Goal: Task Accomplishment & Management: Complete application form

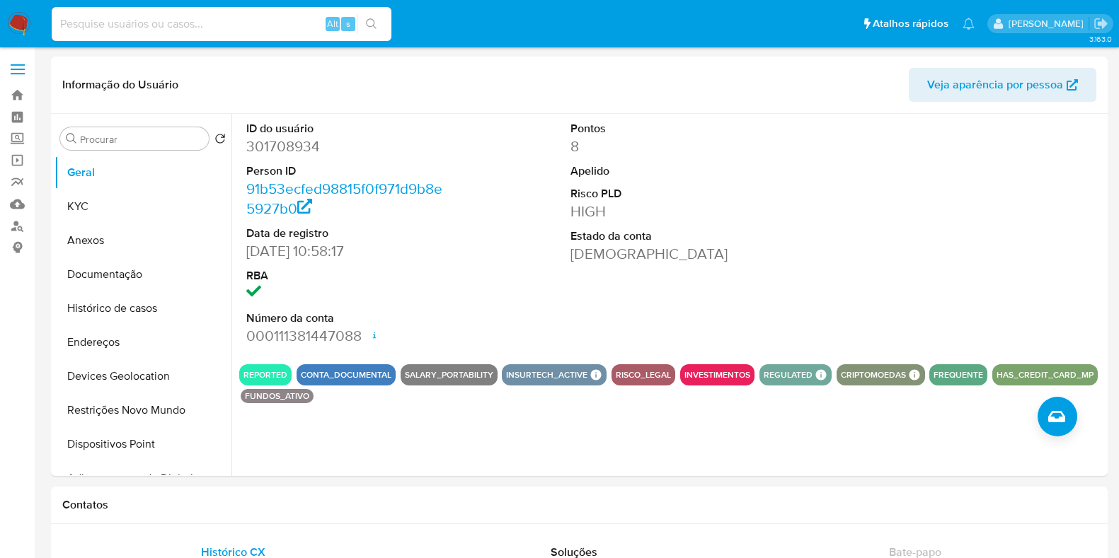
select select "10"
type input "2697550987"
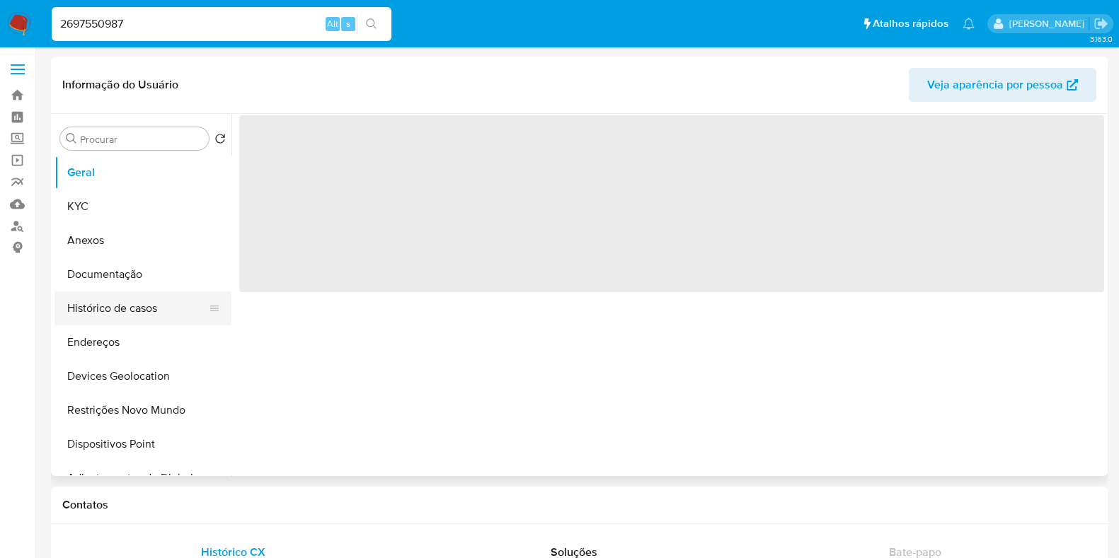
select select "10"
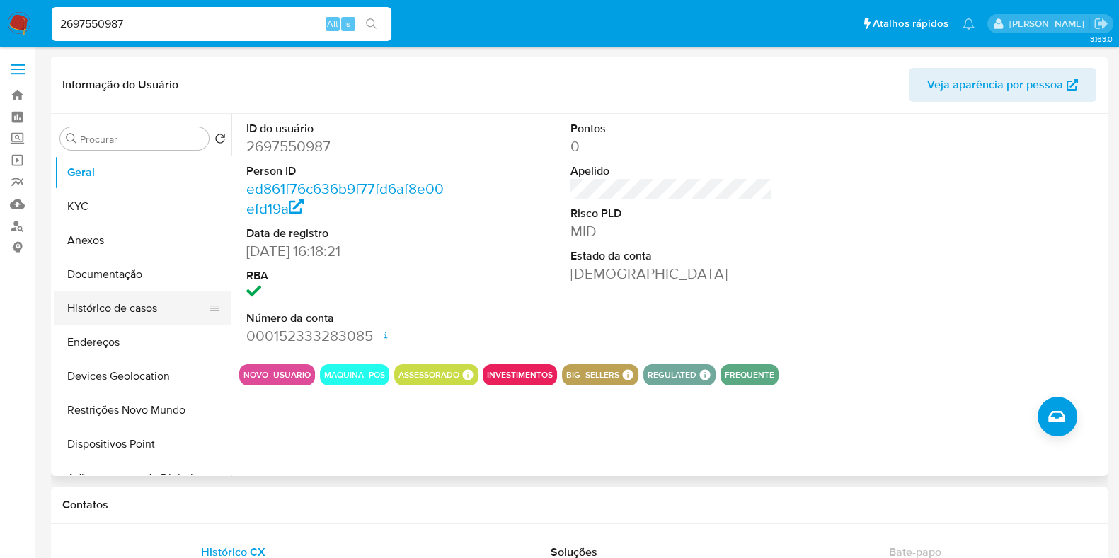
click at [113, 309] on button "Histórico de casos" at bounding box center [137, 308] width 166 height 34
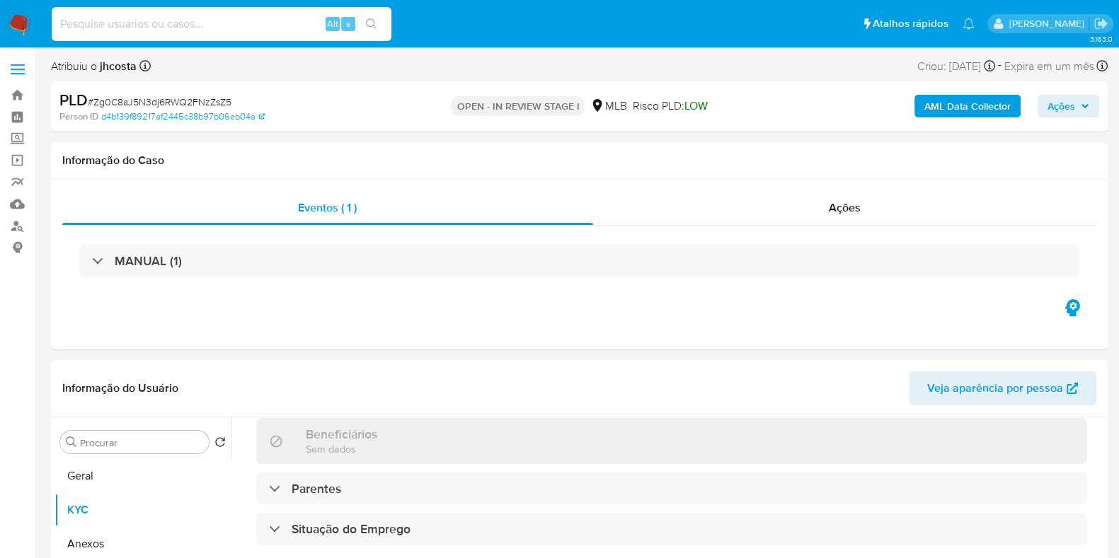
click at [182, 26] on input at bounding box center [222, 24] width 340 height 18
paste input "3WciNmsdDXJiSO75SD1nPbCV"
type input "3WciNmsdDXJiSO75SD1nPbCV"
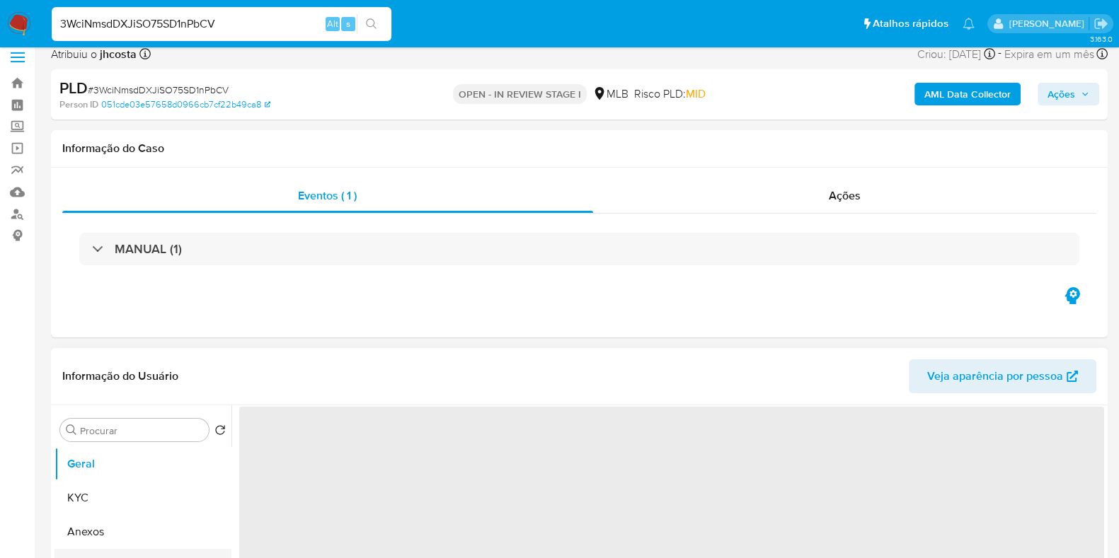
scroll to position [176, 0]
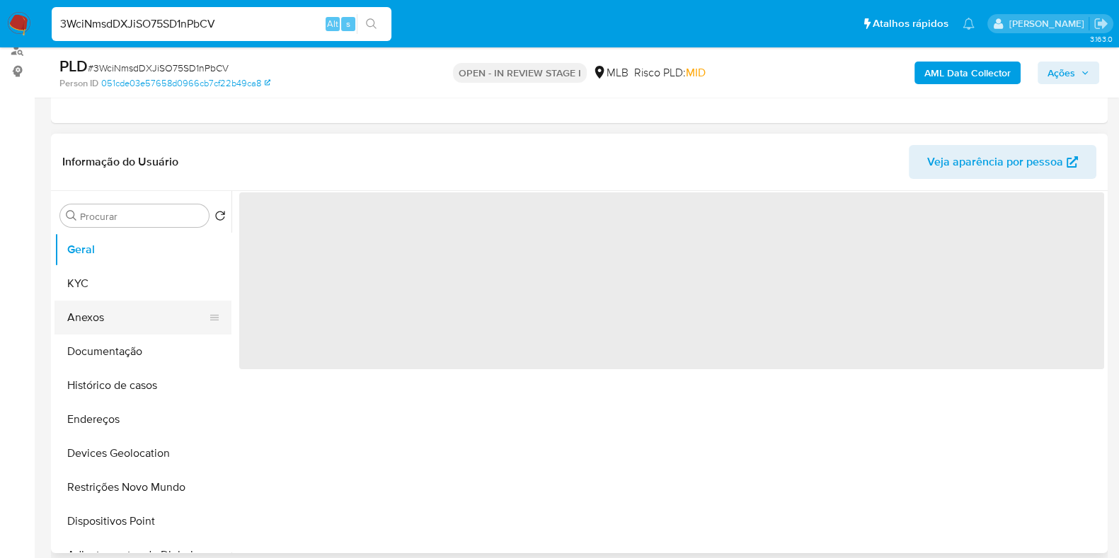
select select "10"
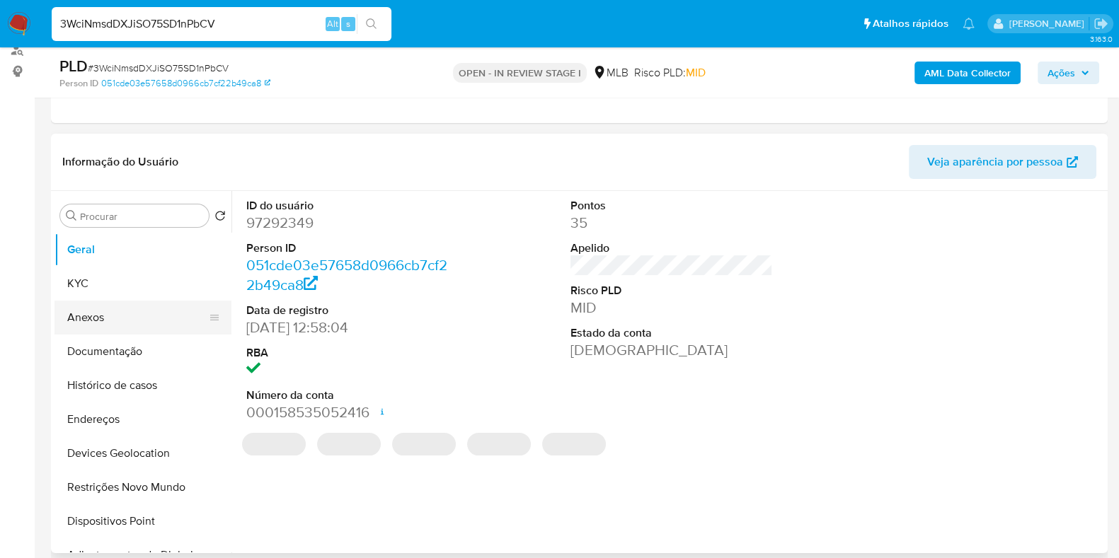
click at [130, 323] on button "Anexos" at bounding box center [137, 318] width 166 height 34
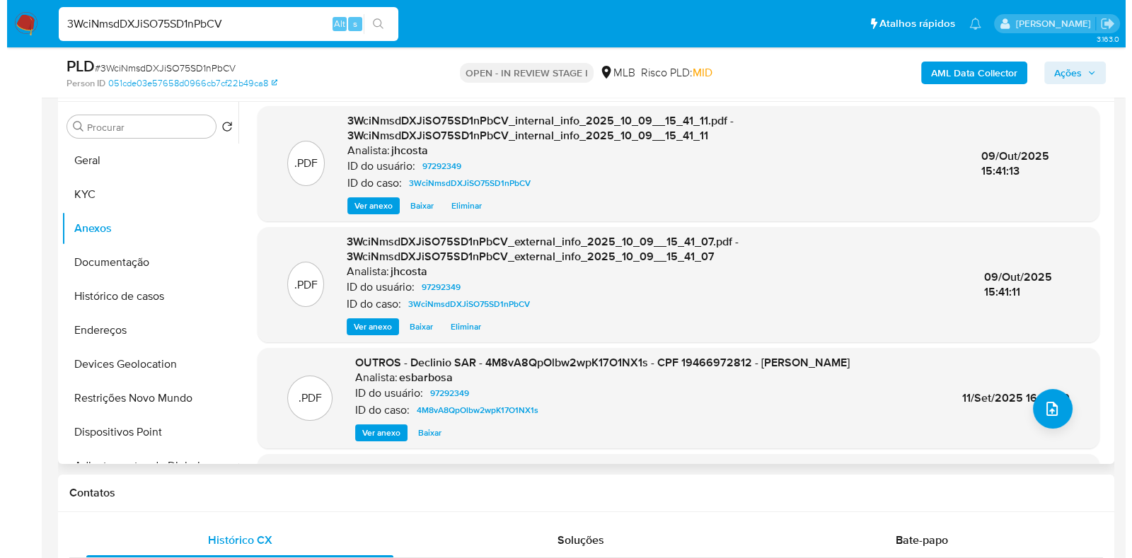
scroll to position [0, 0]
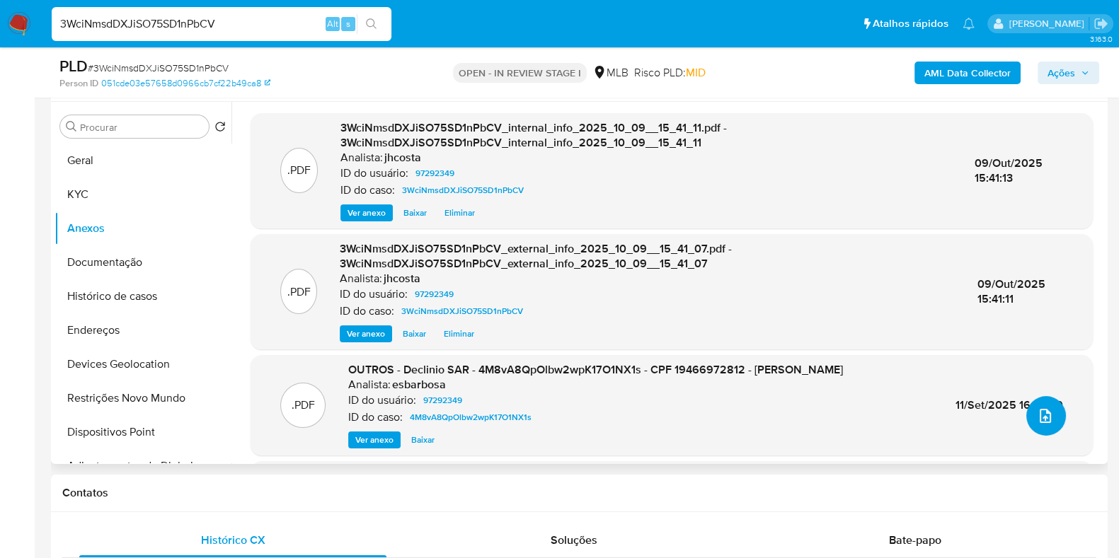
click at [1044, 415] on icon "upload-file" at bounding box center [1044, 416] width 17 height 17
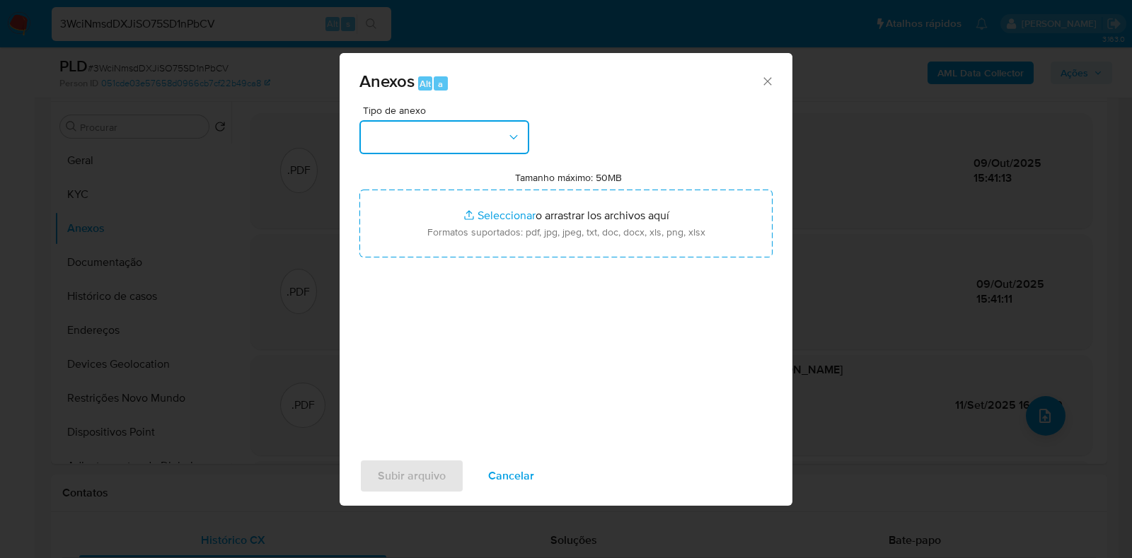
click at [456, 144] on button "button" at bounding box center [444, 137] width 170 height 34
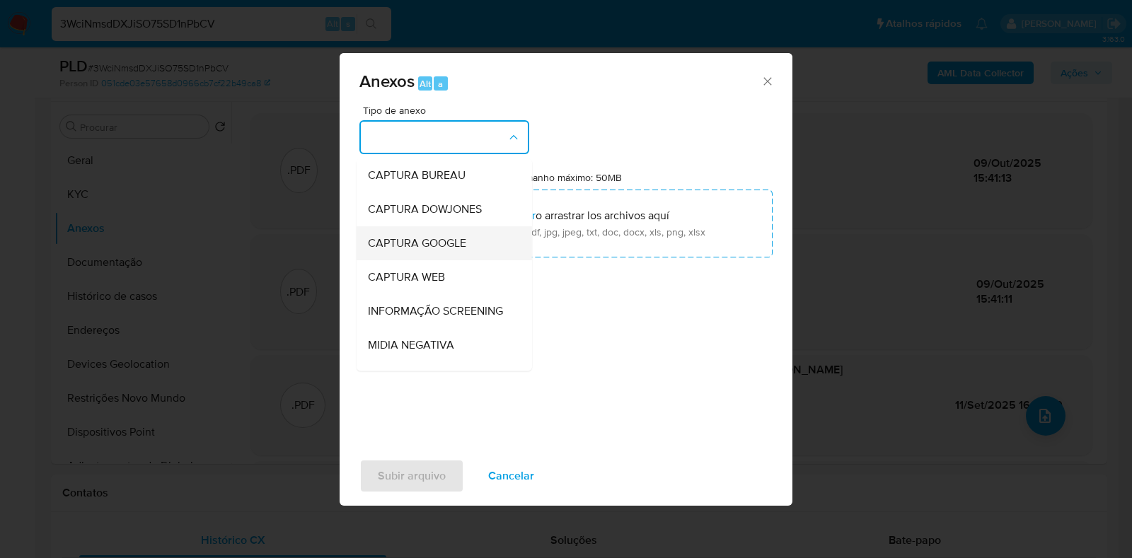
scroll to position [88, 0]
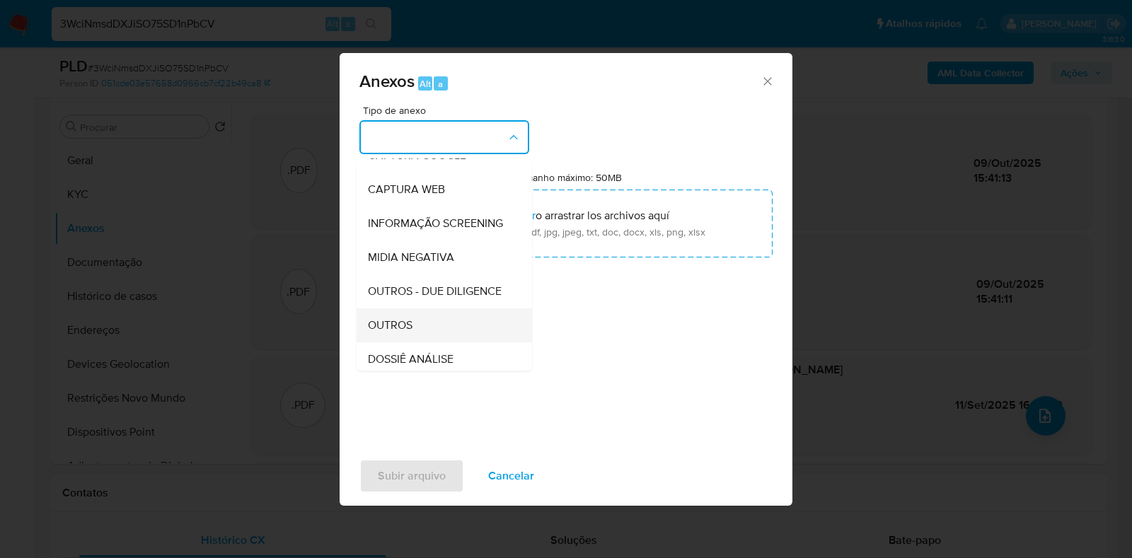
click at [393, 333] on span "OUTROS" at bounding box center [390, 325] width 45 height 14
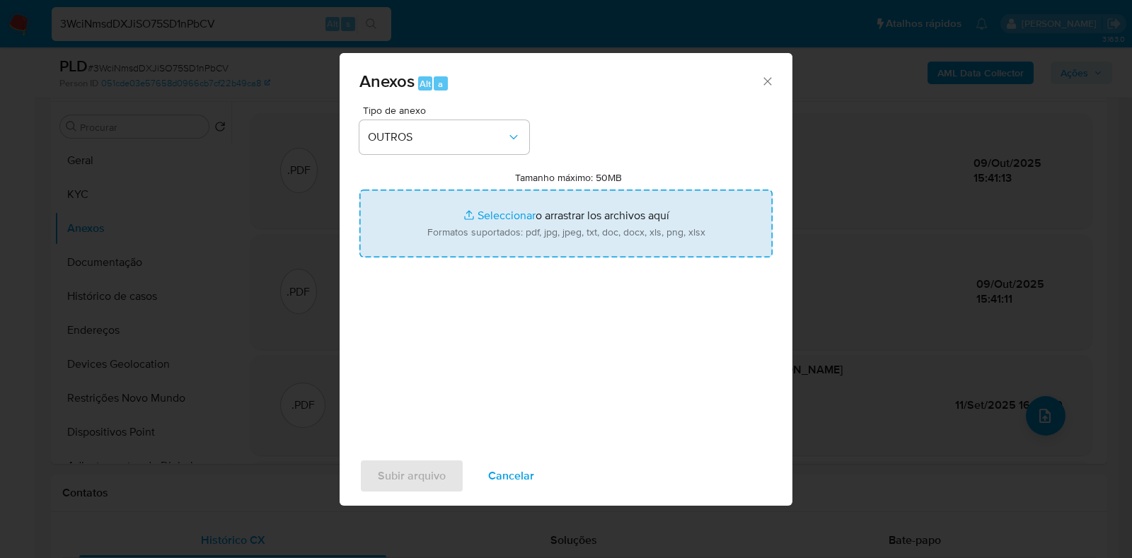
click at [553, 244] on input "Tamanho máximo: 50MB Seleccionar archivos" at bounding box center [565, 224] width 413 height 68
type input "C:\fakepath\Mulan 97292349_2025_10_09_11_21_20.xlsx"
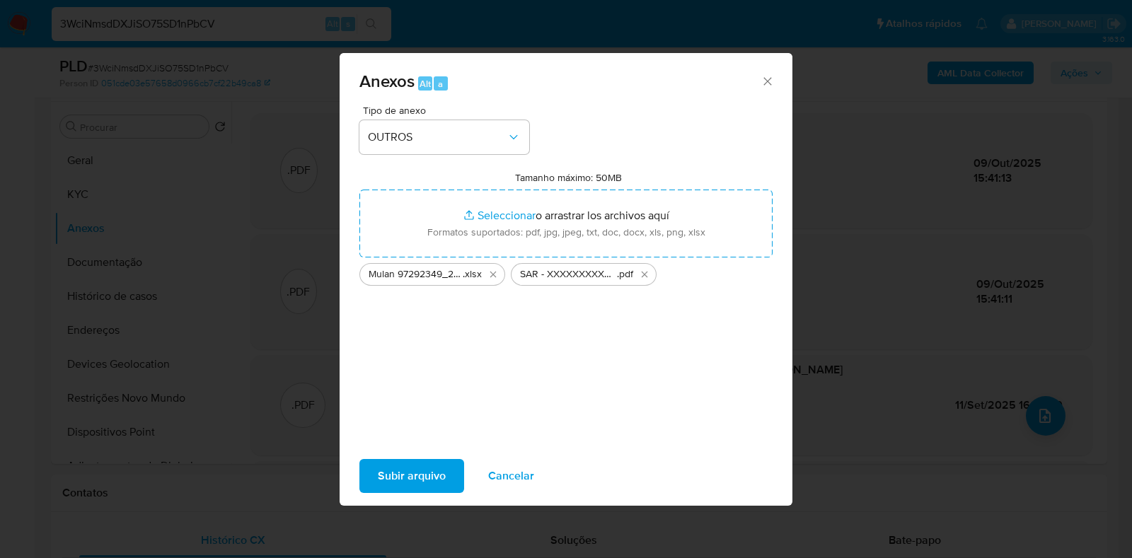
click at [429, 468] on span "Subir arquivo" at bounding box center [412, 476] width 68 height 31
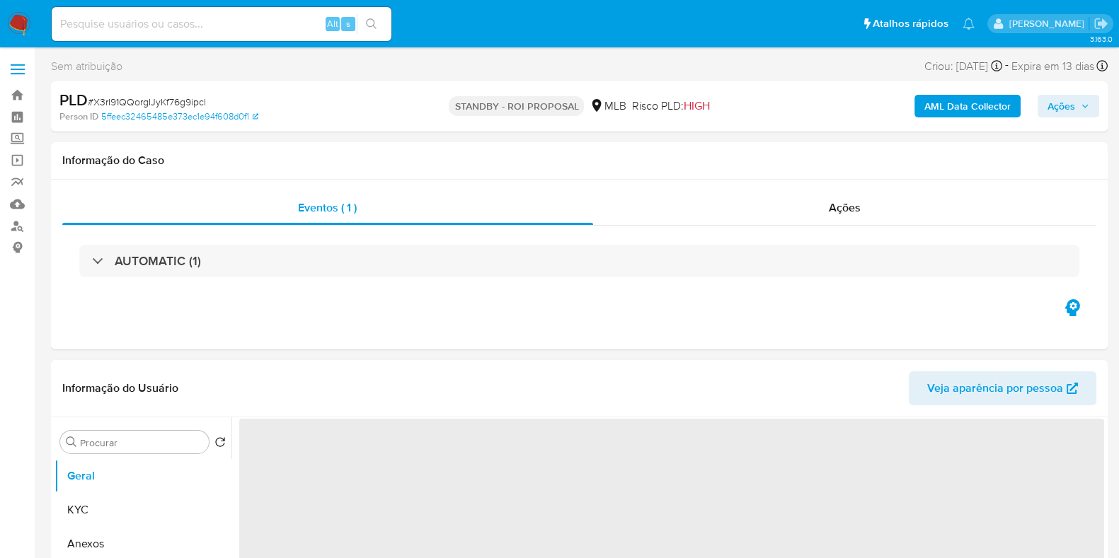
select select "10"
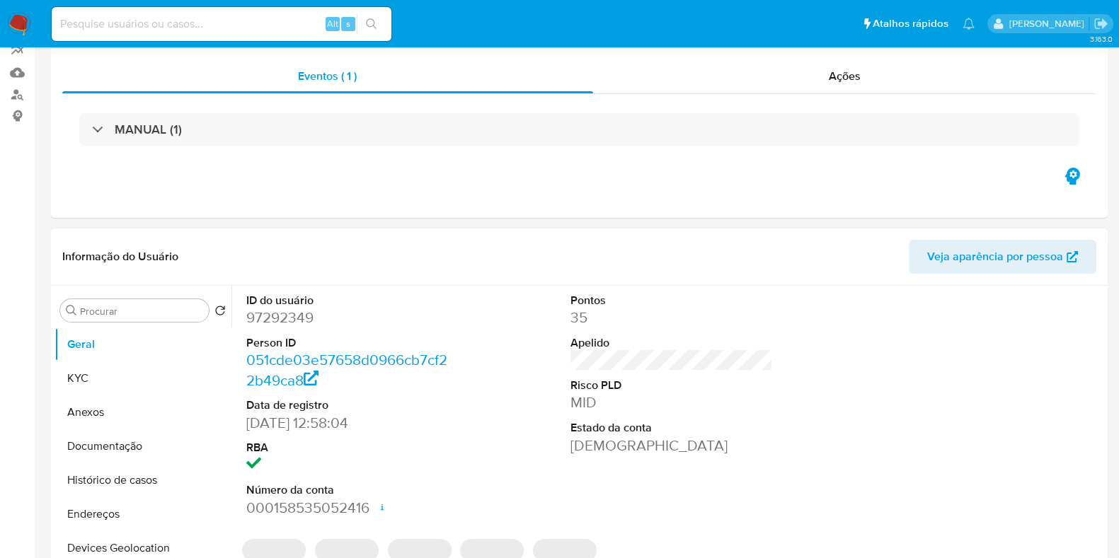
scroll to position [265, 0]
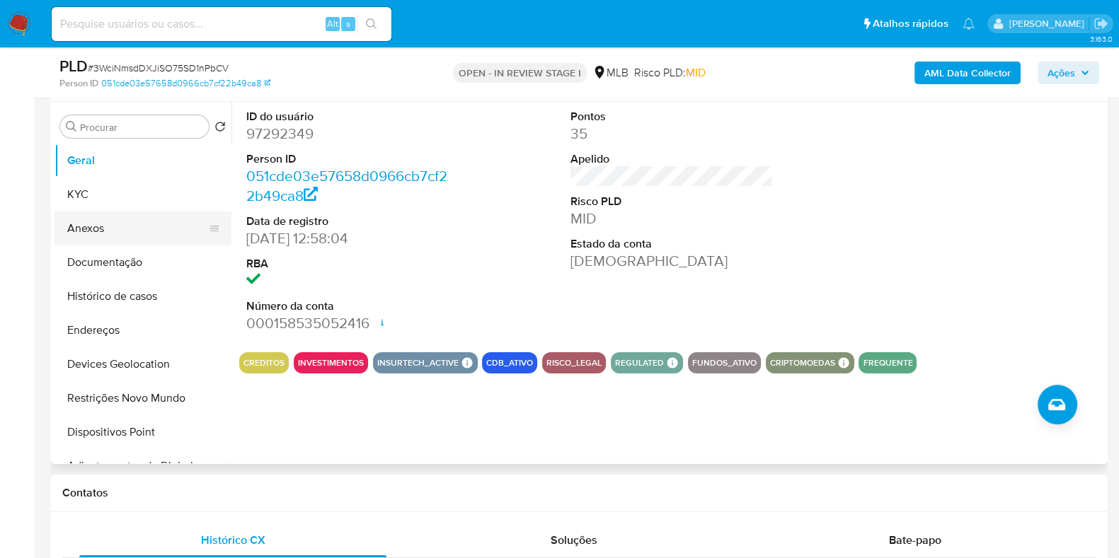
click at [92, 229] on button "Anexos" at bounding box center [137, 229] width 166 height 34
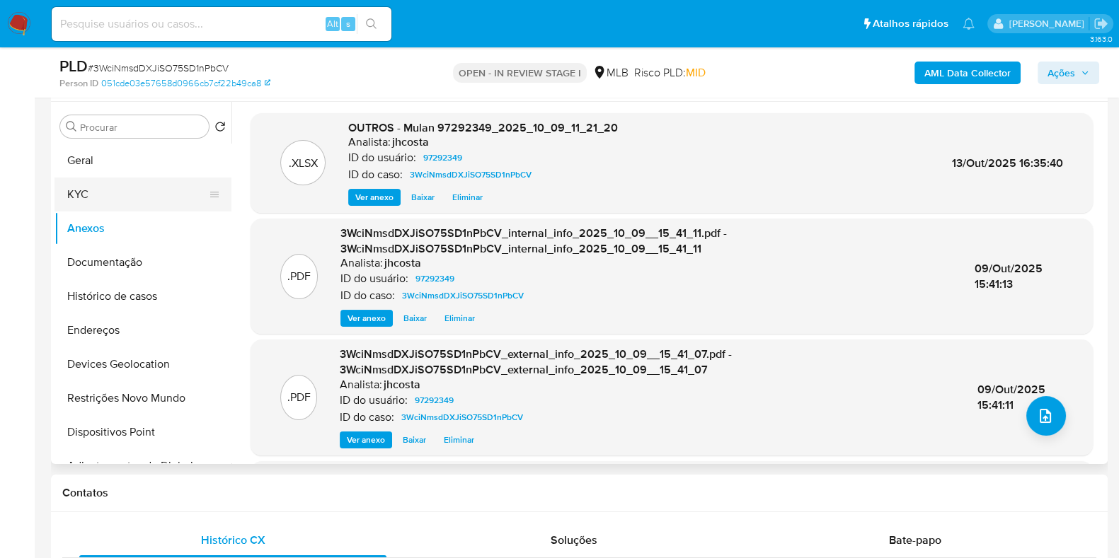
click at [122, 197] on button "KYC" at bounding box center [137, 195] width 166 height 34
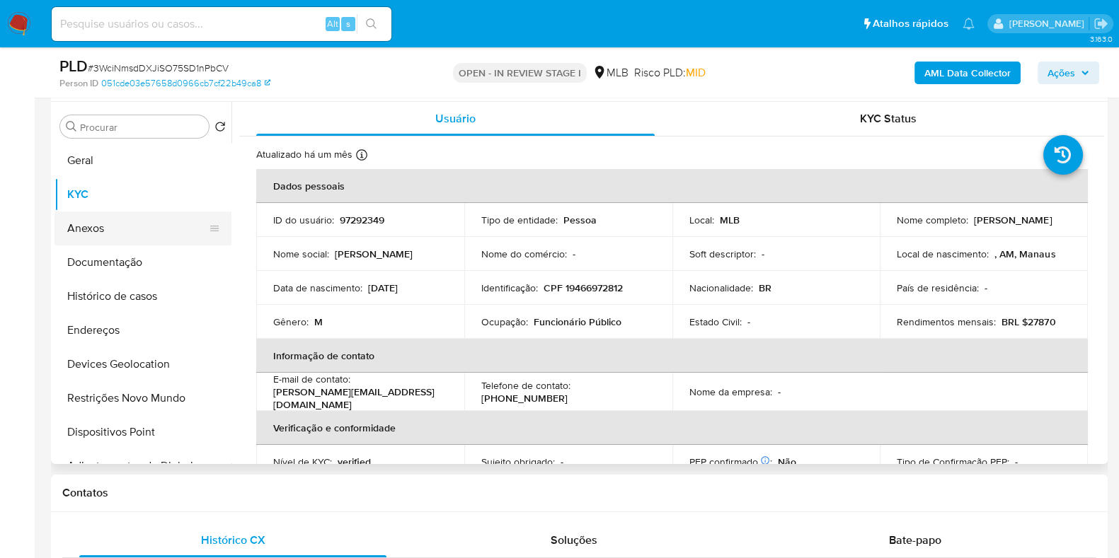
click at [94, 225] on button "Anexos" at bounding box center [137, 229] width 166 height 34
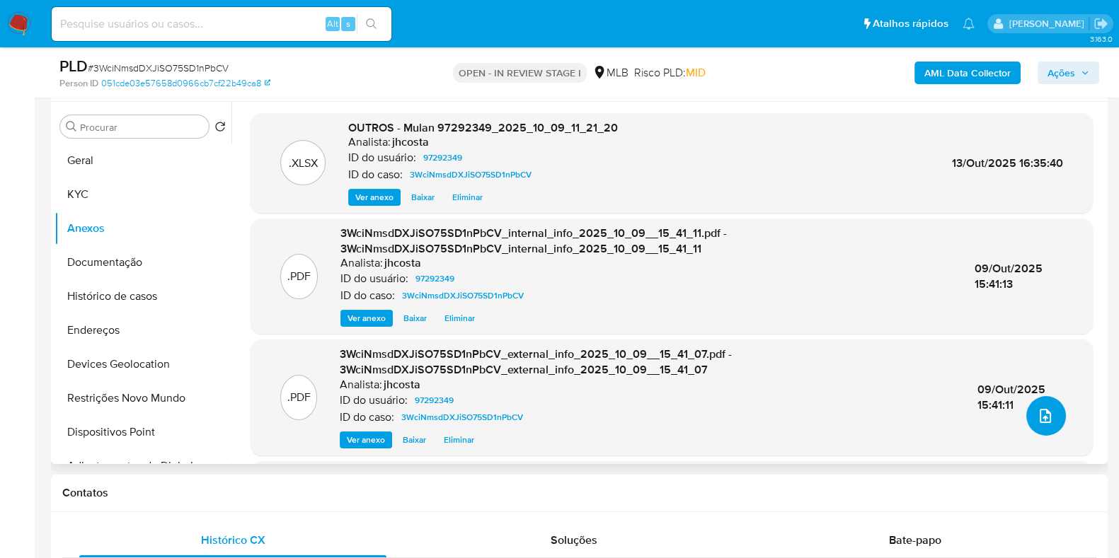
click at [1040, 408] on icon "upload-file" at bounding box center [1044, 416] width 17 height 17
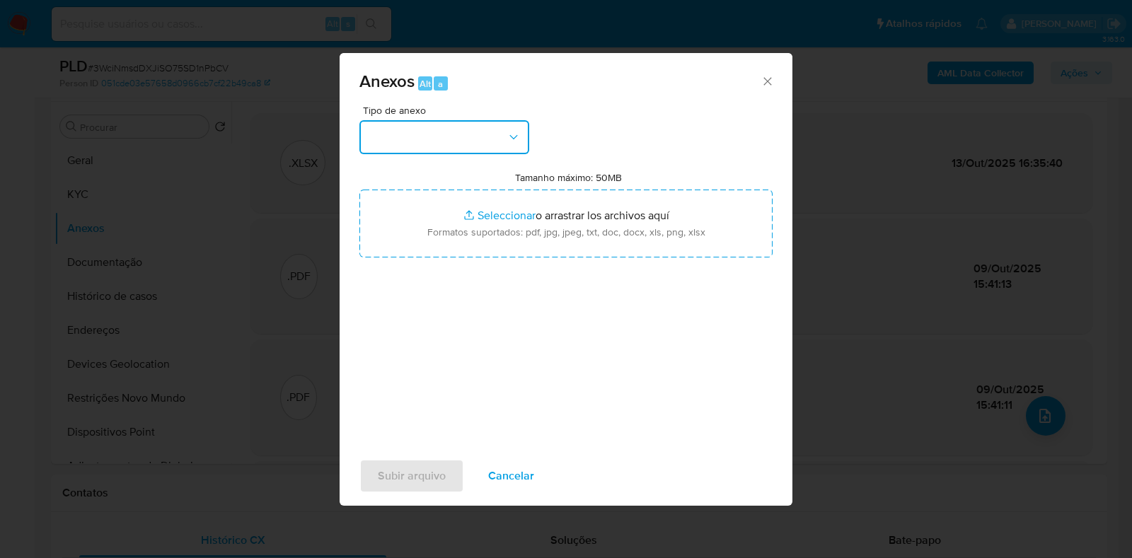
click at [513, 133] on icon "button" at bounding box center [514, 137] width 14 height 14
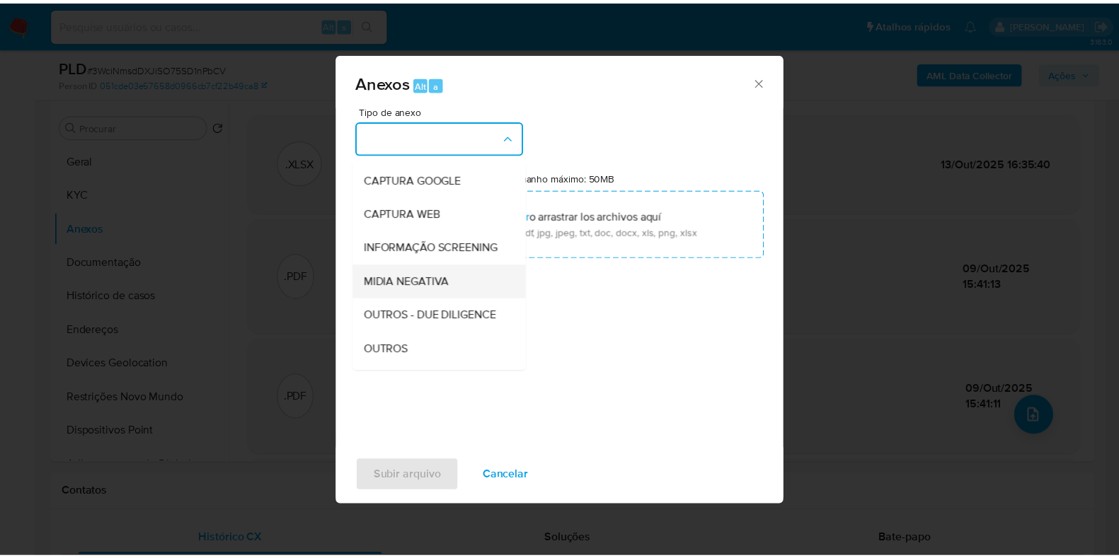
scroll to position [88, 0]
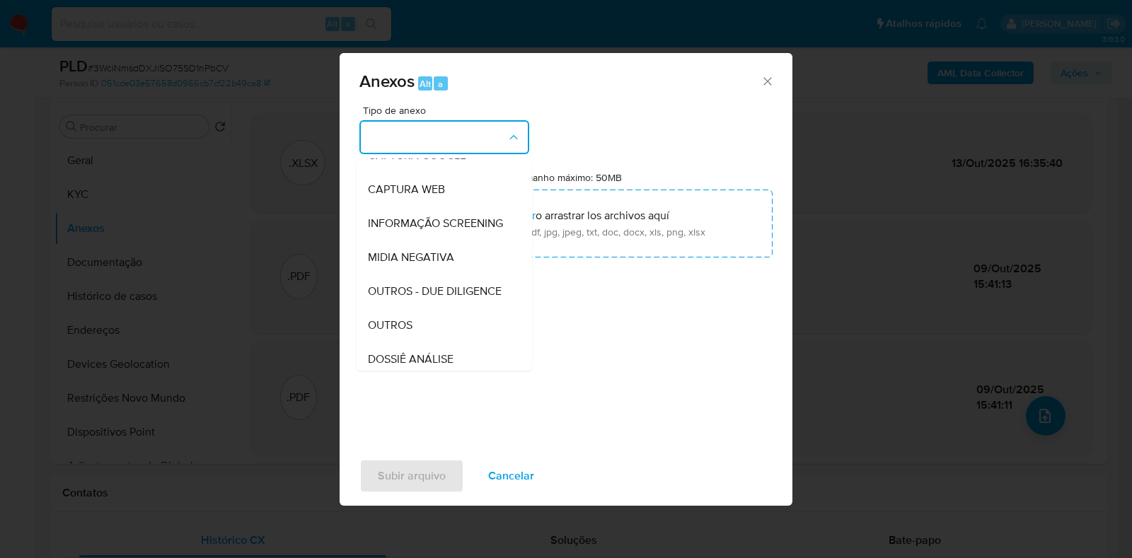
click at [424, 342] on div "OUTROS" at bounding box center [440, 325] width 144 height 34
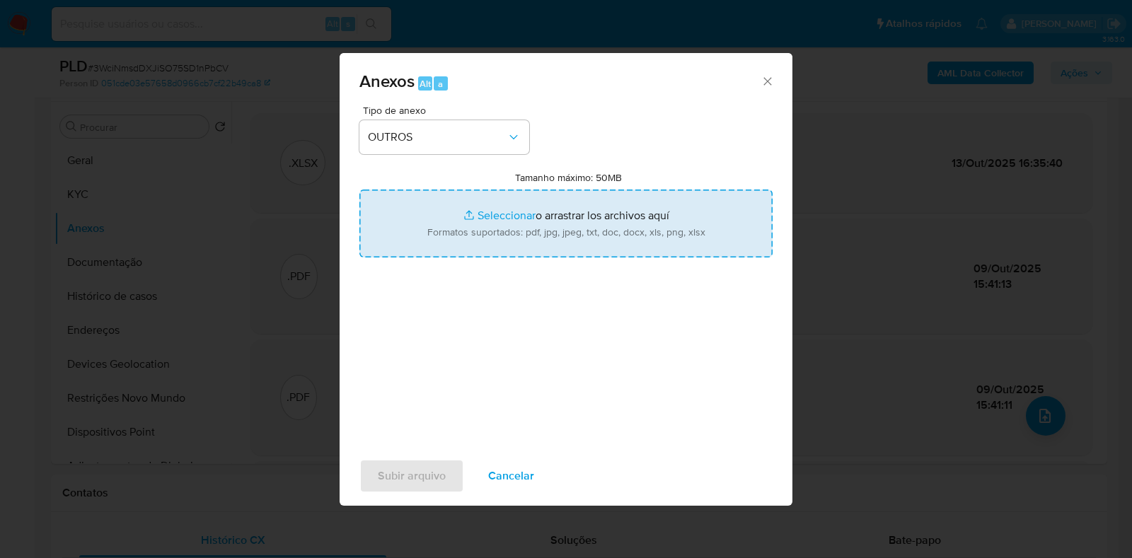
click at [580, 207] on input "Tamanho máximo: 50MB Seleccionar archivos" at bounding box center [565, 224] width 413 height 68
type input "C:\fakepath\SAR - XXXXXXXXXX - CPF 19466972812 - ANDRE GONCALVES FERNANDES.pdf"
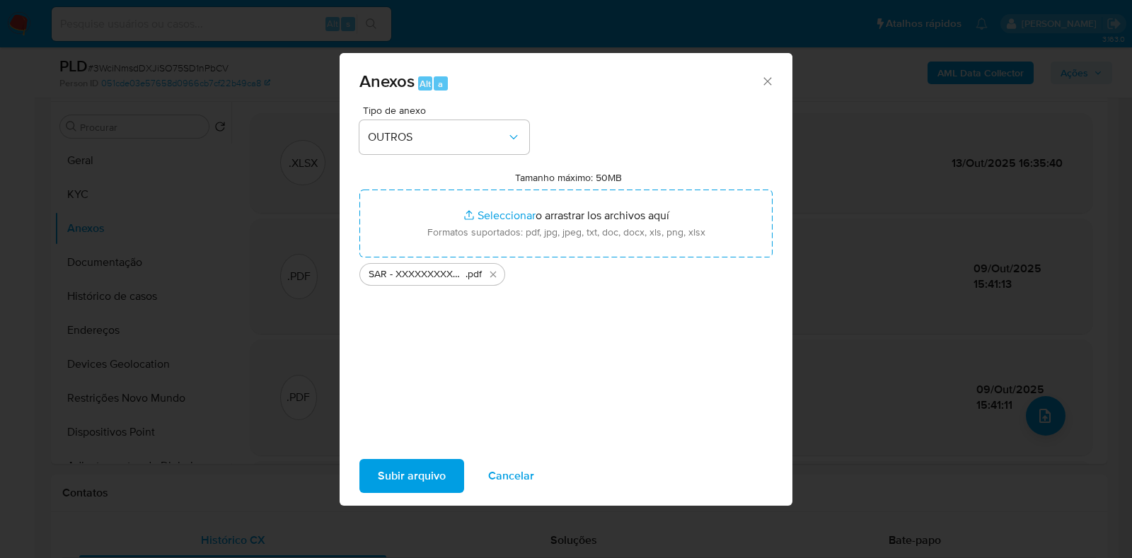
click at [408, 474] on span "Subir arquivo" at bounding box center [412, 476] width 68 height 31
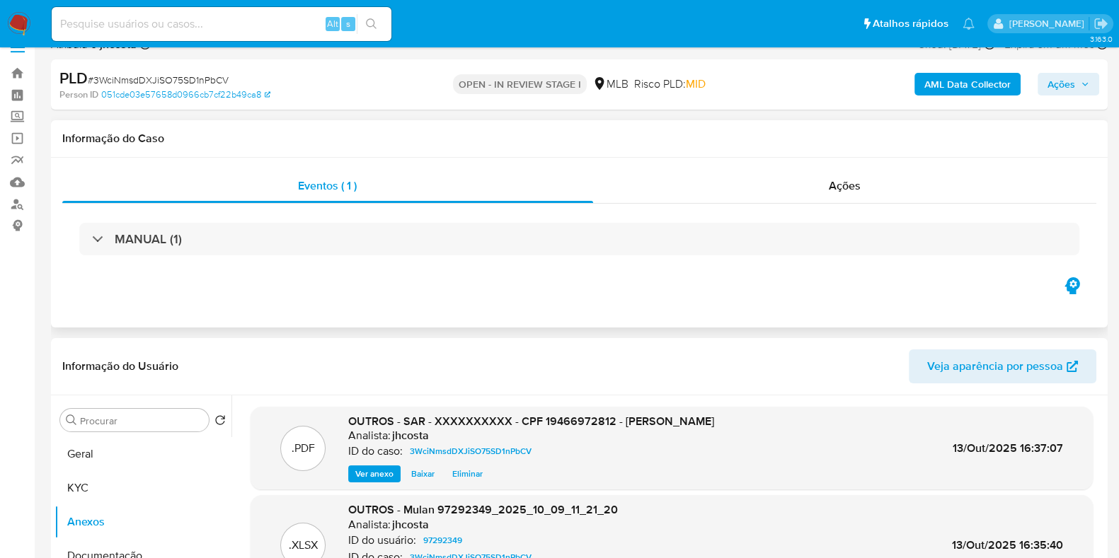
scroll to position [0, 0]
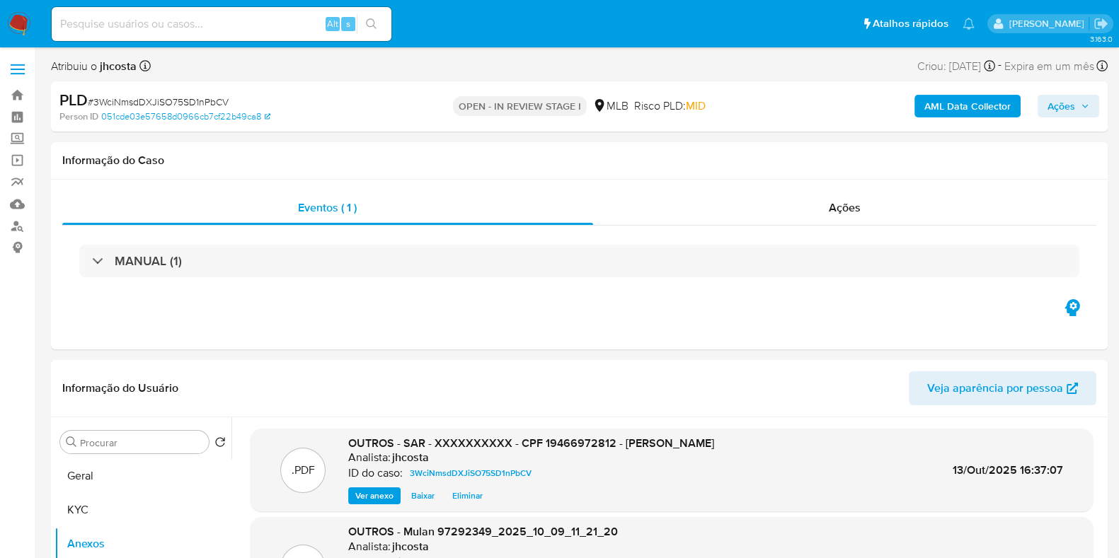
click at [1061, 117] on span "Ações" at bounding box center [1061, 106] width 28 height 23
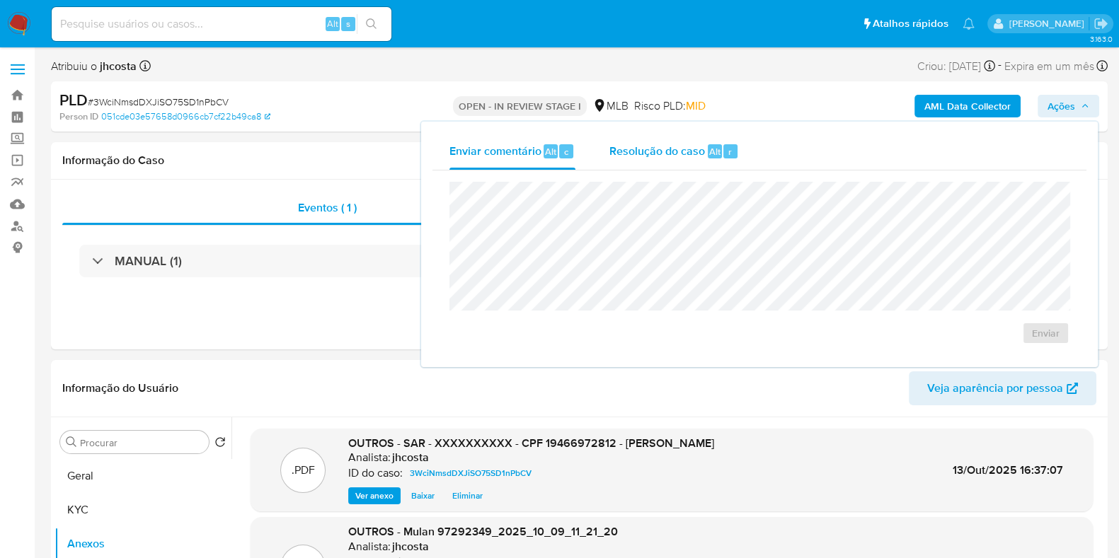
click at [618, 144] on span "Resolução do caso" at bounding box center [657, 151] width 96 height 16
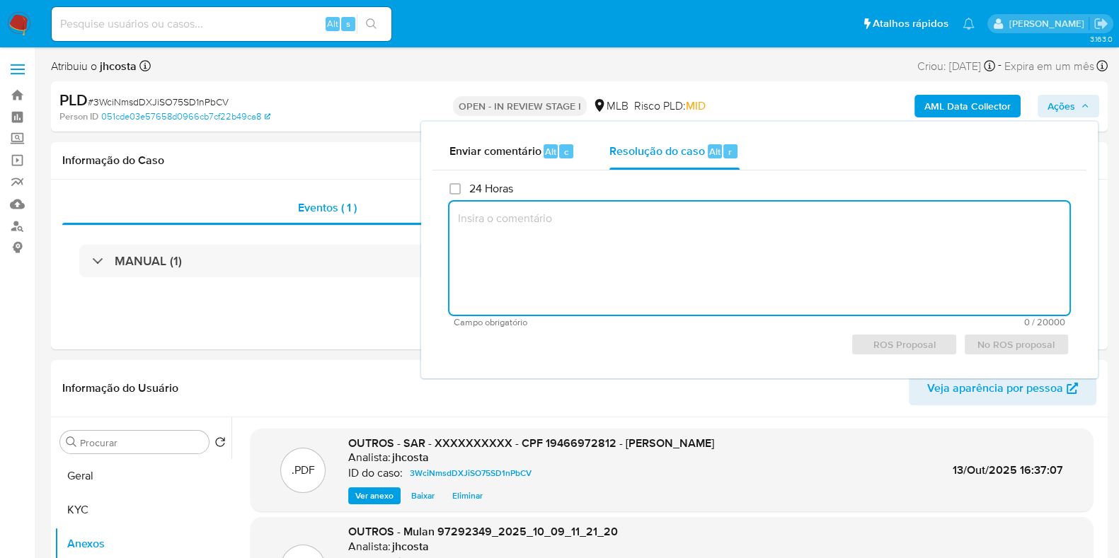
click at [648, 234] on textarea at bounding box center [759, 258] width 620 height 113
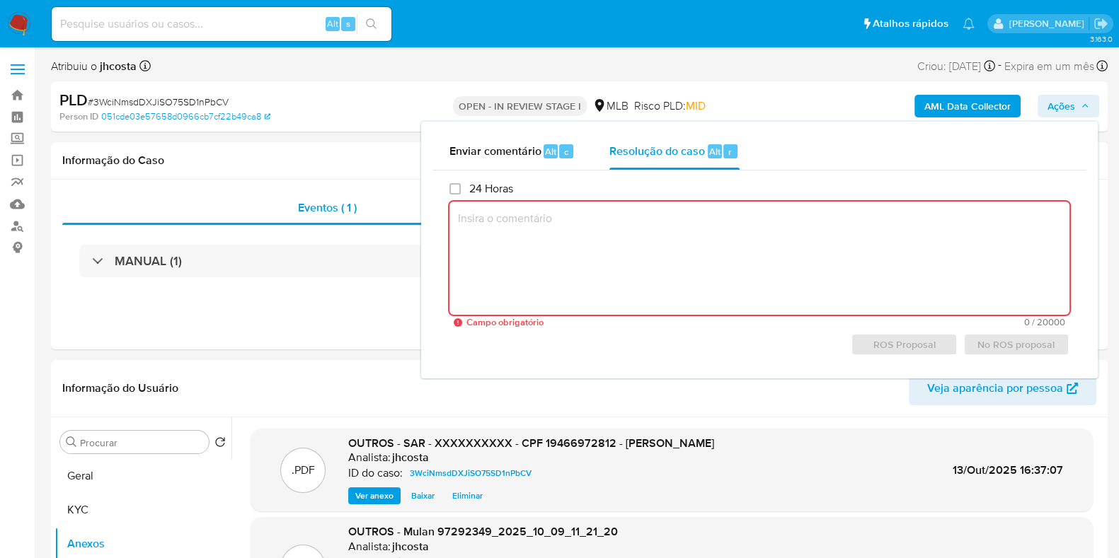
paste textarea "Fatos relevantes concluídos pelo analista: O cliente, magistrado de 51 anos, ap…"
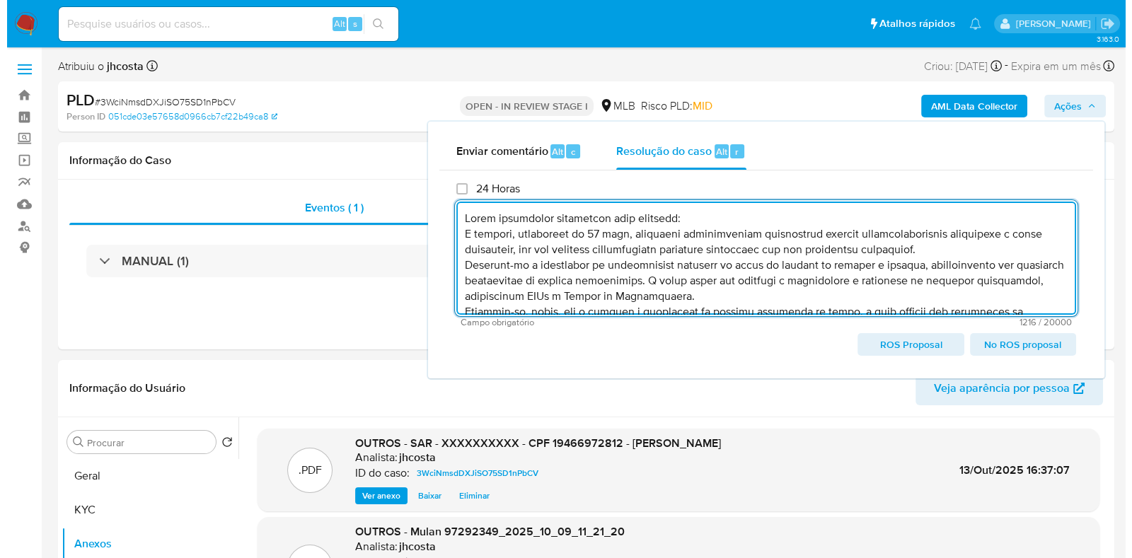
scroll to position [115, 0]
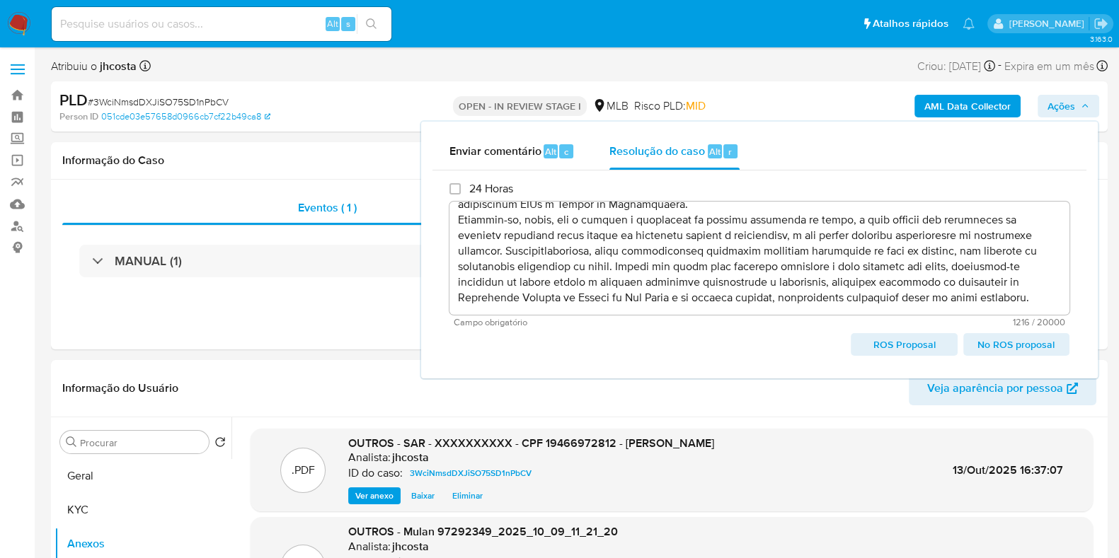
click at [889, 342] on span "ROS Proposal" at bounding box center [903, 345] width 86 height 20
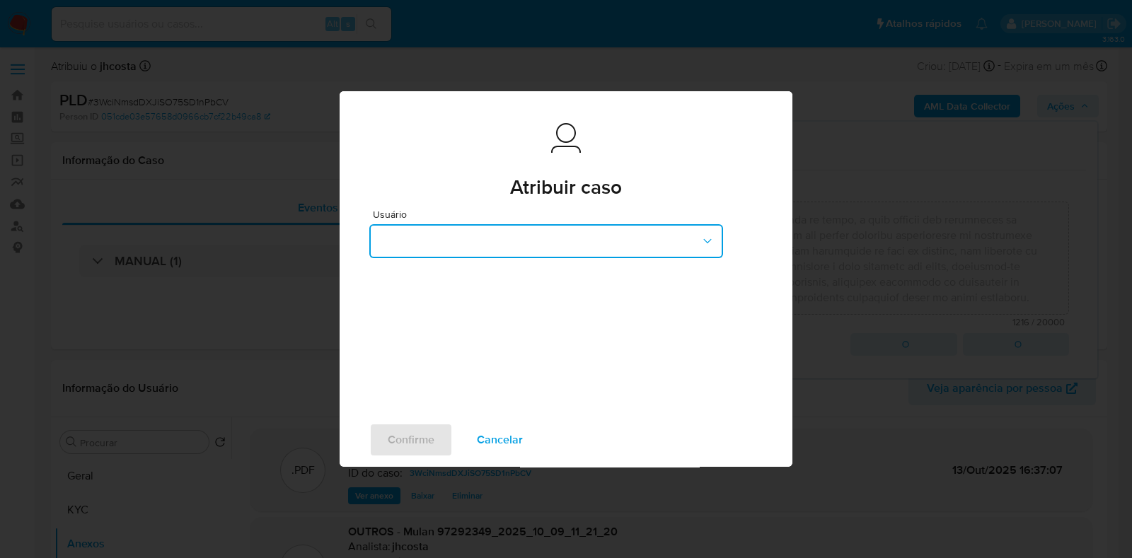
click at [688, 244] on button "button" at bounding box center [546, 241] width 354 height 34
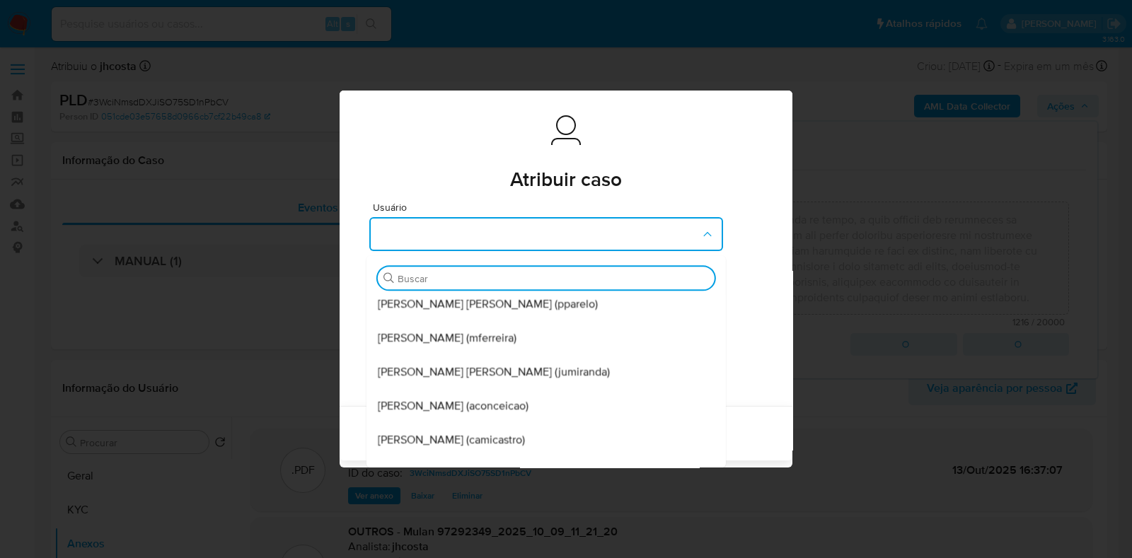
scroll to position [0, 0]
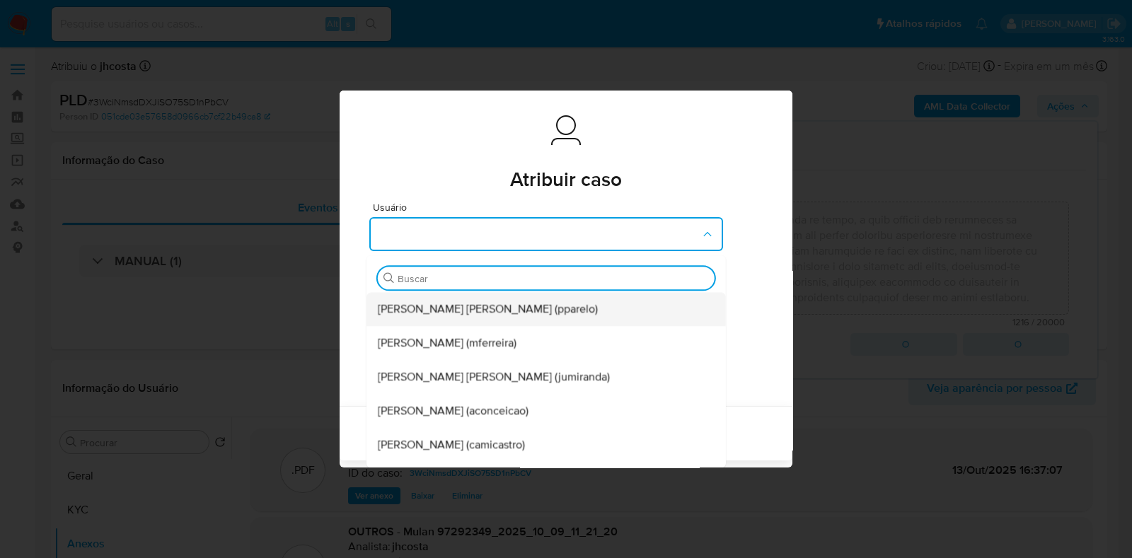
click at [489, 314] on span "[PERSON_NAME] [PERSON_NAME] (pparelo)" at bounding box center [488, 309] width 220 height 14
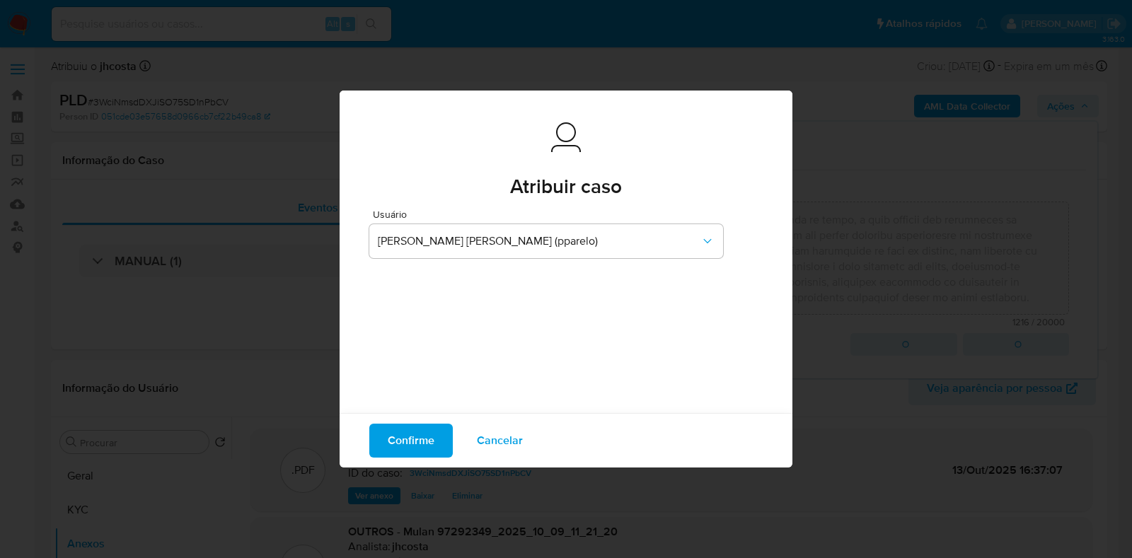
click at [410, 440] on span "Confirme" at bounding box center [411, 440] width 47 height 31
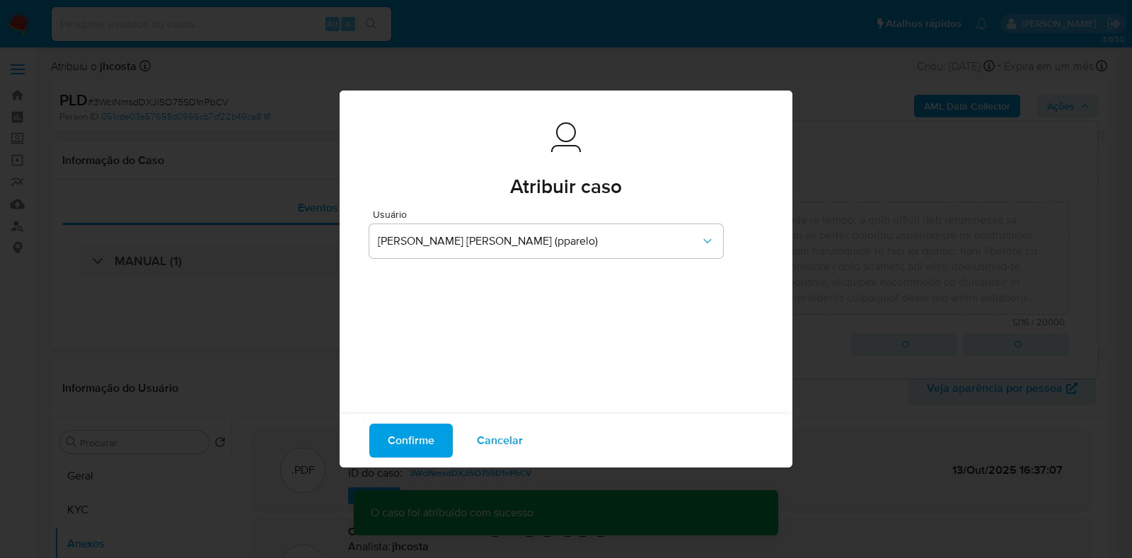
type textarea "Fatos relevantes concluídos pelo analista: O cliente, magistrado de 51 anos, ap…"
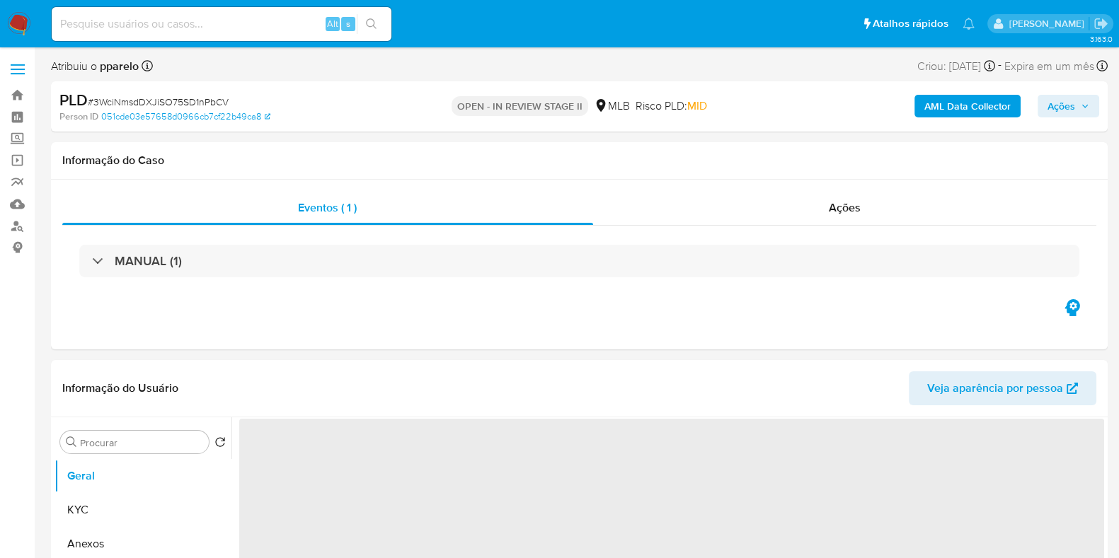
select select "10"
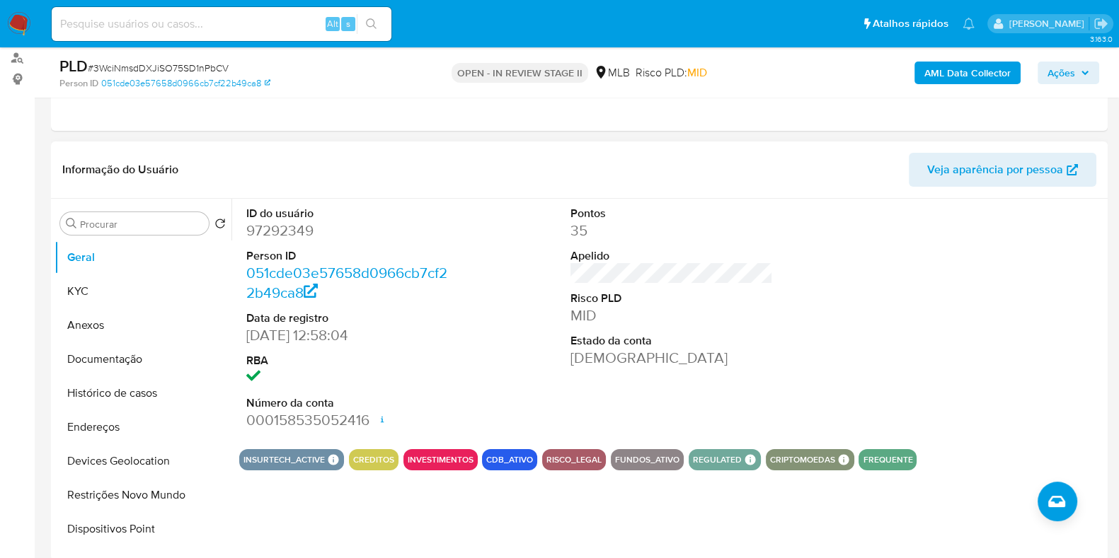
scroll to position [176, 0]
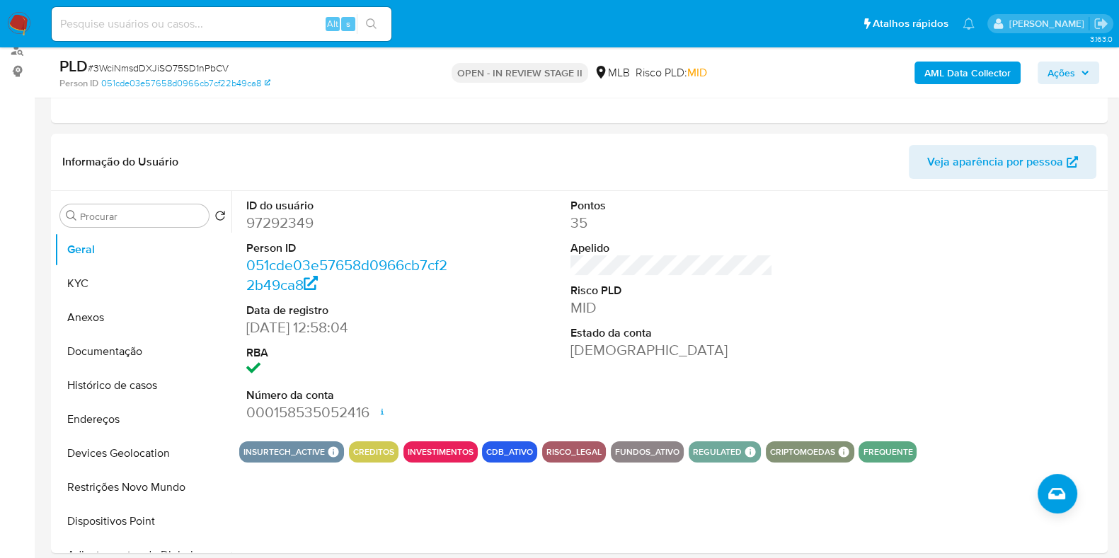
click at [1082, 74] on icon "button" at bounding box center [1084, 73] width 8 height 8
drag, startPoint x: 1082, startPoint y: 75, endPoint x: 1061, endPoint y: 83, distance: 22.6
click at [1082, 74] on icon "button" at bounding box center [1084, 73] width 8 height 8
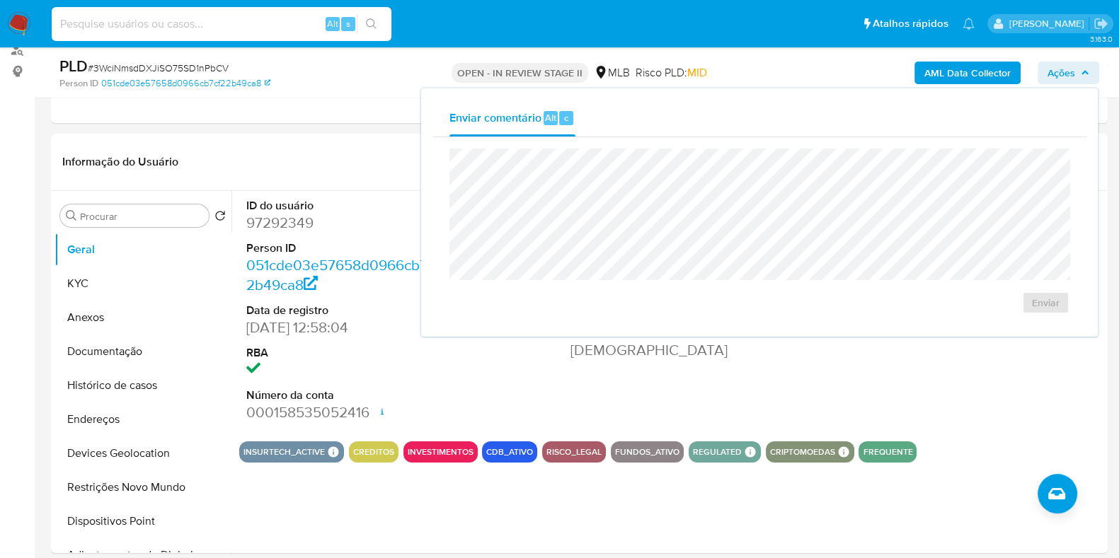
click at [248, 24] on input at bounding box center [222, 24] width 340 height 18
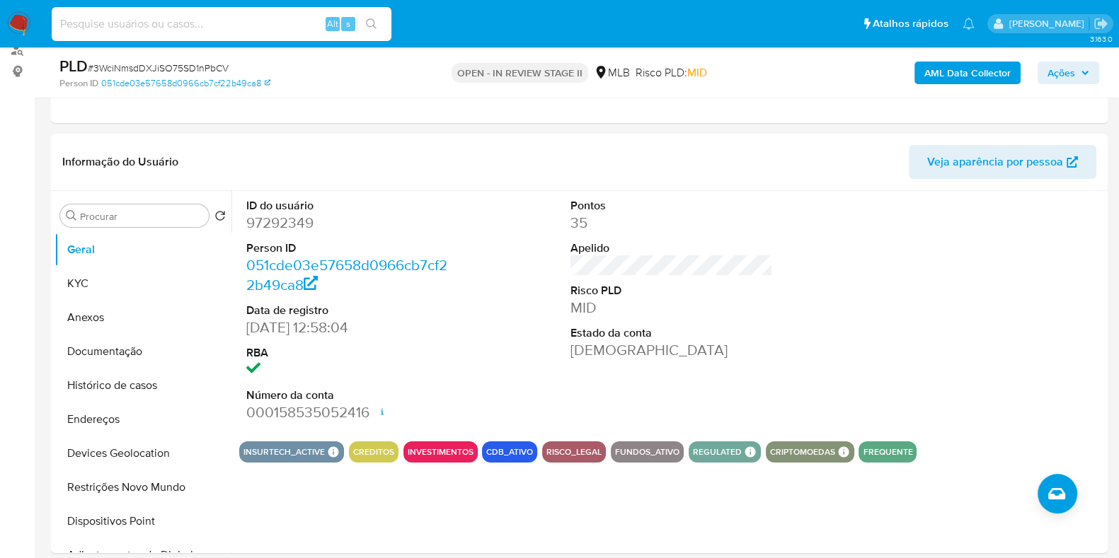
paste input "0nZaPFi88B7ulgcF6lsNZ82A"
type input "0nZaPFi88B7ulgcF6lsNZ82A"
click at [198, 21] on input "0nZaPFi88B7ulgcF6lsNZ82A" at bounding box center [222, 24] width 340 height 18
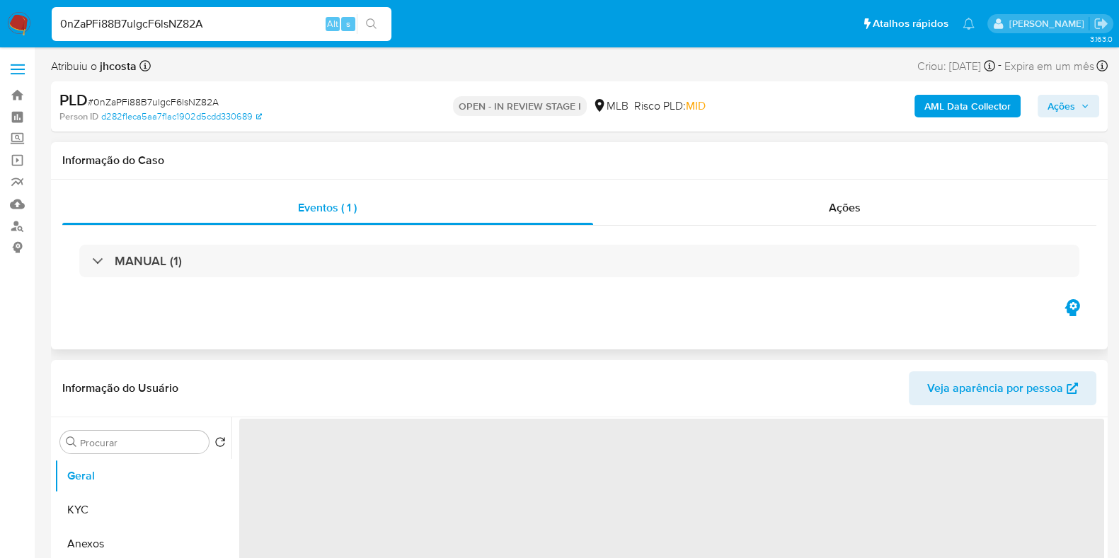
select select "10"
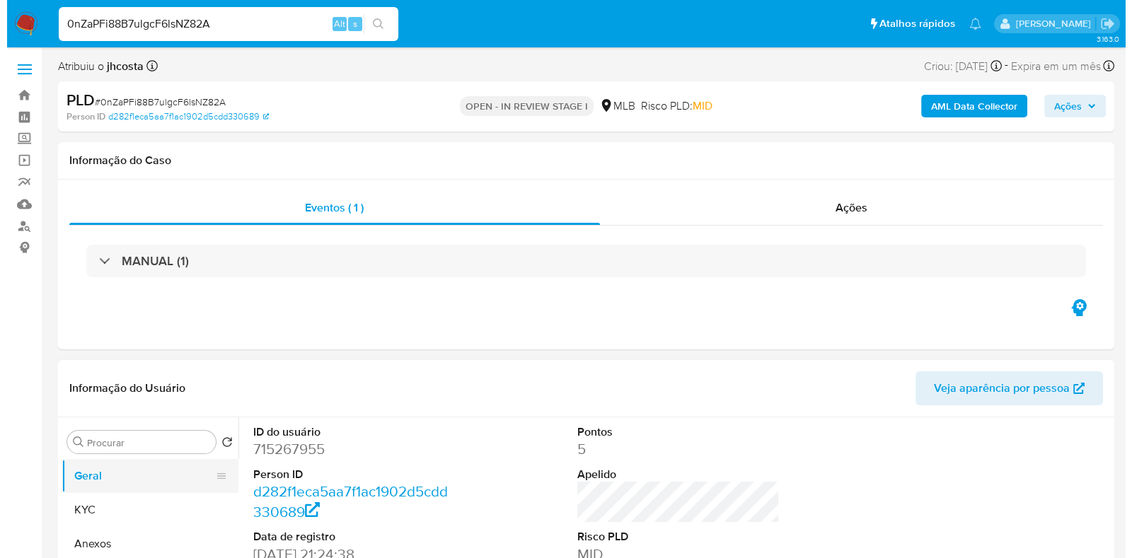
scroll to position [176, 0]
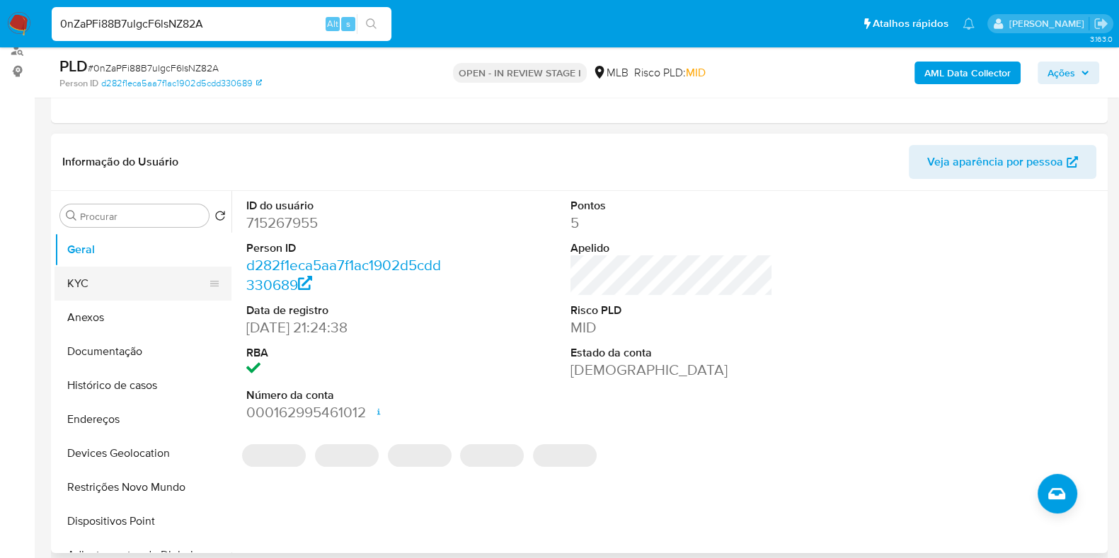
click at [95, 288] on button "KYC" at bounding box center [137, 284] width 166 height 34
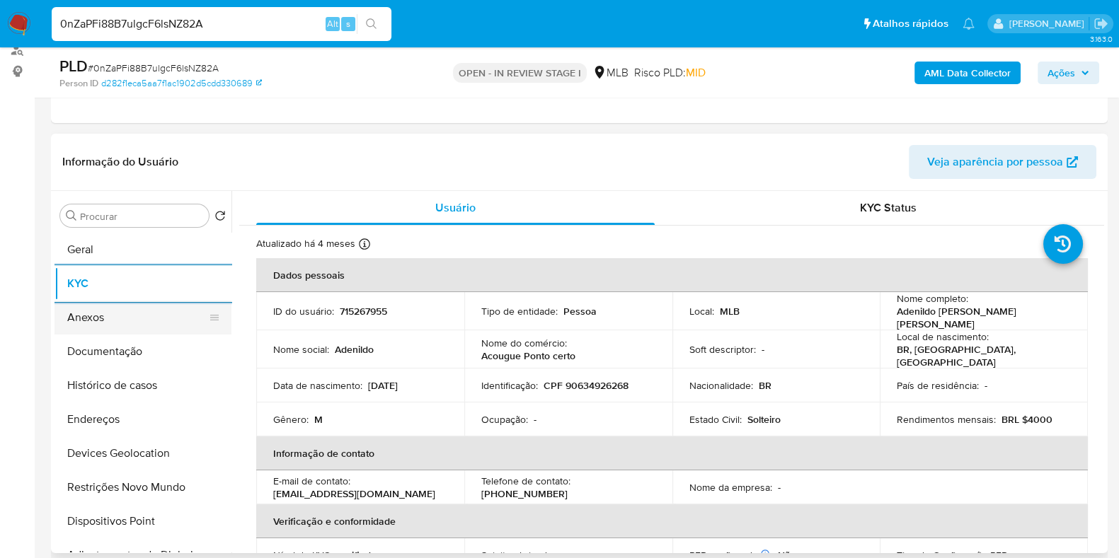
click at [102, 320] on button "Anexos" at bounding box center [137, 318] width 166 height 34
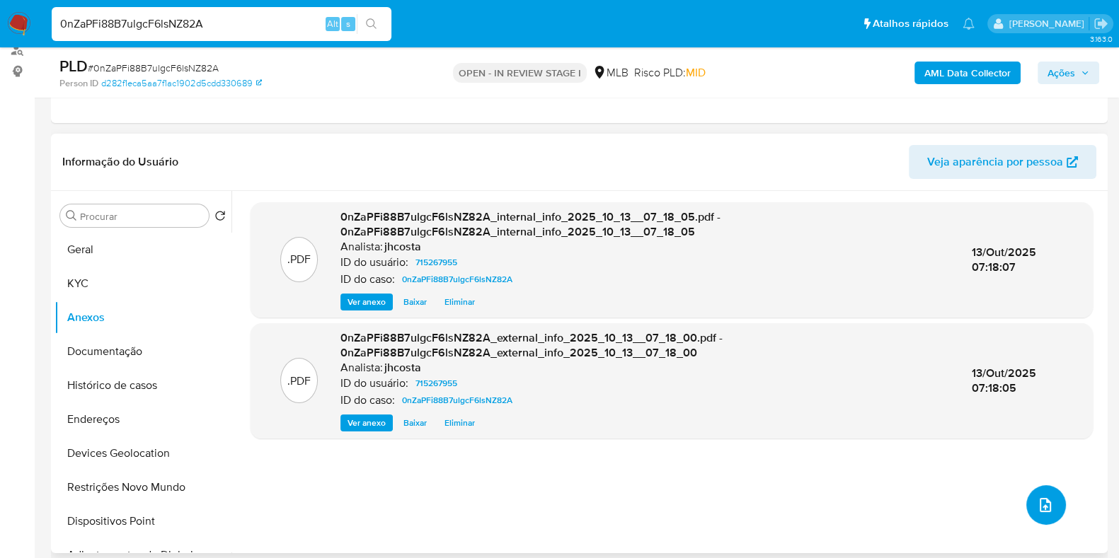
click at [1048, 512] on button "upload-file" at bounding box center [1046, 505] width 40 height 40
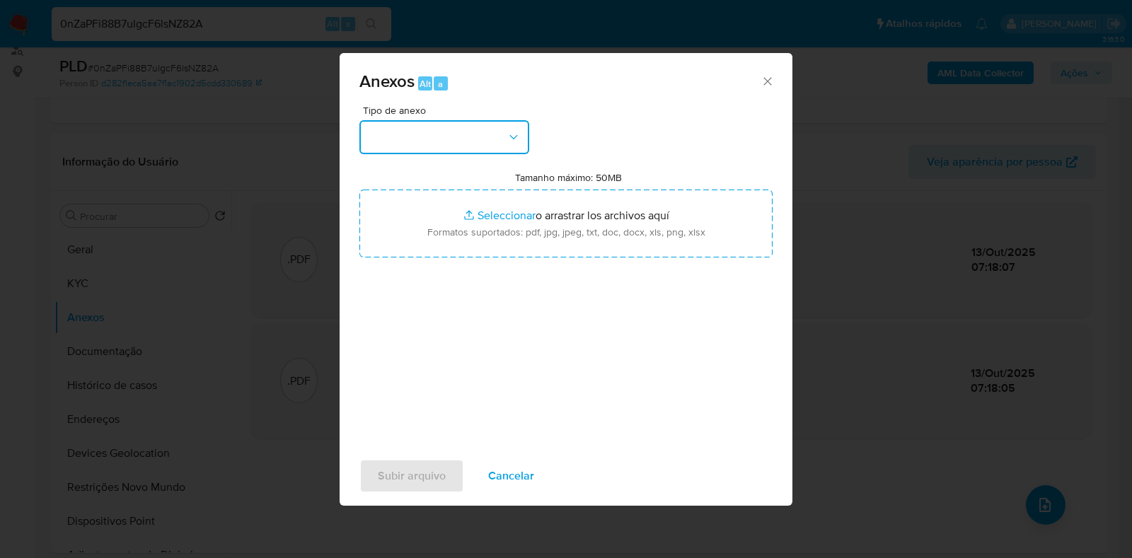
click at [492, 137] on button "button" at bounding box center [444, 137] width 170 height 34
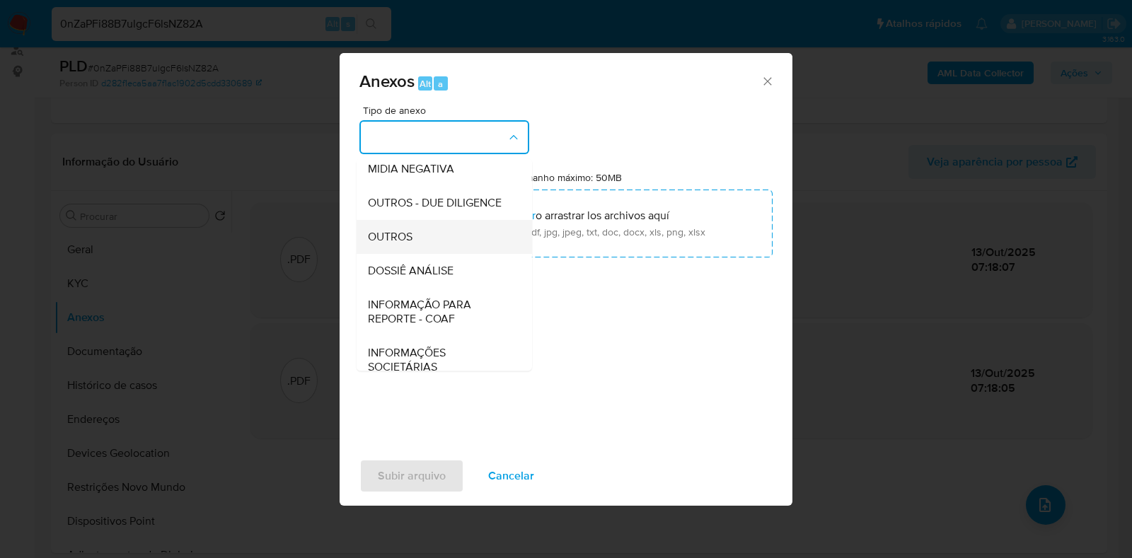
click at [404, 244] on span "OUTROS" at bounding box center [390, 237] width 45 height 14
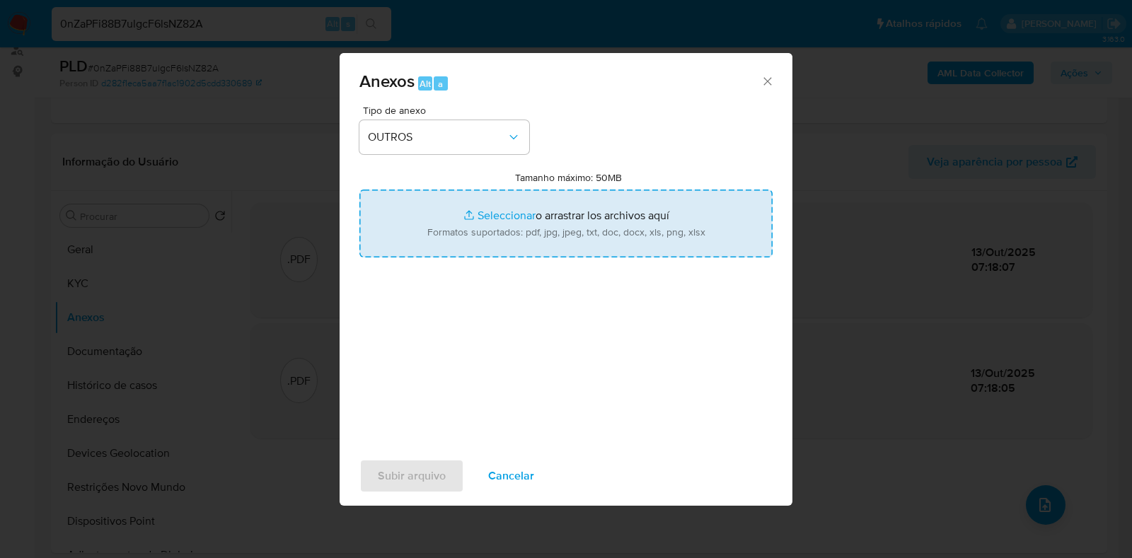
click at [484, 214] on input "Tamanho máximo: 50MB Seleccionar archivos" at bounding box center [565, 224] width 413 height 68
type input "C:\fakepath\SAR - XXXXXXXXX - CPF 90634926268 - [PERSON_NAME] (1).pdf"
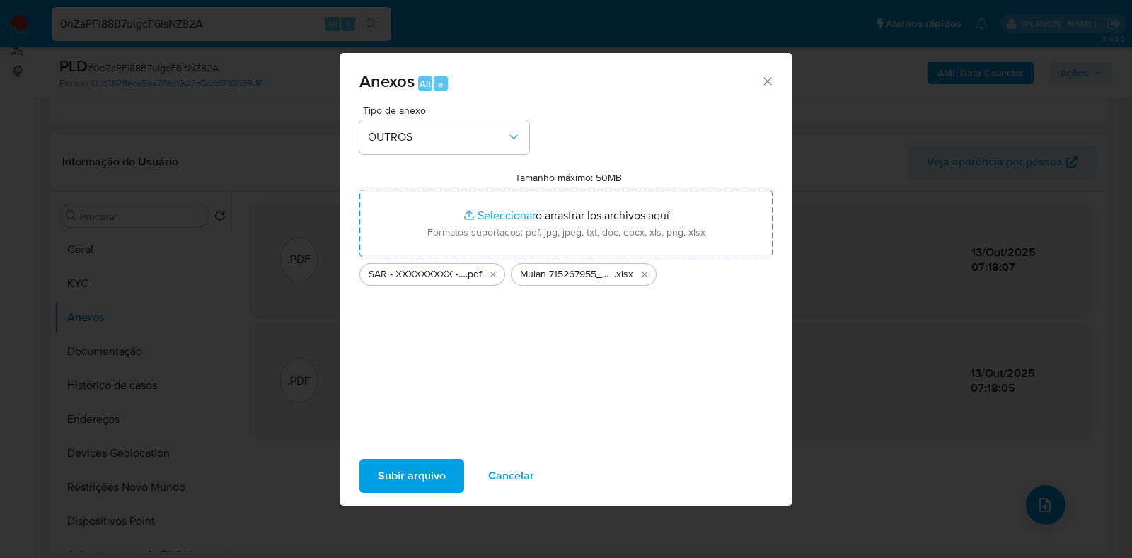
click at [422, 469] on span "Subir arquivo" at bounding box center [412, 476] width 68 height 31
click at [405, 476] on div "Anexos Alt a Tipo de anexo OUTROS Tamanho máximo: 50MB Seleccionar archivos Sel…" at bounding box center [566, 279] width 453 height 453
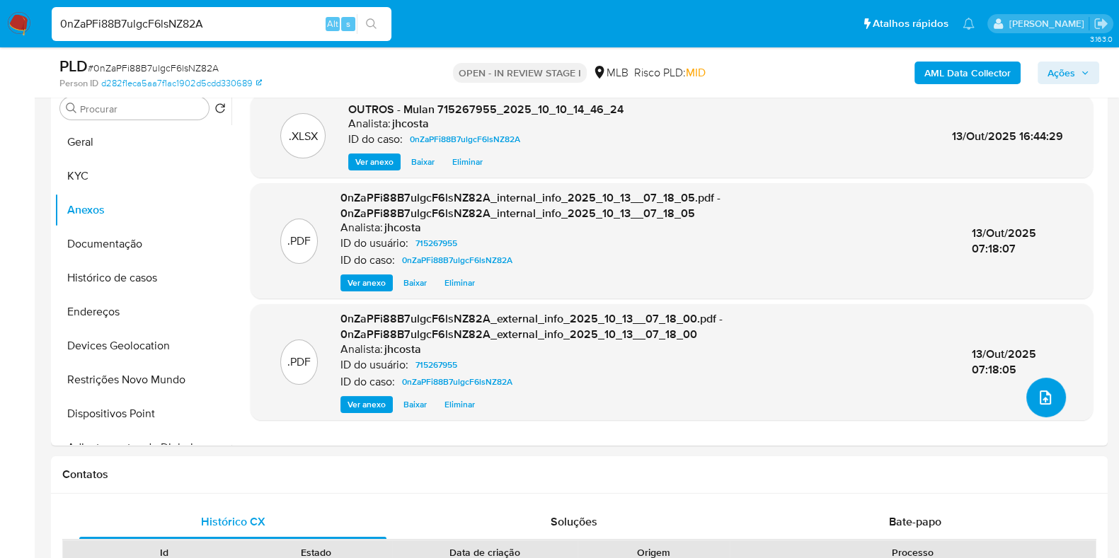
scroll to position [88, 0]
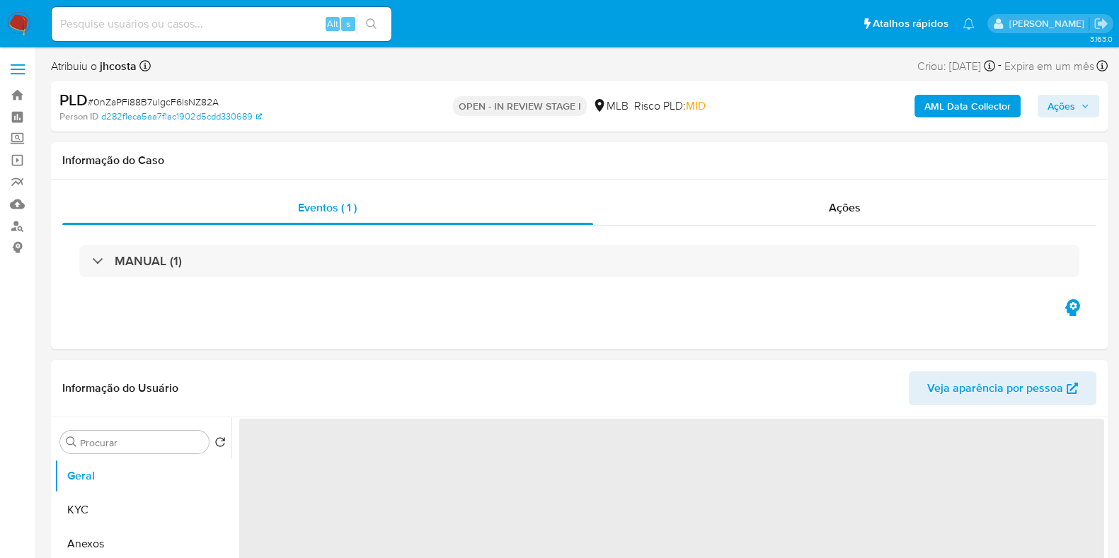
select select "10"
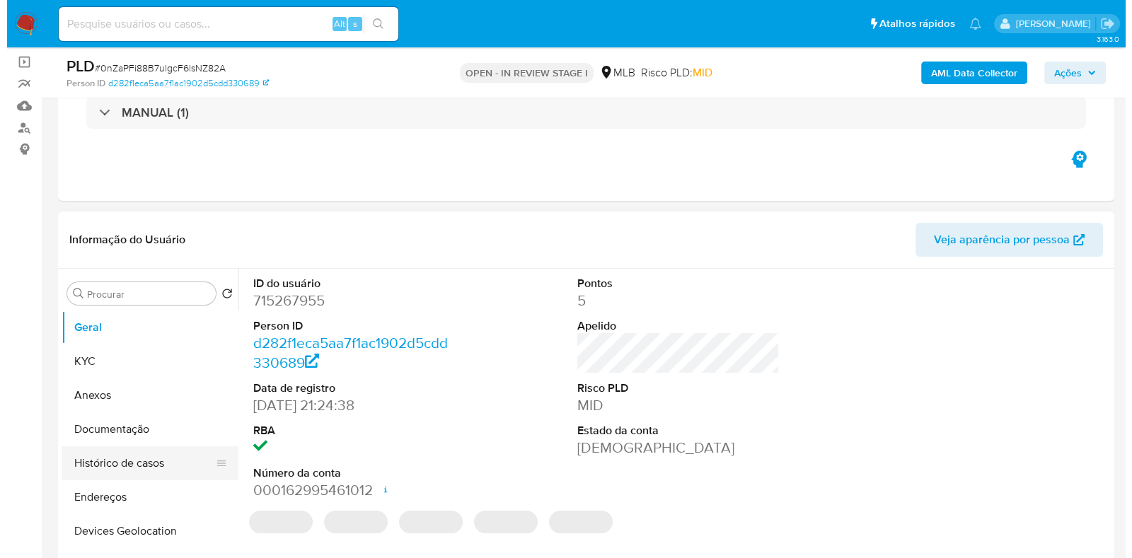
scroll to position [176, 0]
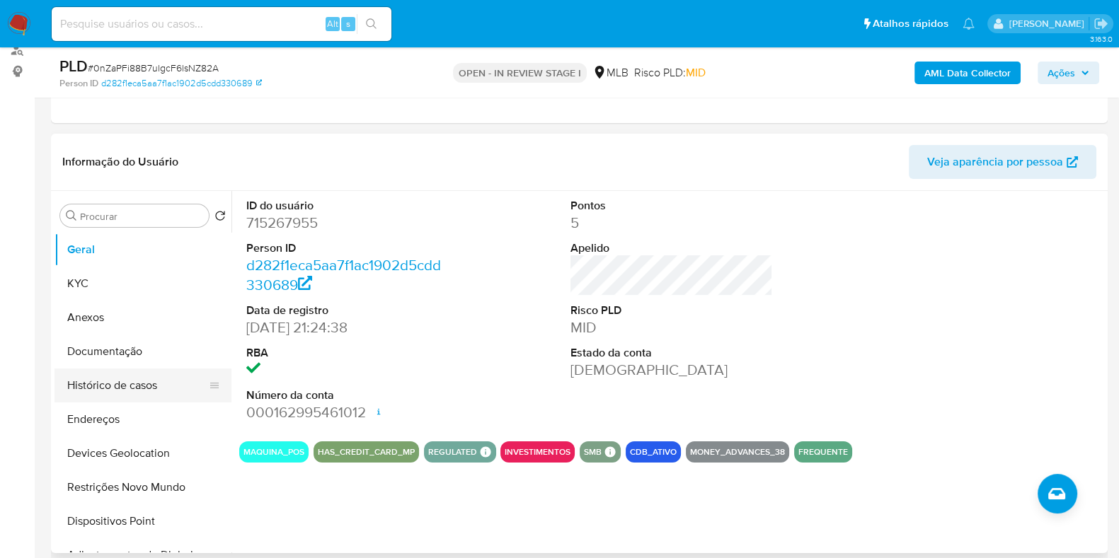
click at [170, 396] on button "Histórico de casos" at bounding box center [137, 386] width 166 height 34
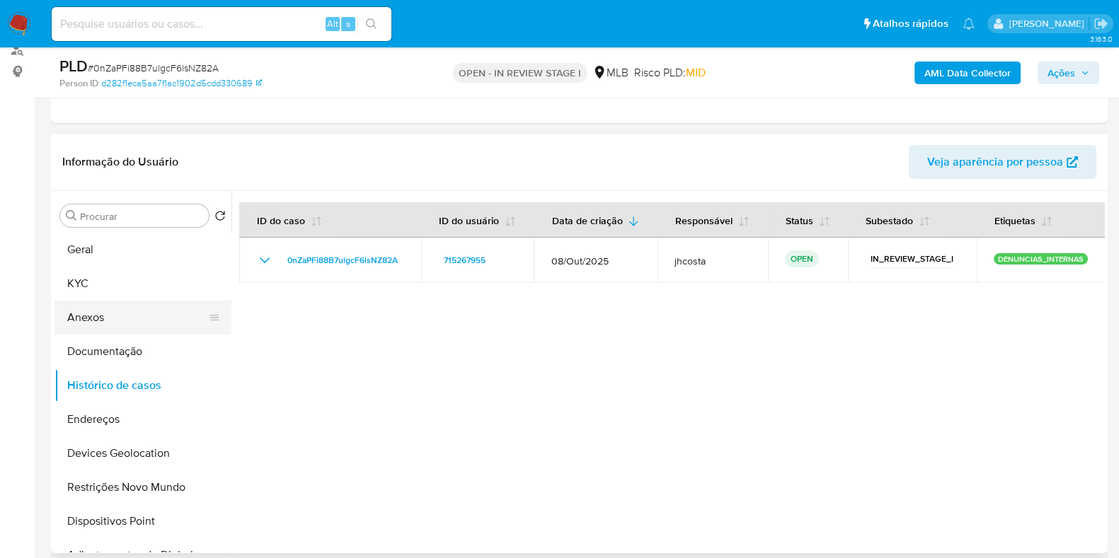
click at [121, 318] on button "Anexos" at bounding box center [137, 318] width 166 height 34
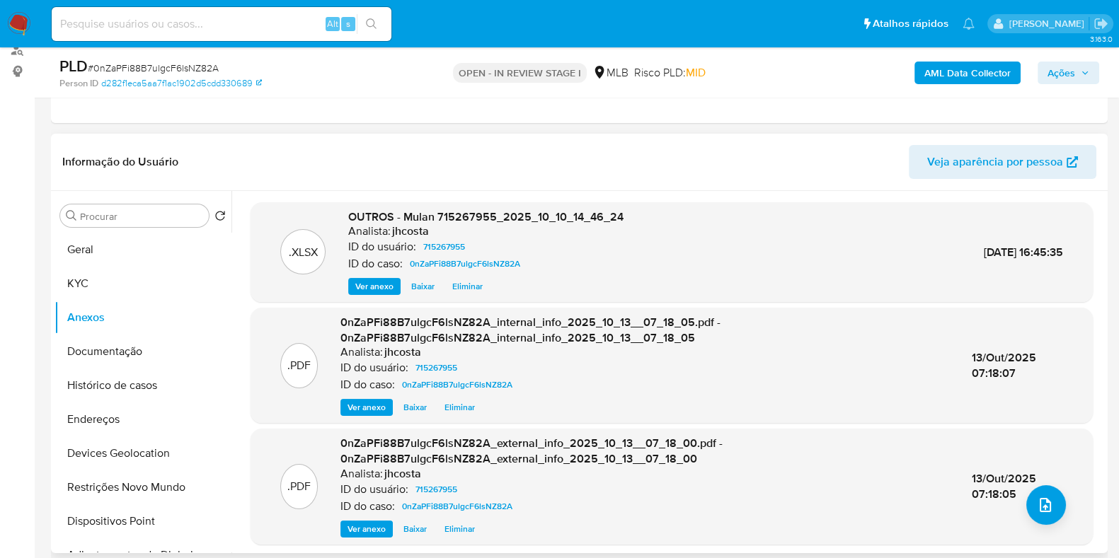
click at [1039, 482] on div "13/Out/2025 07:18:05" at bounding box center [1017, 486] width 92 height 30
click at [1037, 493] on button "upload-file" at bounding box center [1046, 505] width 40 height 40
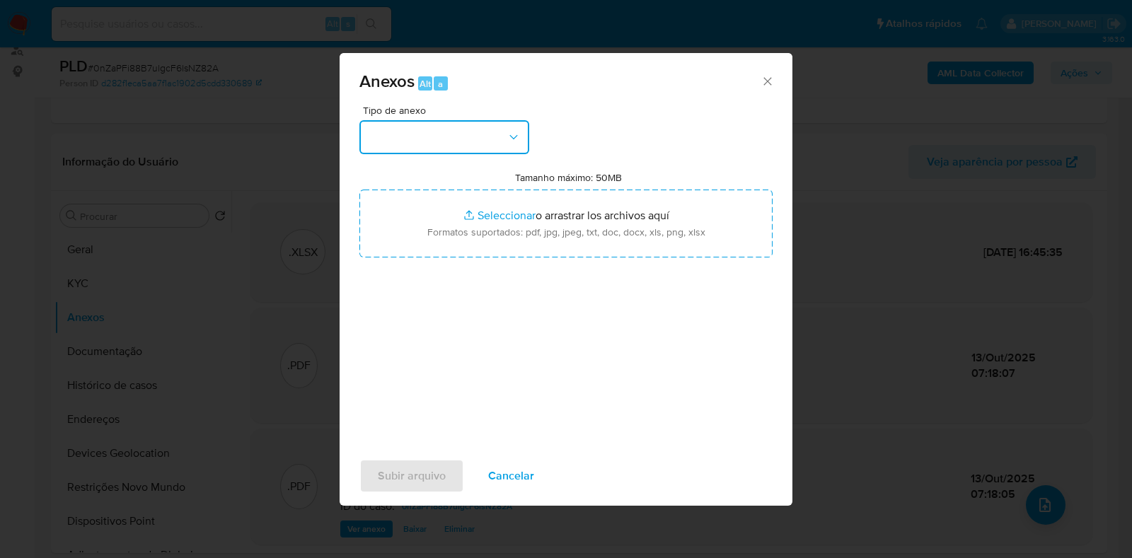
click at [463, 132] on button "button" at bounding box center [444, 137] width 170 height 34
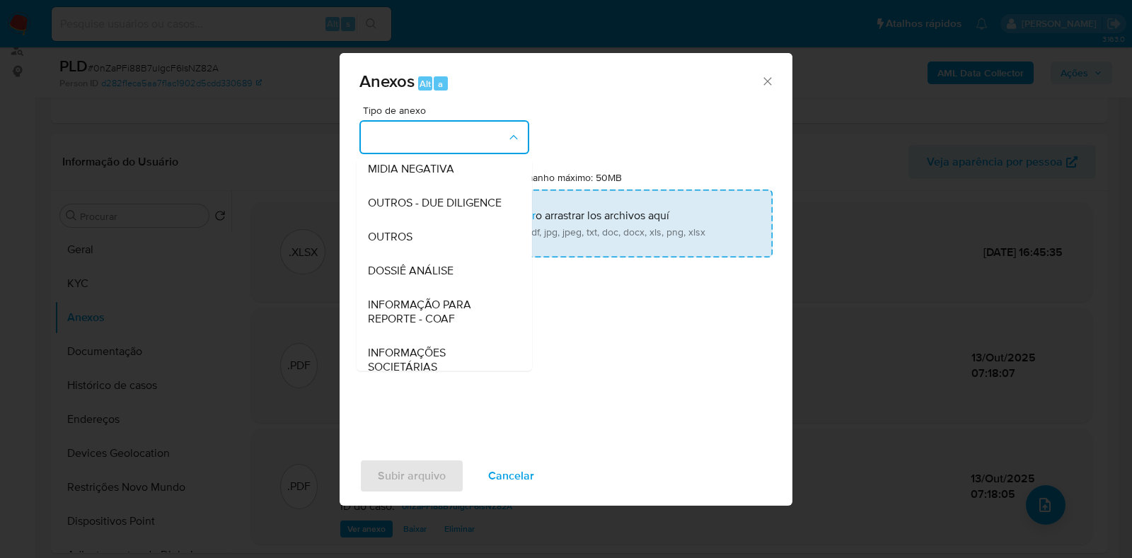
click at [409, 244] on span "OUTROS" at bounding box center [390, 237] width 45 height 14
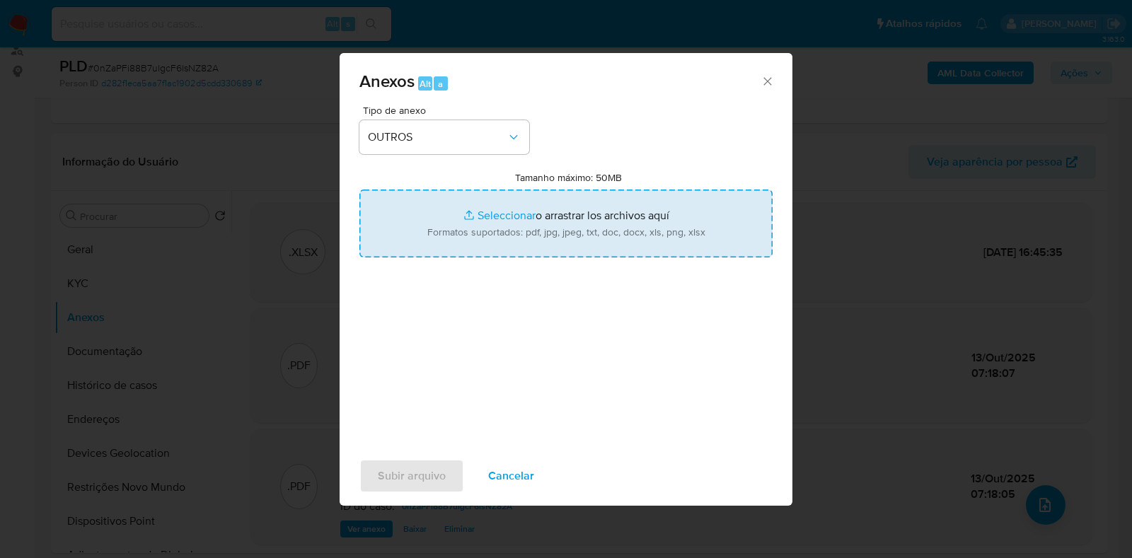
click at [517, 231] on input "Tamanho máximo: 50MB Seleccionar archivos" at bounding box center [565, 224] width 413 height 68
type input "C:\fakepath\SAR - XXXXXXXXX - CPF 90634926268 - [PERSON_NAME] (1).pdf"
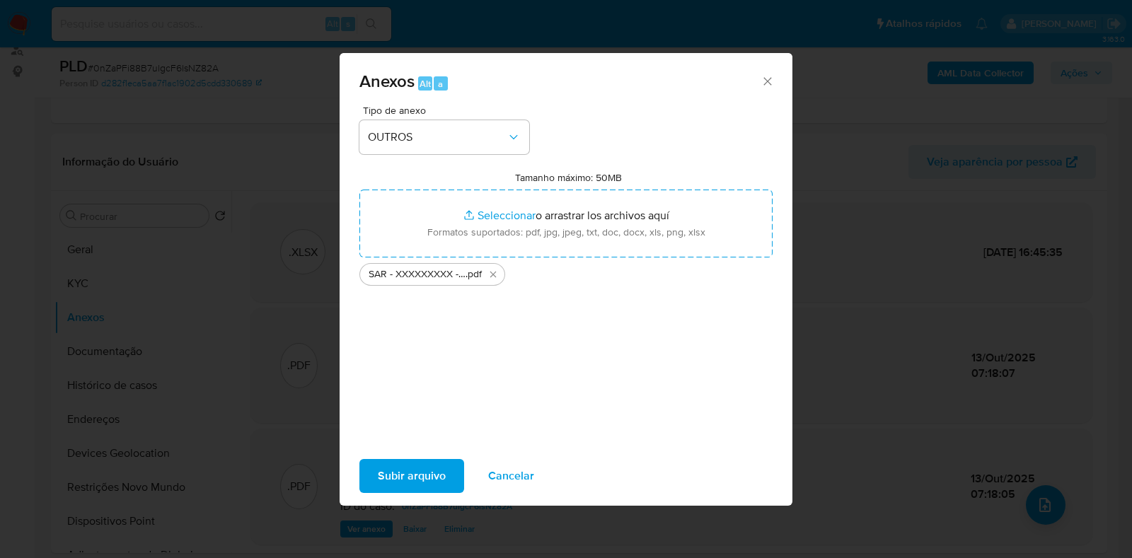
click at [424, 468] on span "Subir arquivo" at bounding box center [412, 476] width 68 height 31
click at [407, 477] on span "Subir arquivo" at bounding box center [412, 476] width 68 height 31
click at [777, 77] on div "Anexos Alt a" at bounding box center [566, 79] width 453 height 53
click at [765, 78] on icon "Cerrar" at bounding box center [768, 81] width 14 height 14
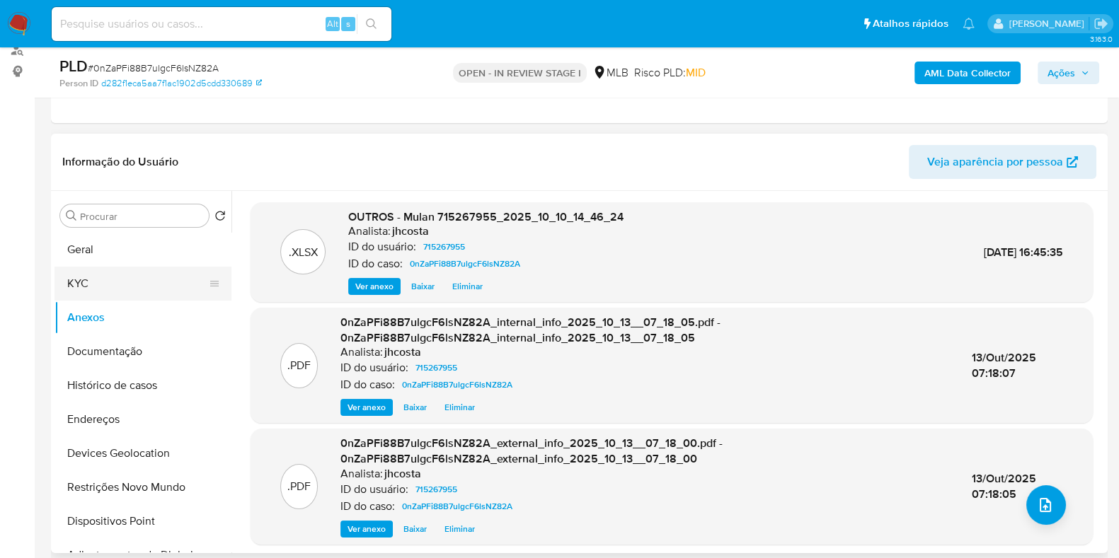
click at [122, 295] on button "KYC" at bounding box center [137, 284] width 166 height 34
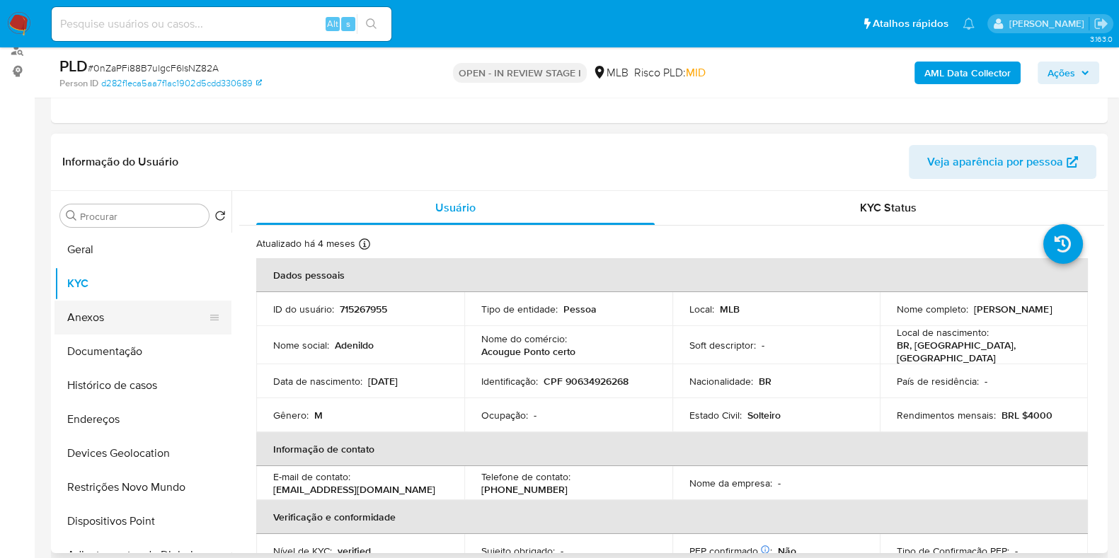
click at [115, 322] on button "Anexos" at bounding box center [137, 318] width 166 height 34
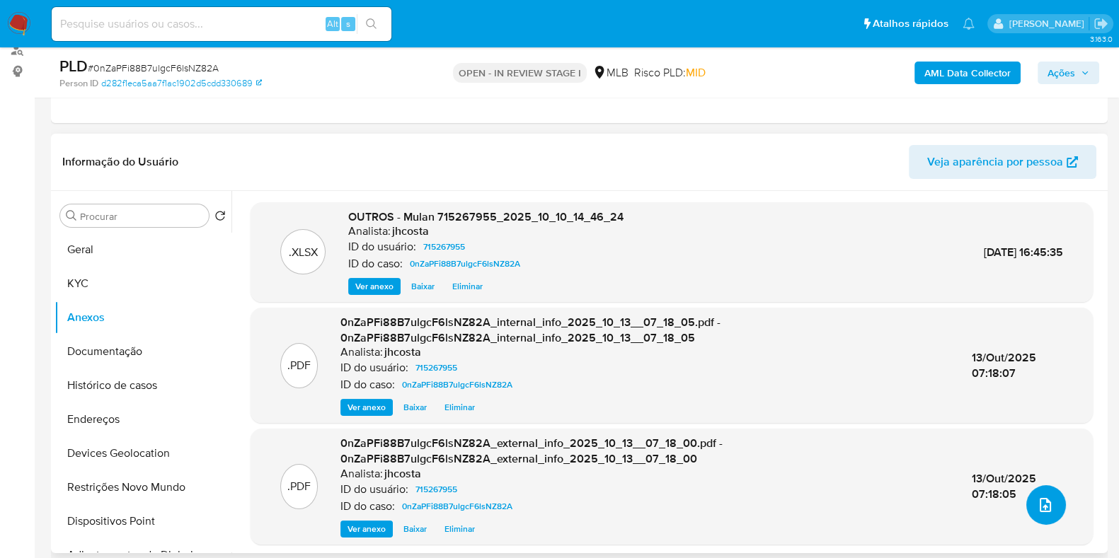
click at [1036, 497] on icon "upload-file" at bounding box center [1044, 505] width 17 height 17
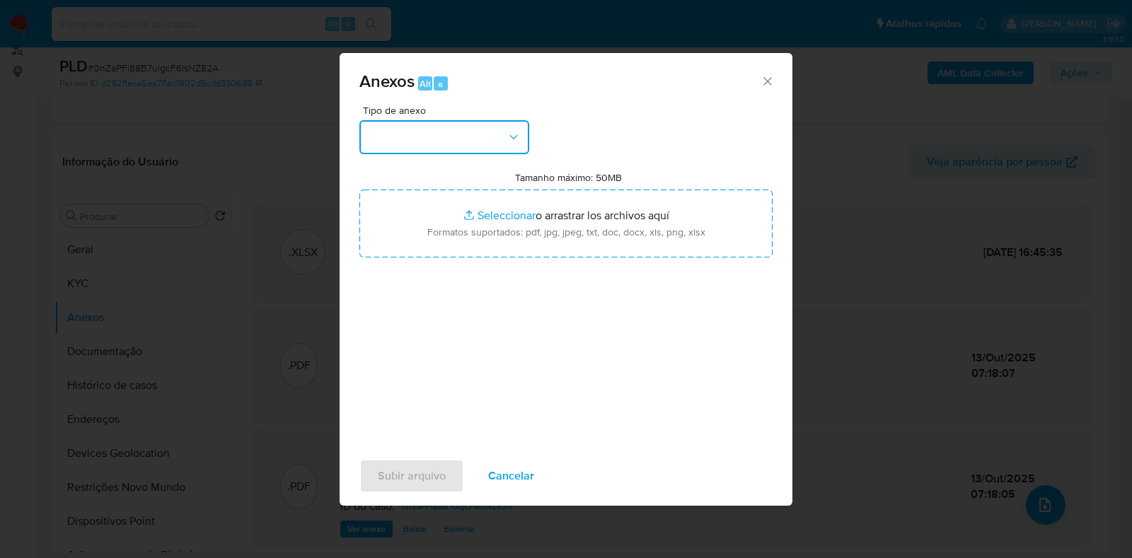
click at [487, 133] on button "button" at bounding box center [444, 137] width 170 height 34
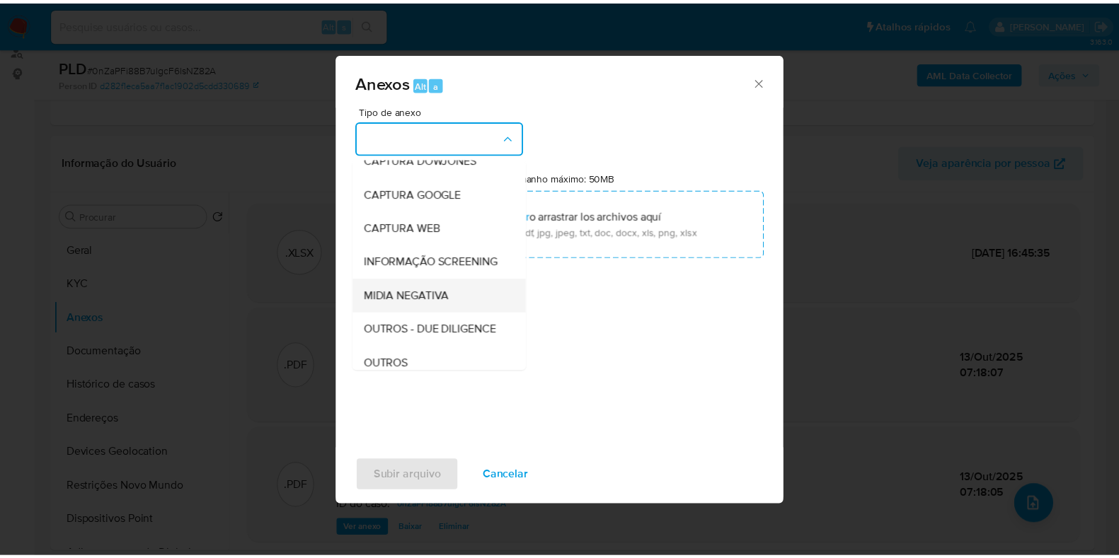
scroll to position [88, 0]
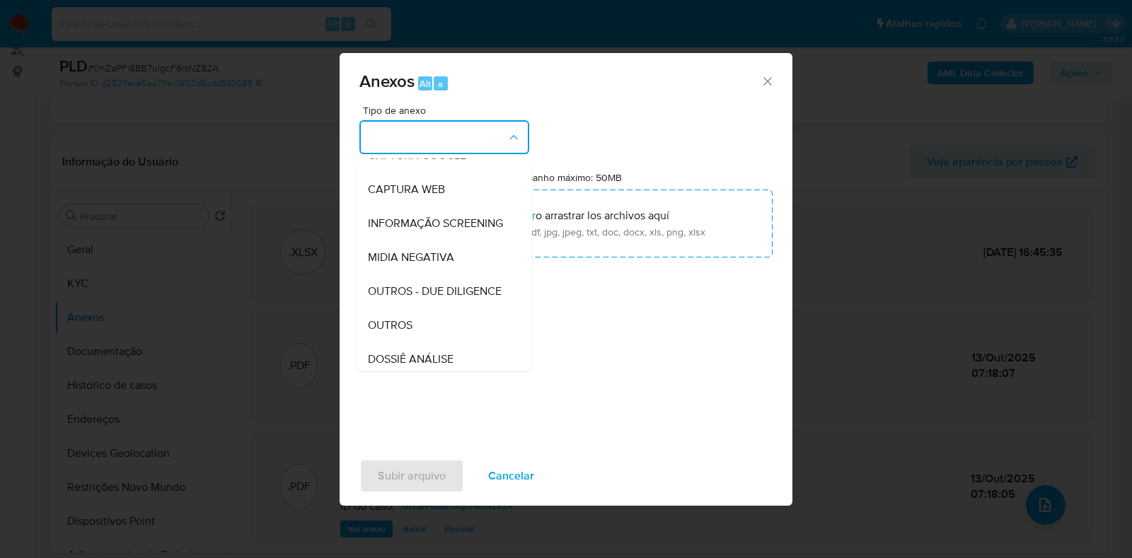
click at [386, 342] on div "OUTROS" at bounding box center [440, 325] width 144 height 34
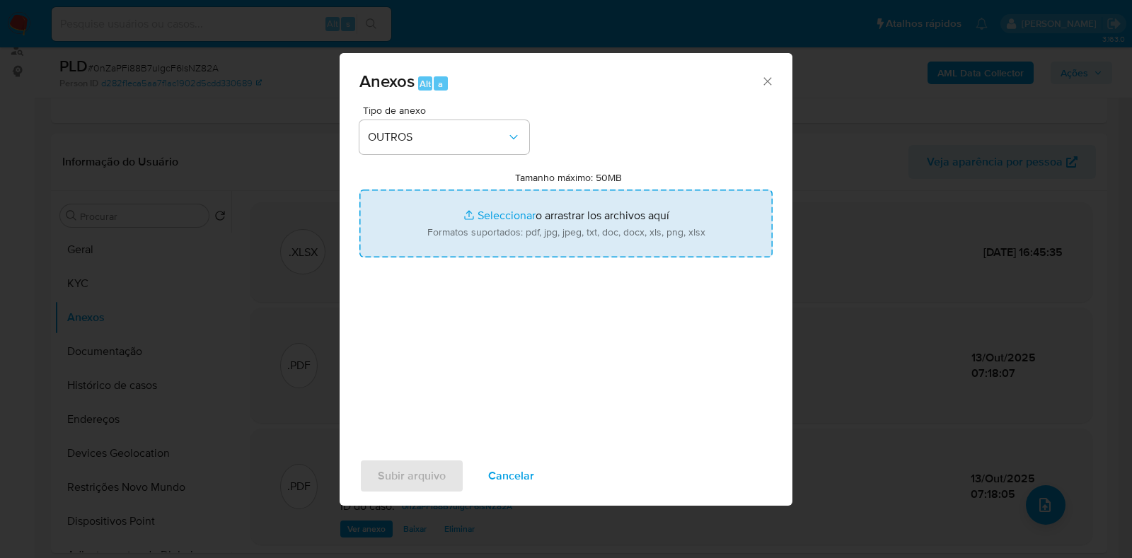
click at [519, 243] on input "Tamanho máximo: 50MB Seleccionar archivos" at bounding box center [565, 224] width 413 height 68
type input "C:\fakepath\SAR - XXXXXX - CPF 90634926268 - ADENILDO MACHADO PINHEIRO.pdf"
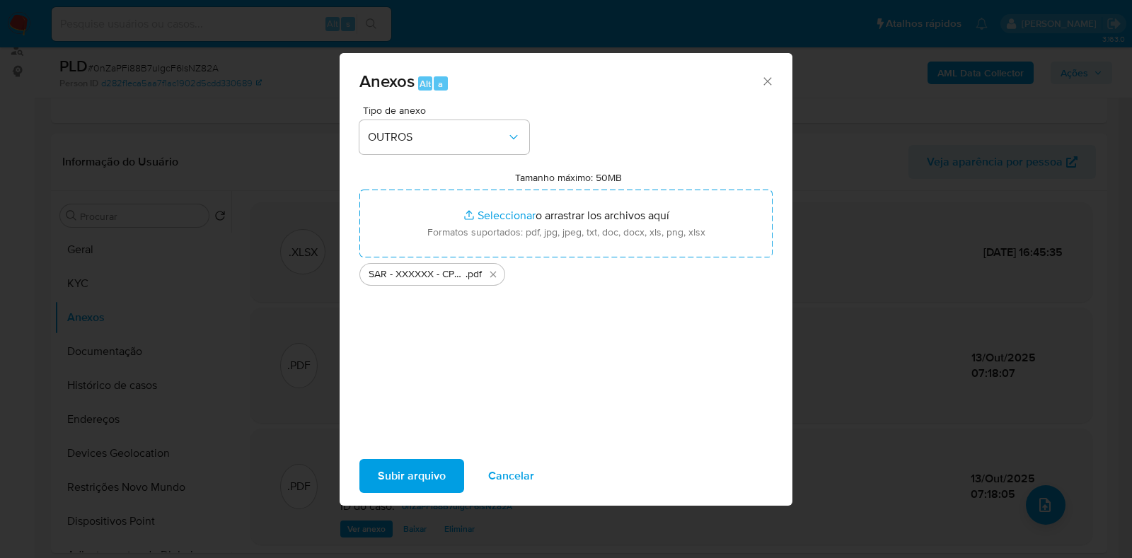
click at [411, 475] on span "Subir arquivo" at bounding box center [412, 476] width 68 height 31
click at [437, 469] on span "Subir arquivo" at bounding box center [412, 476] width 68 height 31
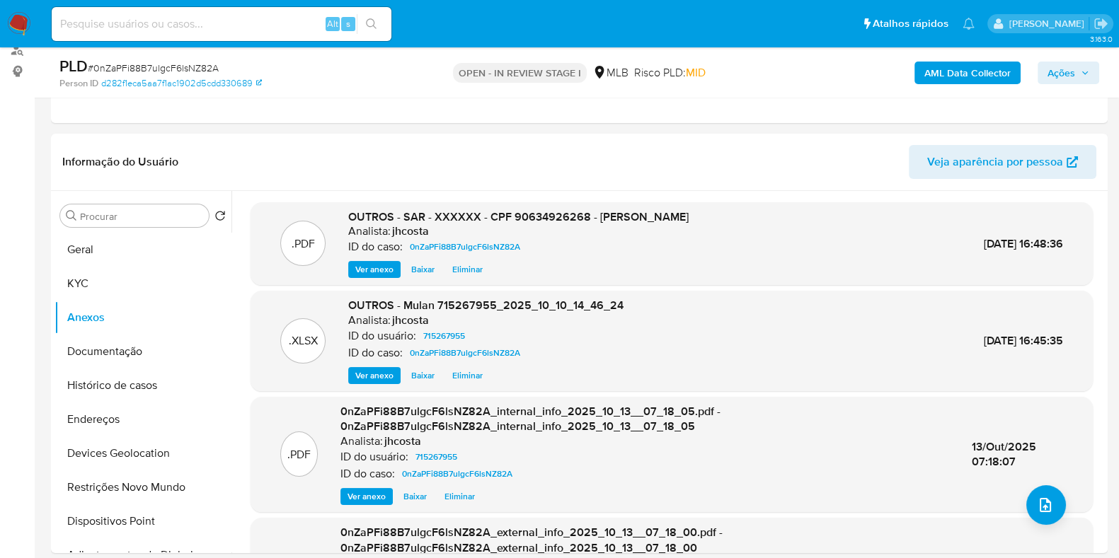
click at [1053, 78] on span "Ações" at bounding box center [1061, 73] width 28 height 23
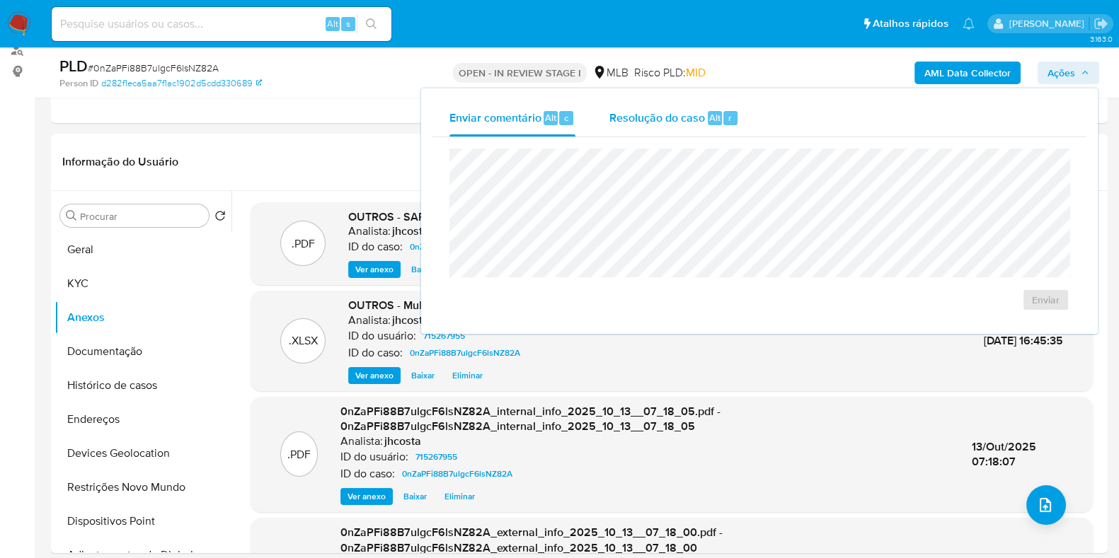
click at [675, 125] on span "Resolução do caso" at bounding box center [657, 117] width 96 height 16
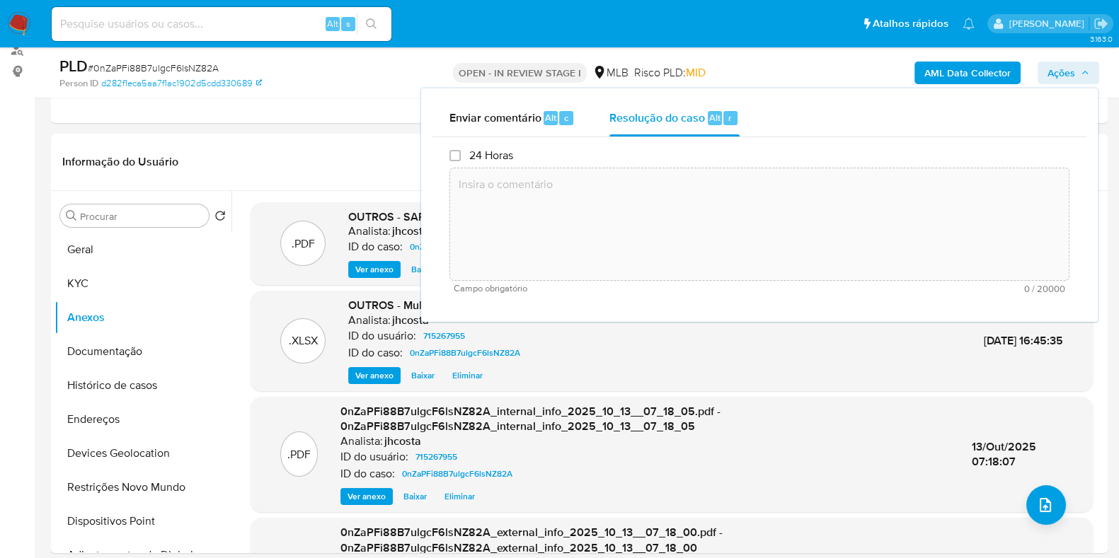
click at [608, 249] on textarea at bounding box center [759, 224] width 618 height 113
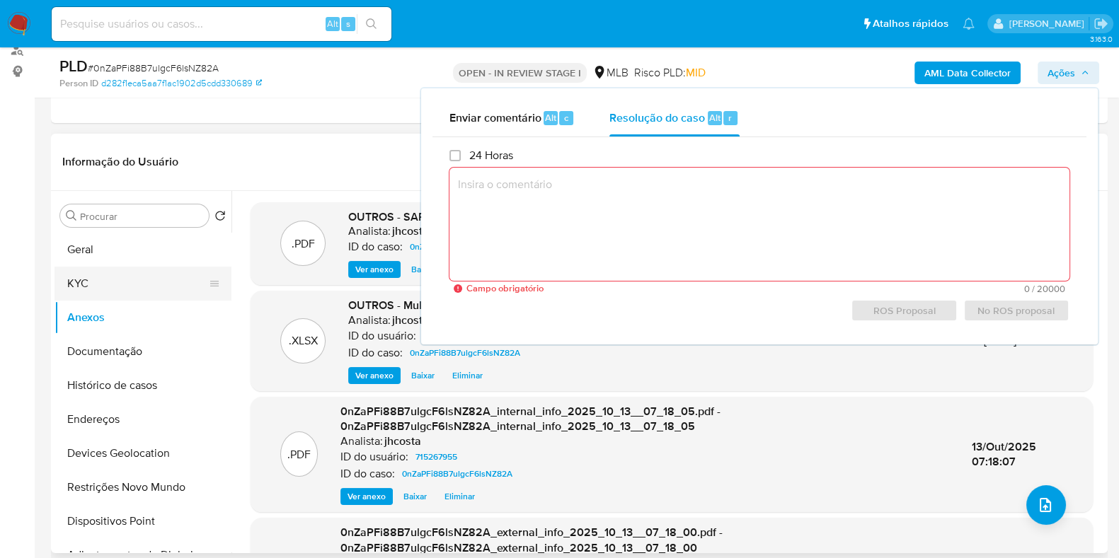
click at [92, 287] on button "KYC" at bounding box center [137, 284] width 166 height 34
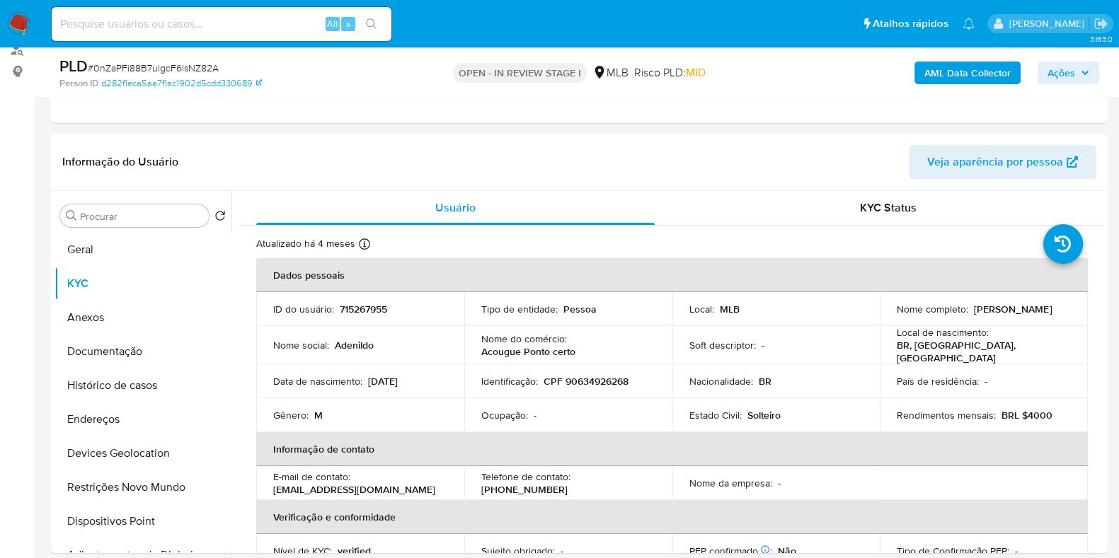
click at [1058, 83] on span "Ações" at bounding box center [1061, 73] width 28 height 23
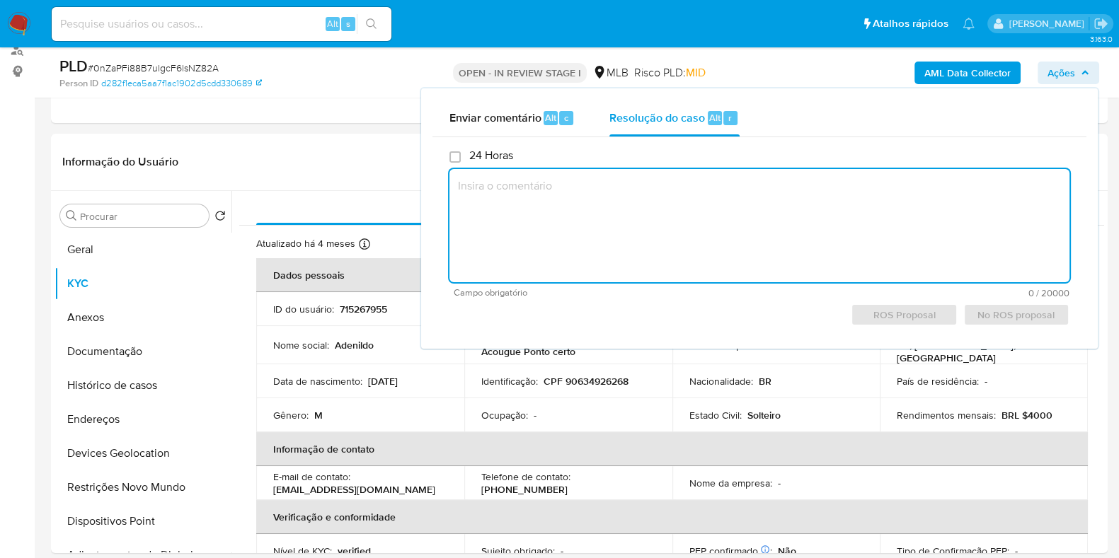
drag, startPoint x: 664, startPoint y: 122, endPoint x: 616, endPoint y: 199, distance: 90.9
click at [664, 122] on span "Resolução do caso" at bounding box center [657, 117] width 96 height 16
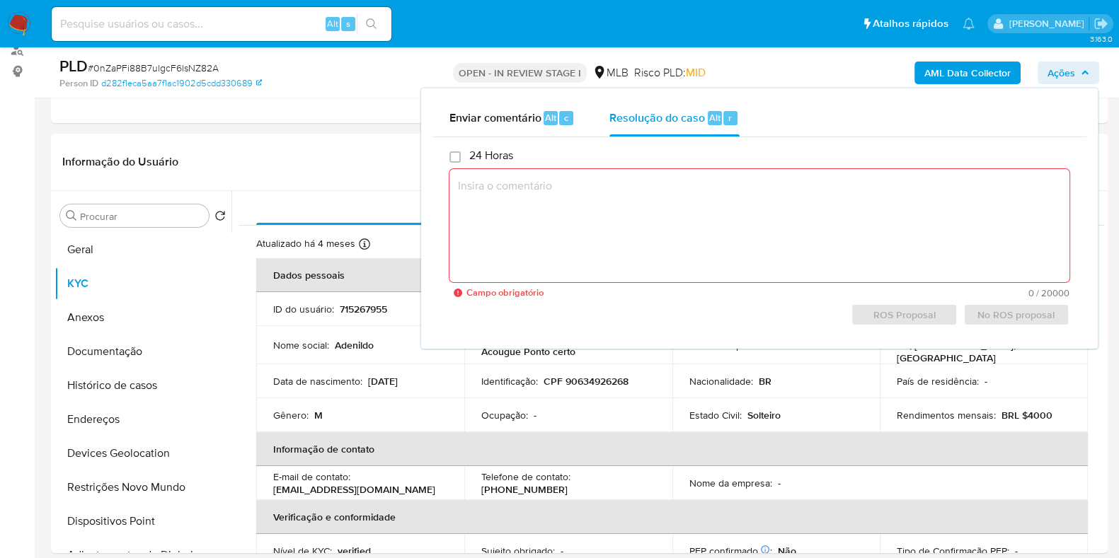
click at [604, 222] on textarea at bounding box center [759, 225] width 620 height 113
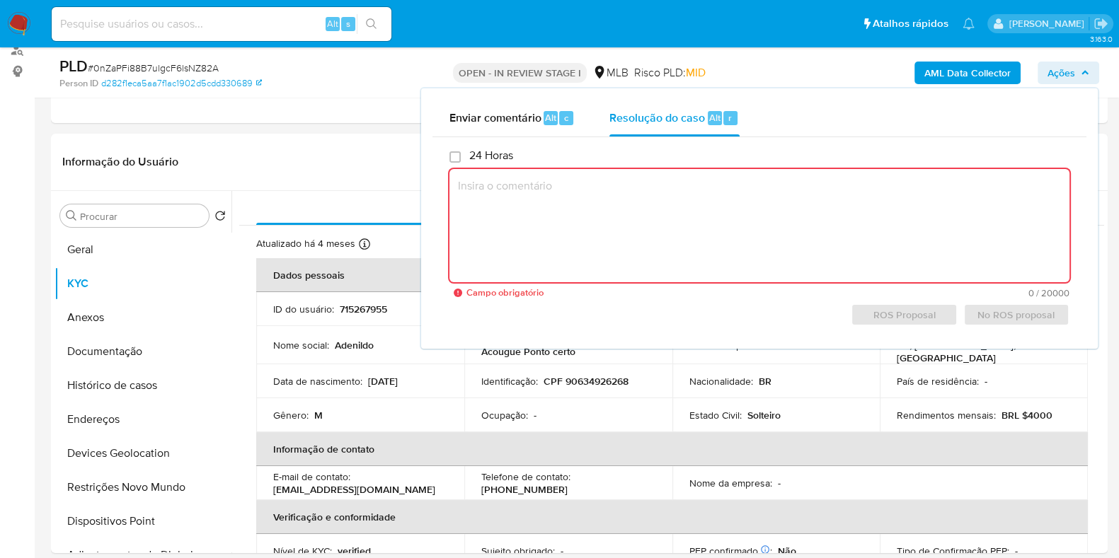
paste textarea "Fatos relevantes concluídos pelo analista: O cliente tem 41 anos, mas a movimen…"
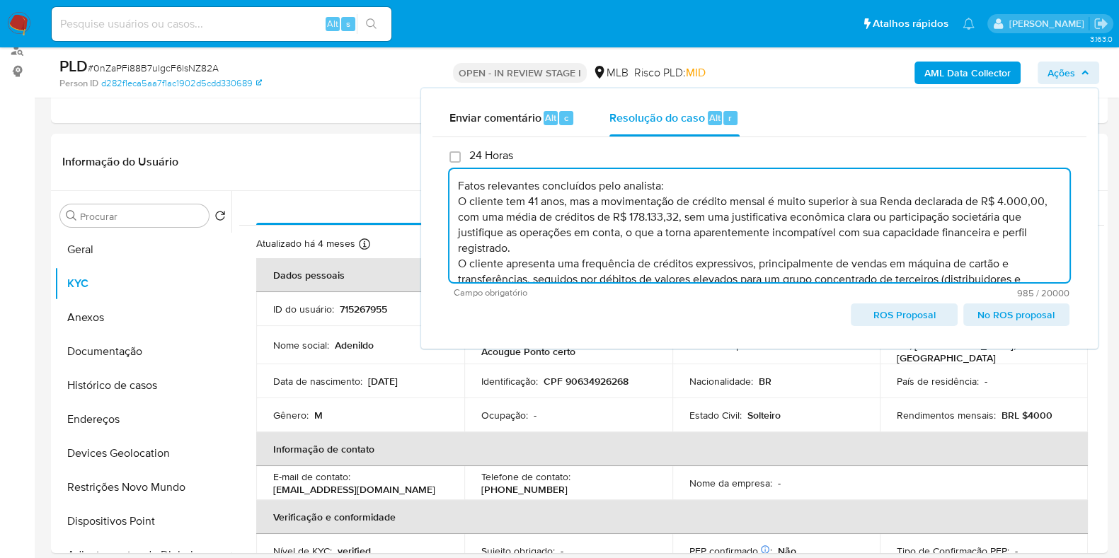
scroll to position [0, 0]
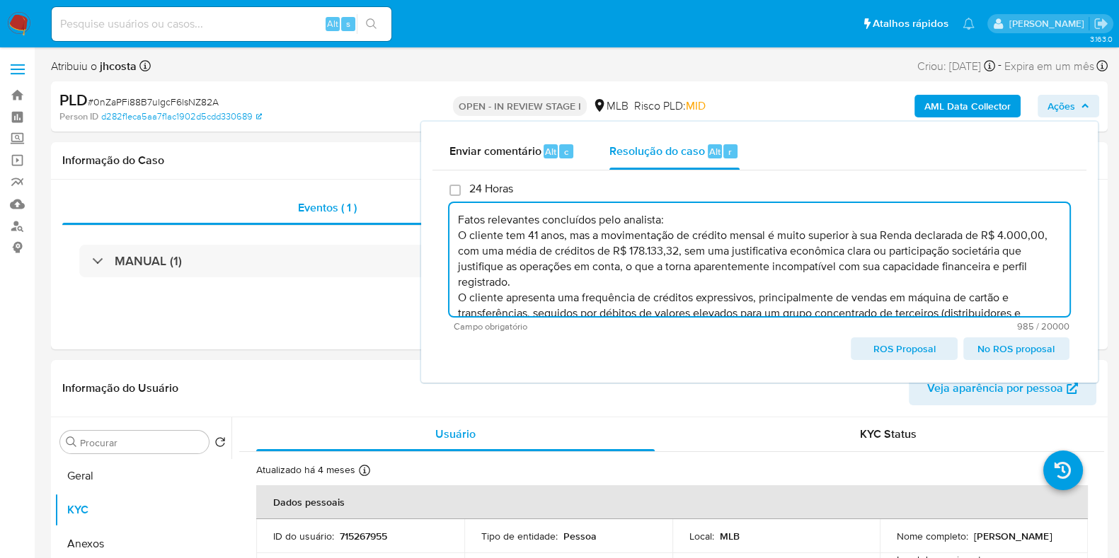
click at [906, 353] on span "ROS Proposal" at bounding box center [903, 349] width 86 height 20
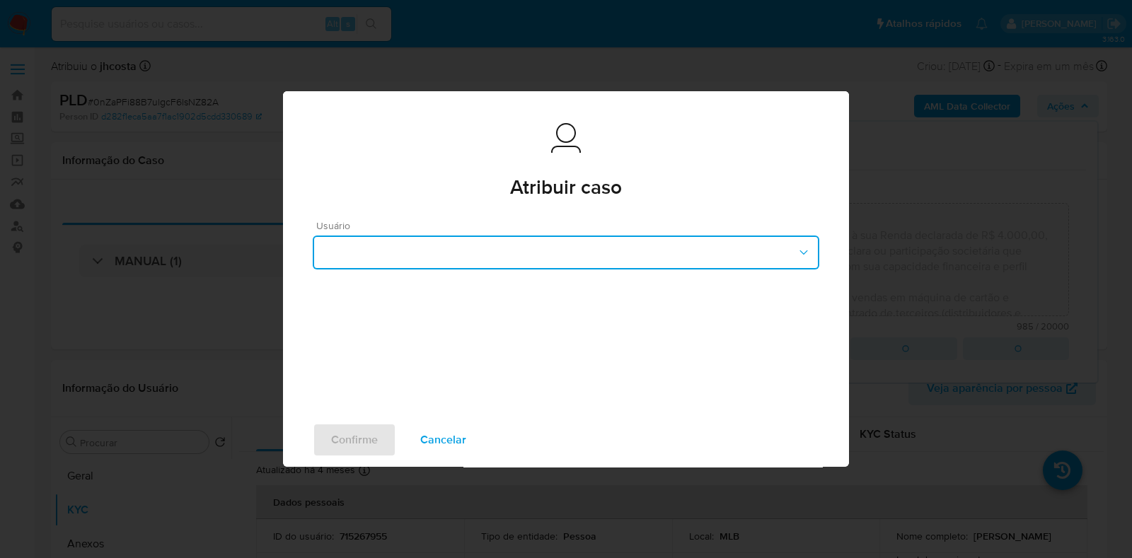
click at [417, 250] on button "button" at bounding box center [566, 253] width 507 height 34
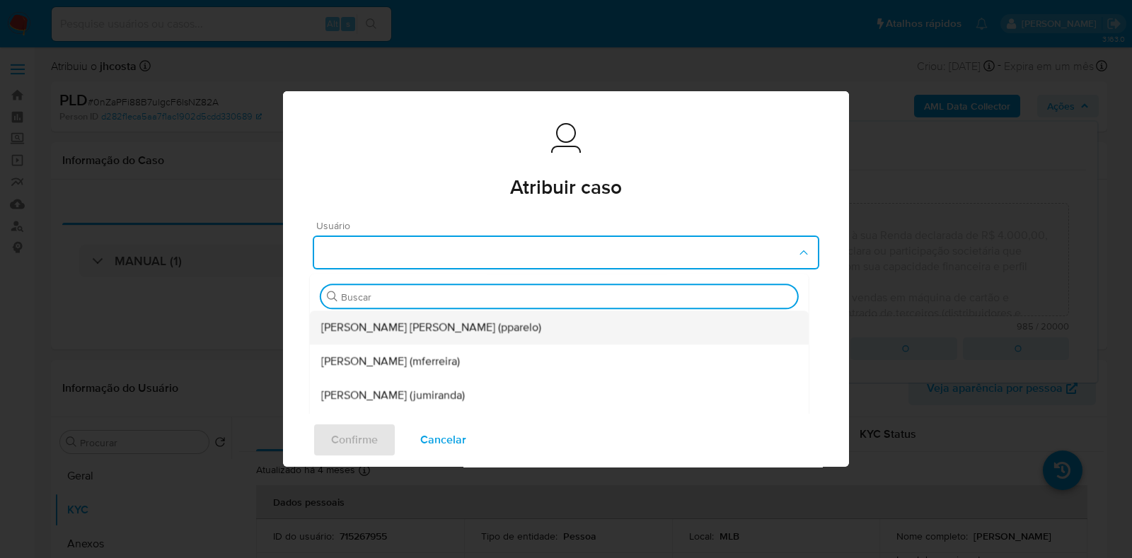
click at [458, 327] on span "Patricia Aparecida Da Paz Varelo (pparelo)" at bounding box center [431, 328] width 220 height 14
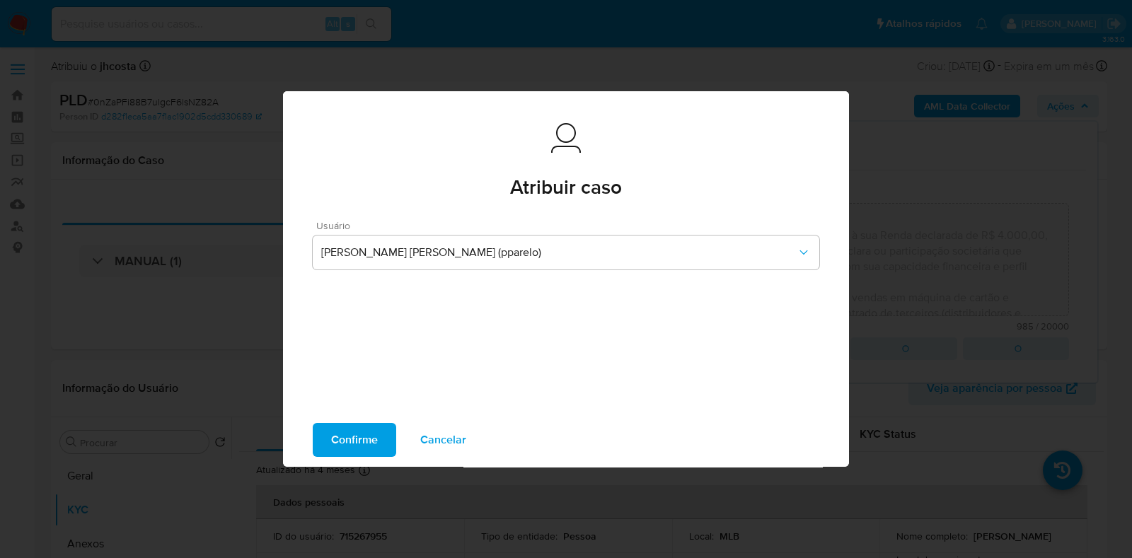
click at [342, 444] on span "Confirme" at bounding box center [354, 439] width 47 height 31
type textarea "Fatos relevantes concluídos pelo analista: O cliente tem 41 anos, mas a movimen…"
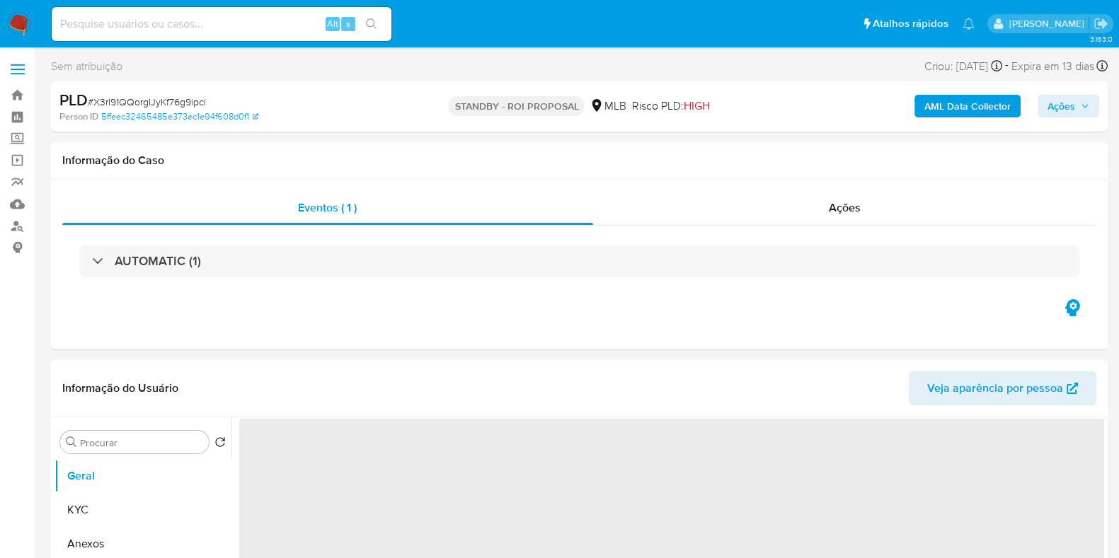
select select "10"
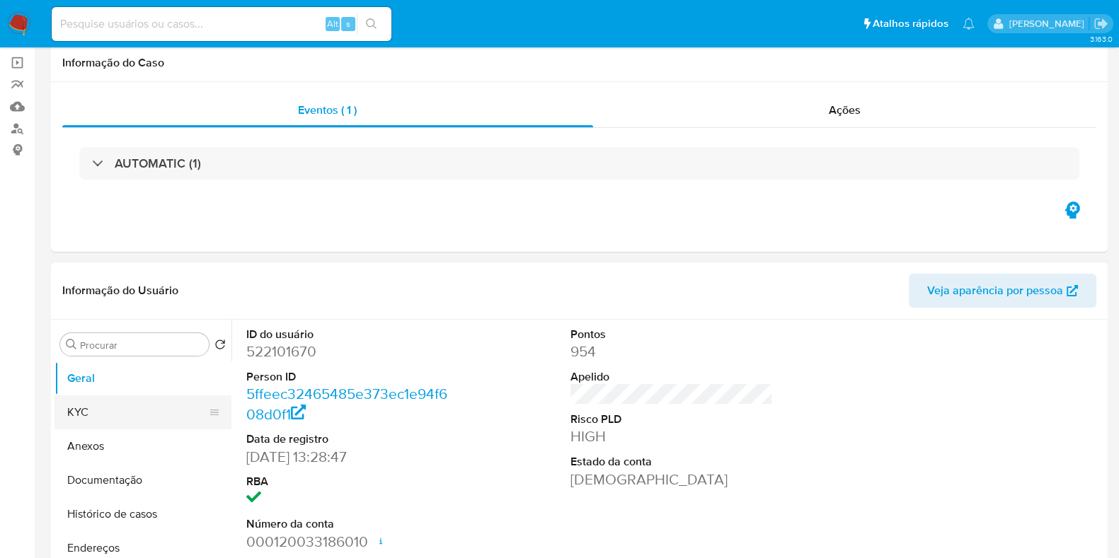
scroll to position [176, 0]
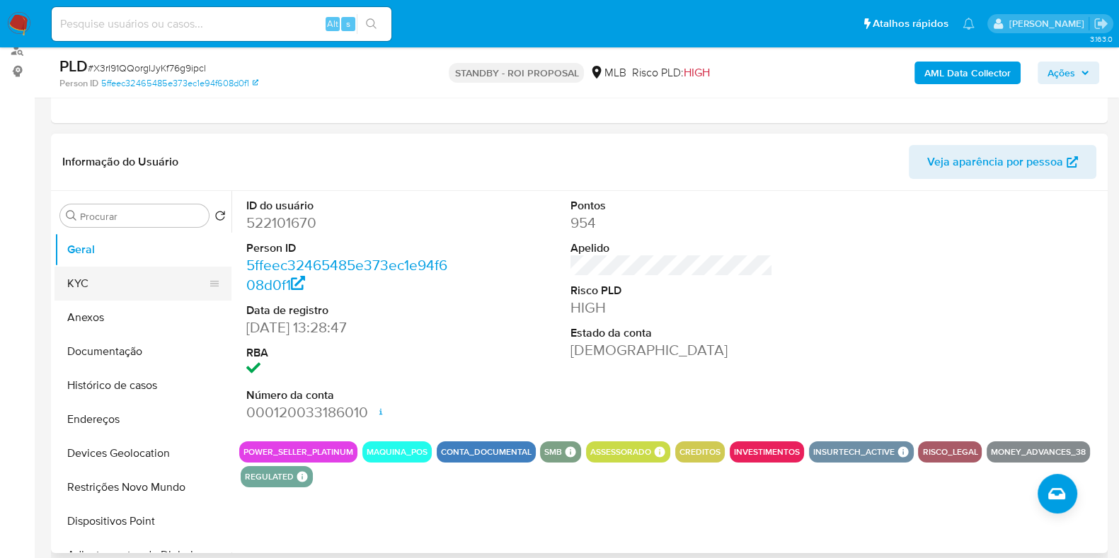
click at [105, 282] on button "KYC" at bounding box center [137, 284] width 166 height 34
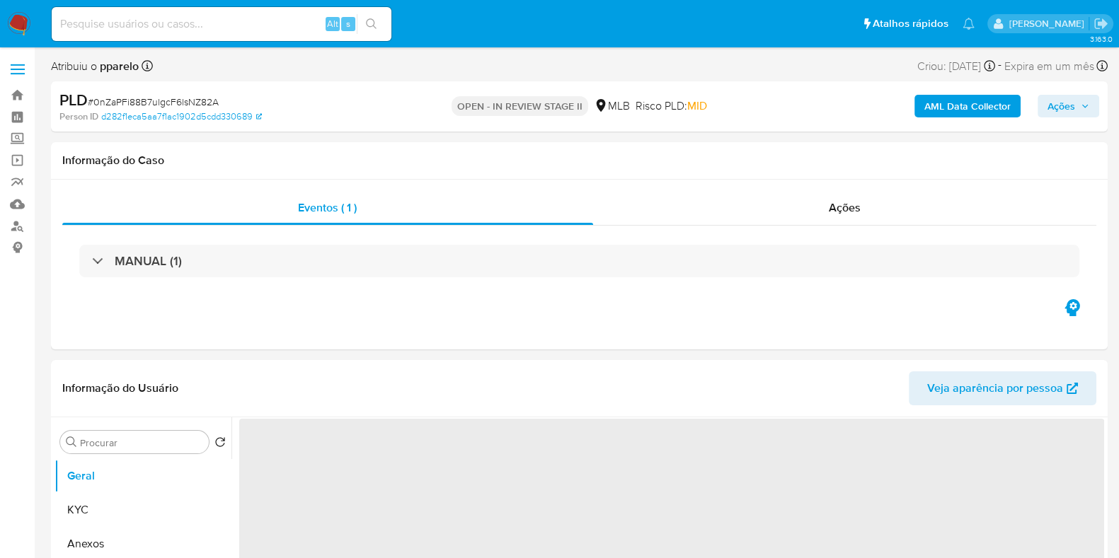
select select "10"
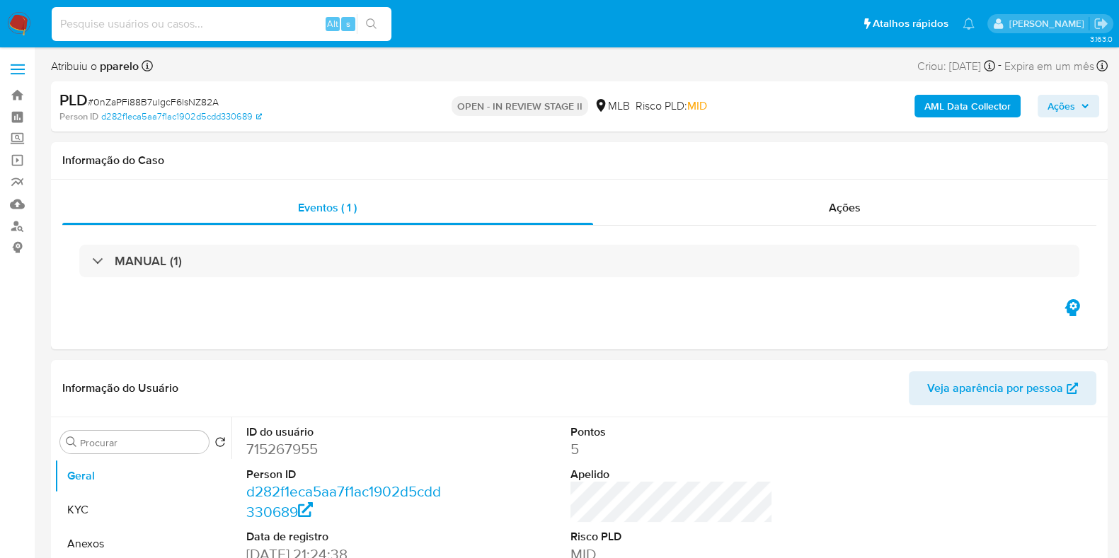
click at [177, 32] on input at bounding box center [222, 24] width 340 height 18
paste input "2UYCGA2As3cYL8cAg1i6OUfm"
type input "2UYCGA2As3cYL8cAg1i6OUfm"
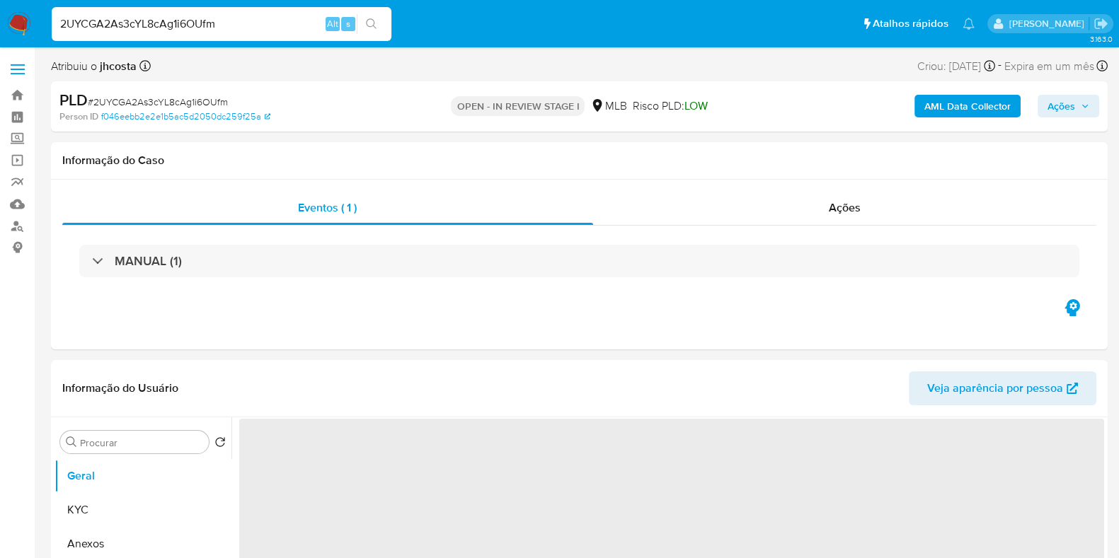
select select "10"
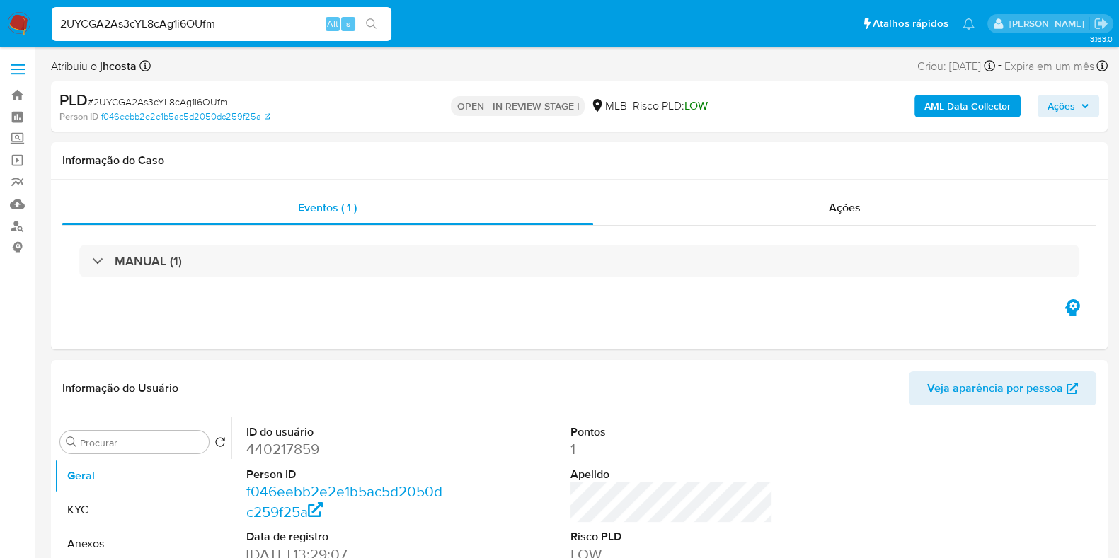
click at [1043, 103] on button "Ações" at bounding box center [1068, 106] width 62 height 23
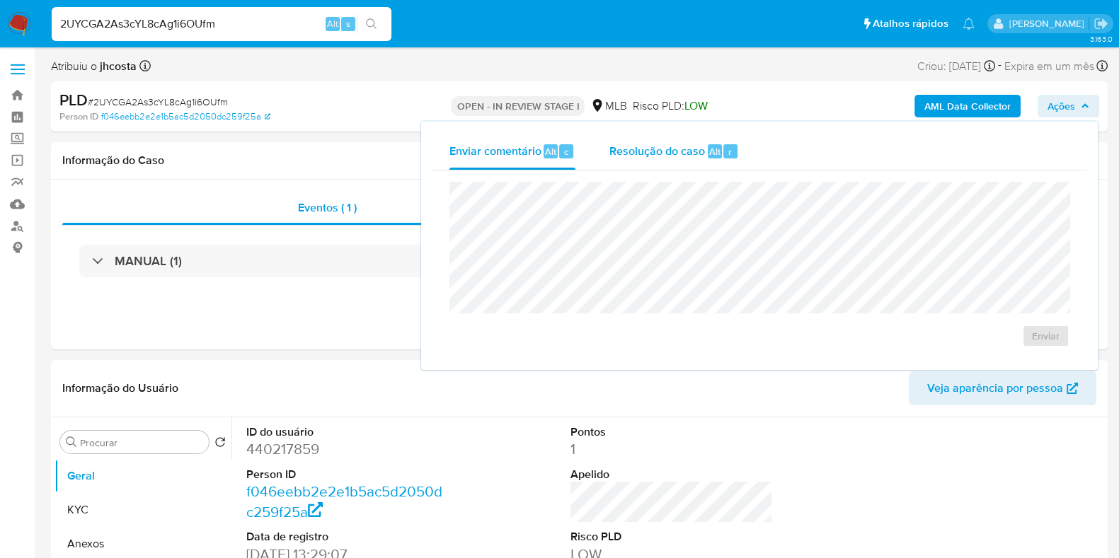
click at [691, 161] on div "Resolução do caso Alt r" at bounding box center [673, 151] width 129 height 37
click at [621, 235] on textarea at bounding box center [759, 259] width 618 height 113
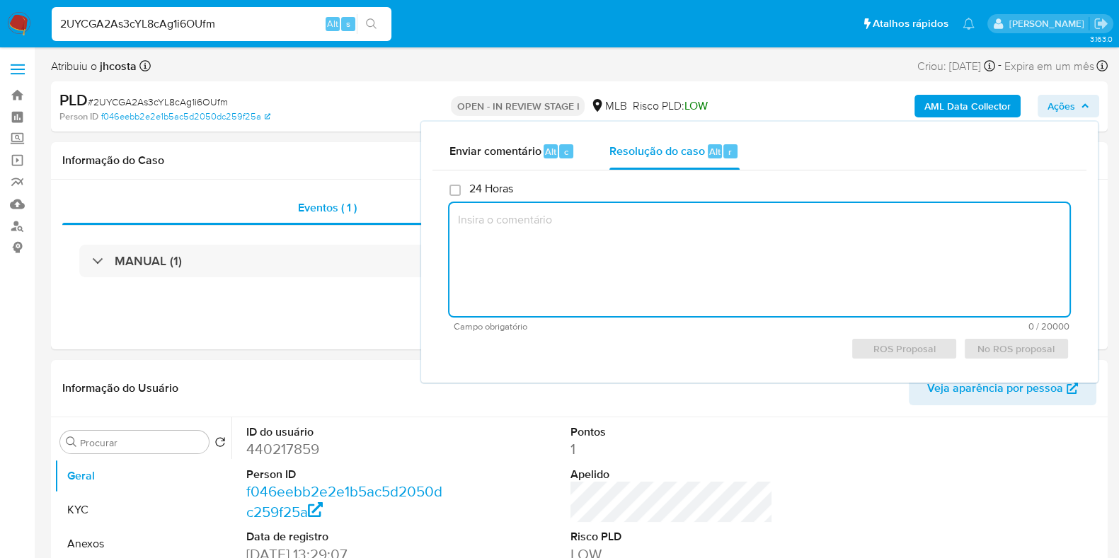
paste textarea "Fatos relevantes concluídos pelo analista: O cliente, com 49 anos, é plausível …"
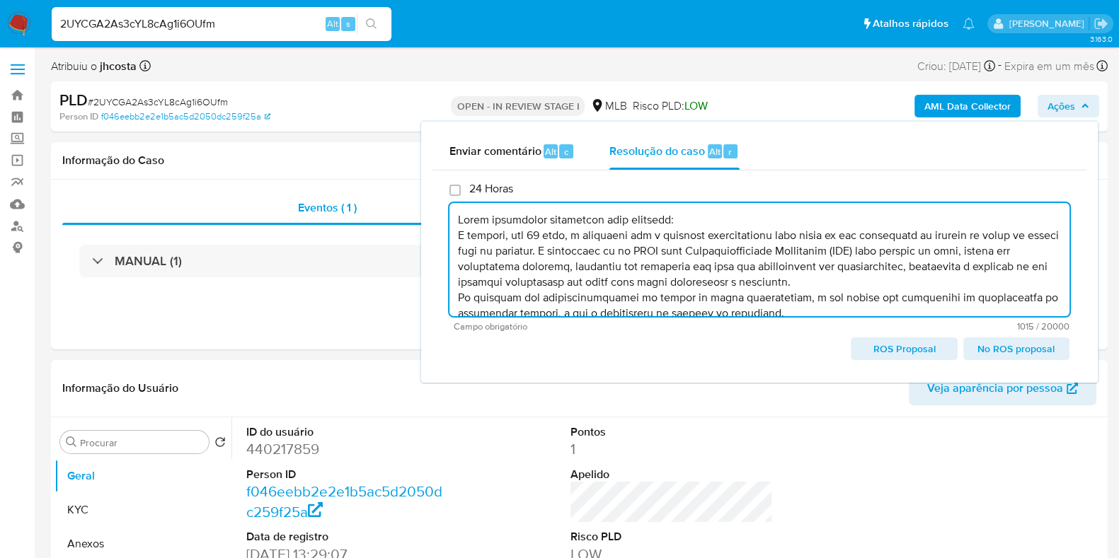
scroll to position [83, 0]
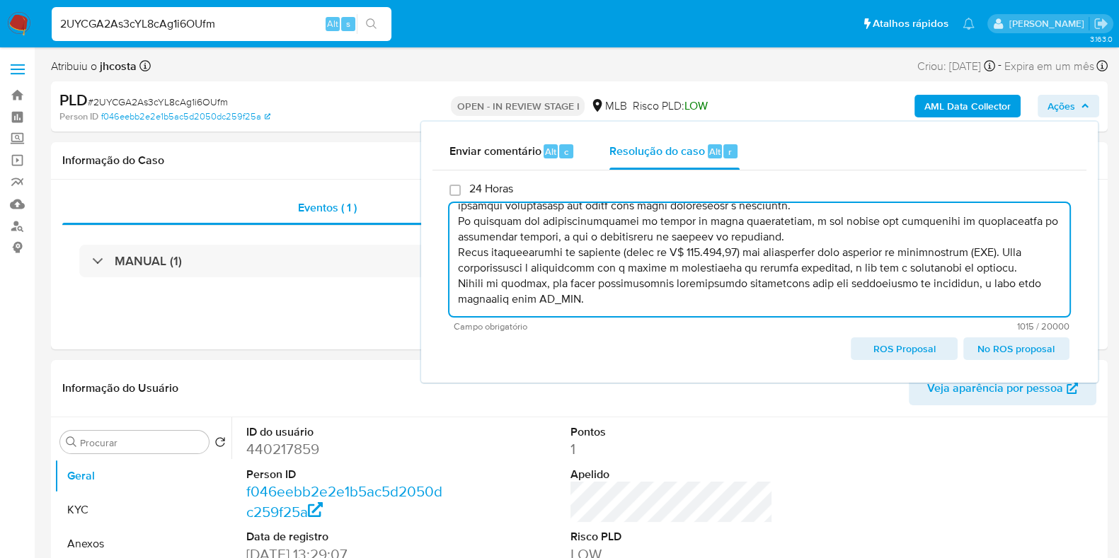
type textarea "Fatos relevantes concluídos pelo analista: O cliente, com 49 anos, é plausível …"
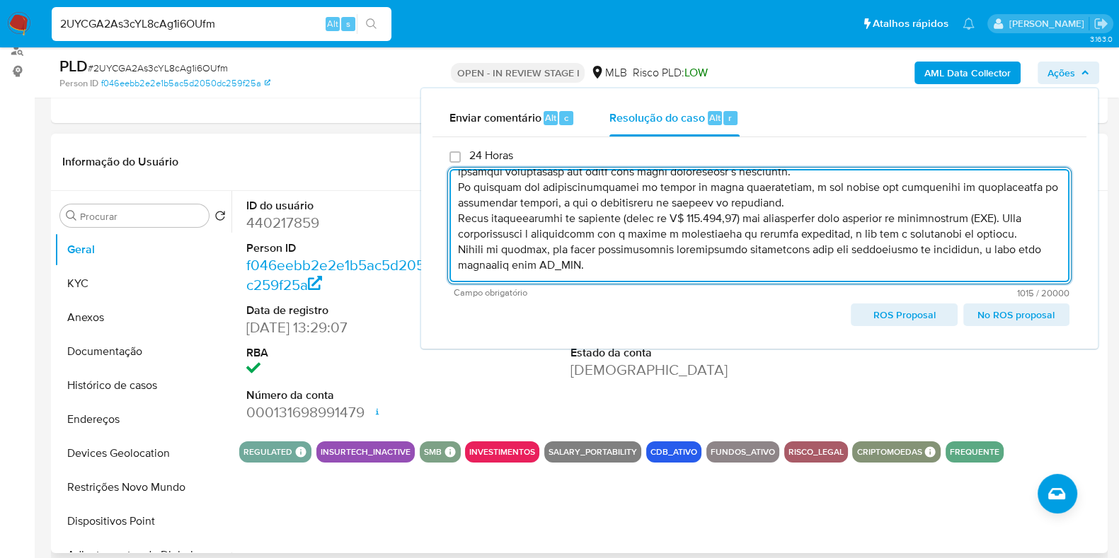
scroll to position [0, 0]
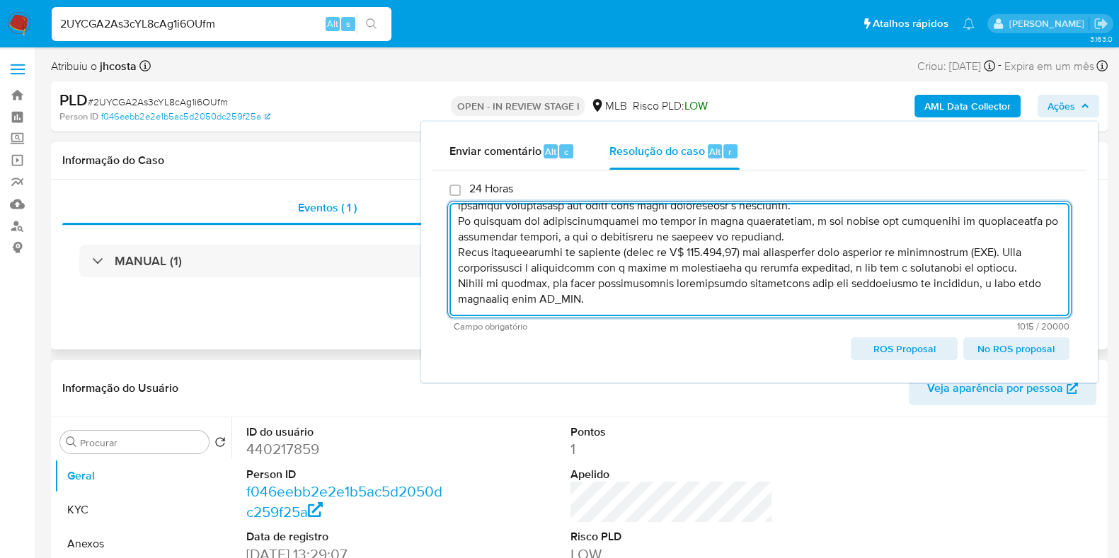
click at [272, 316] on div "Eventos ( 1 ) Ações MANUAL (1)" at bounding box center [579, 265] width 1056 height 170
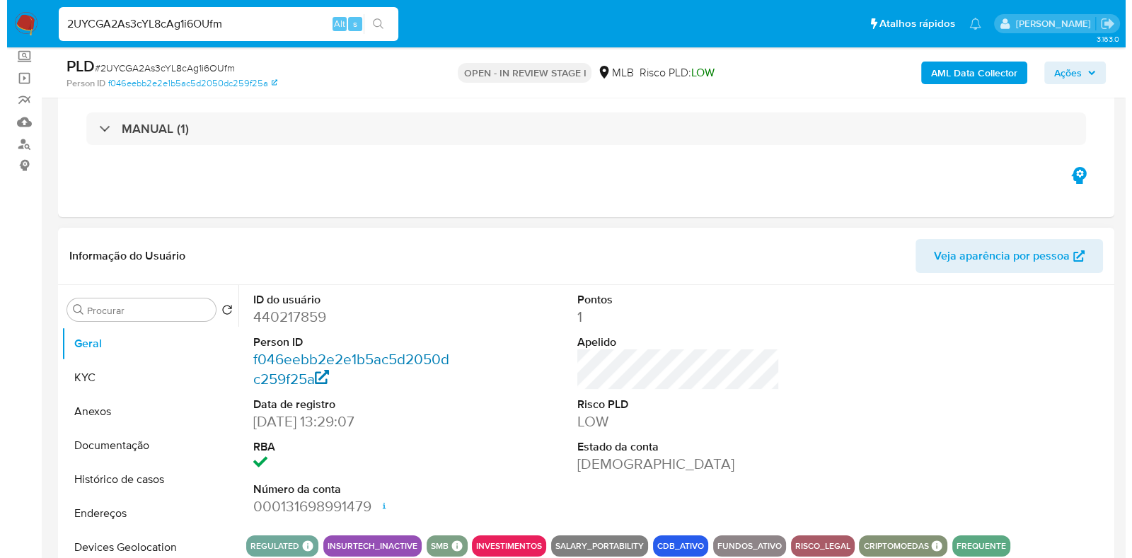
scroll to position [176, 0]
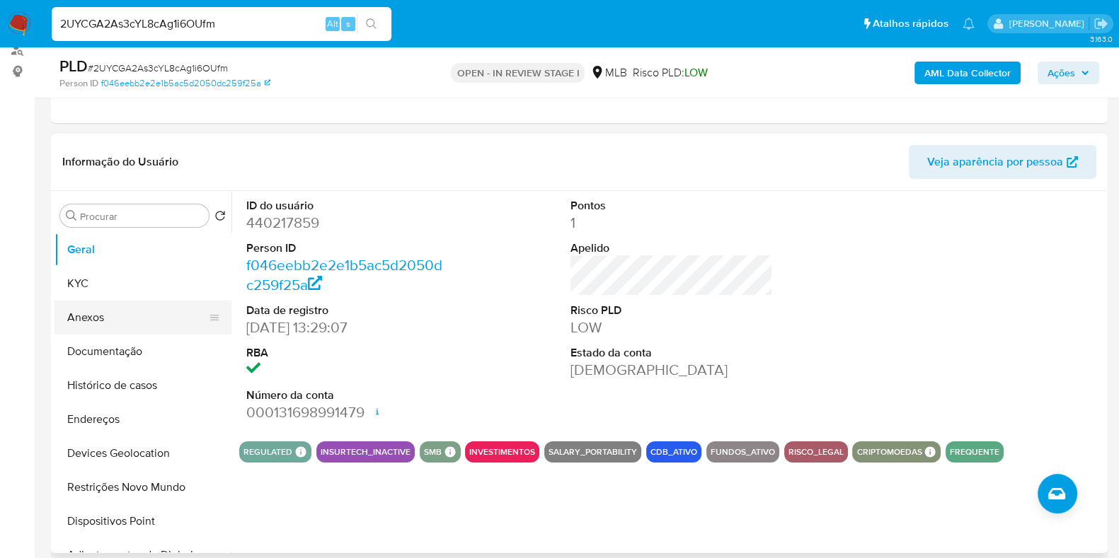
drag, startPoint x: 134, startPoint y: 315, endPoint x: 145, endPoint y: 306, distance: 14.0
click at [134, 315] on button "Anexos" at bounding box center [137, 318] width 166 height 34
click at [136, 258] on button "Geral" at bounding box center [137, 250] width 166 height 34
click at [123, 278] on button "KYC" at bounding box center [137, 284] width 166 height 34
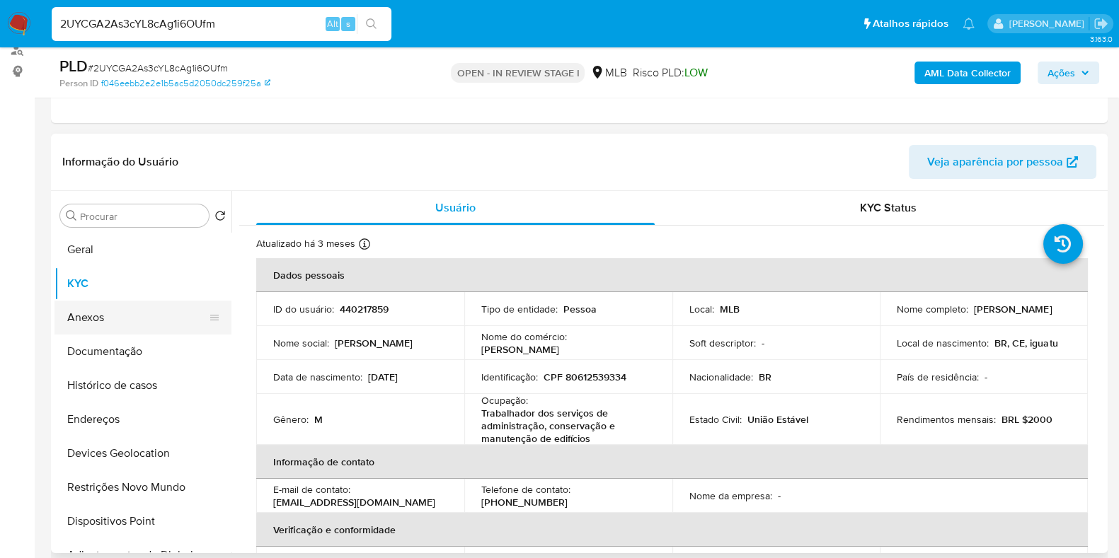
click at [145, 332] on button "Anexos" at bounding box center [137, 318] width 166 height 34
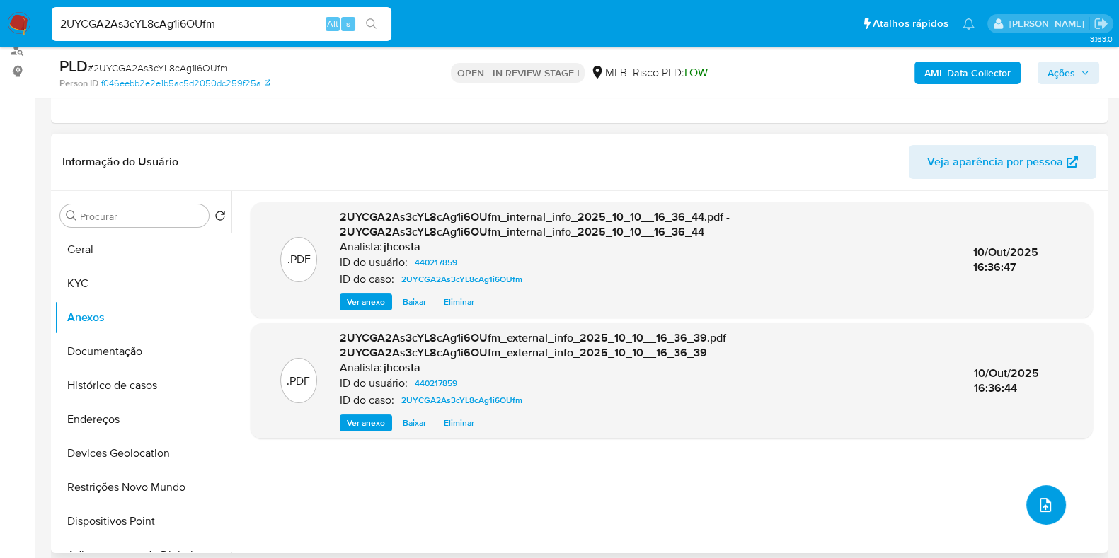
click at [1052, 507] on button "upload-file" at bounding box center [1046, 505] width 40 height 40
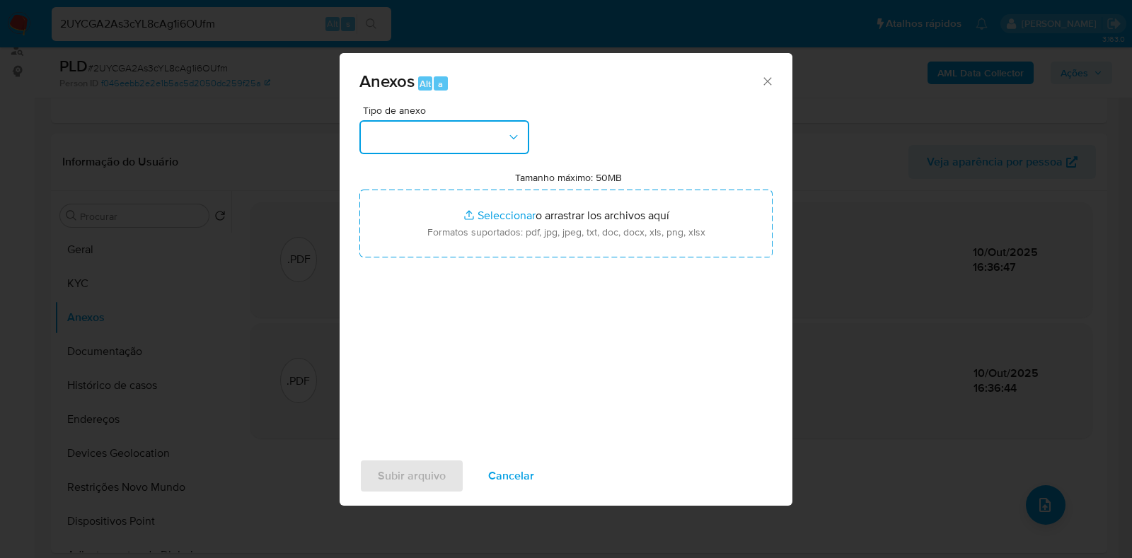
click at [512, 135] on icon "button" at bounding box center [514, 137] width 14 height 14
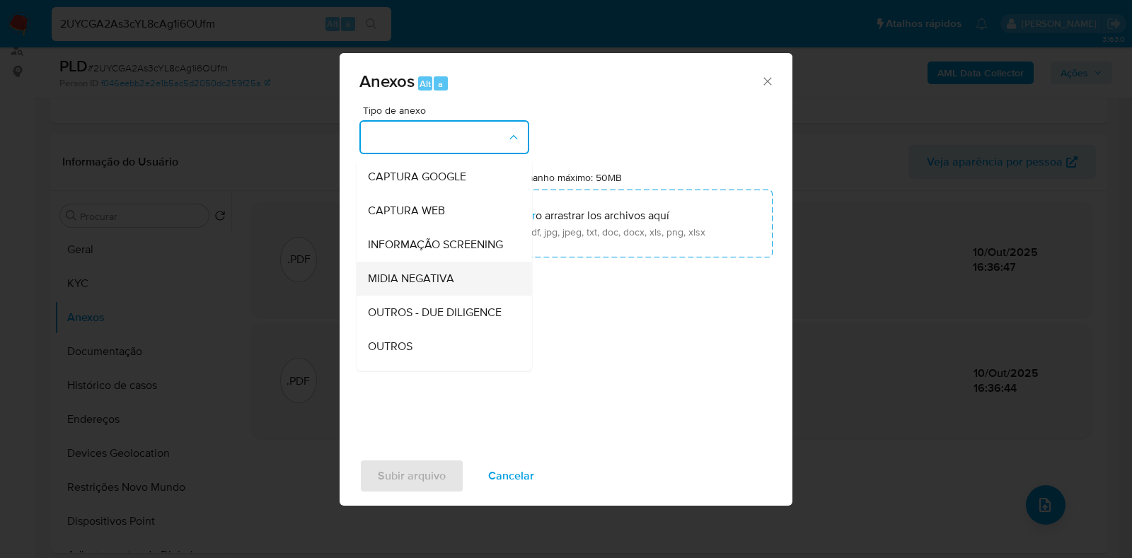
scroll to position [88, 0]
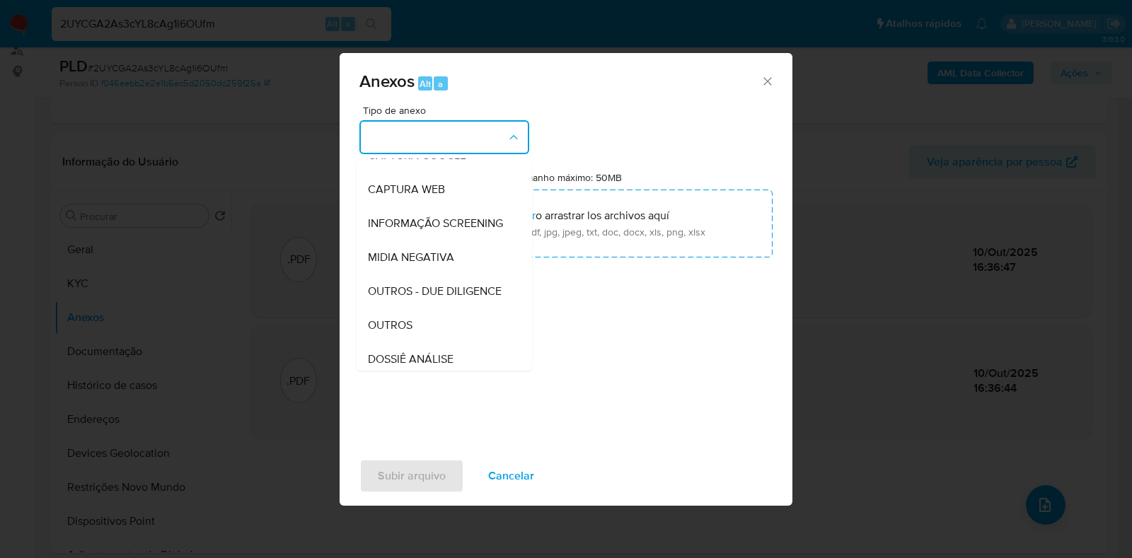
drag, startPoint x: 414, startPoint y: 345, endPoint x: 424, endPoint y: 318, distance: 28.0
click at [413, 342] on div "OUTROS" at bounding box center [440, 325] width 144 height 34
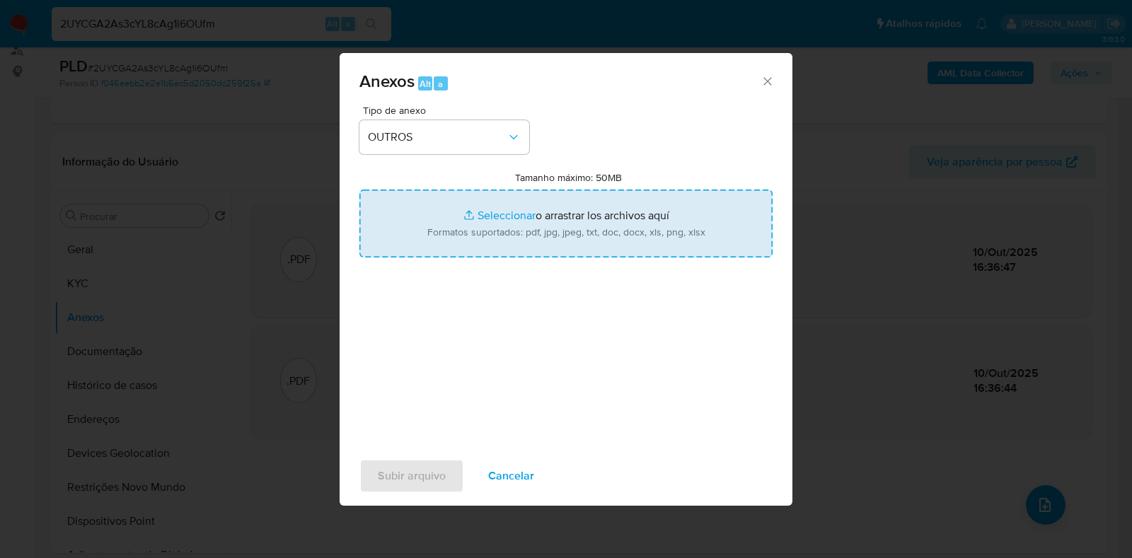
click at [489, 237] on input "Tamanho máximo: 50MB Seleccionar archivos" at bounding box center [565, 224] width 413 height 68
type input "C:\fakepath\Mulan 440217859_2025_10_10_14_49_05.xlsx"
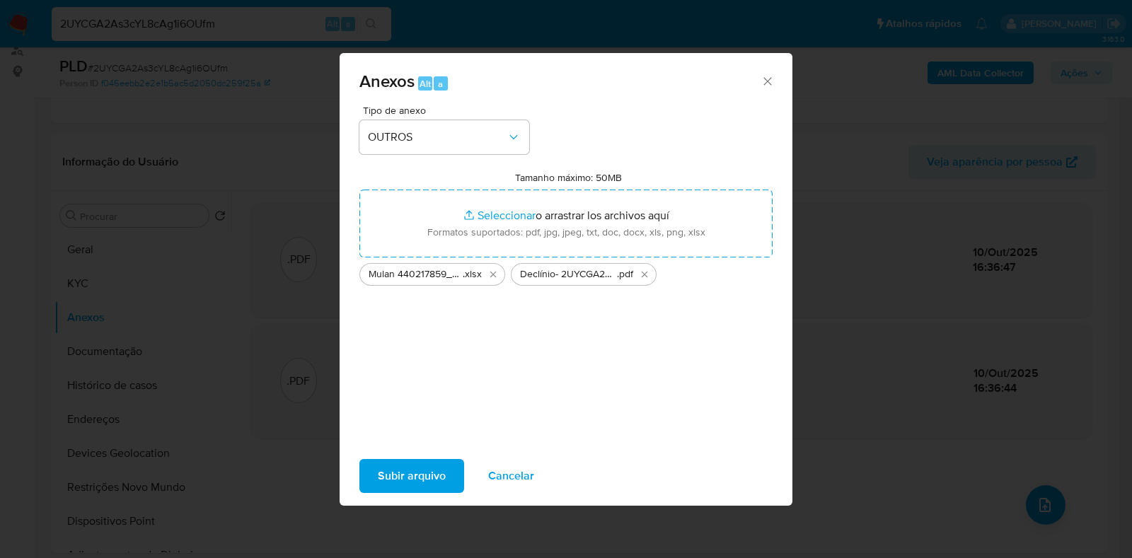
click at [401, 482] on span "Subir arquivo" at bounding box center [412, 476] width 68 height 31
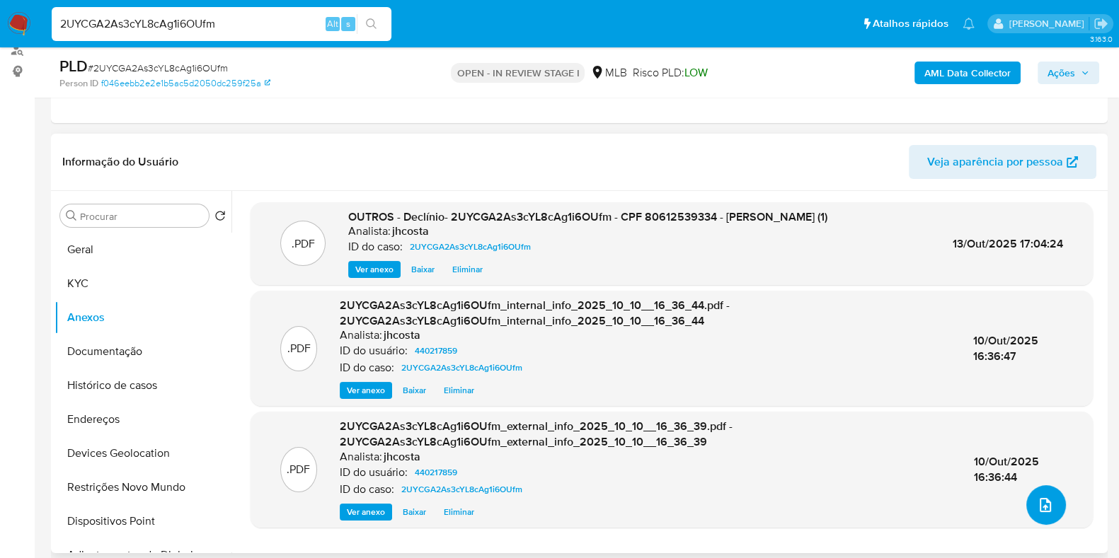
click at [1041, 497] on icon "upload-file" at bounding box center [1044, 505] width 17 height 17
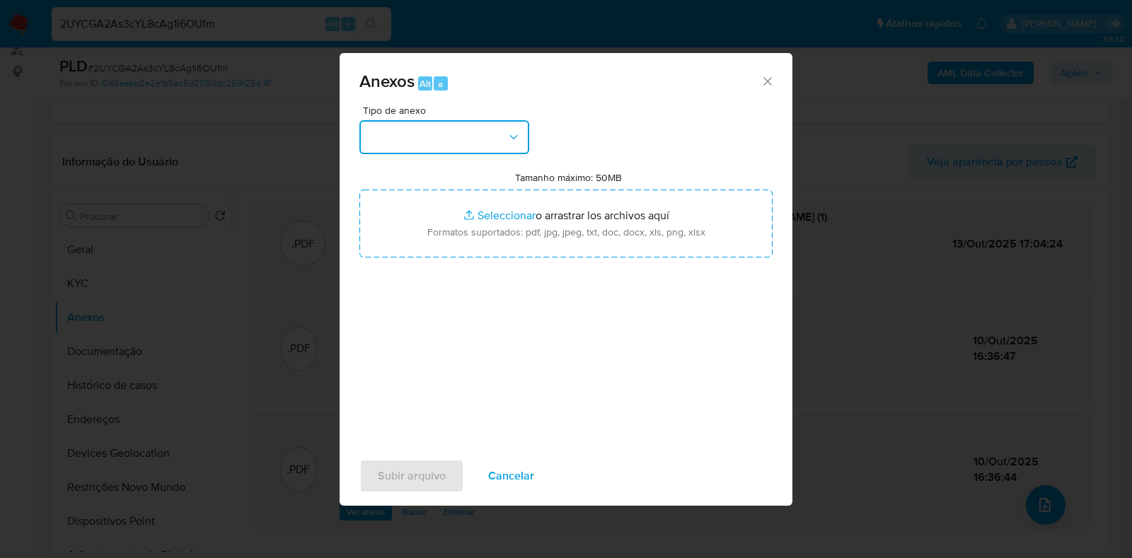
click at [485, 150] on button "button" at bounding box center [444, 137] width 170 height 34
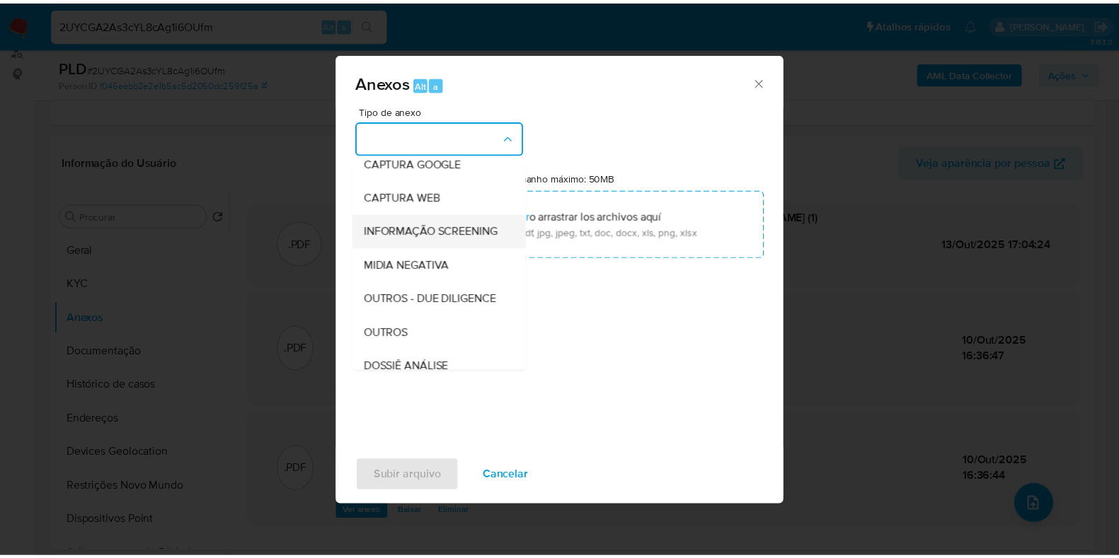
scroll to position [176, 0]
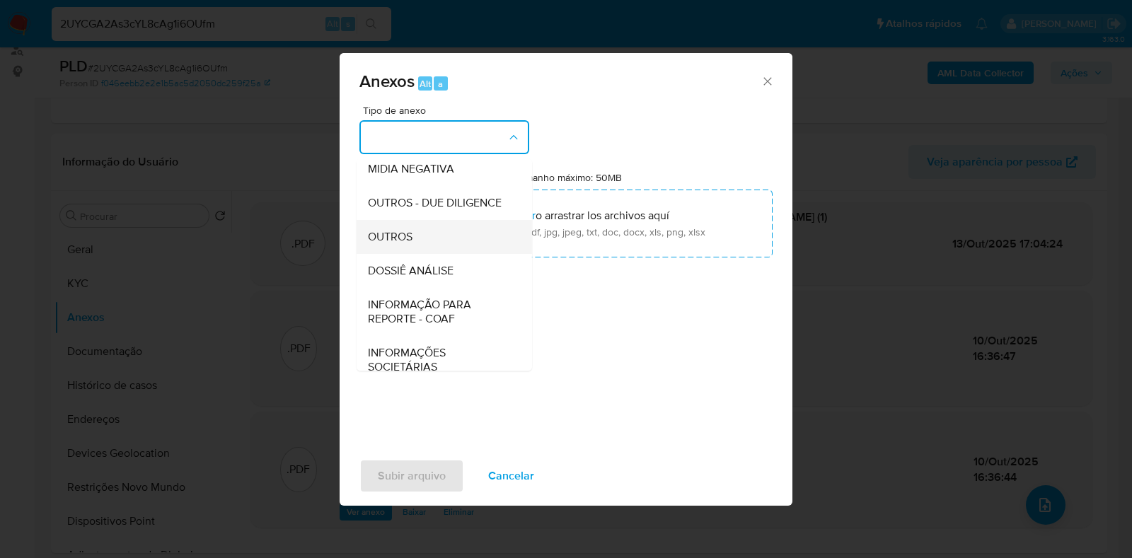
click at [430, 254] on div "OUTROS" at bounding box center [440, 237] width 144 height 34
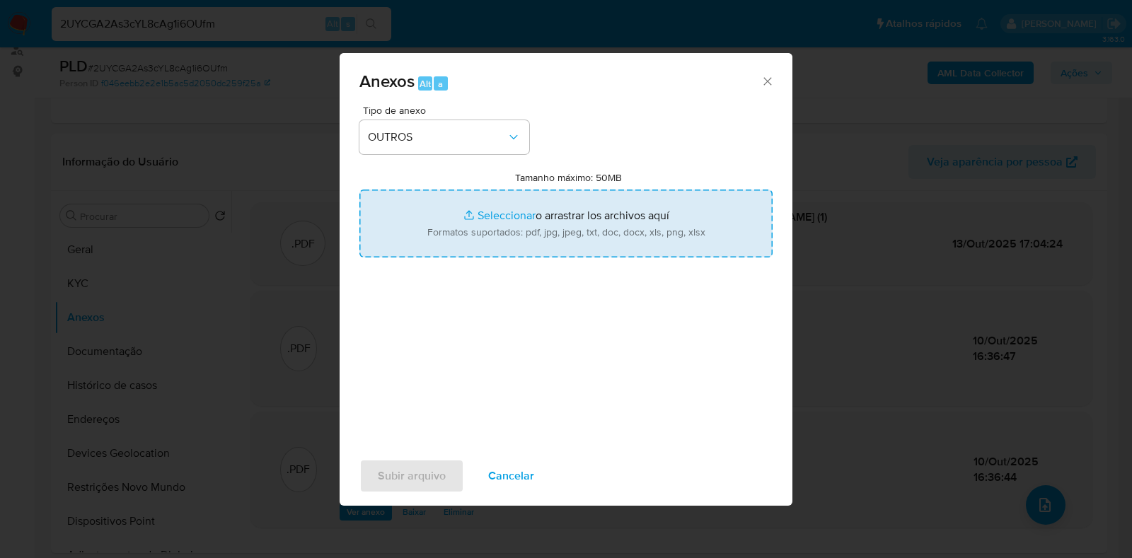
click at [537, 226] on input "Tamanho máximo: 50MB Seleccionar archivos" at bounding box center [565, 224] width 413 height 68
type input "C:\fakepath\Mulan 440217859_2025_10_10_14_49_05.xlsx"
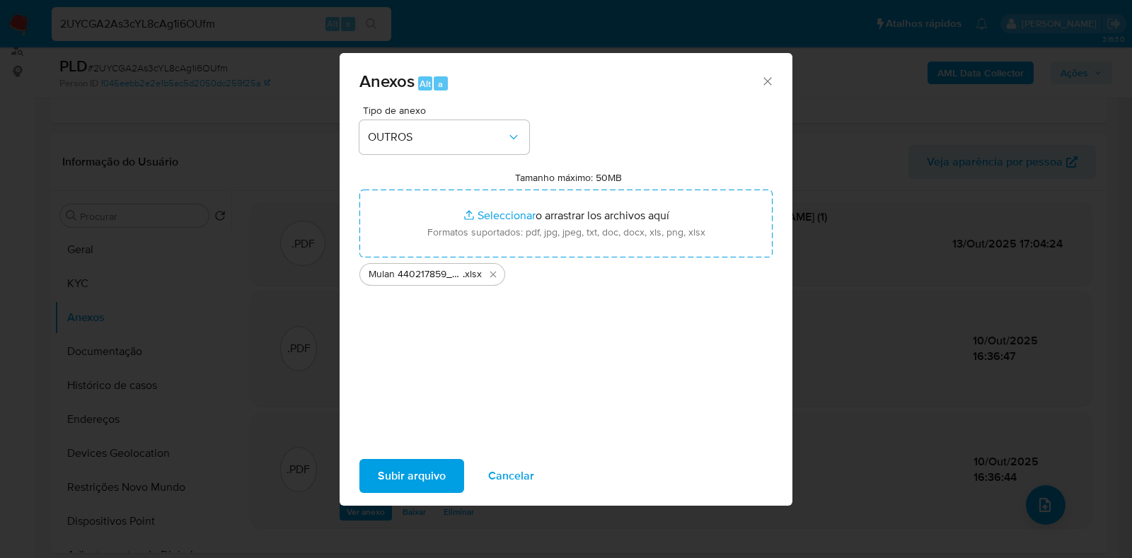
click at [415, 464] on span "Subir arquivo" at bounding box center [412, 476] width 68 height 31
click at [481, 475] on button "Cancelar" at bounding box center [511, 476] width 83 height 34
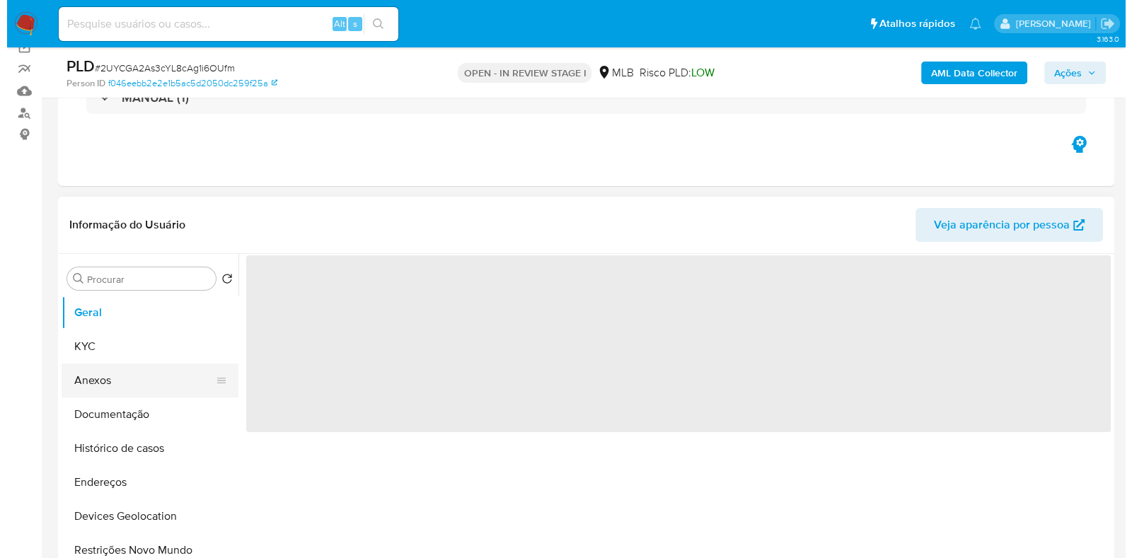
scroll to position [176, 0]
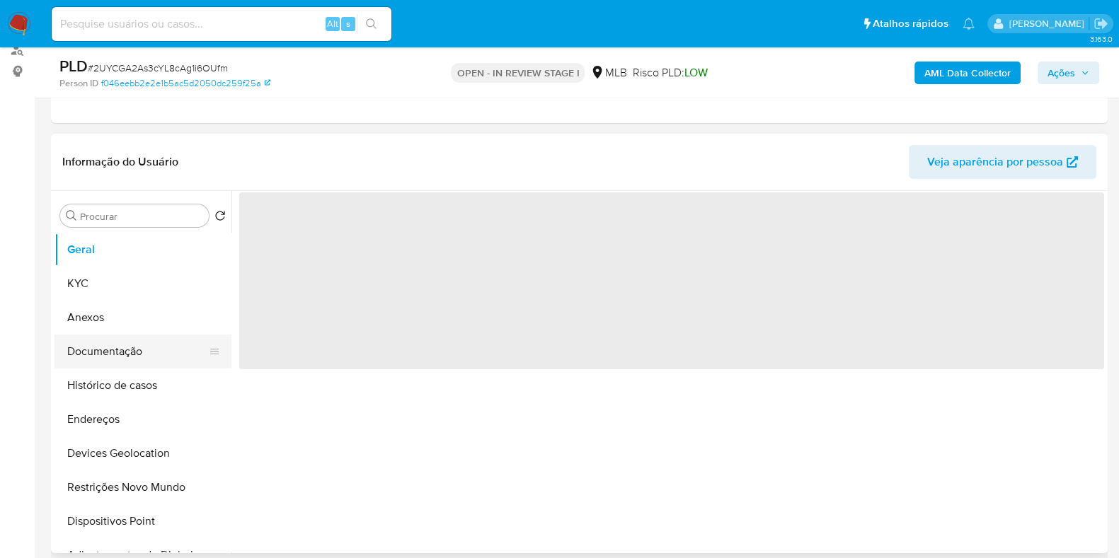
select select "10"
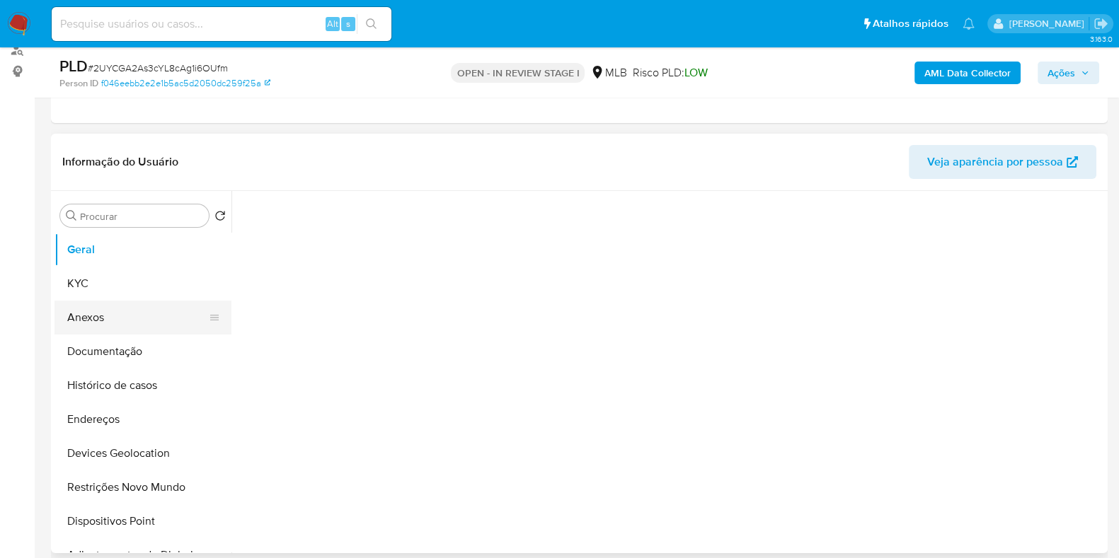
click at [138, 325] on button "Anexos" at bounding box center [137, 318] width 166 height 34
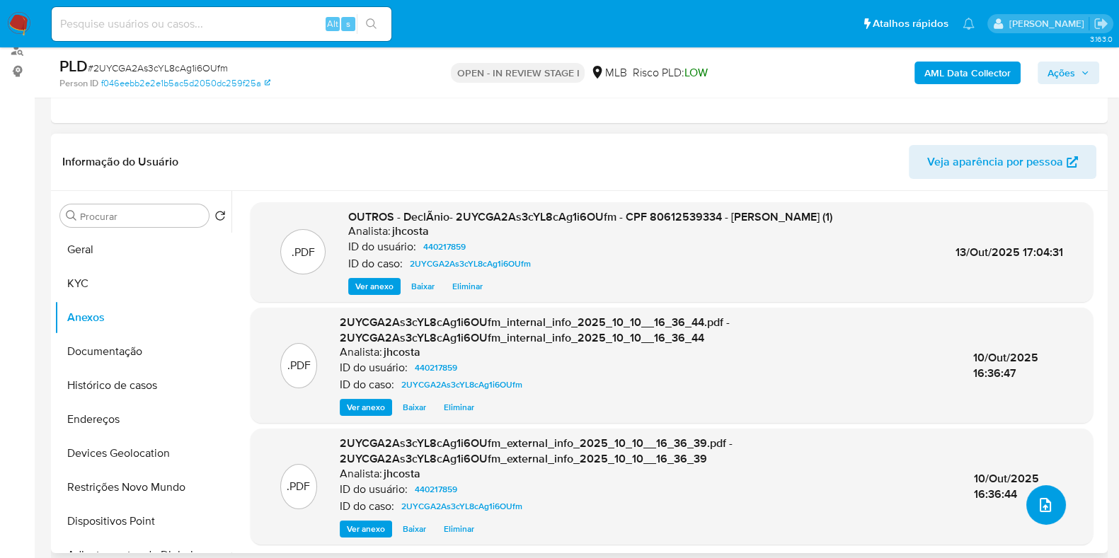
click at [1048, 500] on button "upload-file" at bounding box center [1046, 505] width 40 height 40
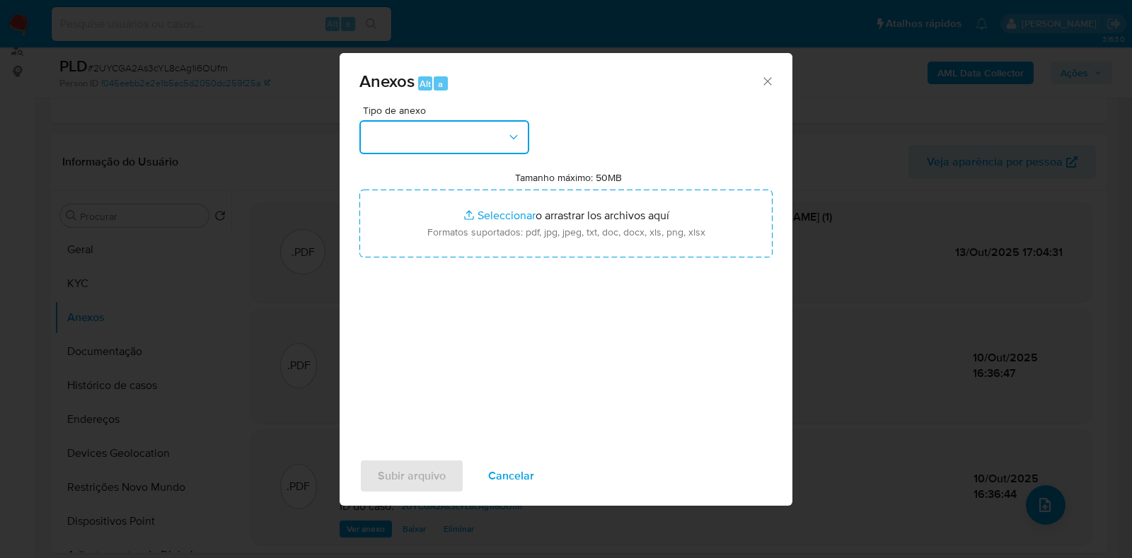
click at [502, 136] on button "button" at bounding box center [444, 137] width 170 height 34
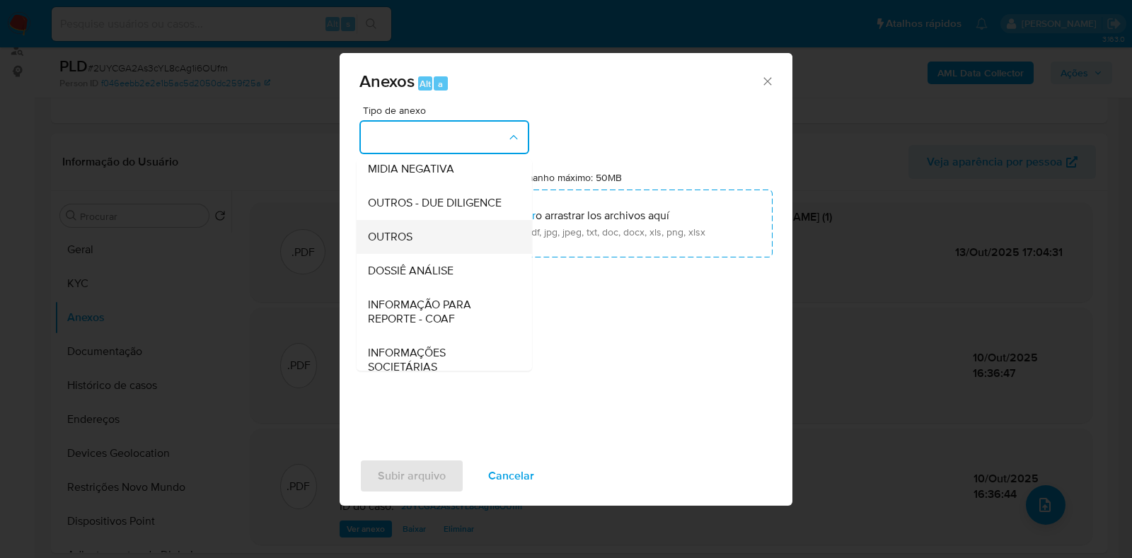
click at [431, 254] on div "OUTROS" at bounding box center [440, 237] width 144 height 34
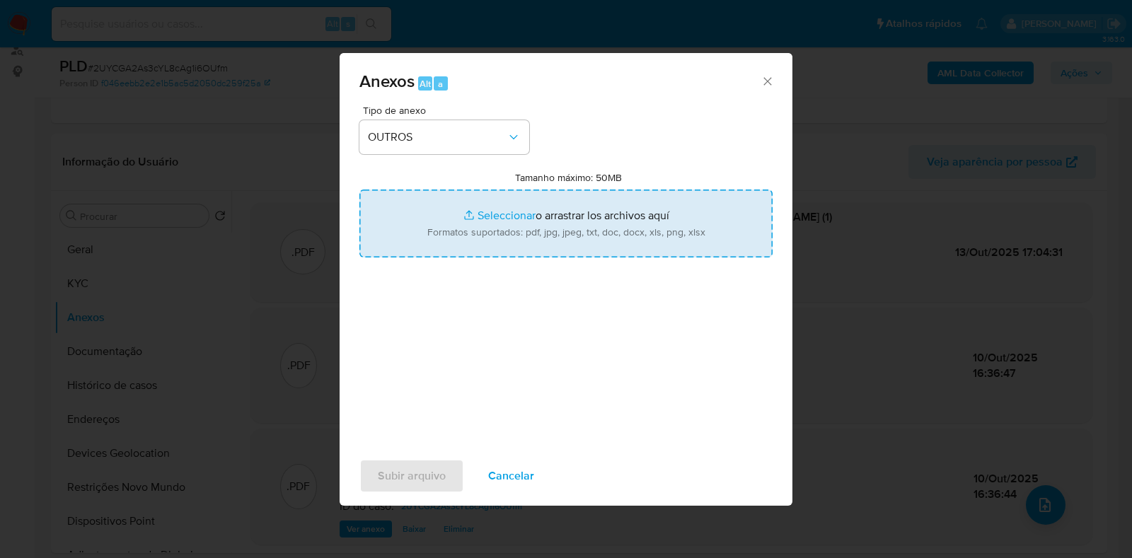
click at [580, 216] on input "Tamanho máximo: 50MB Seleccionar archivos" at bounding box center [565, 224] width 413 height 68
type input "C:\fakepath\Mulan 440217859_2025_10_10_14_49_05.xlsx"
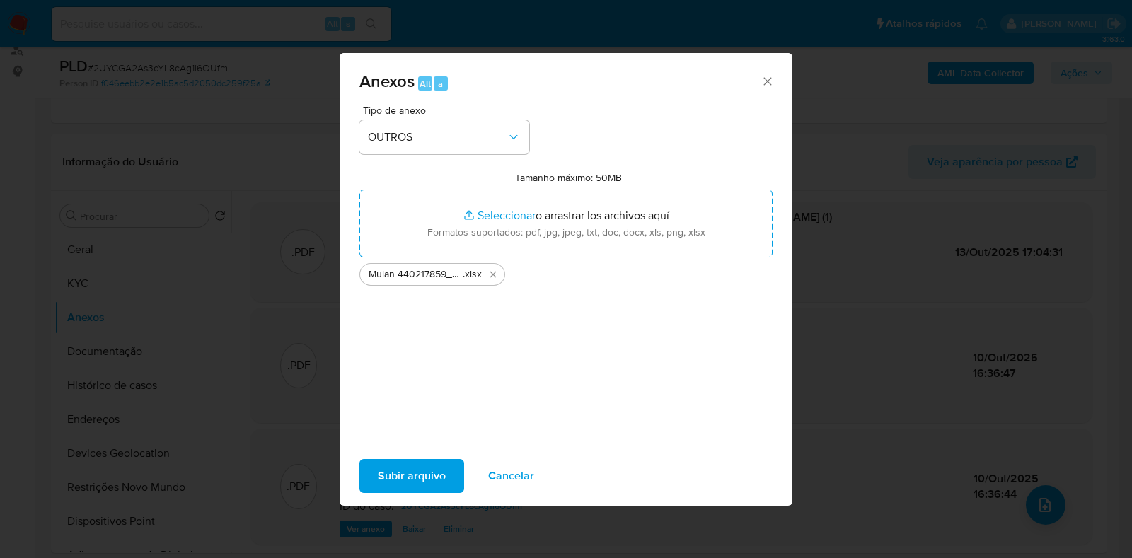
click at [404, 473] on span "Subir arquivo" at bounding box center [412, 476] width 68 height 31
click at [438, 472] on span "Subir arquivo" at bounding box center [412, 476] width 68 height 31
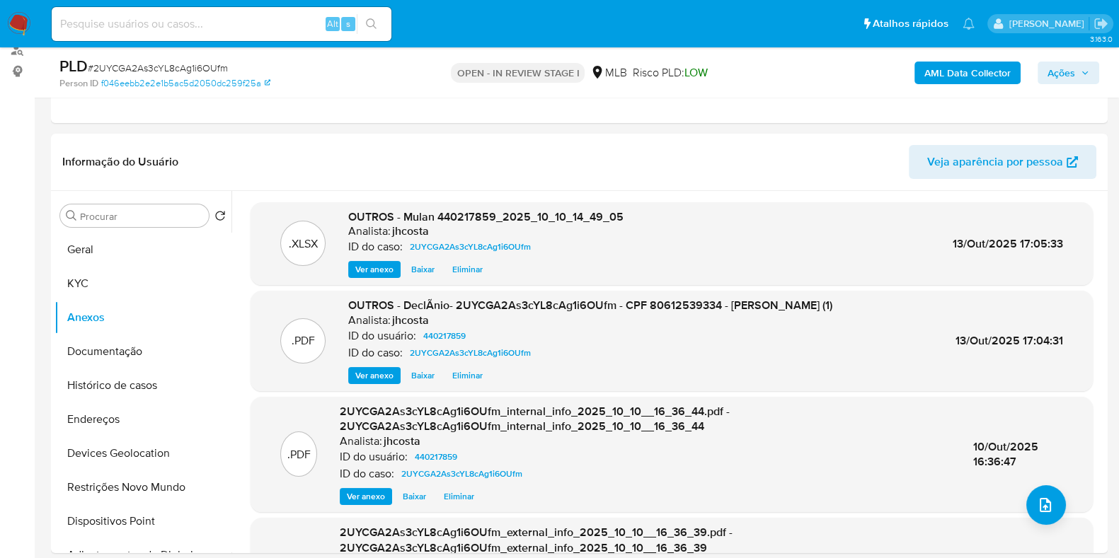
drag, startPoint x: 1068, startPoint y: 72, endPoint x: 1061, endPoint y: 76, distance: 8.3
click at [1068, 72] on span "Ações" at bounding box center [1061, 73] width 28 height 23
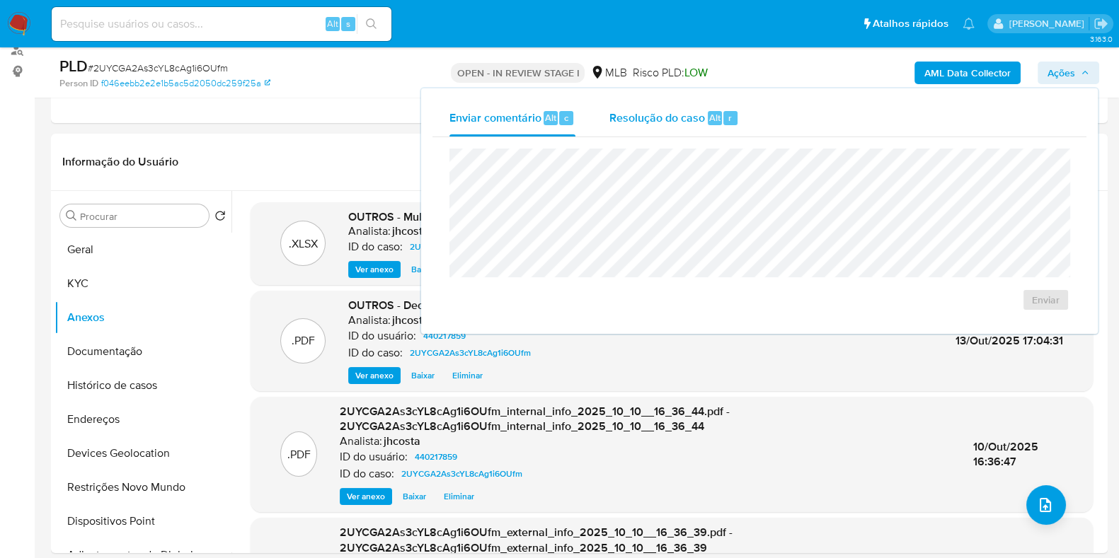
click at [653, 124] on span "Resolução do caso" at bounding box center [657, 117] width 96 height 16
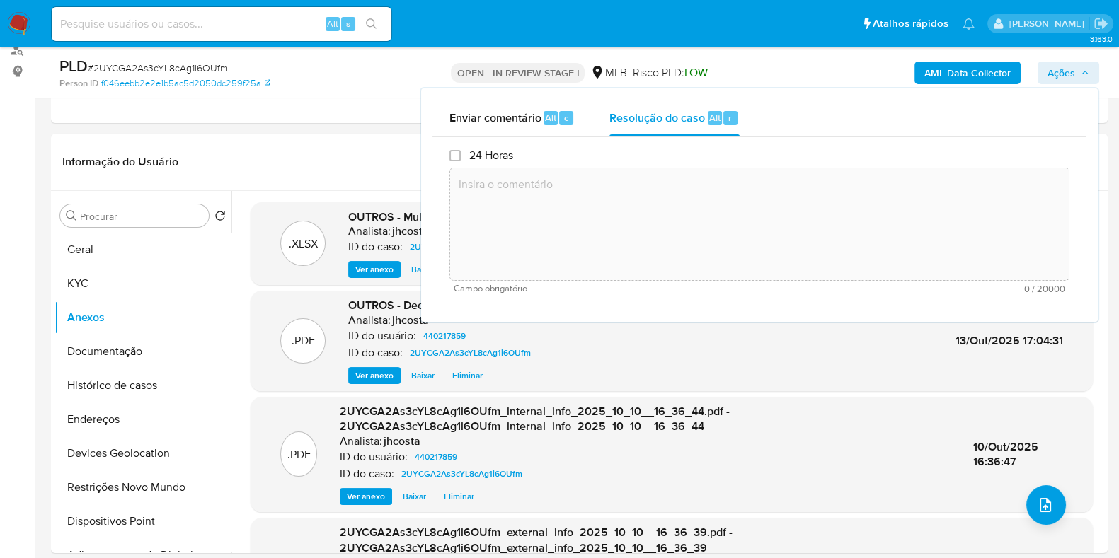
click at [590, 231] on textarea at bounding box center [759, 224] width 618 height 113
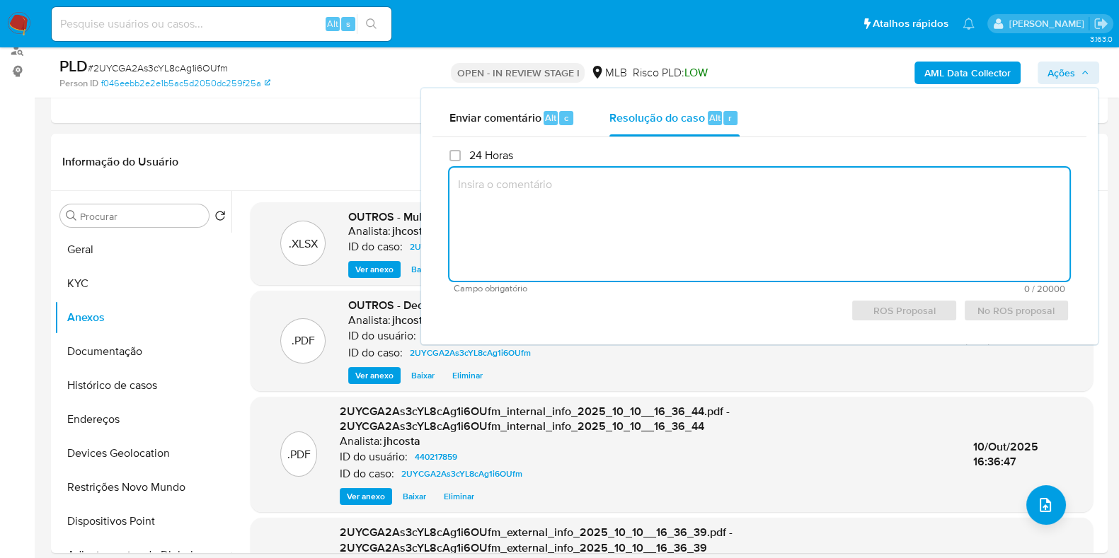
paste textarea "Fatos relevantes concluídos pelo analista: O cliente, com 49 anos, é plausível …"
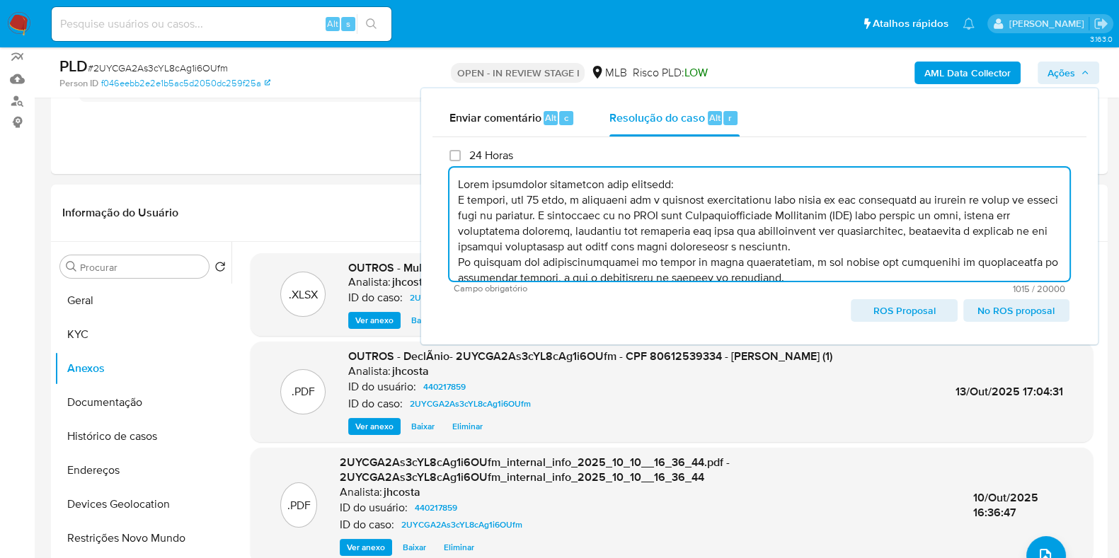
scroll to position [88, 0]
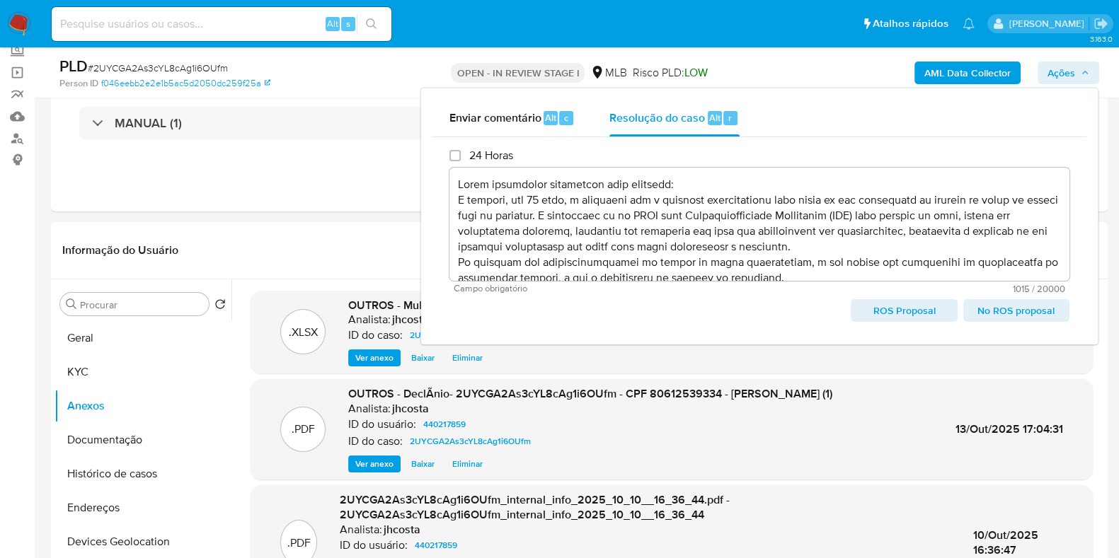
click at [1010, 311] on span "No ROS proposal" at bounding box center [1016, 311] width 86 height 20
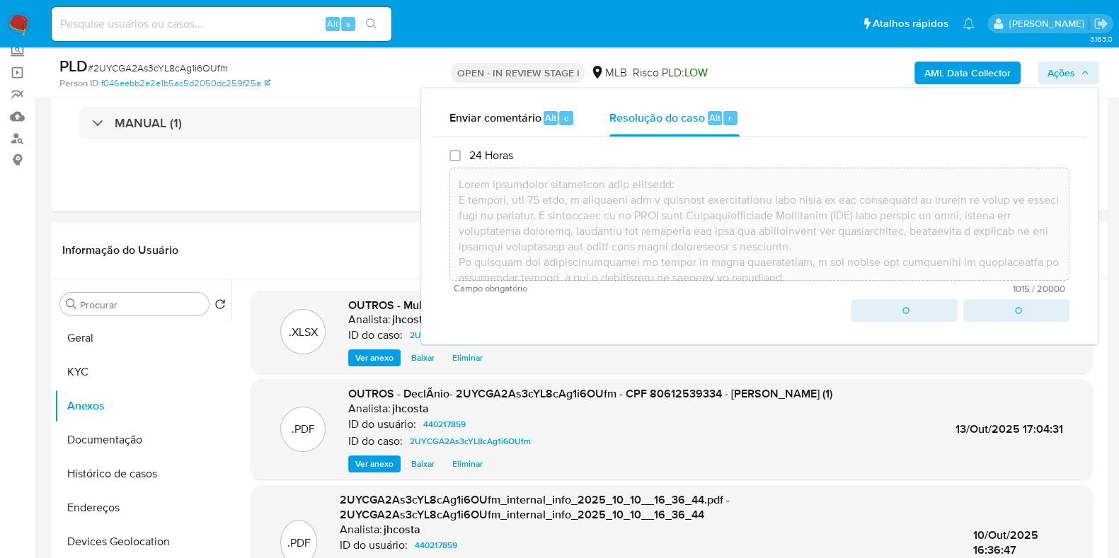
type textarea "Fatos relevantes concluídos pelo analista: O cliente, com 49 anos, é plausível …"
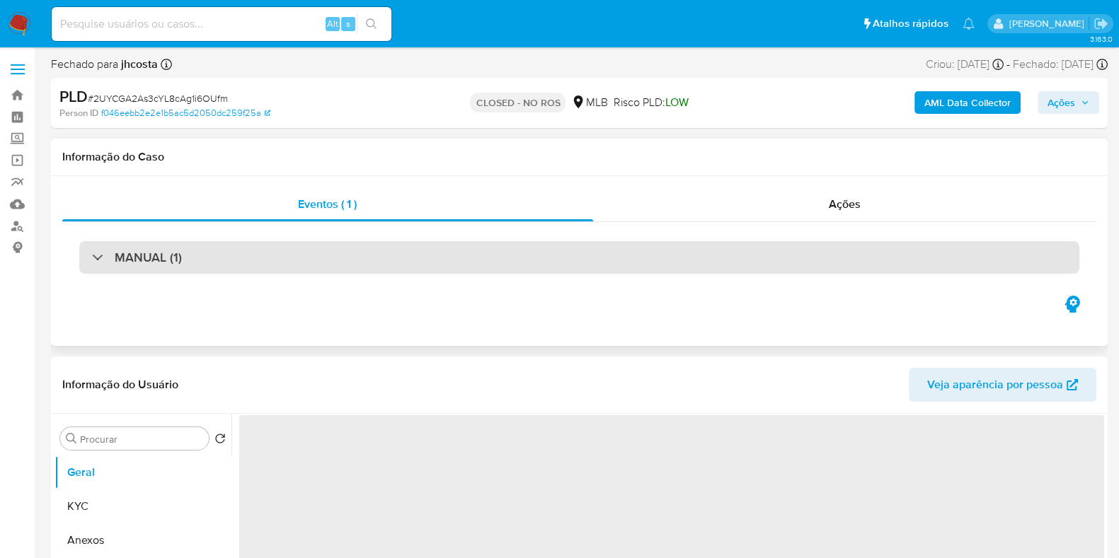
select select "10"
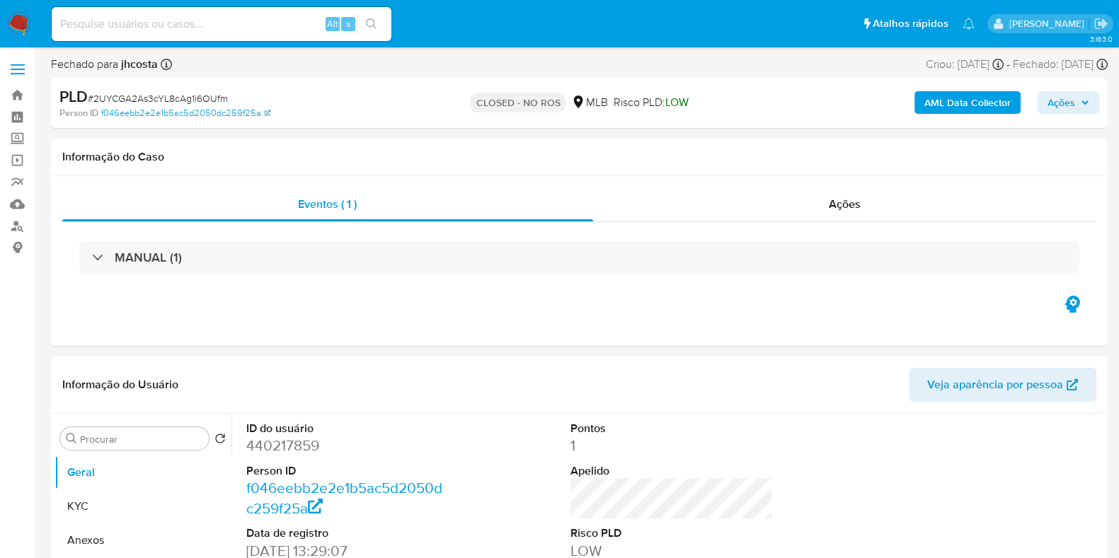
click at [255, 23] on input at bounding box center [222, 24] width 340 height 18
paste input "PuCsTM7IPk2R7LuxbpvDybCR"
type input "PuCsTM7IPk2R7LuxbpvDybCR"
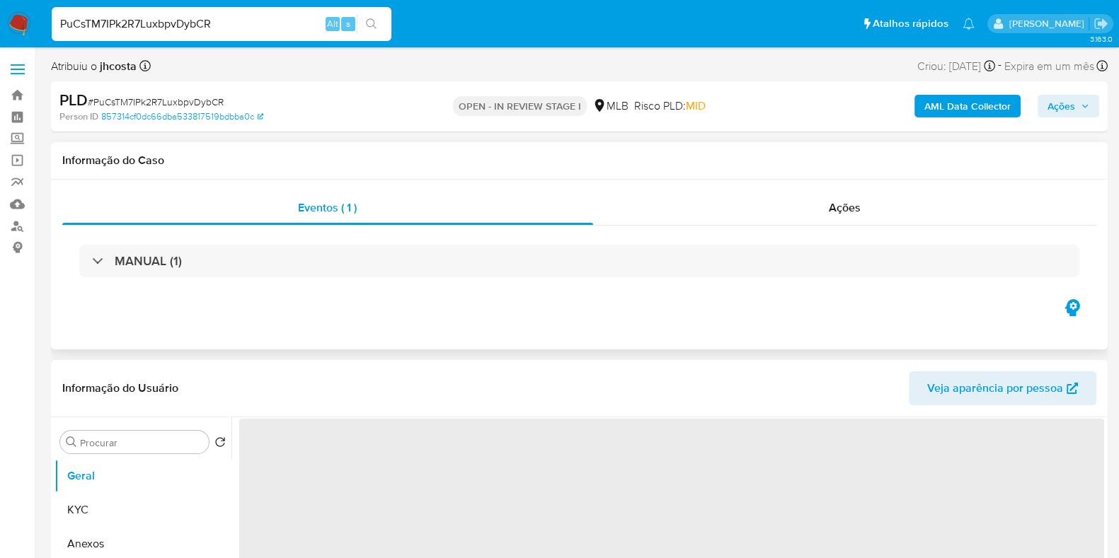
select select "10"
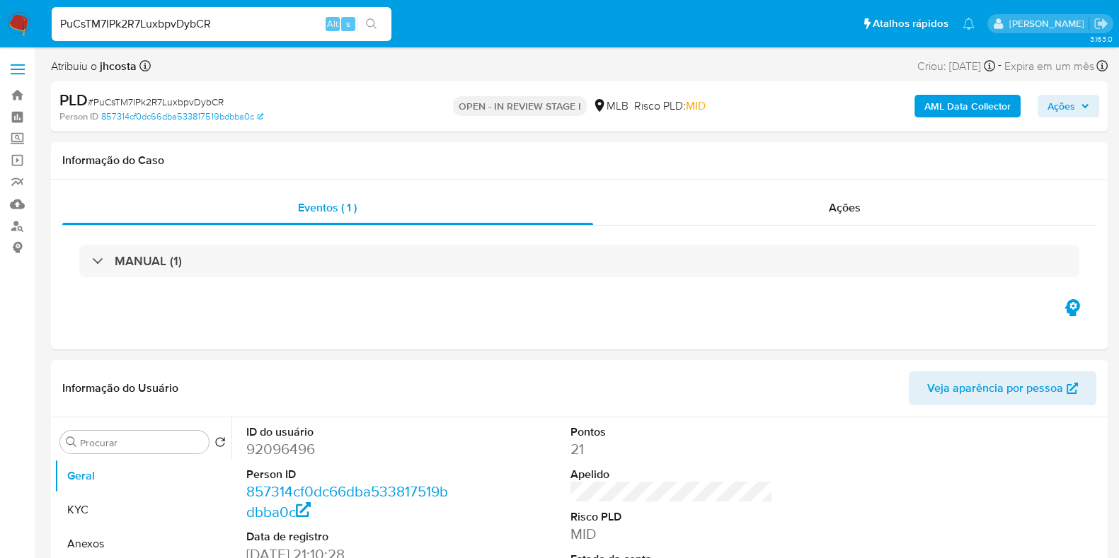
click at [1098, 109] on button "Ações" at bounding box center [1068, 106] width 62 height 23
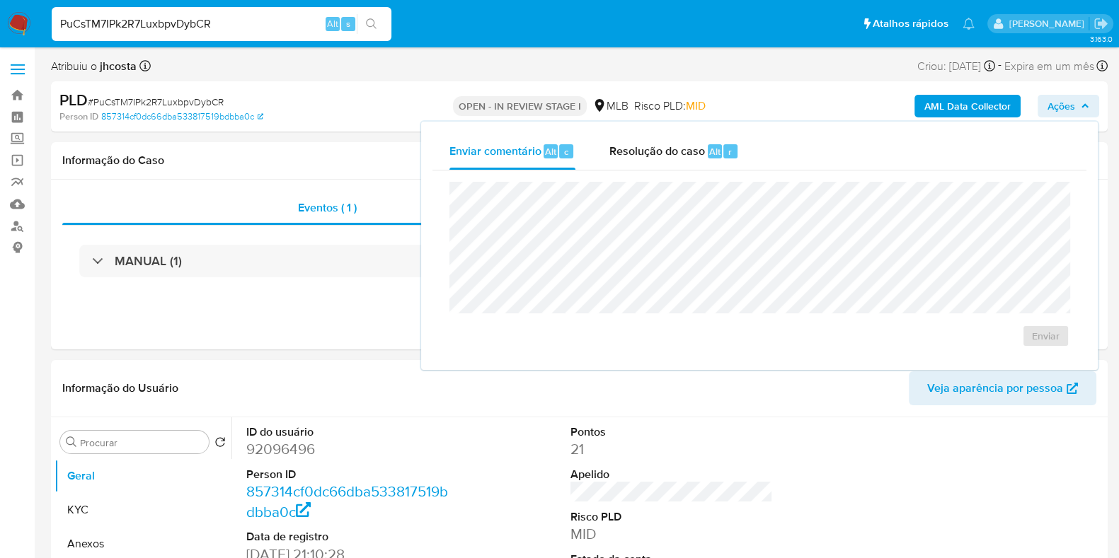
drag, startPoint x: 1080, startPoint y: 111, endPoint x: 1075, endPoint y: 118, distance: 8.3
click at [1079, 115] on span "Ações" at bounding box center [1068, 106] width 42 height 20
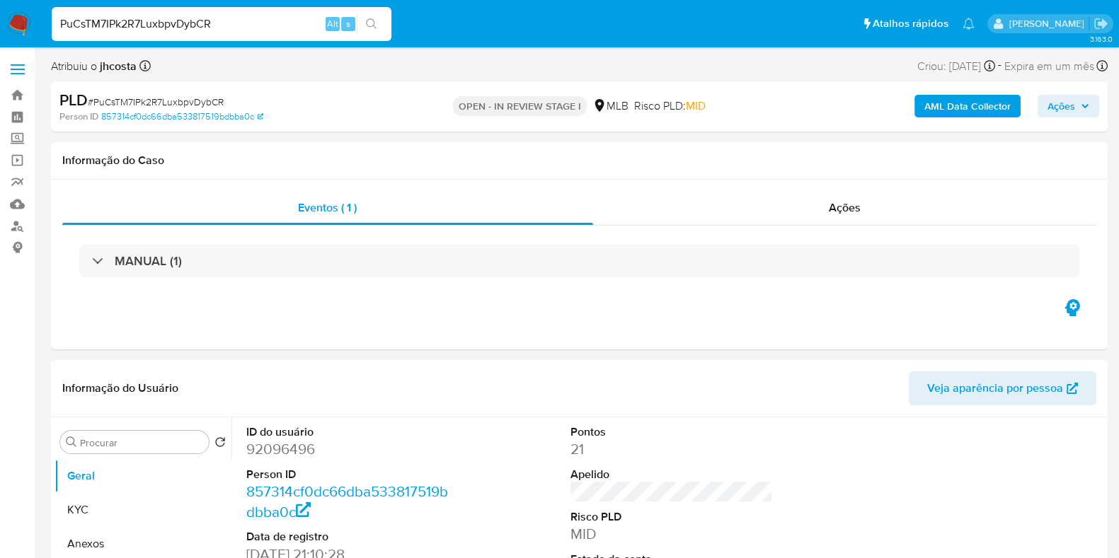
click at [1073, 114] on span "Ações" at bounding box center [1061, 106] width 28 height 23
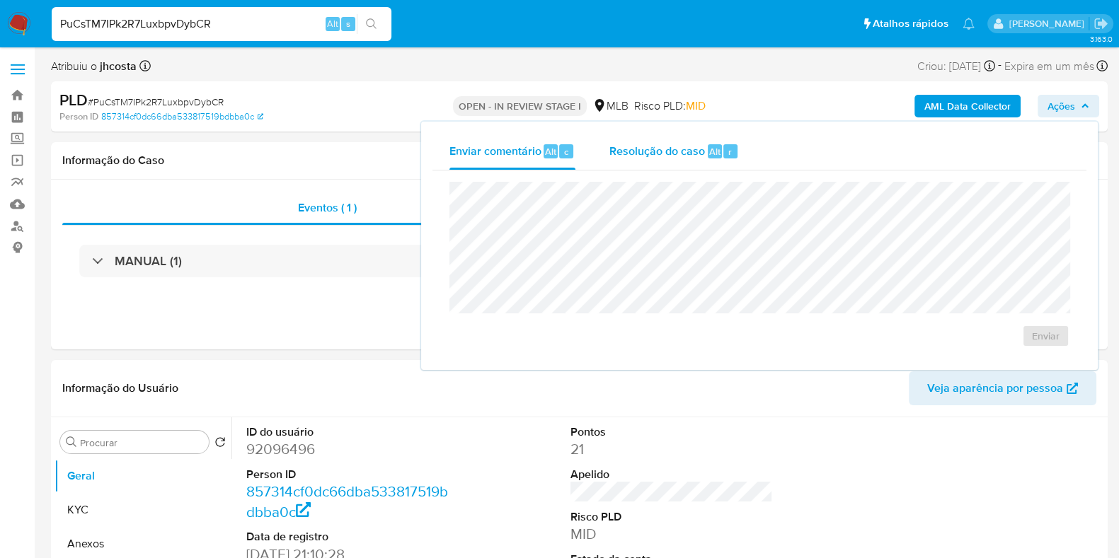
click at [655, 166] on div "Resolução do caso Alt r" at bounding box center [673, 151] width 129 height 37
click at [628, 242] on textarea at bounding box center [759, 259] width 618 height 113
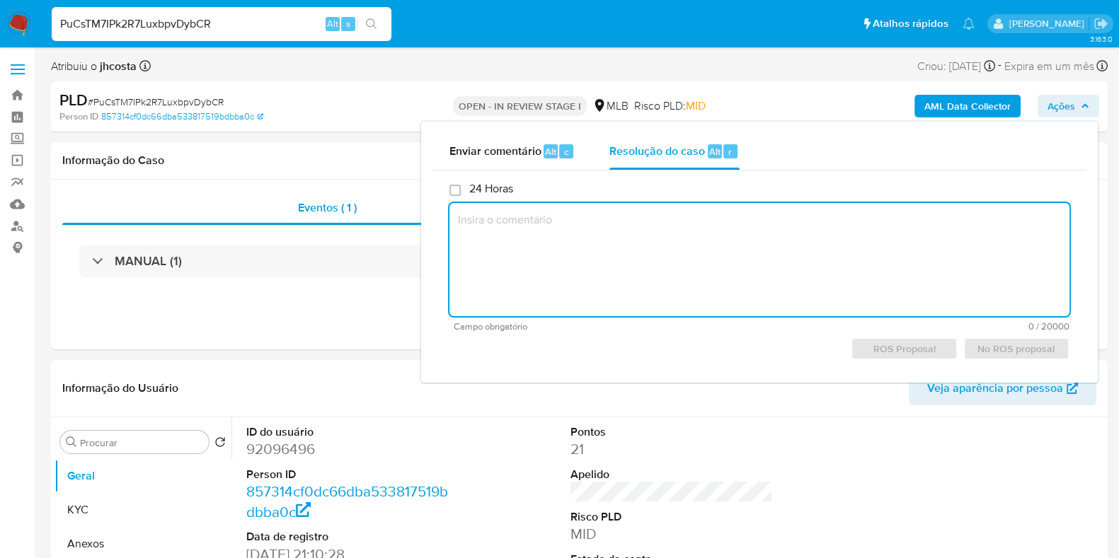
paste textarea "Lorem ipsumdolor sitametcon adip elitsedd: E tempori ut labor et Dolorema Aliqu…"
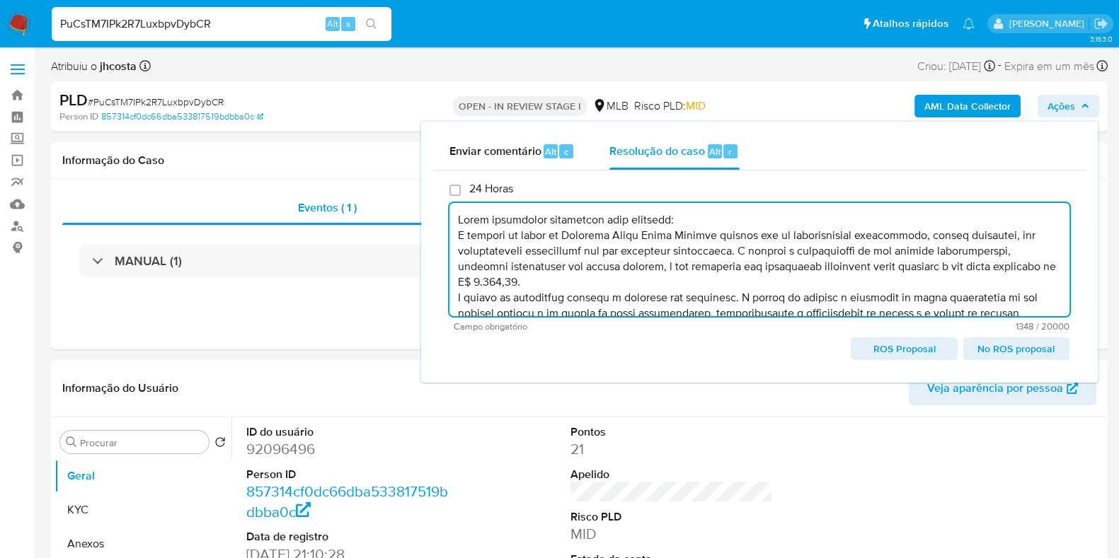
scroll to position [145, 0]
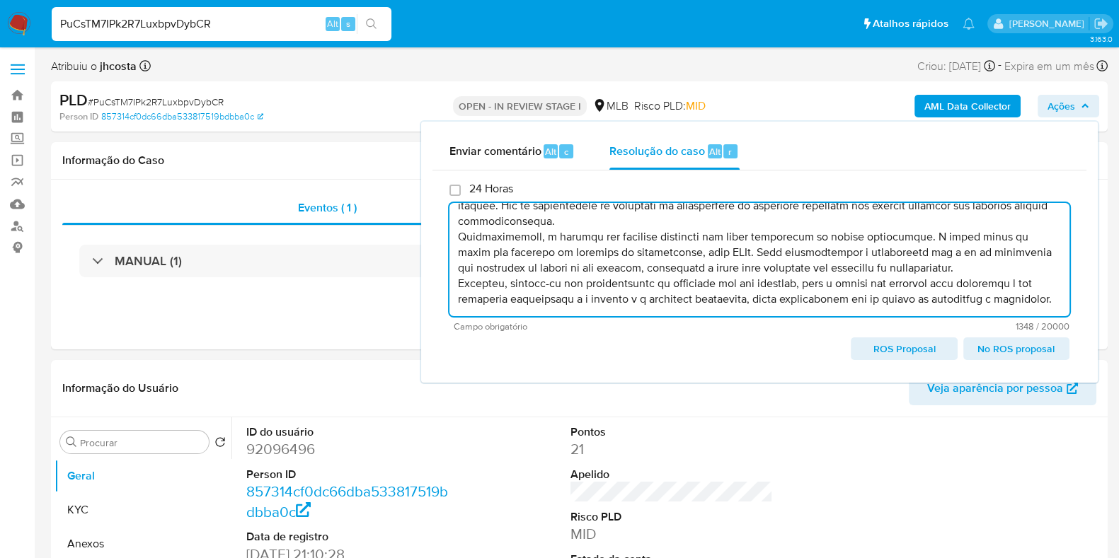
type textarea "Lorem ipsumdolor sitametcon adip elitsedd: E tempori ut labor et Dolorema Aliqu…"
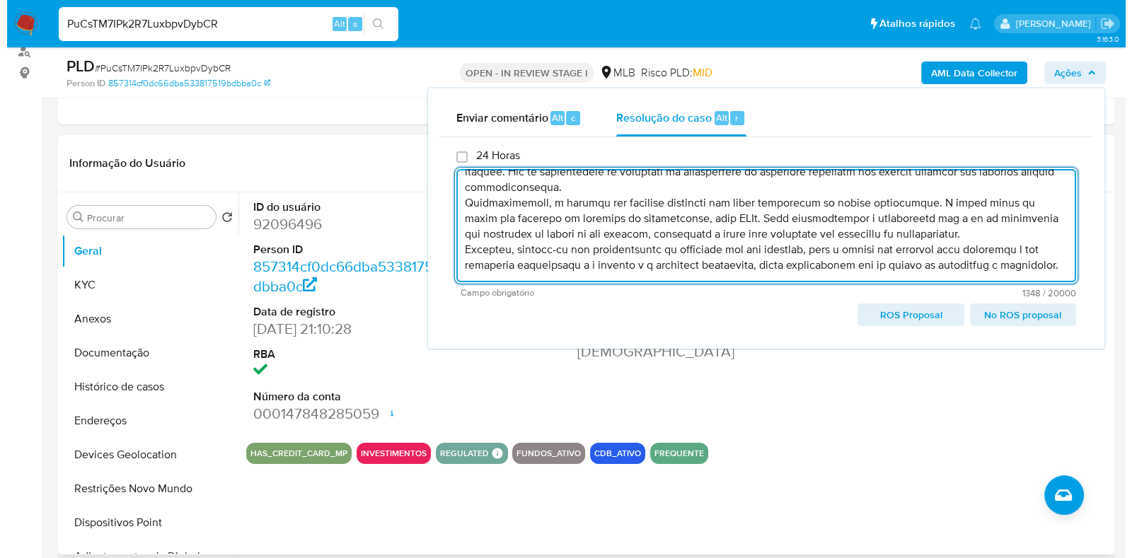
scroll to position [176, 0]
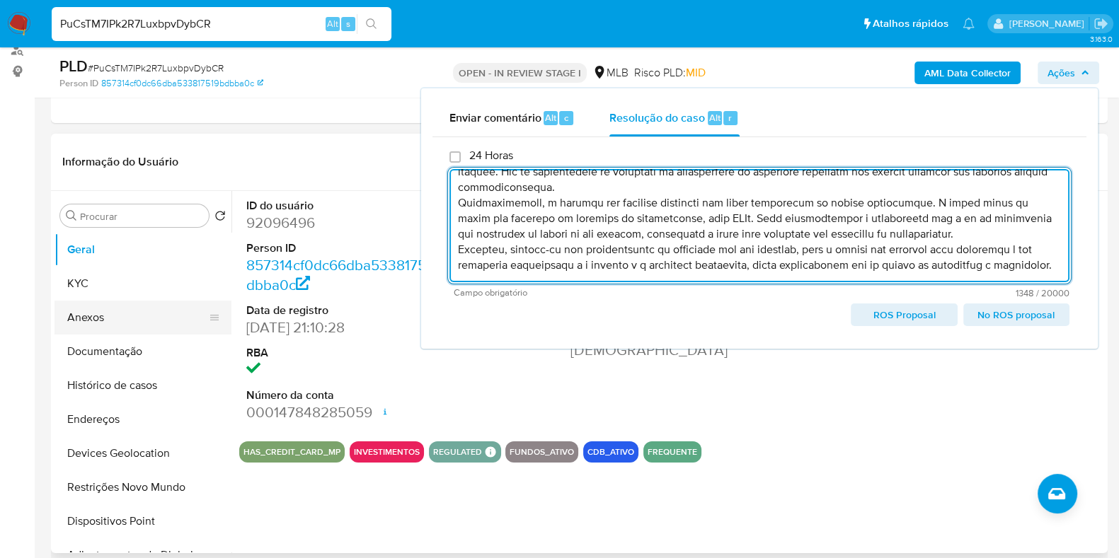
click at [87, 316] on button "Anexos" at bounding box center [137, 318] width 166 height 34
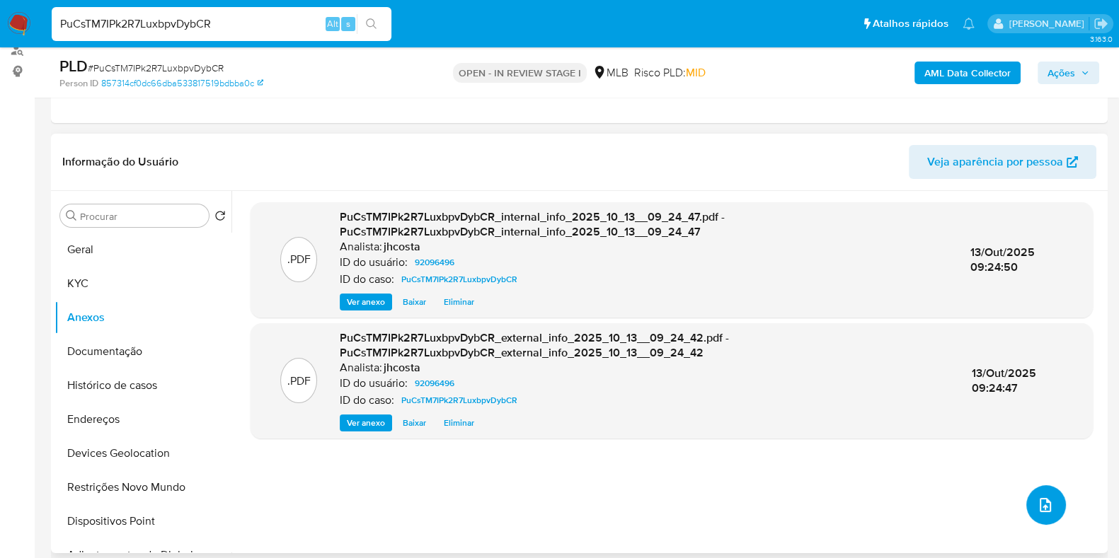
click at [1036, 499] on icon "upload-file" at bounding box center [1044, 505] width 17 height 17
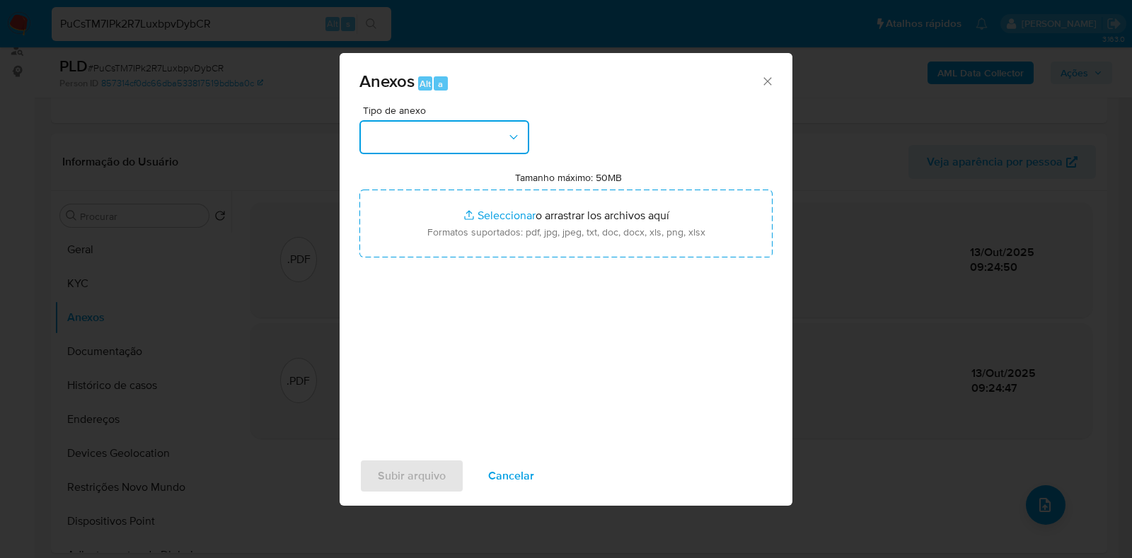
click at [503, 143] on button "button" at bounding box center [444, 137] width 170 height 34
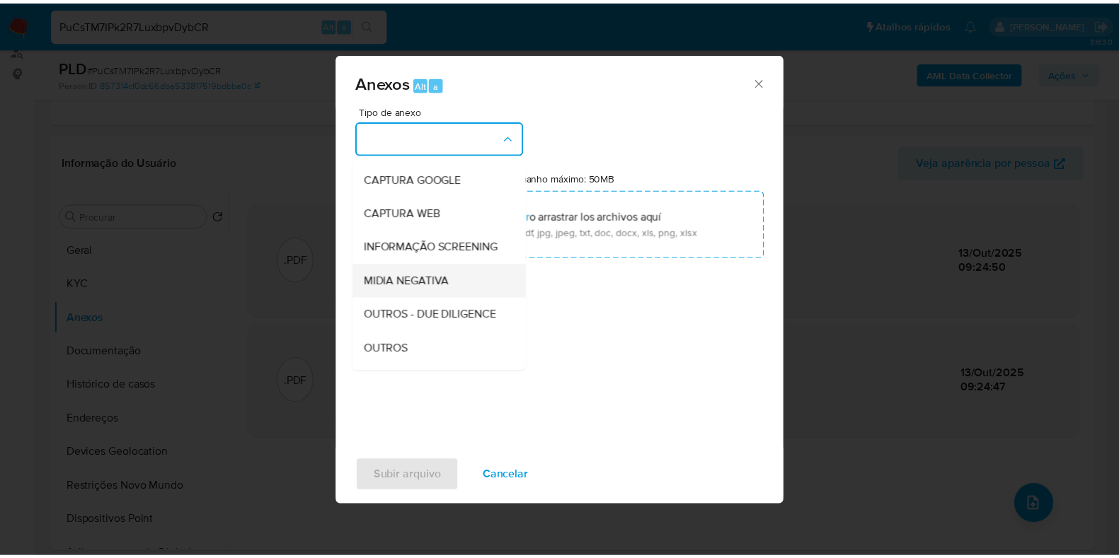
scroll to position [88, 0]
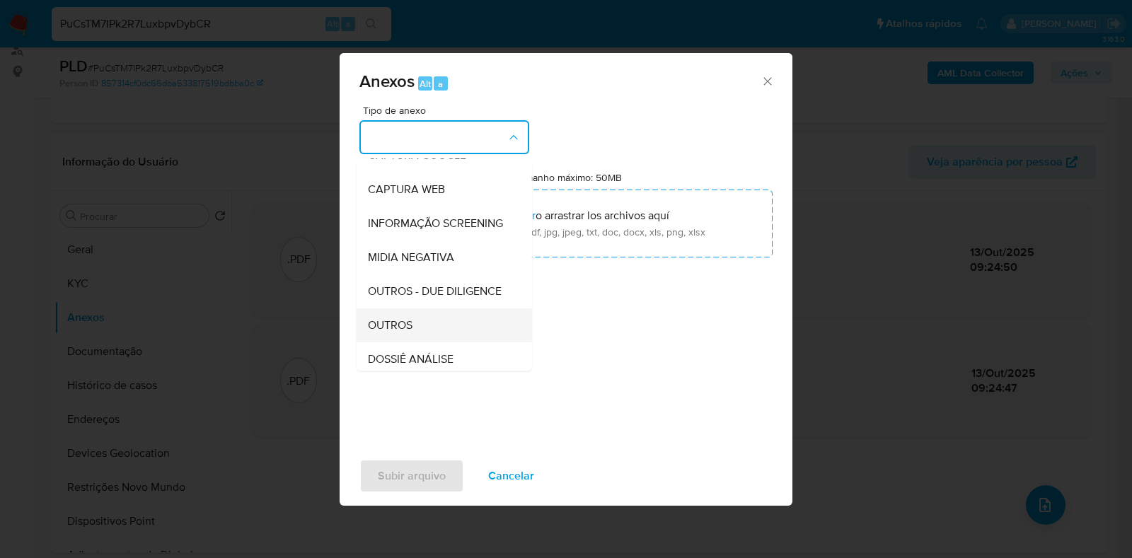
click at [412, 333] on span "OUTROS" at bounding box center [390, 325] width 45 height 14
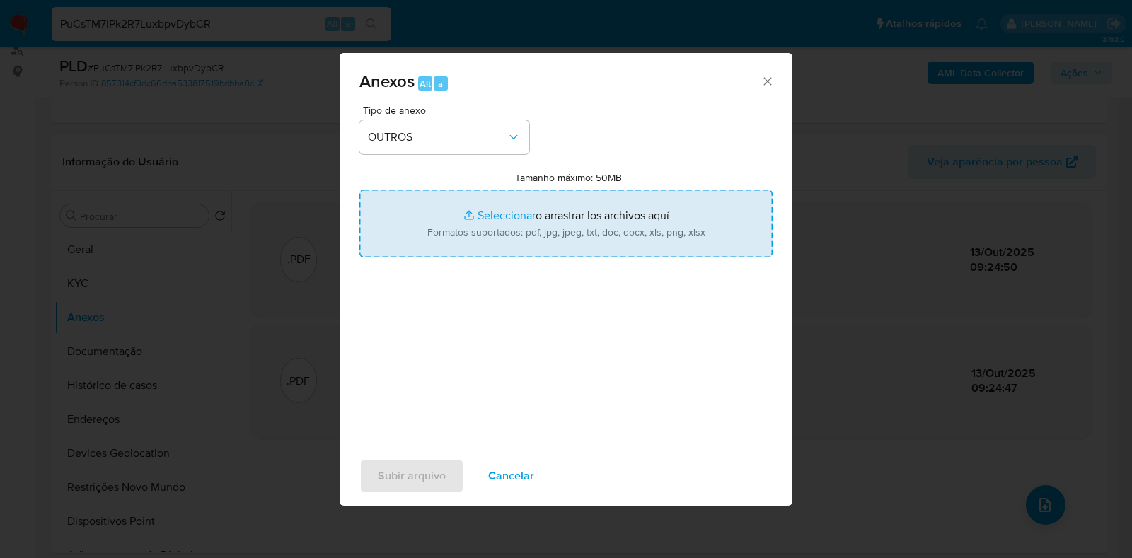
click at [562, 235] on input "Tamanho máximo: 50MB Seleccionar archivos" at bounding box center [565, 224] width 413 height 68
type input "C:\fakepath\Mulan 92096496_2025_10_10_15_38_13.xlsx"
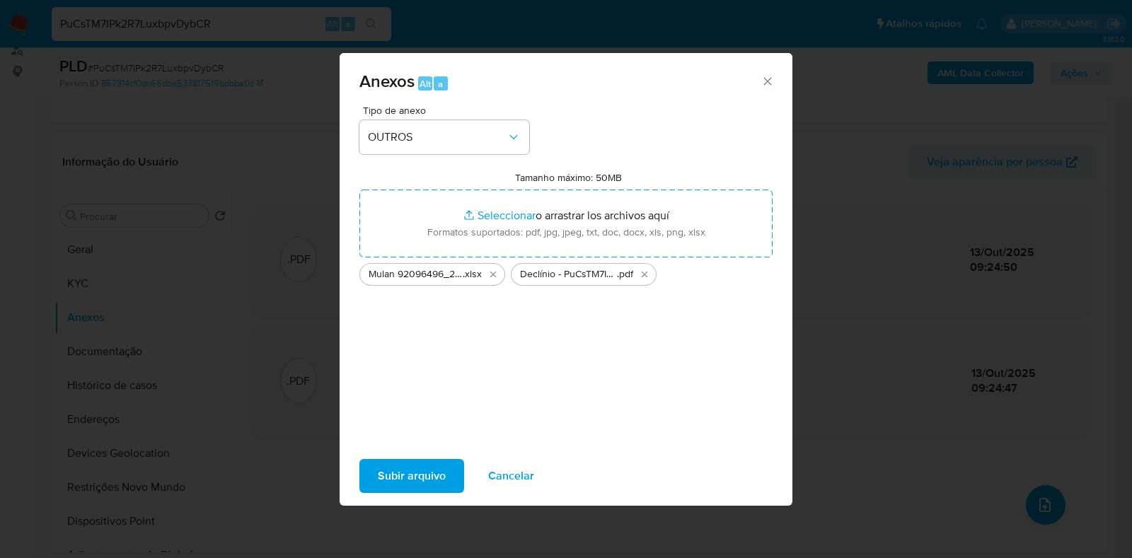
click at [429, 470] on span "Subir arquivo" at bounding box center [412, 476] width 68 height 31
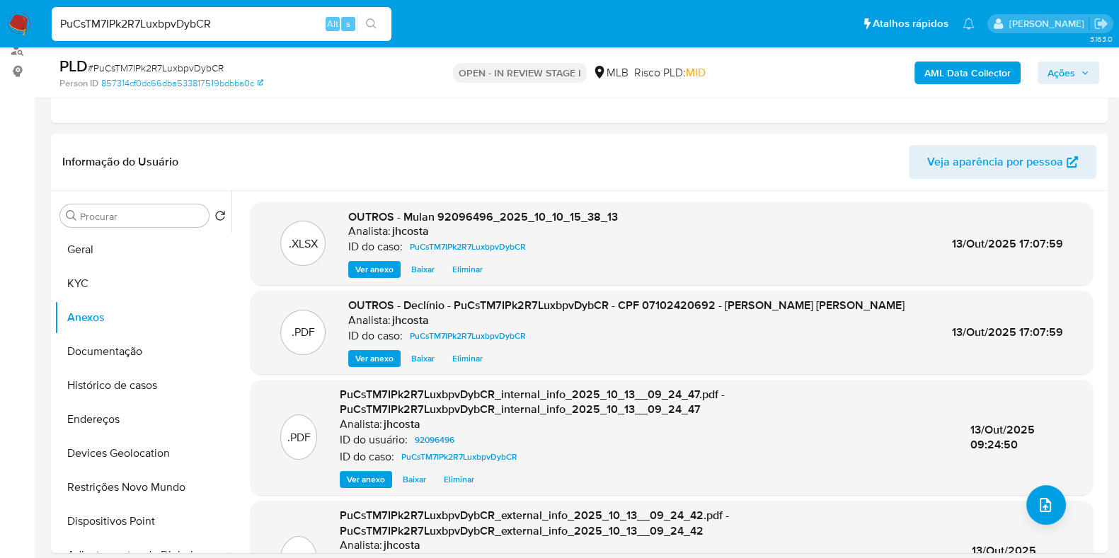
click at [1081, 74] on icon "button" at bounding box center [1084, 73] width 8 height 8
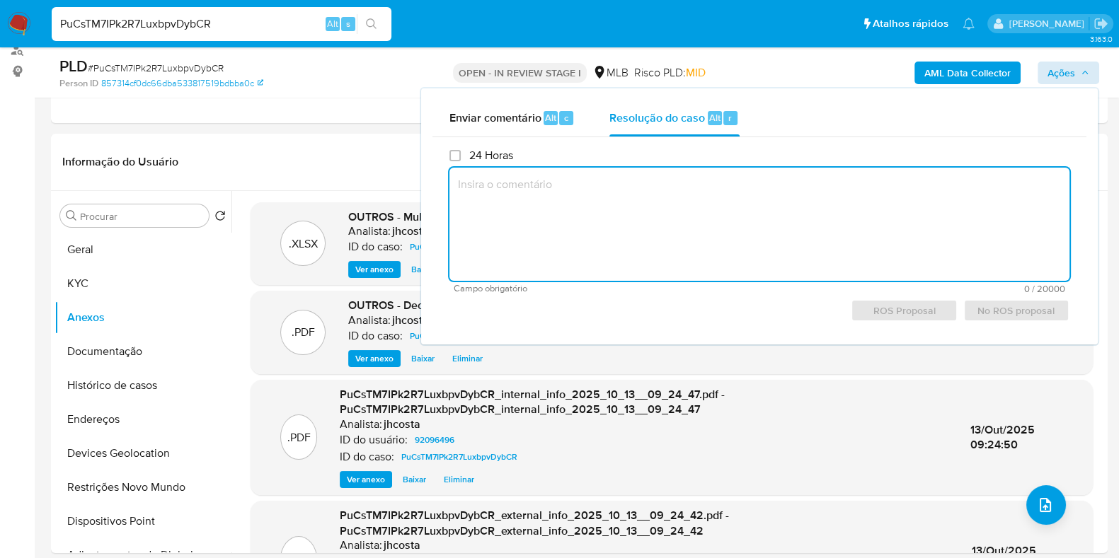
click at [652, 200] on textarea at bounding box center [759, 224] width 620 height 113
paste textarea "Fatos relevantes concluídos pelo analista: A análise da conta de Bernardo Ruben…"
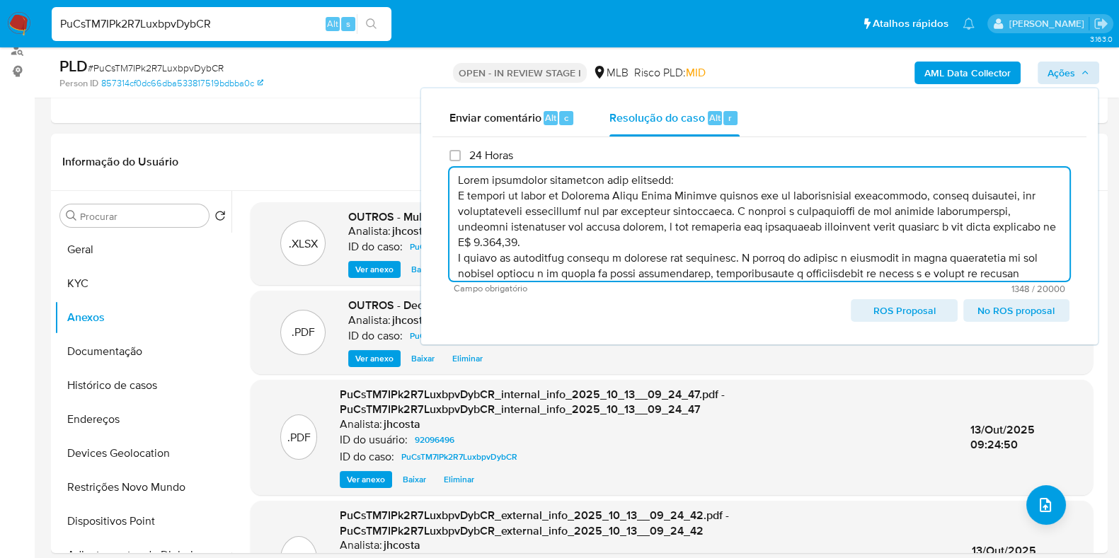
scroll to position [0, 0]
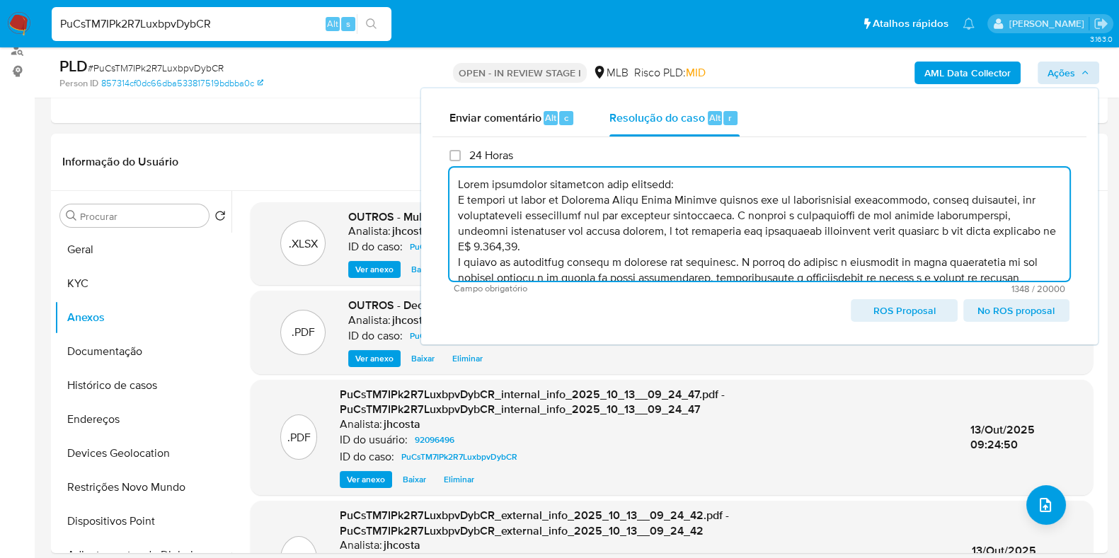
drag, startPoint x: 526, startPoint y: 231, endPoint x: 811, endPoint y: 253, distance: 285.9
click at [811, 253] on textarea at bounding box center [759, 224] width 620 height 113
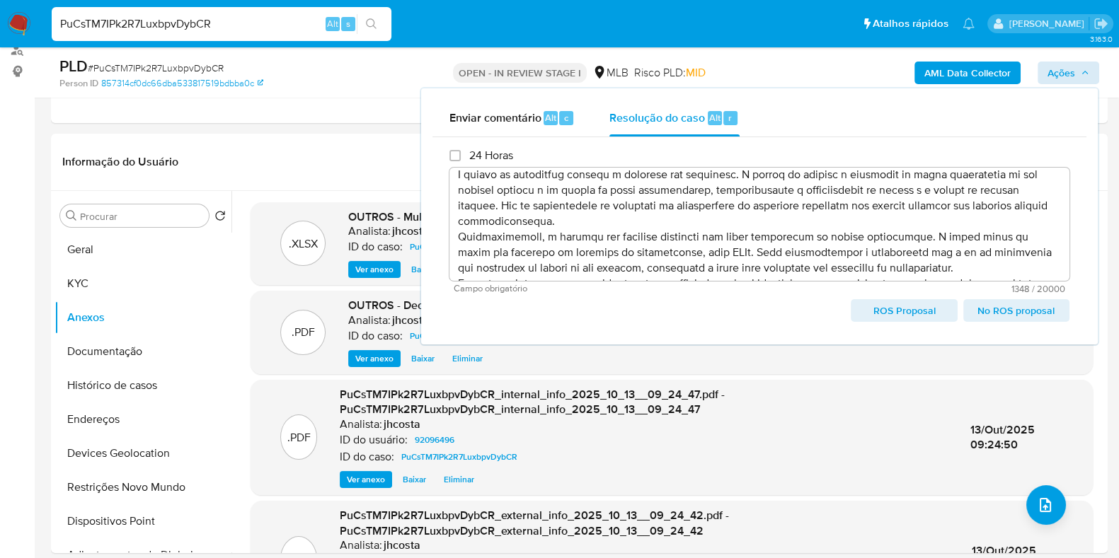
click at [995, 311] on span "No ROS proposal" at bounding box center [1016, 311] width 86 height 20
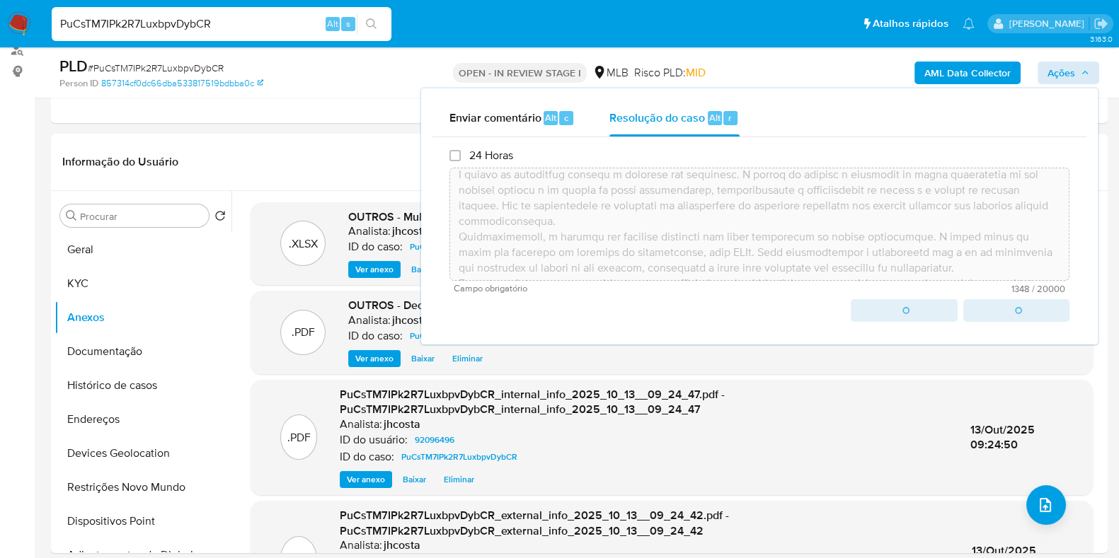
type textarea "Fatos relevantes concluídos pelo analista: A análise da conta de Bernardo Ruben…"
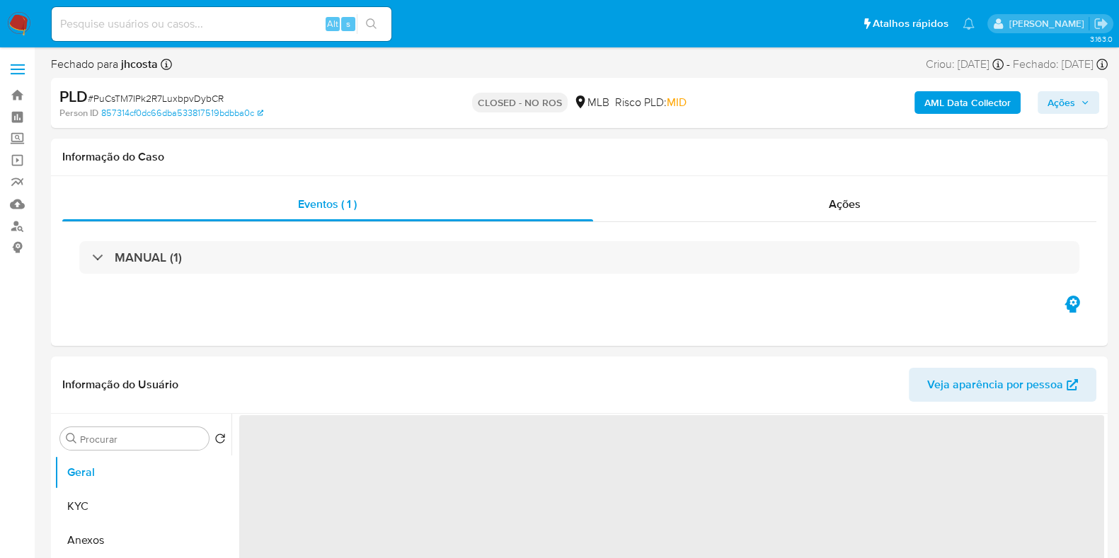
select select "10"
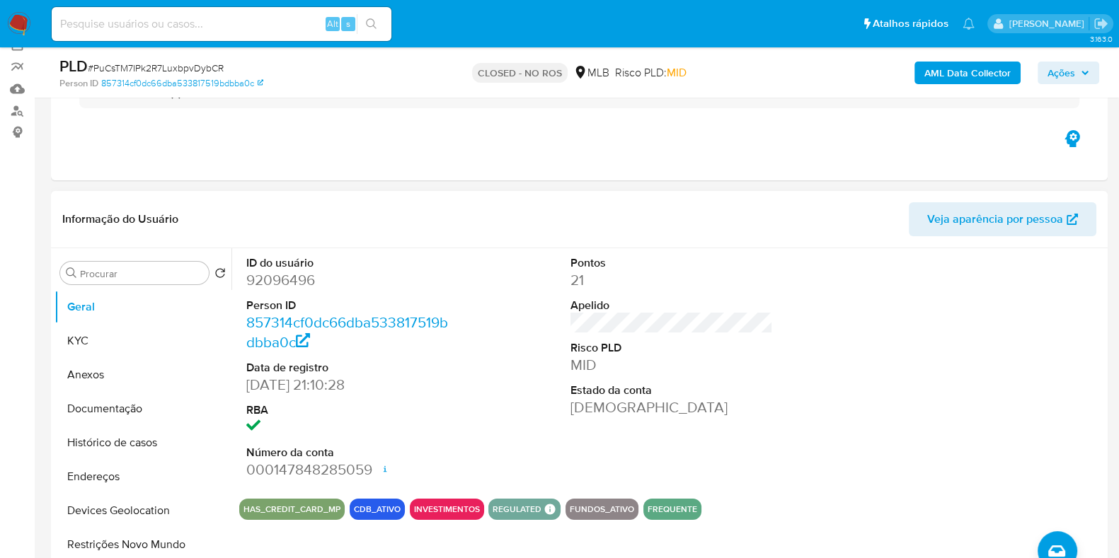
scroll to position [88, 0]
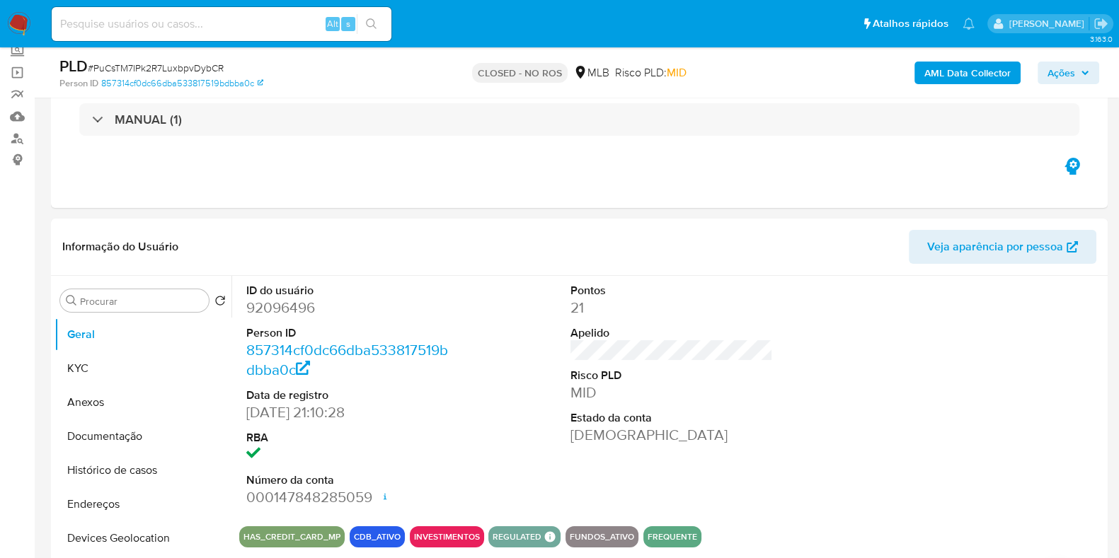
click at [238, 23] on input at bounding box center [222, 24] width 340 height 18
paste input "mFqrebf1QvLLlaK17rzYlwpa"
type input "mFqrebf1QvLLlaK17rzYlwpa"
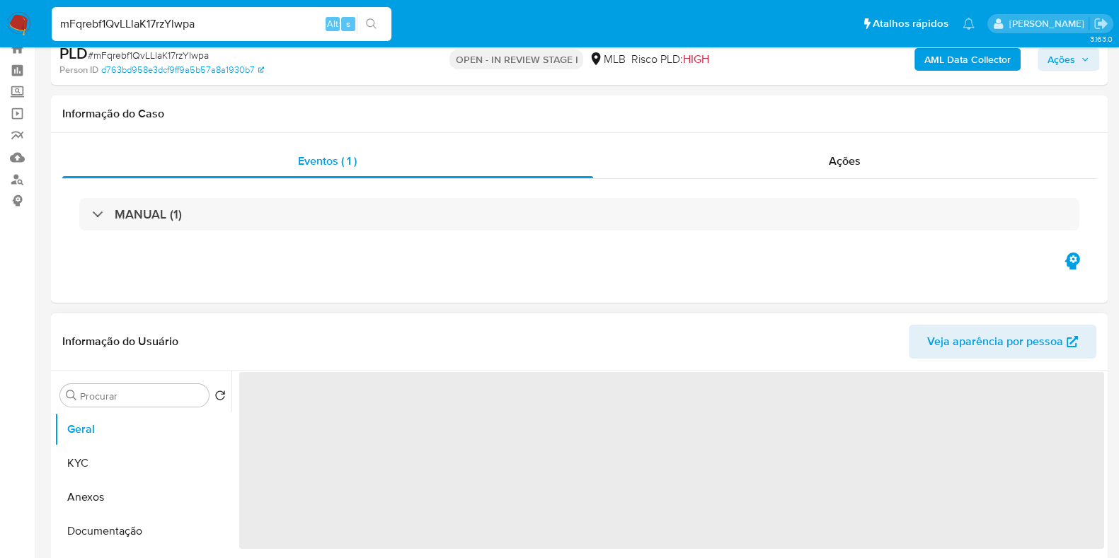
scroll to position [88, 0]
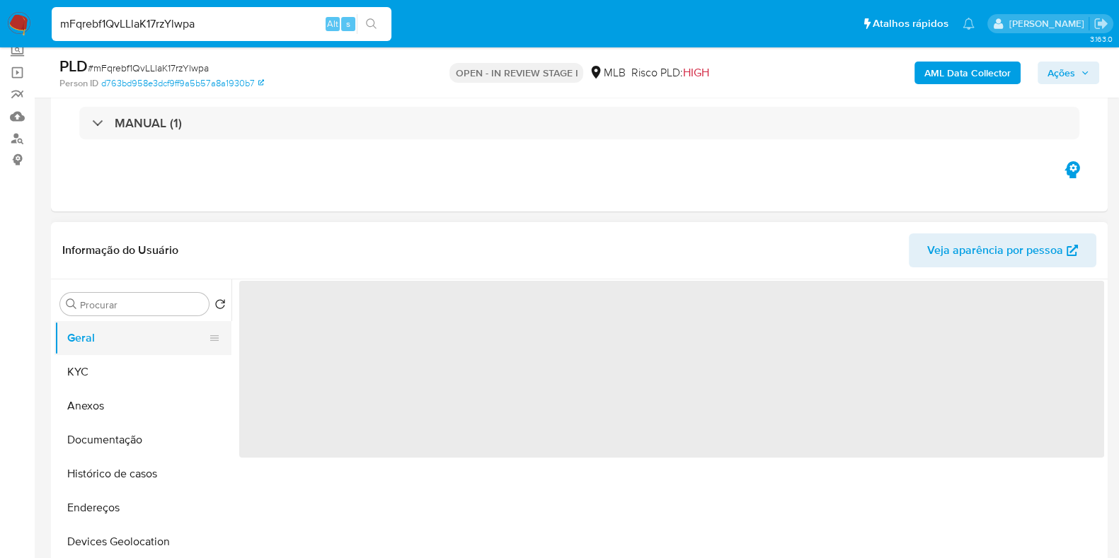
select select "10"
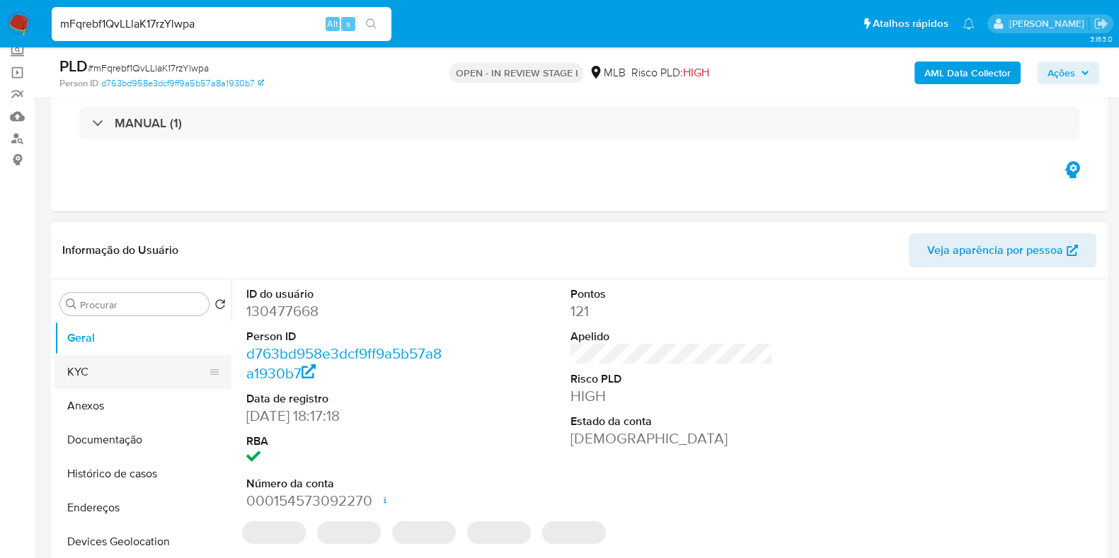
click at [95, 371] on button "KYC" at bounding box center [137, 372] width 166 height 34
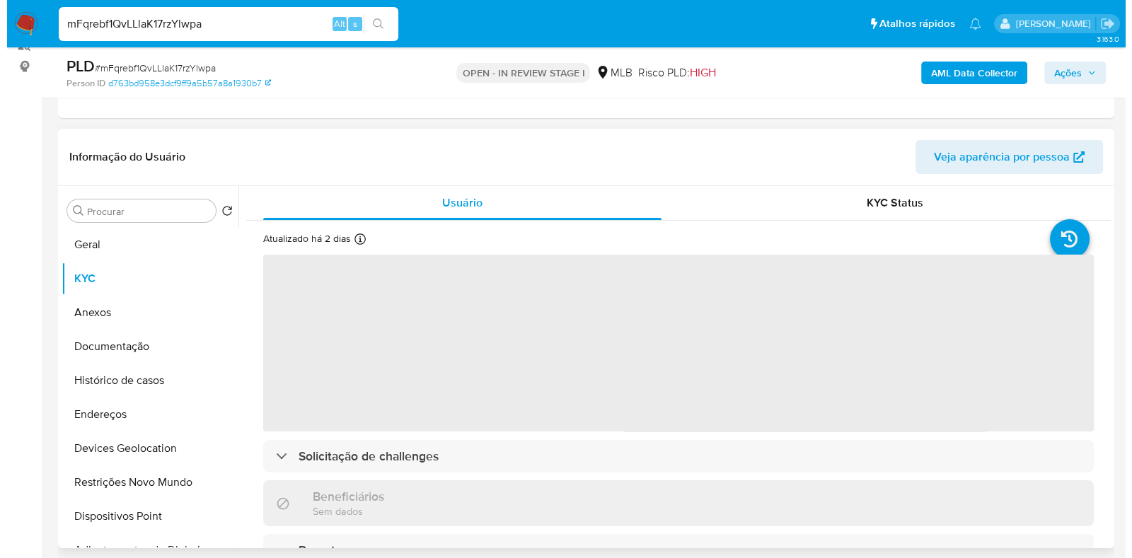
scroll to position [265, 0]
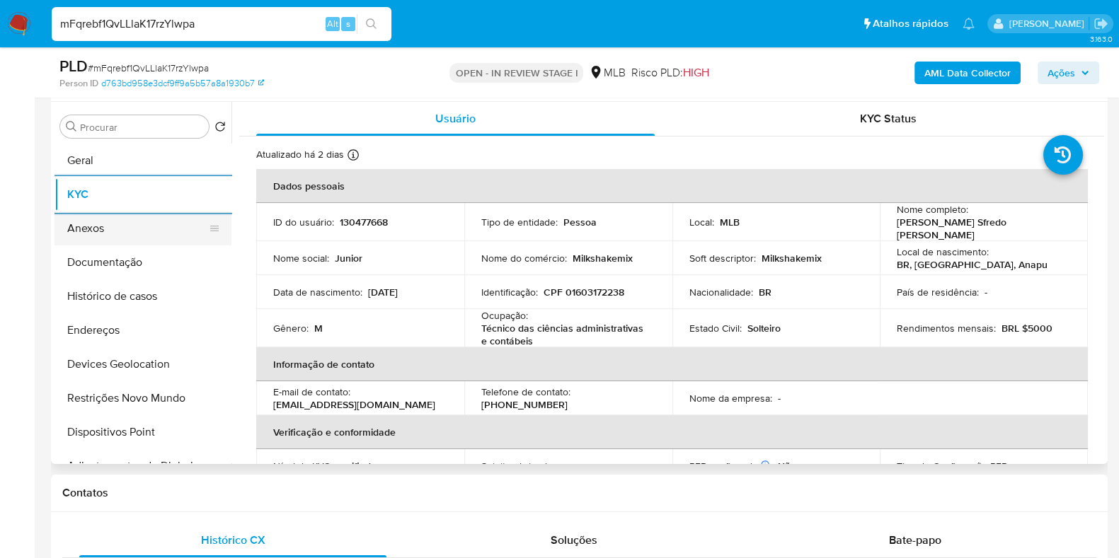
click at [141, 229] on button "Anexos" at bounding box center [137, 229] width 166 height 34
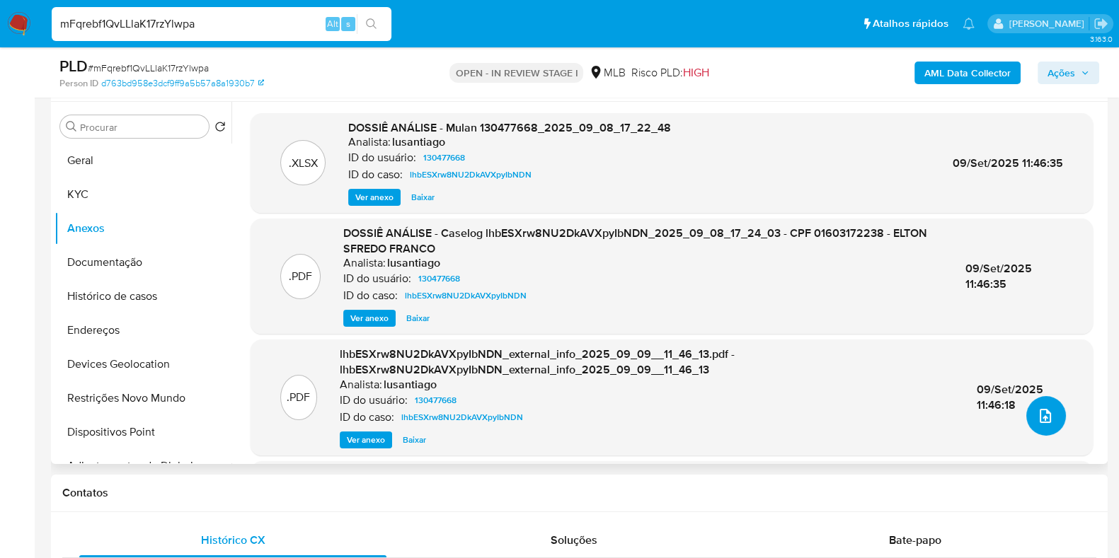
click at [1039, 422] on icon "upload-file" at bounding box center [1044, 416] width 17 height 17
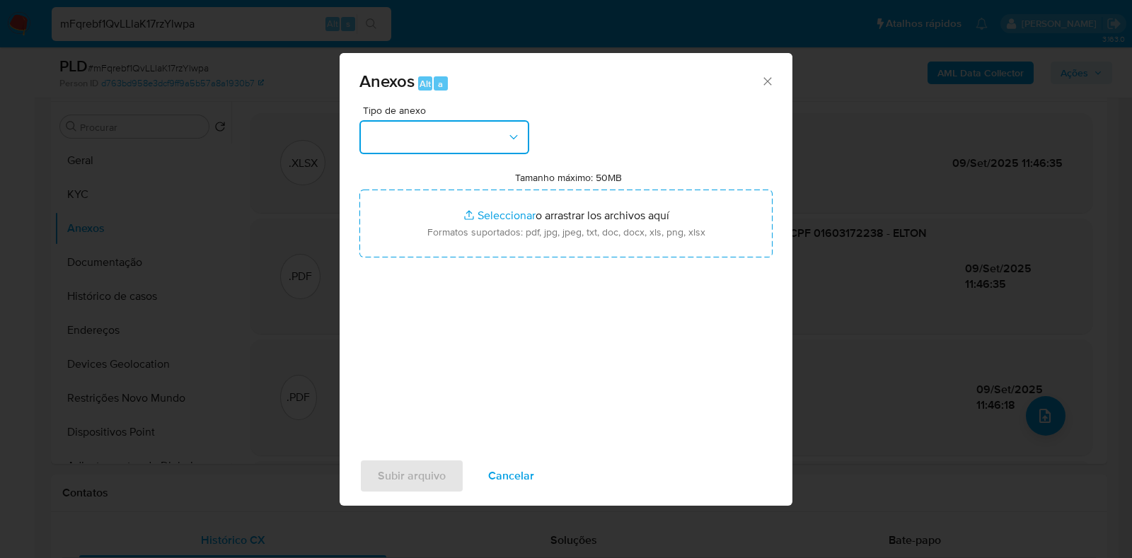
click at [413, 137] on button "button" at bounding box center [444, 137] width 170 height 34
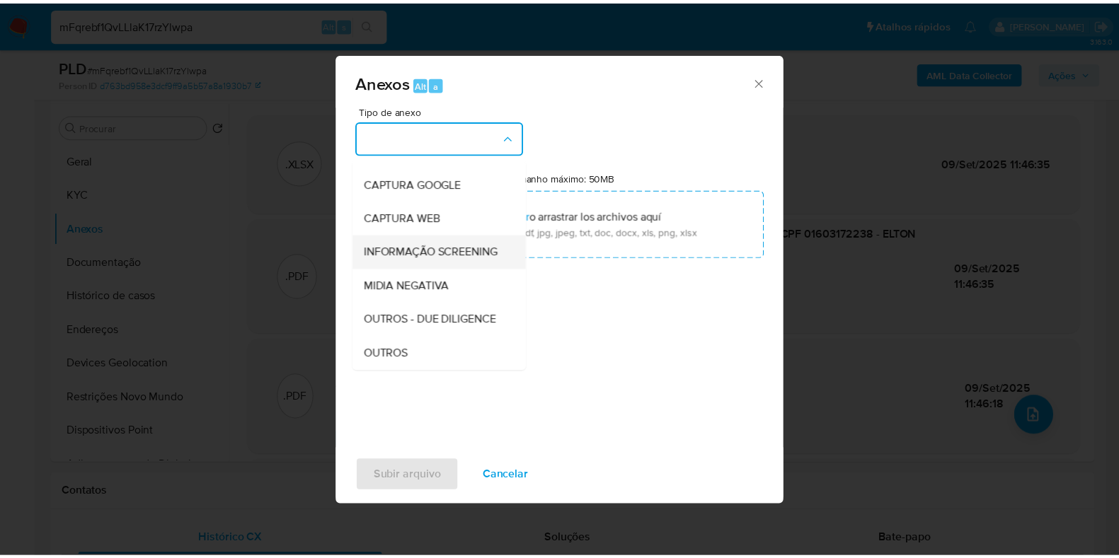
scroll to position [88, 0]
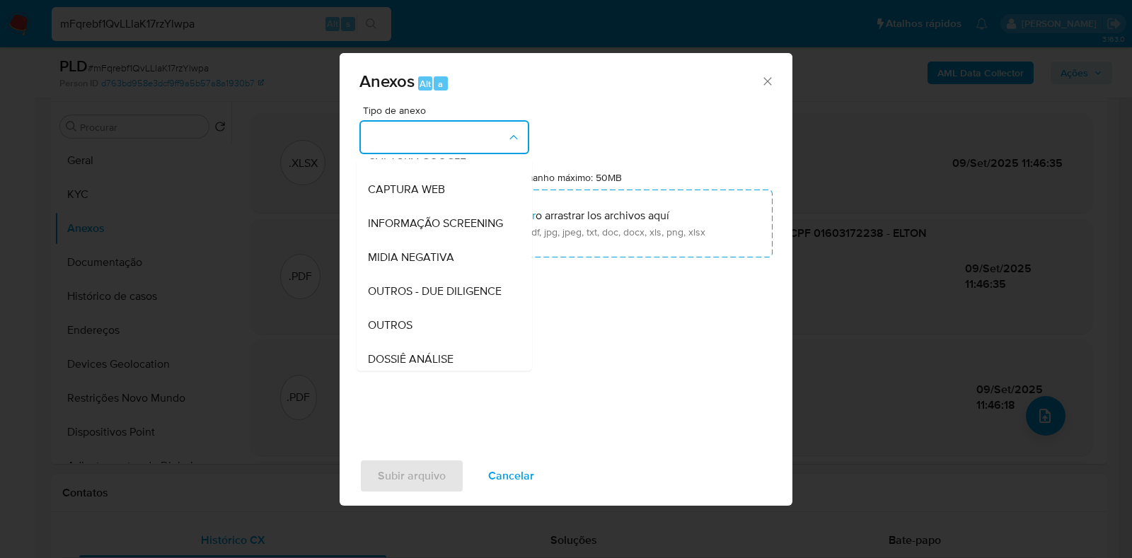
click at [425, 342] on div "OUTROS" at bounding box center [440, 325] width 144 height 34
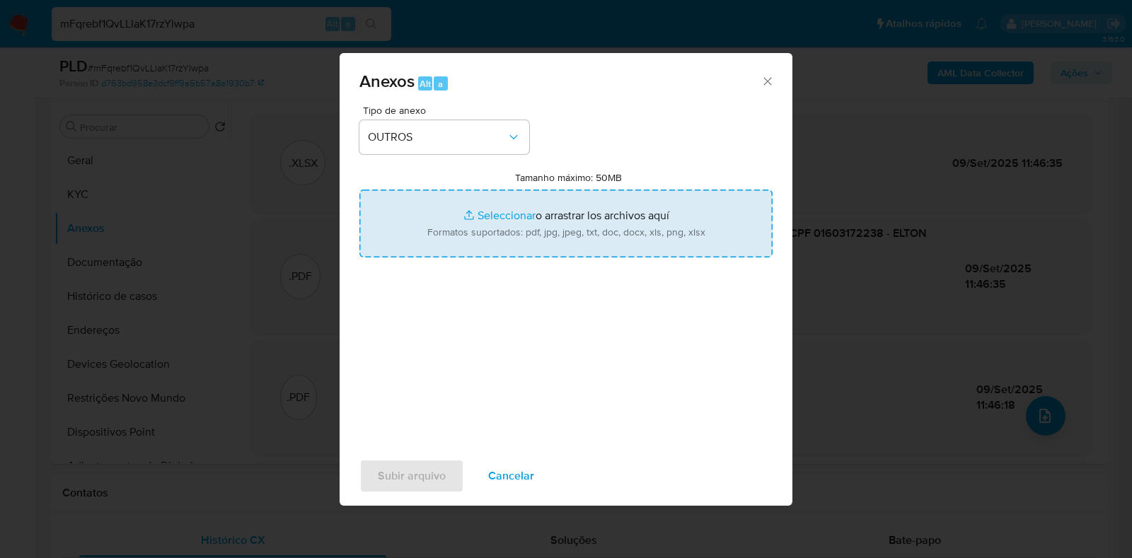
click at [511, 231] on input "Tamanho máximo: 50MB Seleccionar archivos" at bounding box center [565, 224] width 413 height 68
type input "C:\fakepath\Declínio - mFqrebf1QvLLlaK17rzYlwpa - CPF 01603172238 - ELTON SFRED…"
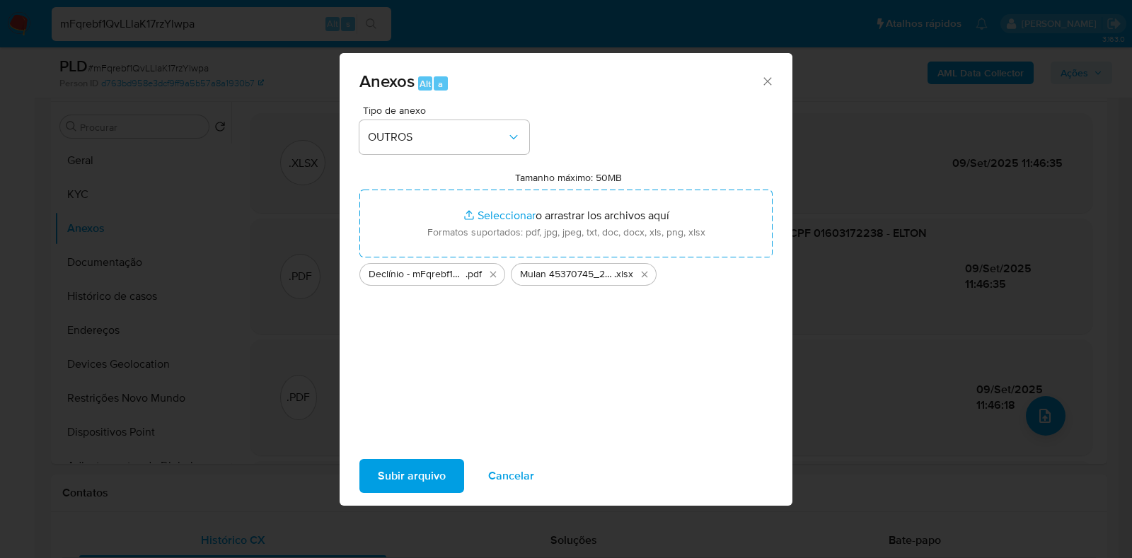
click at [446, 468] on button "Subir arquivo" at bounding box center [411, 476] width 105 height 34
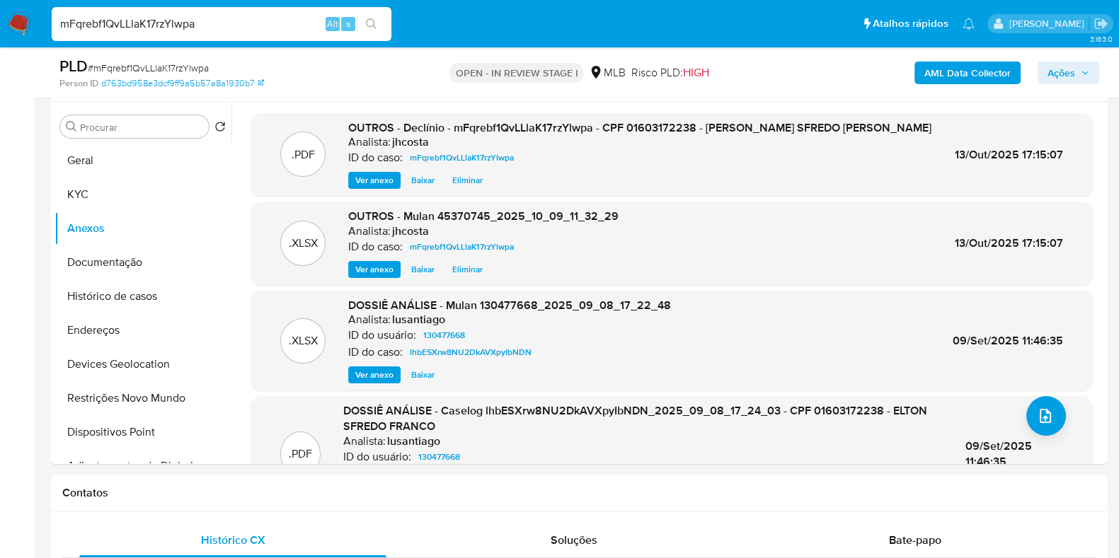
click at [1085, 69] on icon "button" at bounding box center [1084, 73] width 8 height 8
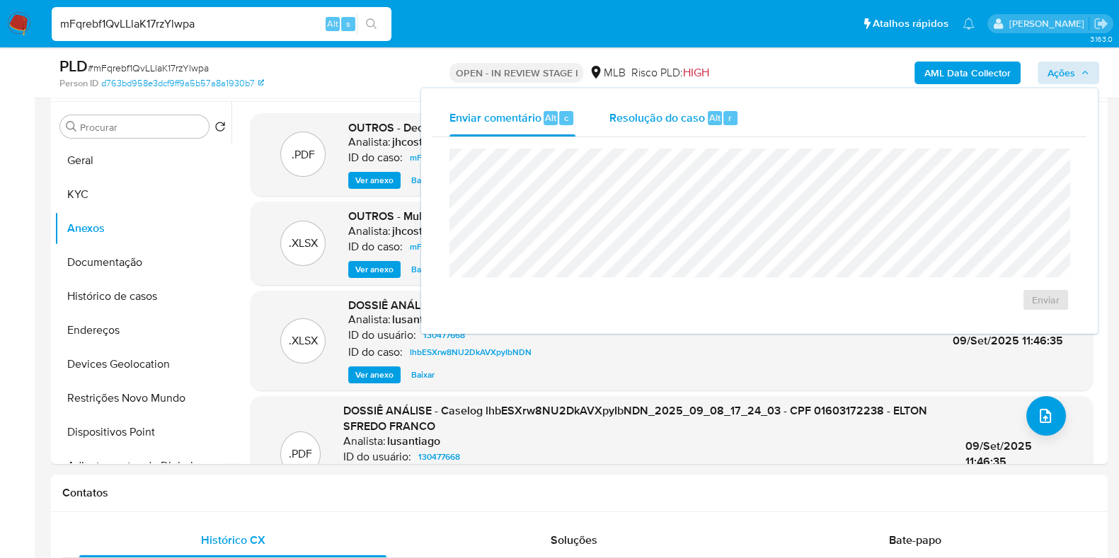
drag, startPoint x: 700, startPoint y: 117, endPoint x: 686, endPoint y: 144, distance: 29.4
click at [699, 119] on span "Resolução do caso" at bounding box center [657, 117] width 96 height 16
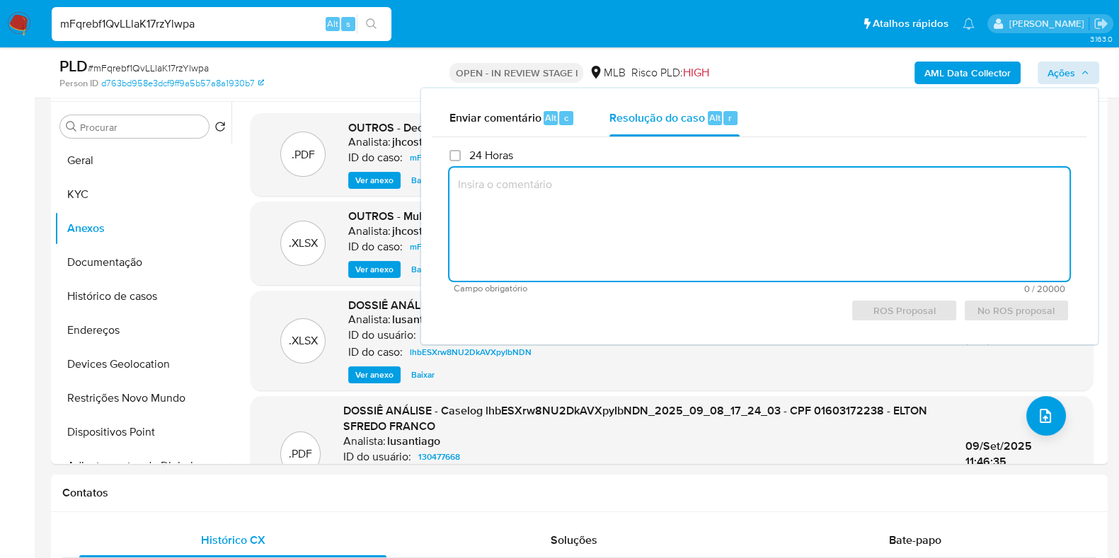
paste textarea "Fatos relevantes concluídos pelo analista: A análise da conta de Elton Sfredo F…"
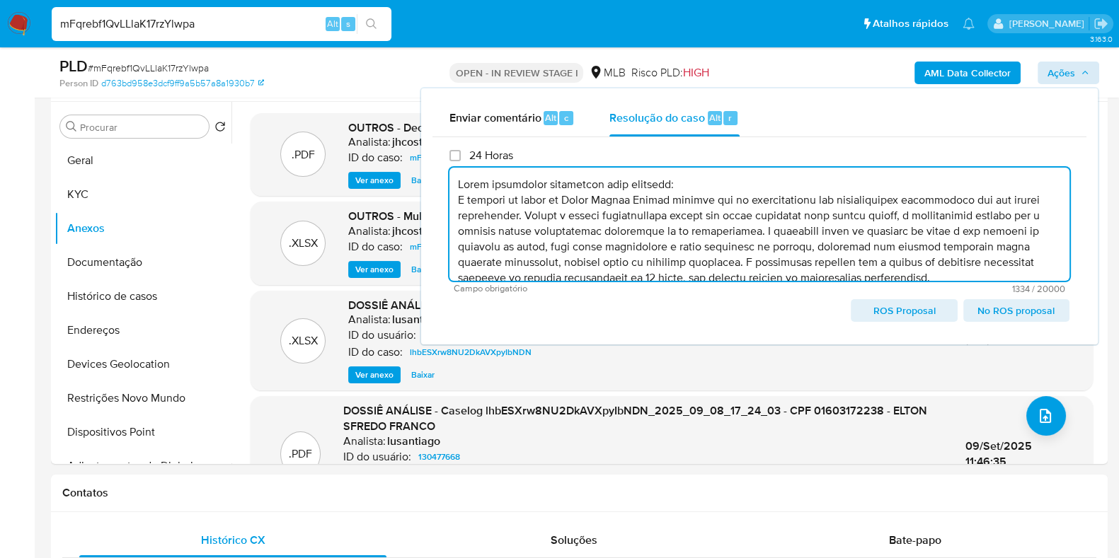
scroll to position [130, 0]
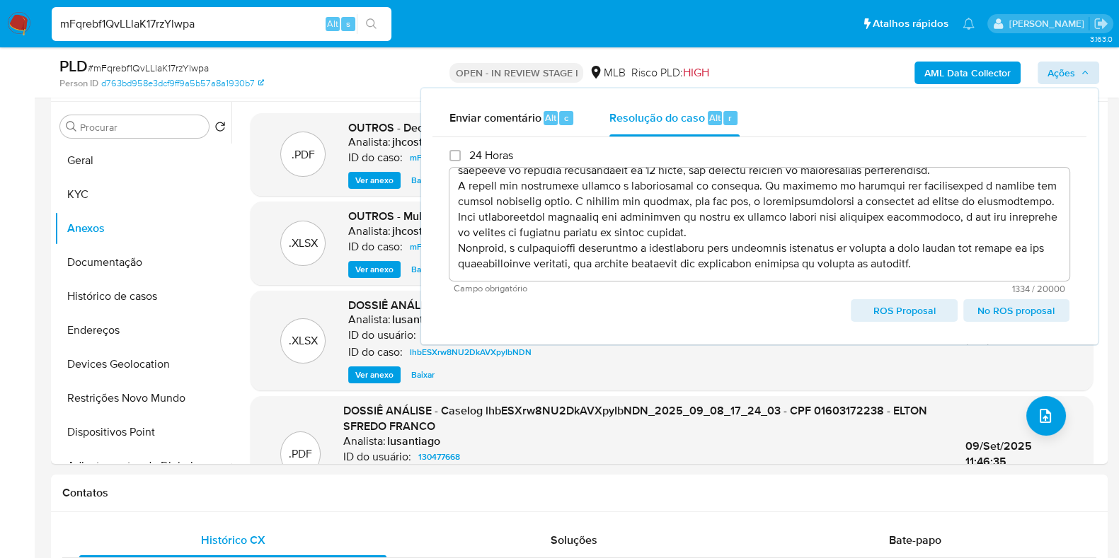
click at [1017, 318] on span "No ROS proposal" at bounding box center [1016, 311] width 86 height 20
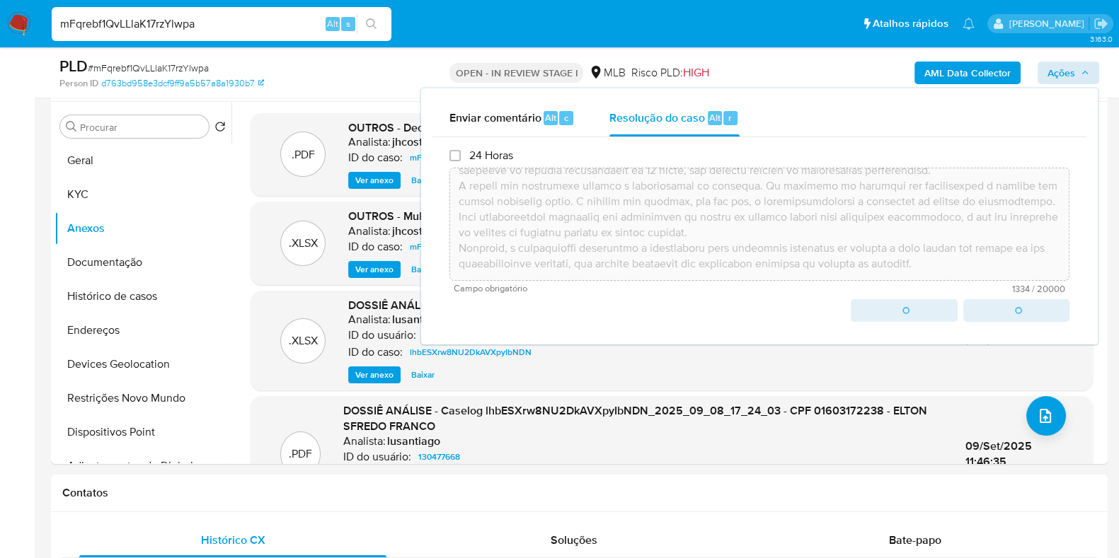
type textarea "Fatos relevantes concluídos pelo analista: A análise da conta de Elton Sfredo F…"
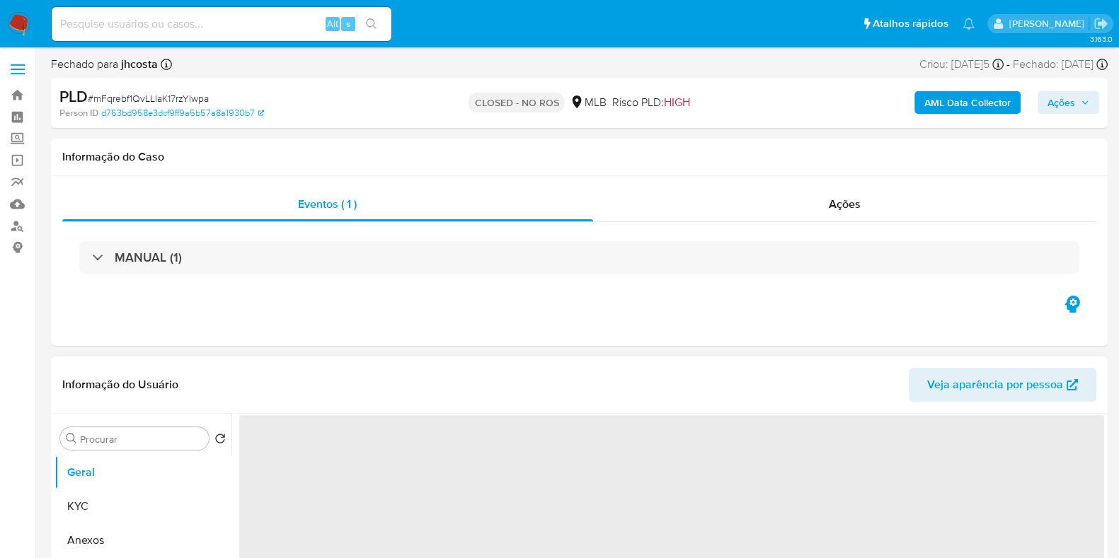
select select "10"
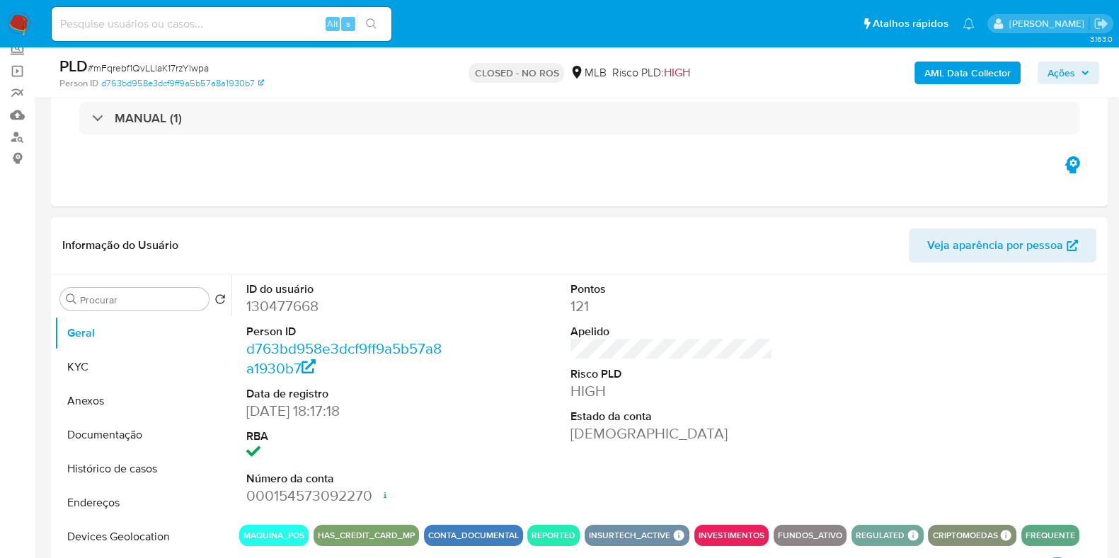
scroll to position [176, 0]
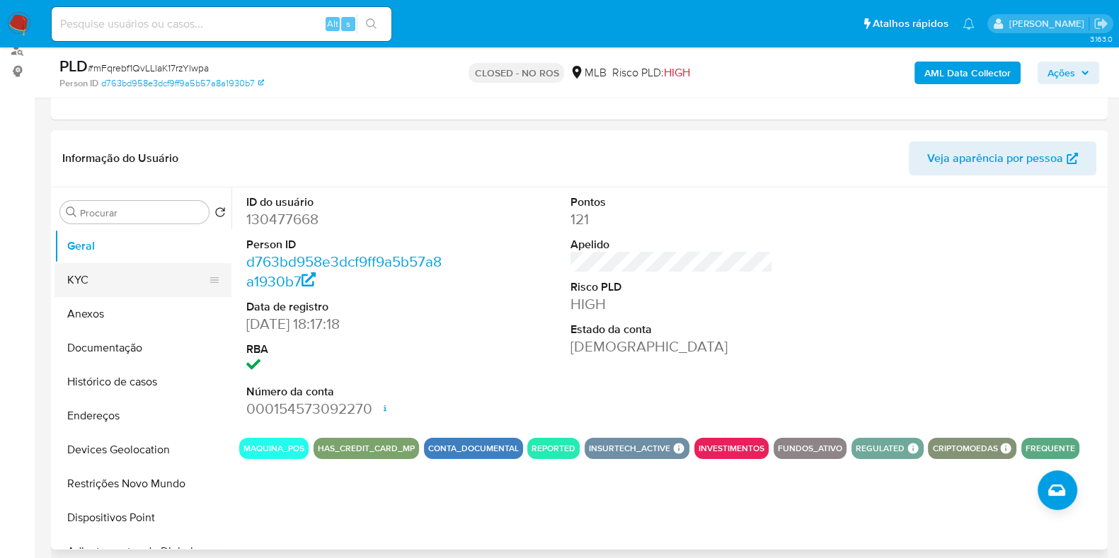
drag, startPoint x: 84, startPoint y: 284, endPoint x: 78, endPoint y: 294, distance: 11.2
click at [84, 284] on button "KYC" at bounding box center [137, 280] width 166 height 34
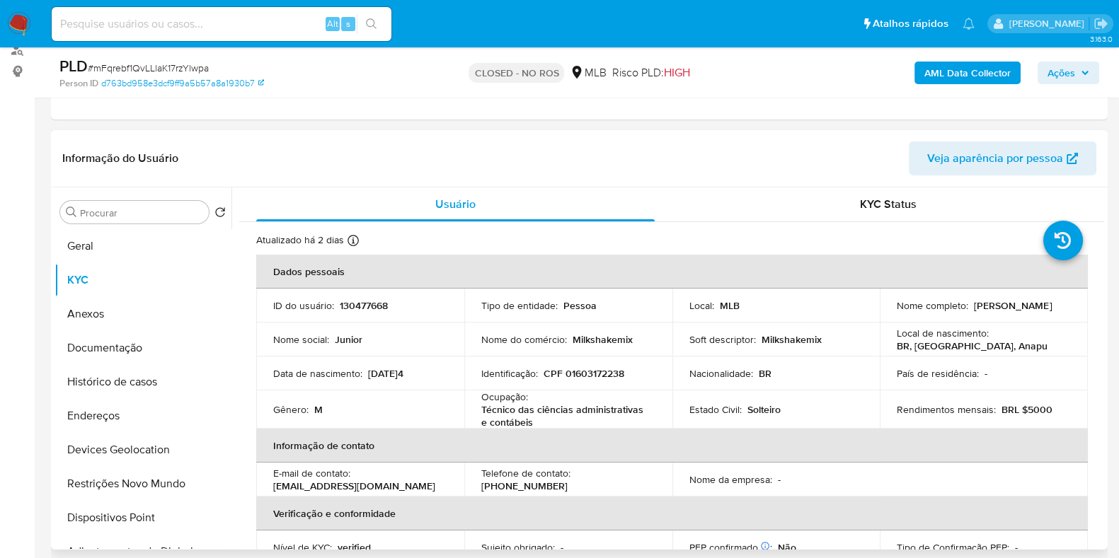
drag, startPoint x: 971, startPoint y: 309, endPoint x: 1076, endPoint y: 307, distance: 104.7
click at [1076, 307] on td "Nome completo : [PERSON_NAME]" at bounding box center [983, 306] width 208 height 34
click at [107, 306] on button "Anexos" at bounding box center [137, 314] width 166 height 34
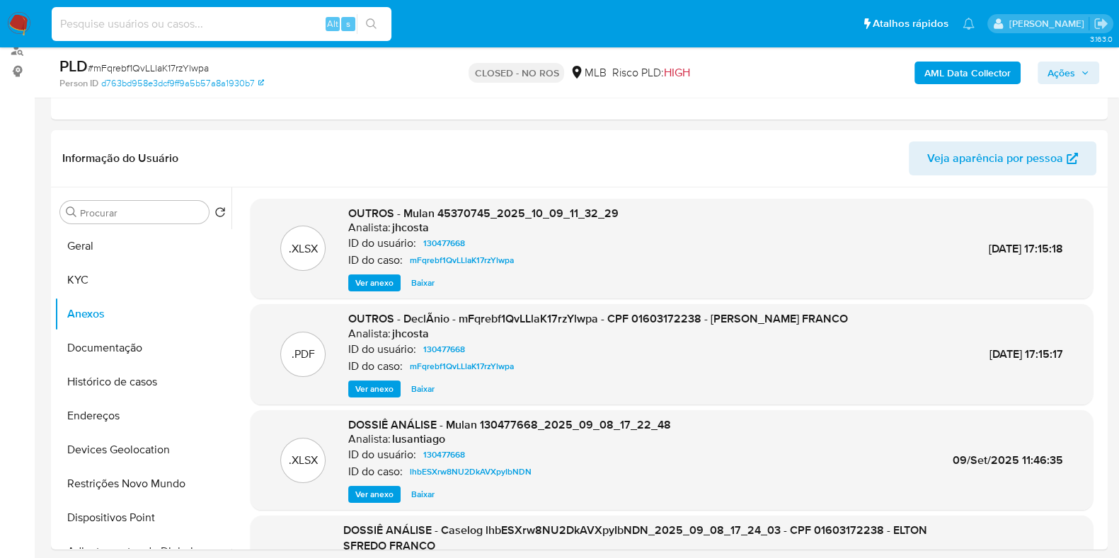
click at [189, 29] on input at bounding box center [222, 24] width 340 height 18
paste input "Zg0C8aJ5N3dj6RWQ2FNzZsZ5"
type input "Zg0C8aJ5N3dj6RWQ2FNzZsZ5"
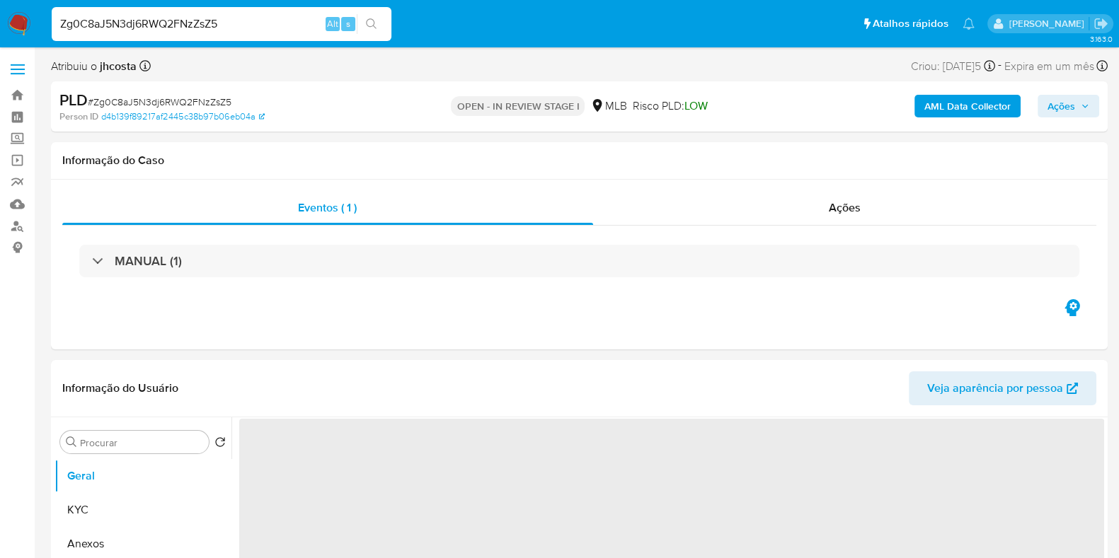
select select "10"
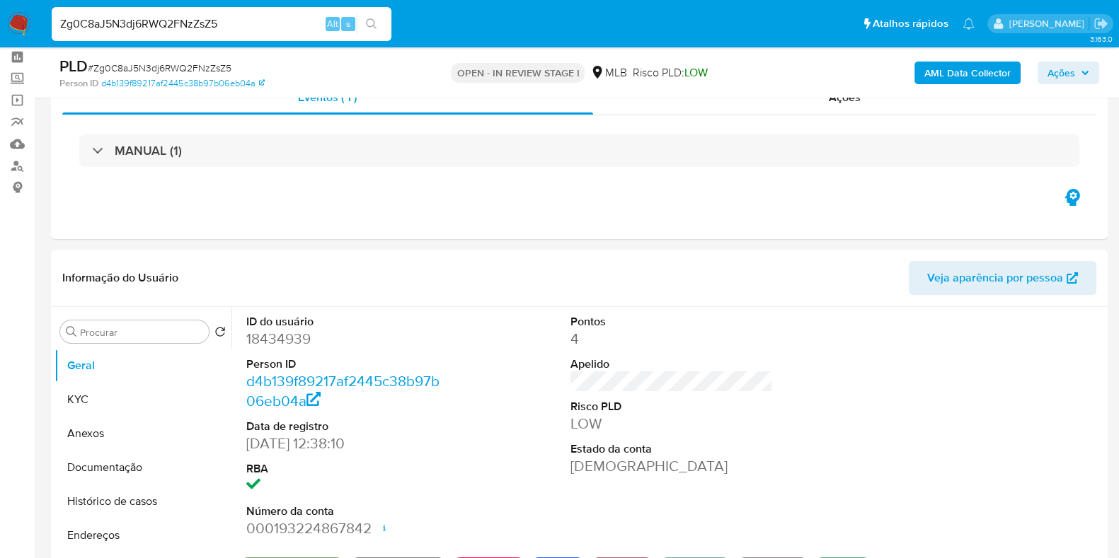
scroll to position [88, 0]
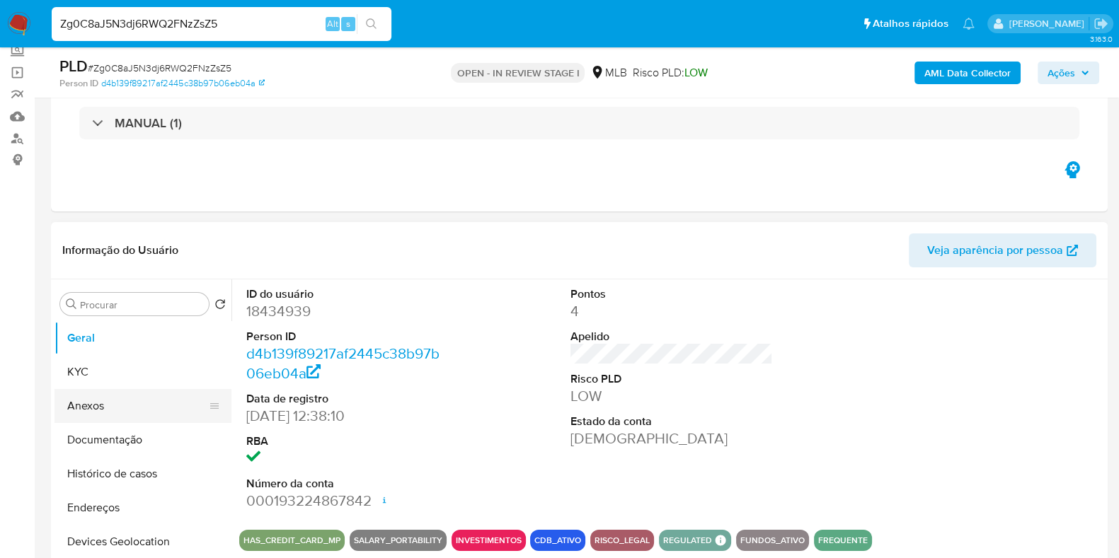
click at [127, 415] on button "Anexos" at bounding box center [137, 406] width 166 height 34
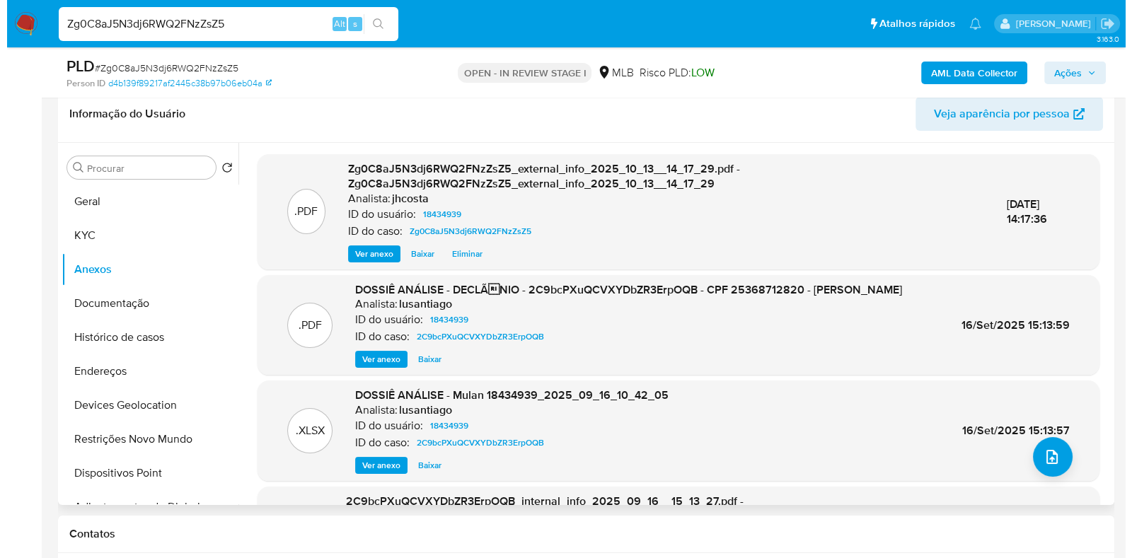
scroll to position [265, 0]
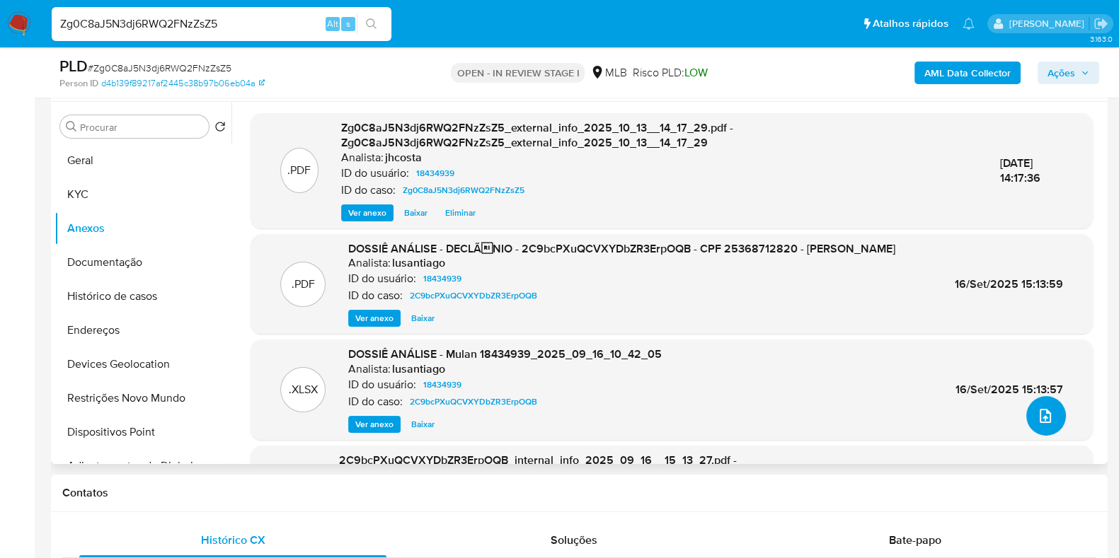
click at [1036, 412] on icon "upload-file" at bounding box center [1044, 416] width 17 height 17
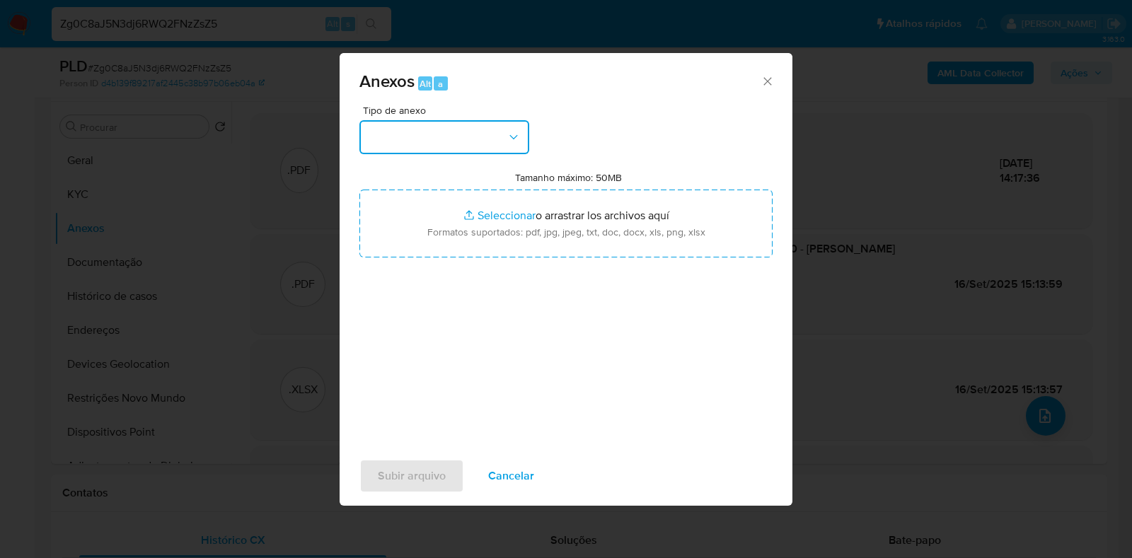
click at [508, 123] on button "button" at bounding box center [444, 137] width 170 height 34
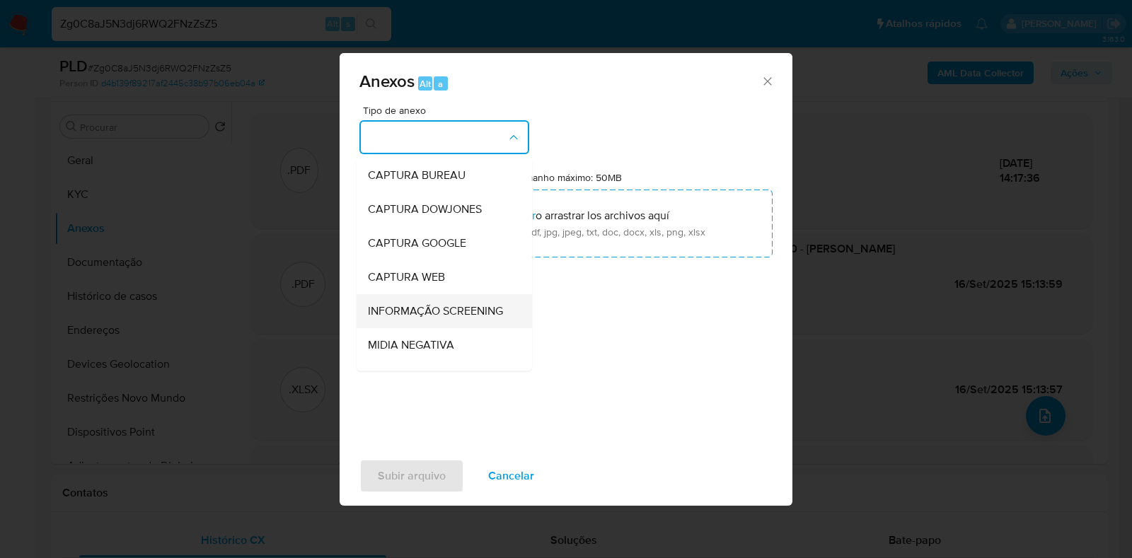
scroll to position [88, 0]
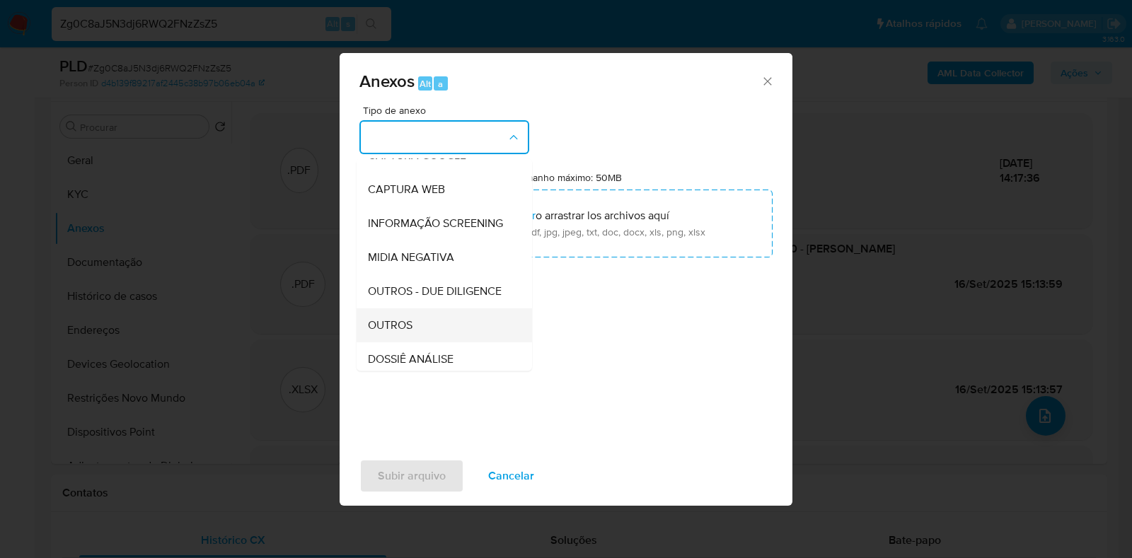
click at [413, 342] on div "OUTROS" at bounding box center [440, 325] width 144 height 34
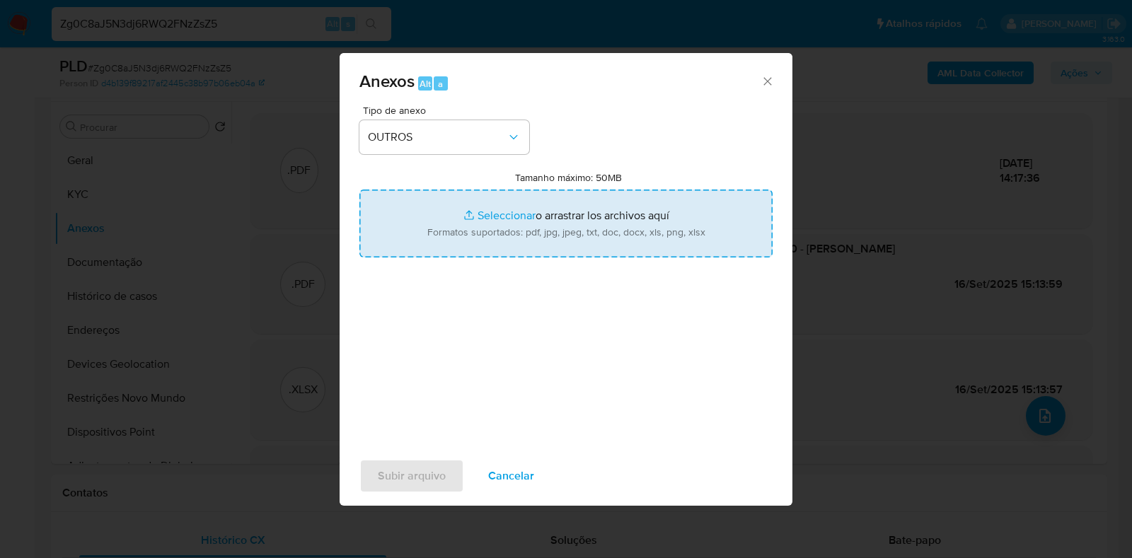
click at [553, 224] on input "Tamanho máximo: 50MB Seleccionar archivos" at bounding box center [565, 224] width 413 height 68
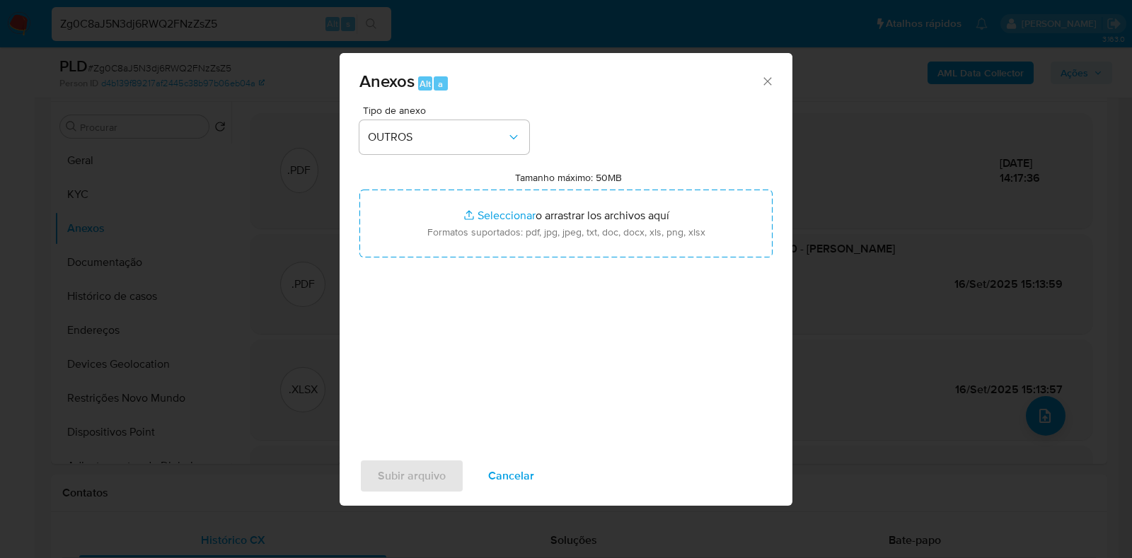
click at [94, 187] on div "Anexos Alt a Tipo de anexo OUTROS Tamanho máximo: 50MB Seleccionar archivos Sel…" at bounding box center [566, 279] width 1132 height 558
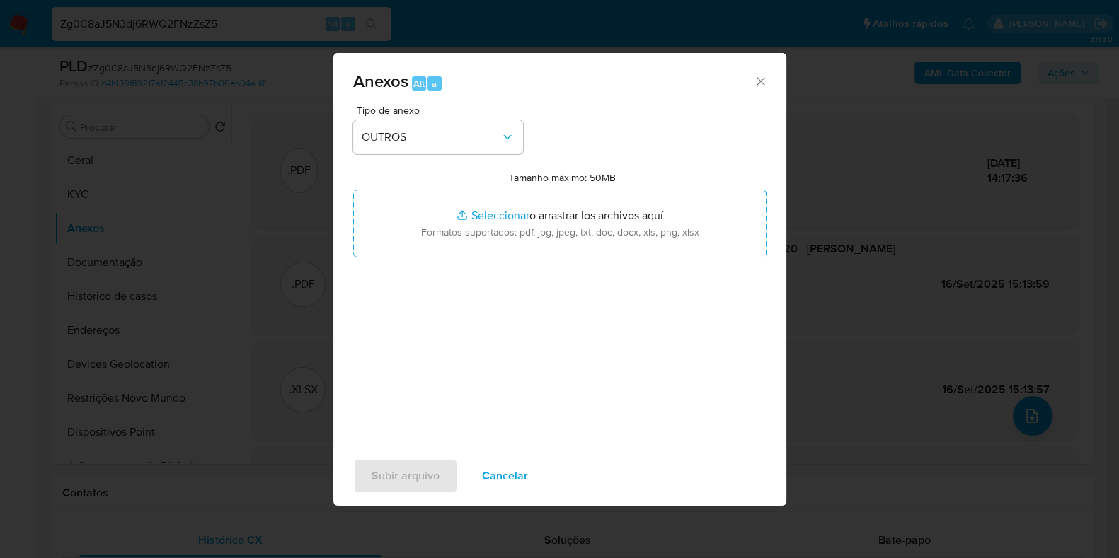
click at [93, 190] on button "KYC" at bounding box center [142, 195] width 177 height 34
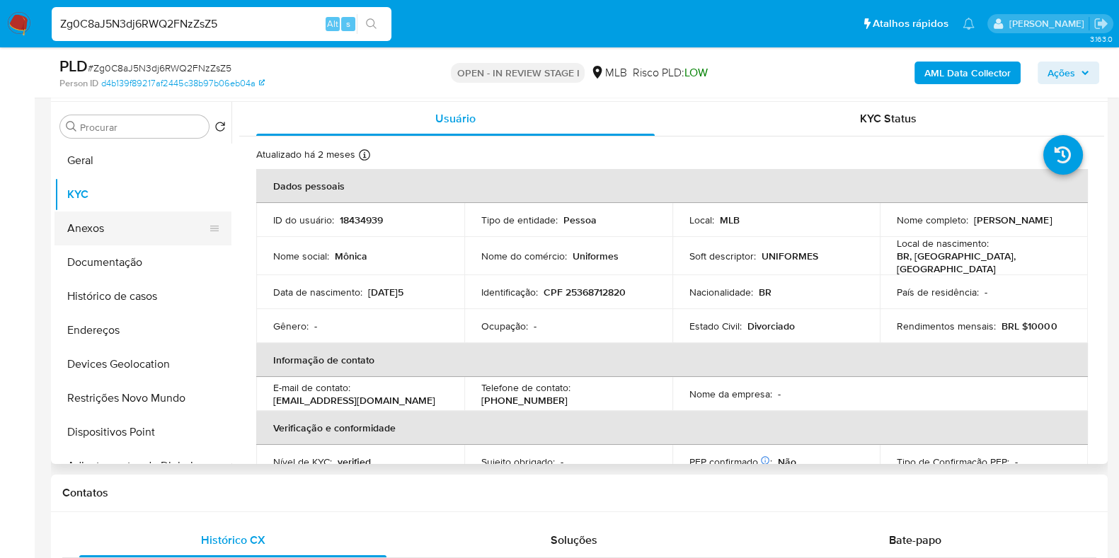
click at [112, 239] on button "Anexos" at bounding box center [137, 229] width 166 height 34
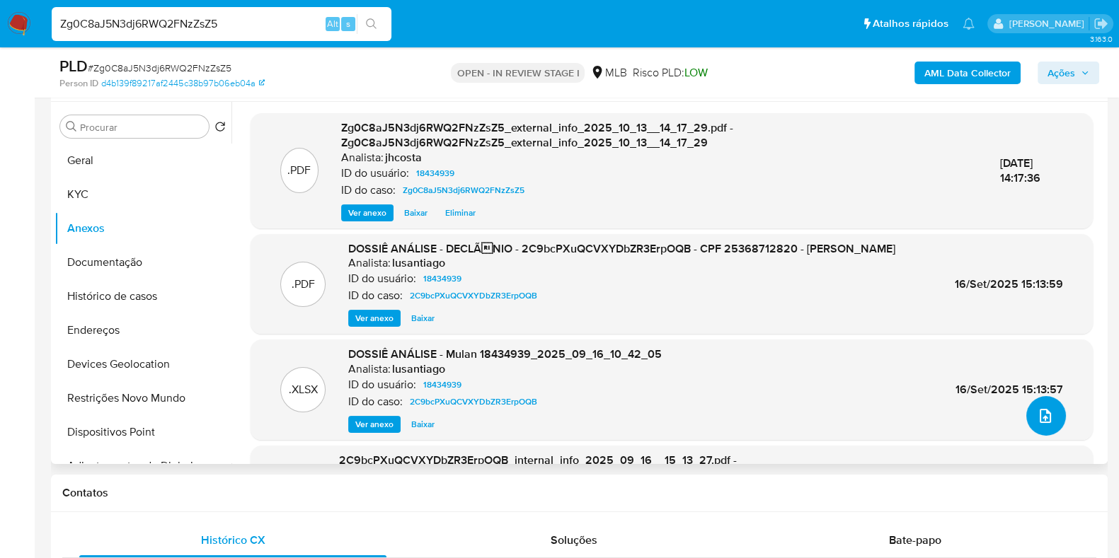
click at [1038, 412] on icon "upload-file" at bounding box center [1044, 416] width 17 height 17
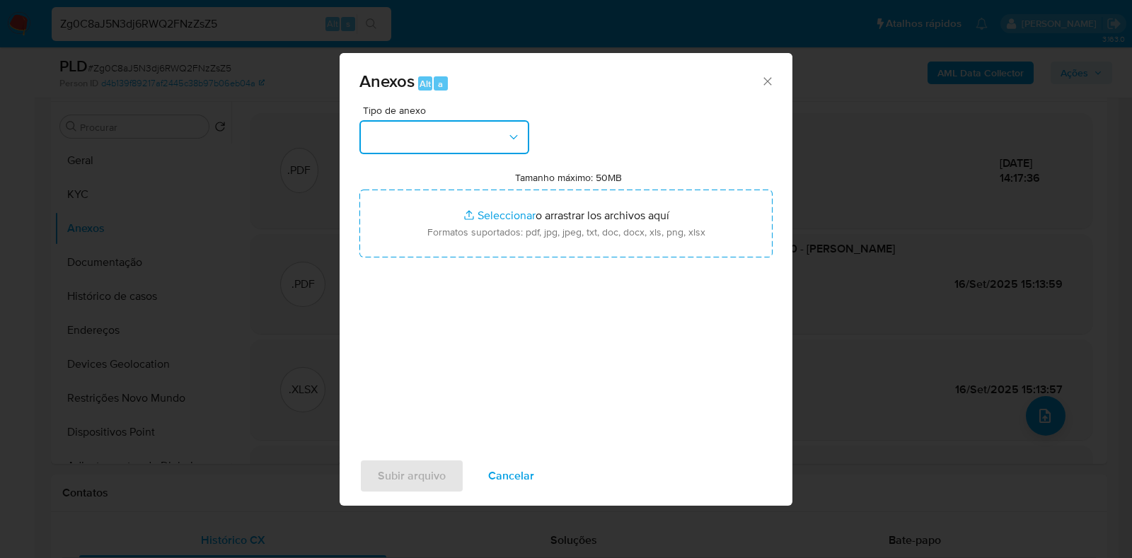
click at [457, 123] on button "button" at bounding box center [444, 137] width 170 height 34
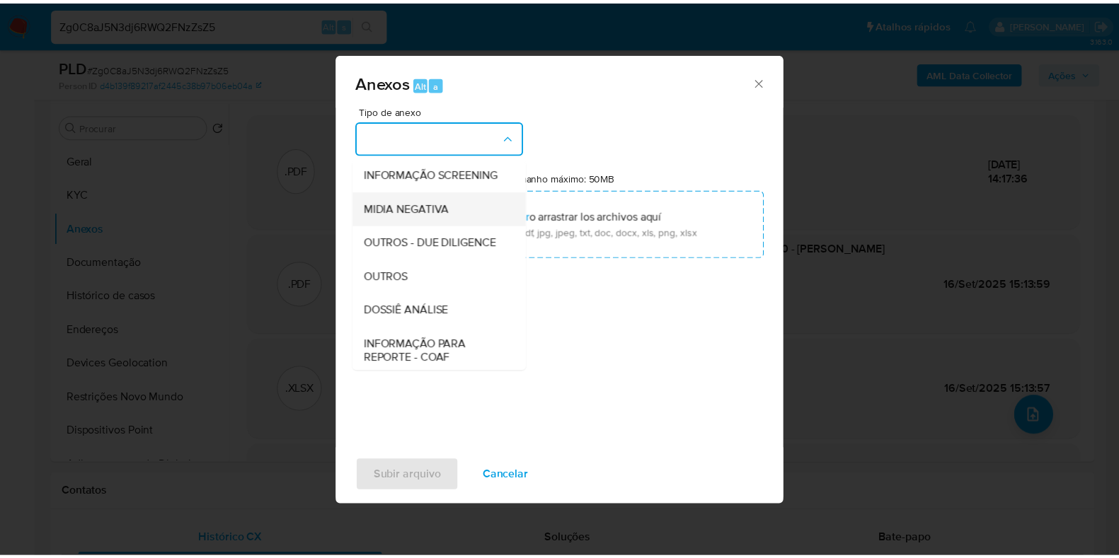
scroll to position [176, 0]
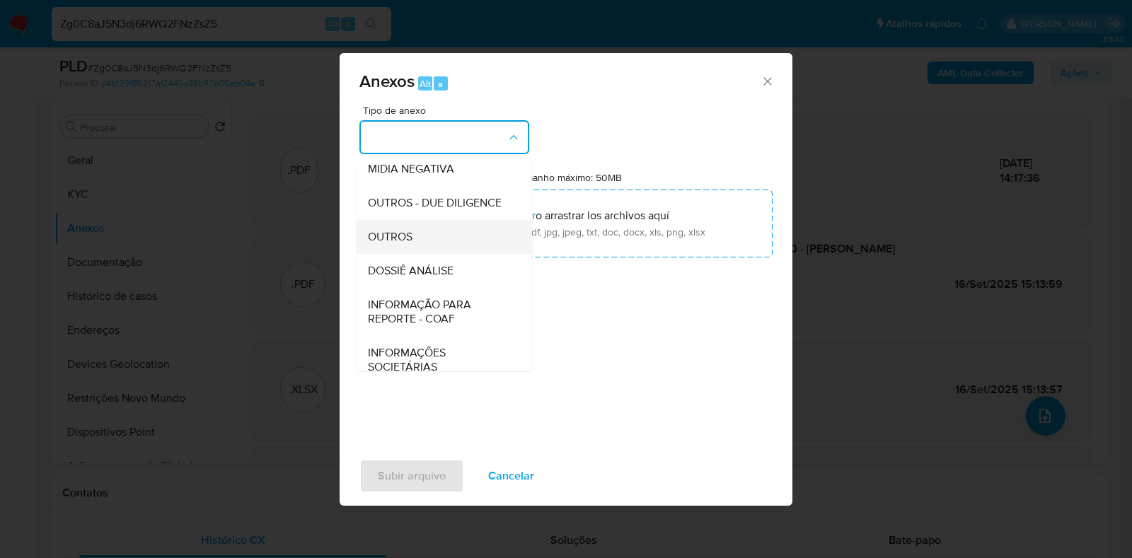
click at [417, 254] on div "OUTROS" at bounding box center [440, 237] width 144 height 34
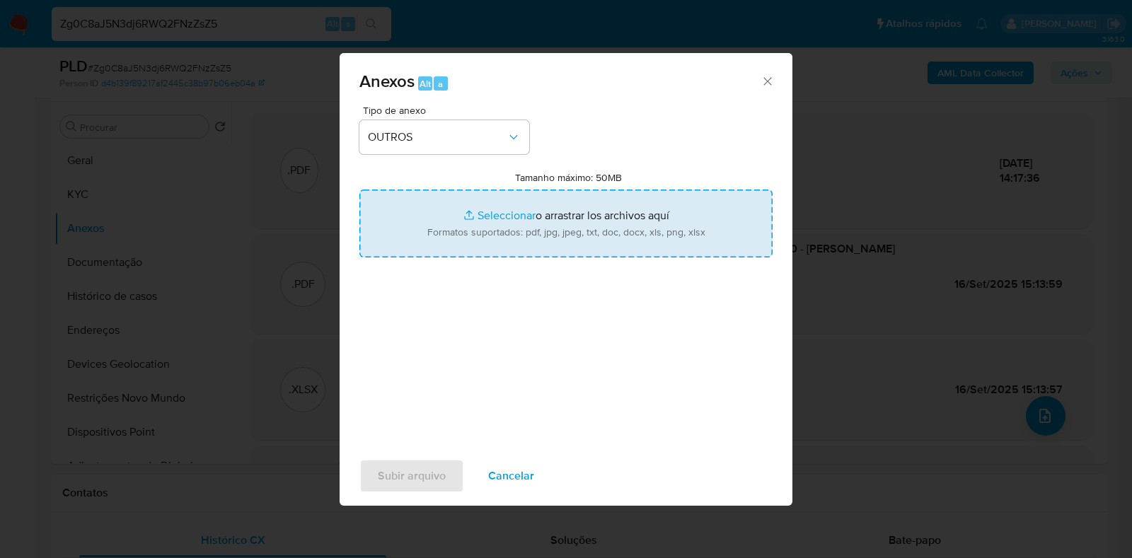
click at [533, 221] on input "Tamanho máximo: 50MB Seleccionar archivos" at bounding box center [565, 224] width 413 height 68
click at [585, 212] on input "Tamanho máximo: 50MB Seleccionar archivos" at bounding box center [565, 224] width 413 height 68
type input "C:\fakepath\Mulan 18434939_2025_10_13_09_15_51 (1).xlsx"
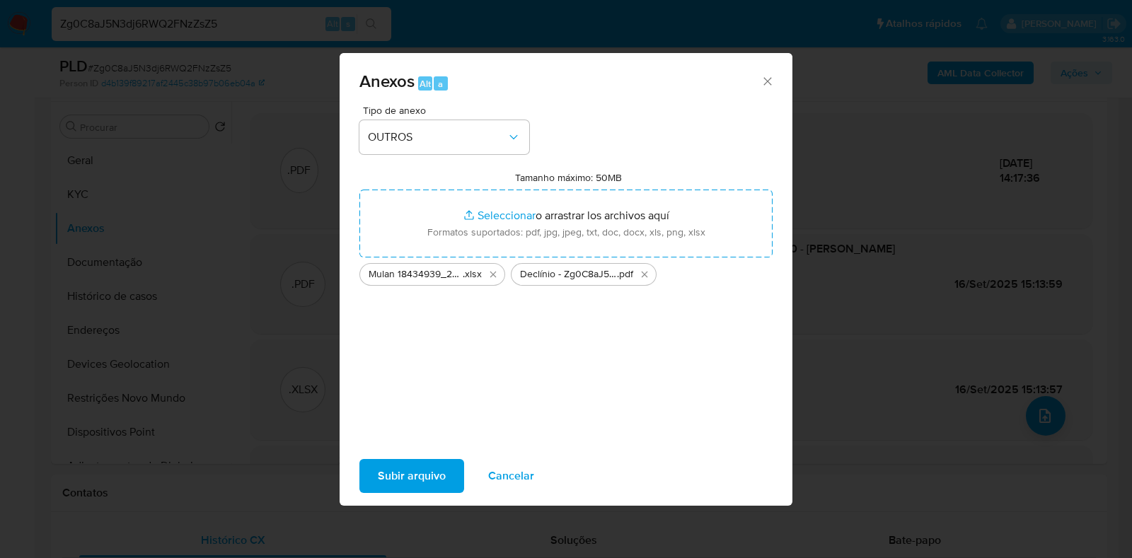
click at [409, 478] on span "Subir arquivo" at bounding box center [412, 476] width 68 height 31
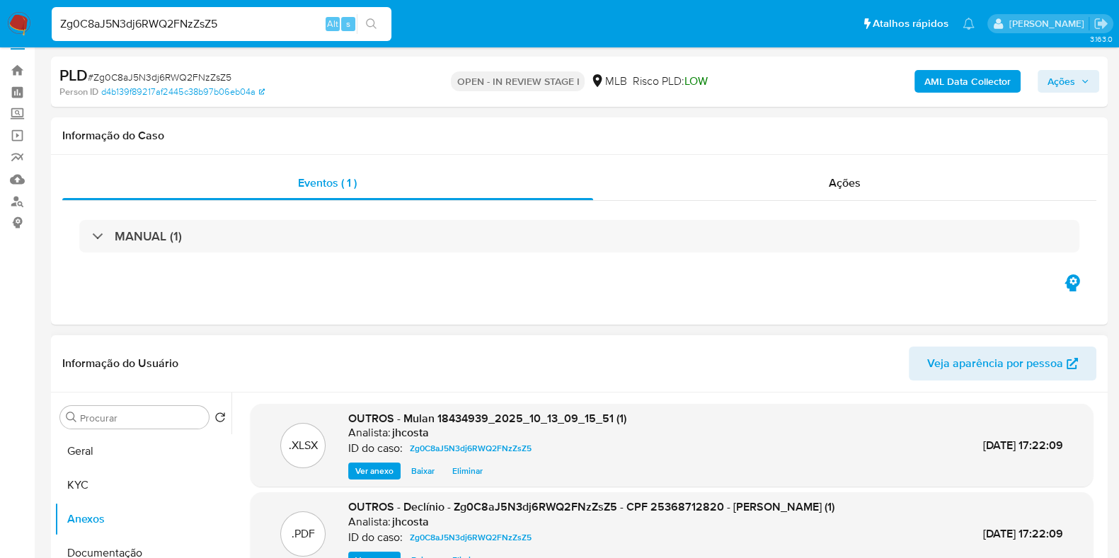
scroll to position [0, 0]
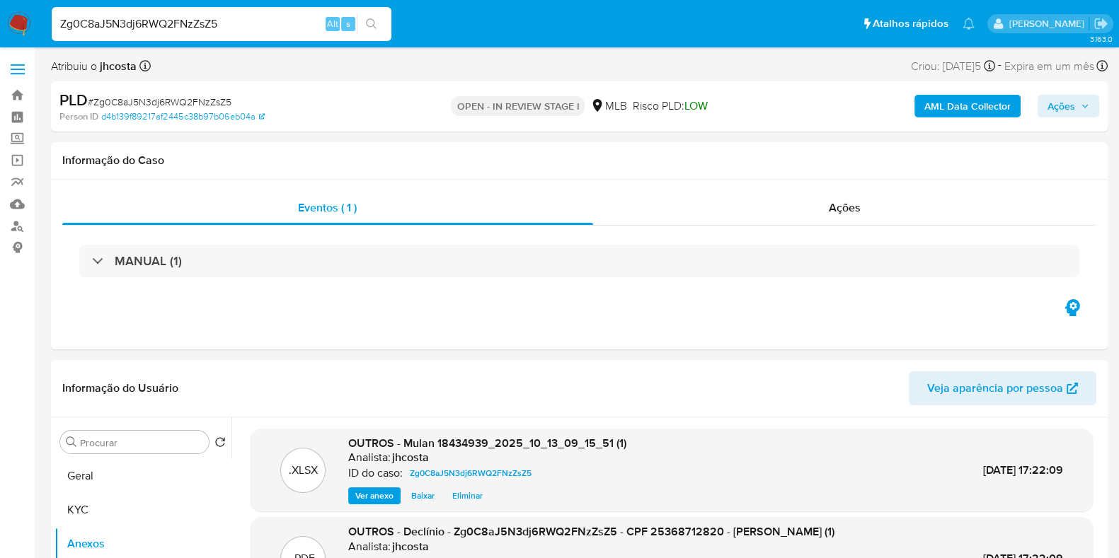
click at [1082, 105] on icon "button" at bounding box center [1084, 106] width 8 height 8
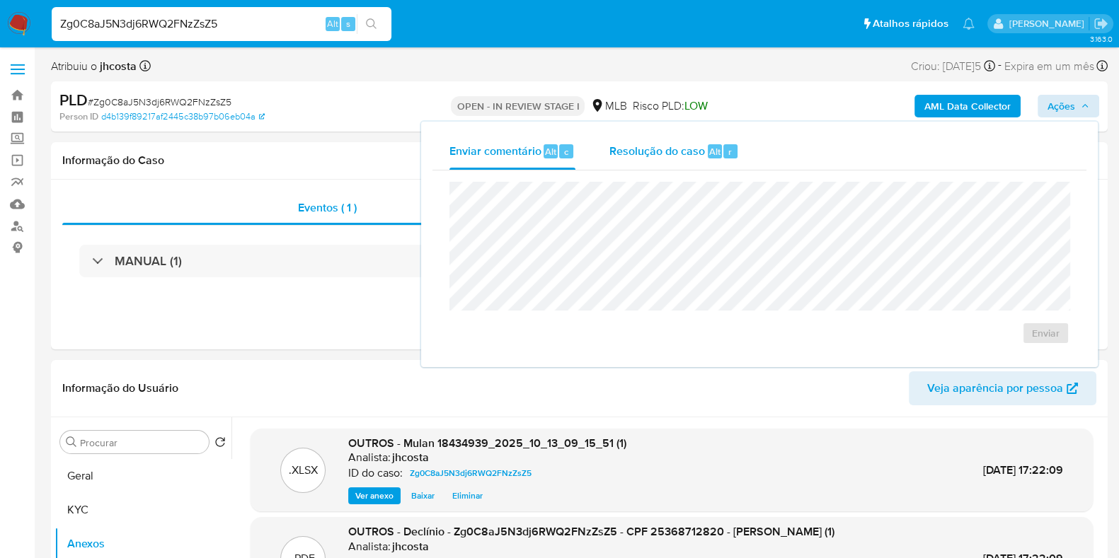
click at [709, 154] on span "Alt" at bounding box center [714, 151] width 11 height 13
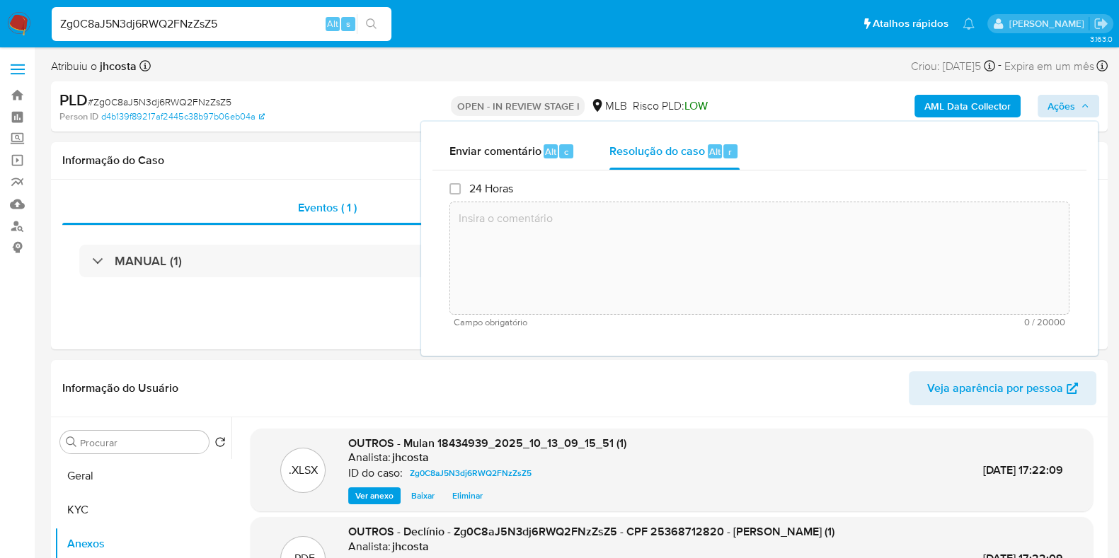
click at [608, 250] on textarea at bounding box center [759, 258] width 618 height 113
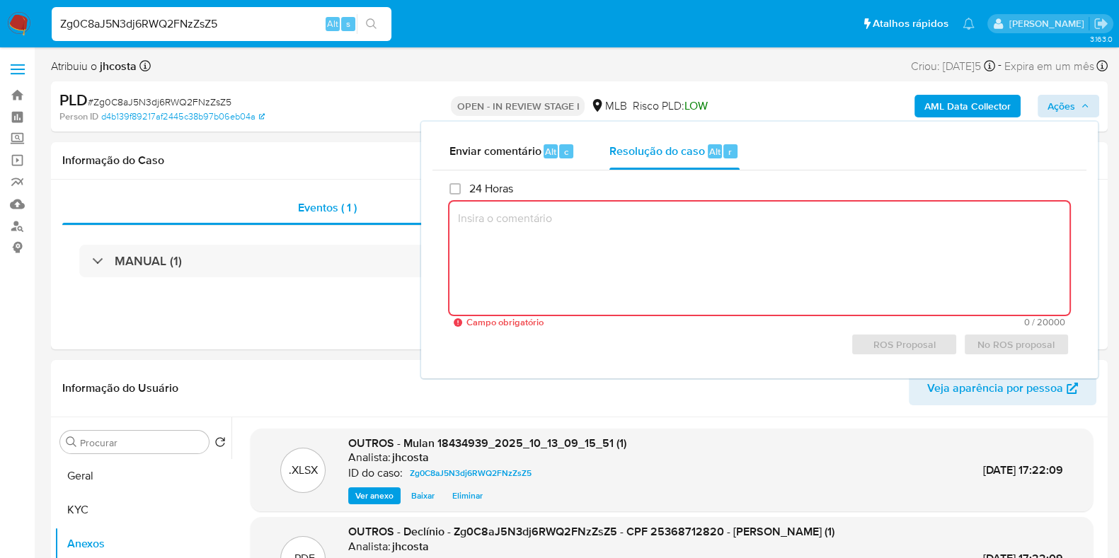
click at [551, 253] on textarea at bounding box center [759, 258] width 620 height 113
paste textarea "Fatos relevantes concluídos pelo analista: A movimentação financeira do cliente…"
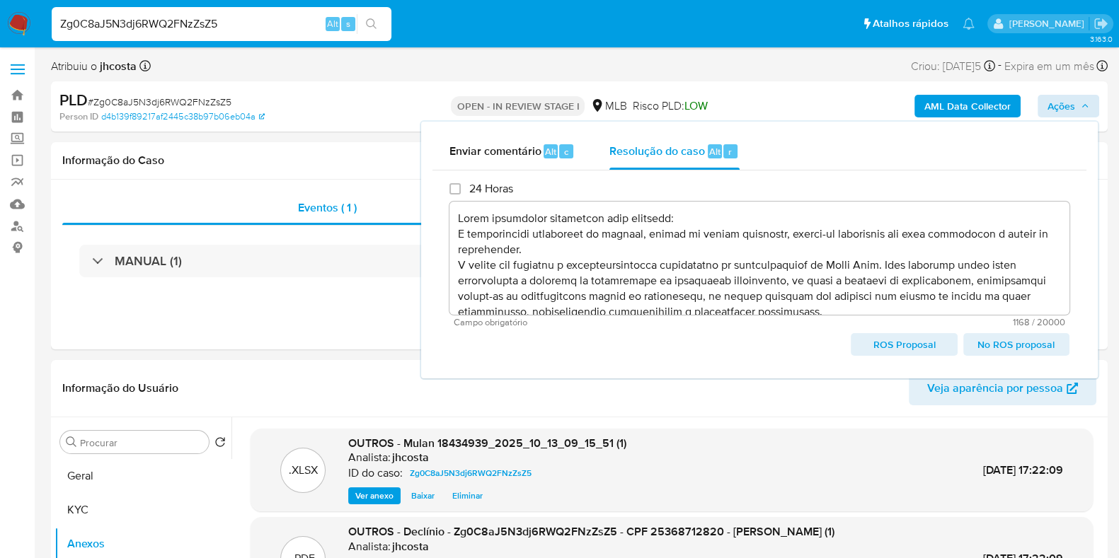
click at [1019, 345] on span "No ROS proposal" at bounding box center [1016, 345] width 86 height 20
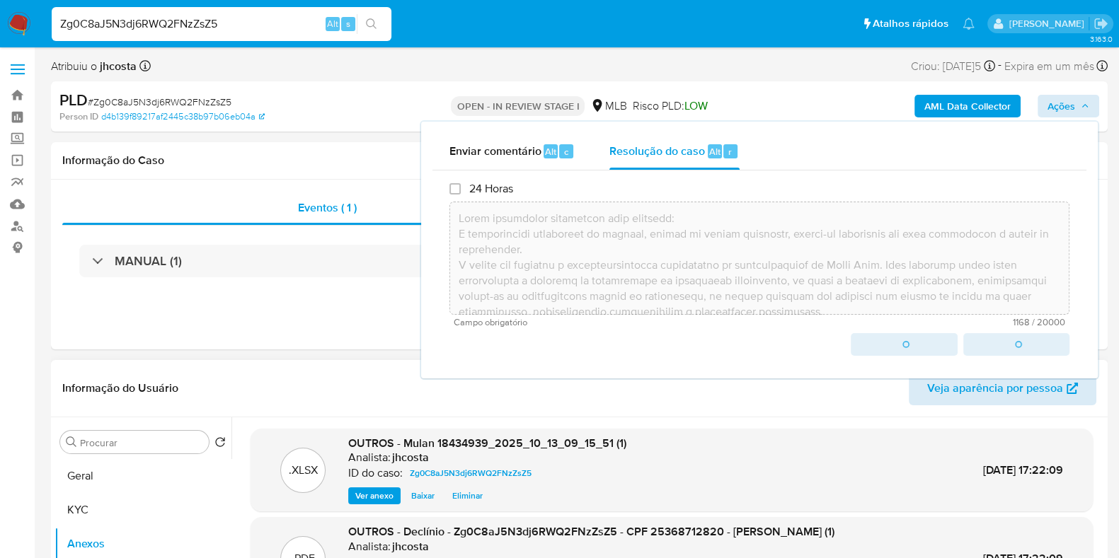
type textarea "Fatos relevantes concluídos pelo analista: A movimentação financeira do cliente…"
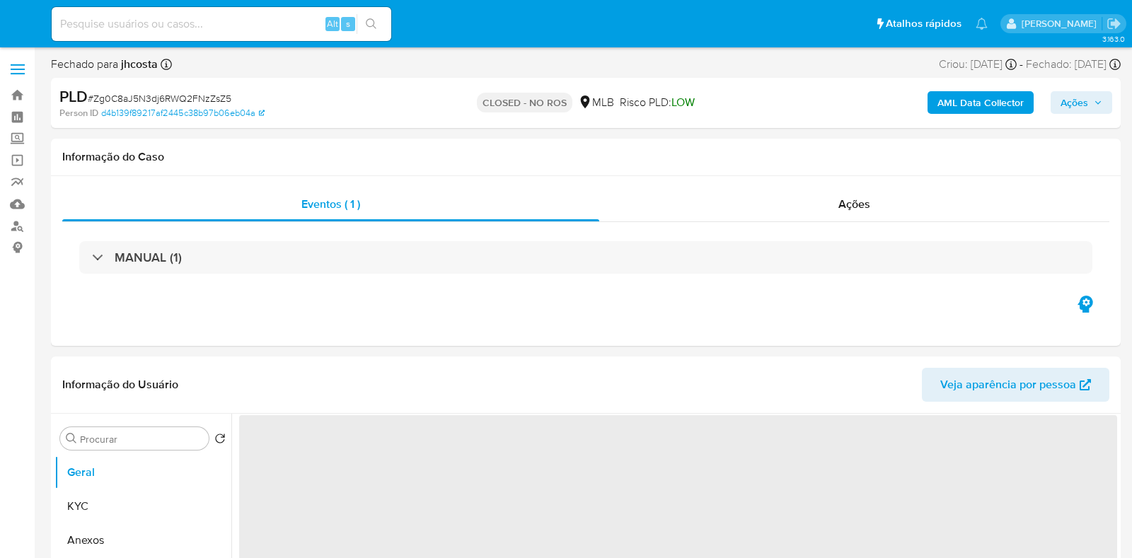
select select "10"
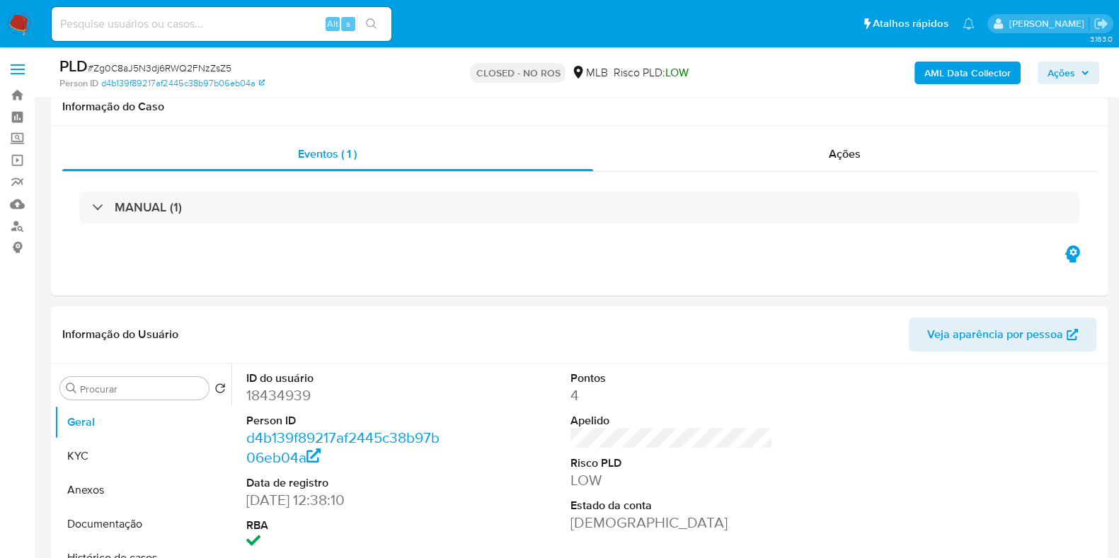
scroll to position [176, 0]
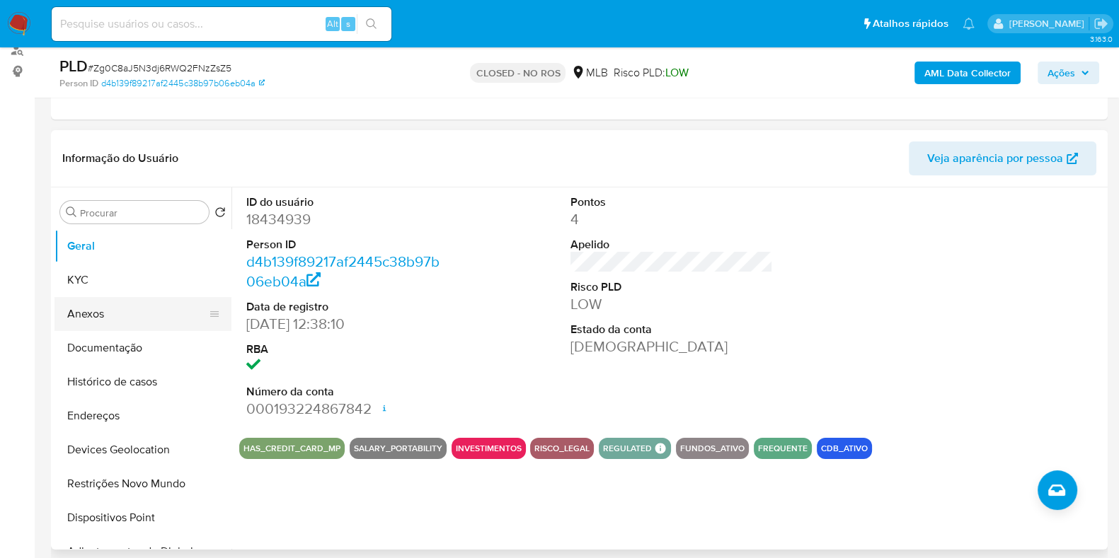
click at [134, 316] on button "Anexos" at bounding box center [137, 314] width 166 height 34
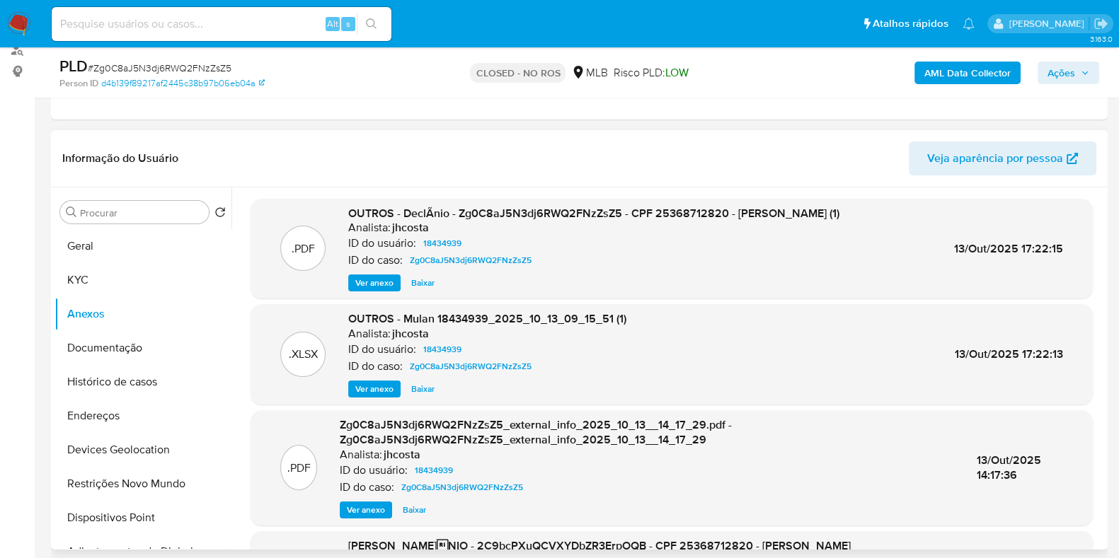
click at [500, 175] on div "Informação do Usuário Veja aparência por pessoa" at bounding box center [579, 158] width 1056 height 57
click at [156, 24] on input at bounding box center [222, 24] width 340 height 18
paste input "KsBXduHqXQtV2GEWb1IACK4G"
type input "KsBXduHqXQtV2GEWb1IACK4G"
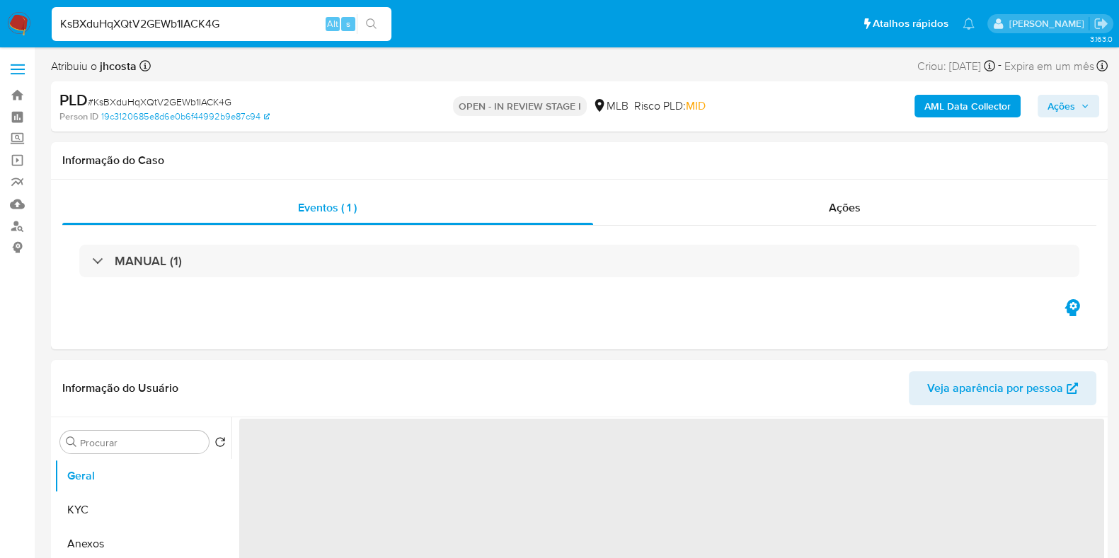
select select "10"
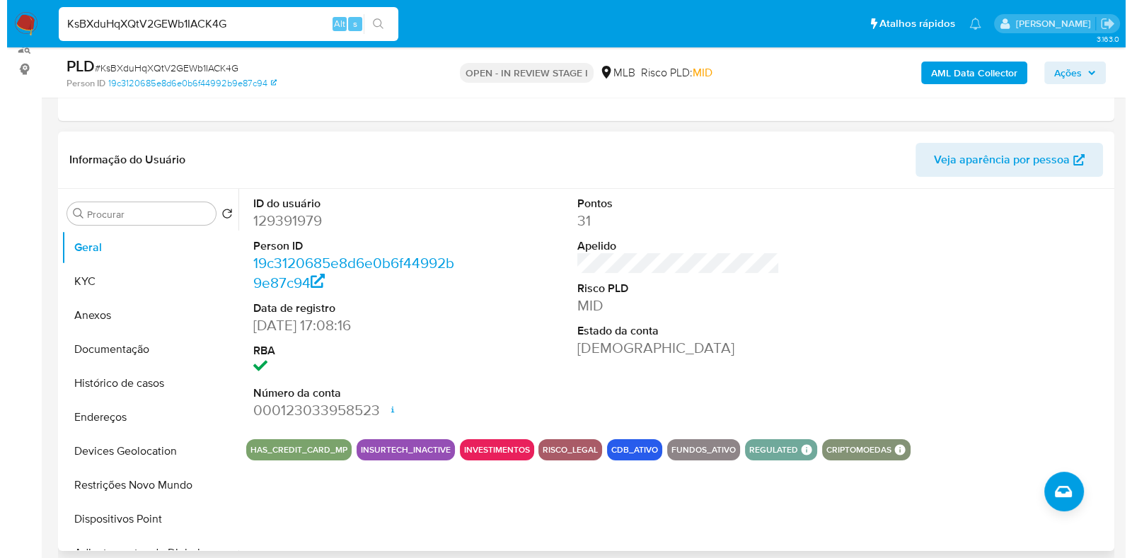
scroll to position [265, 0]
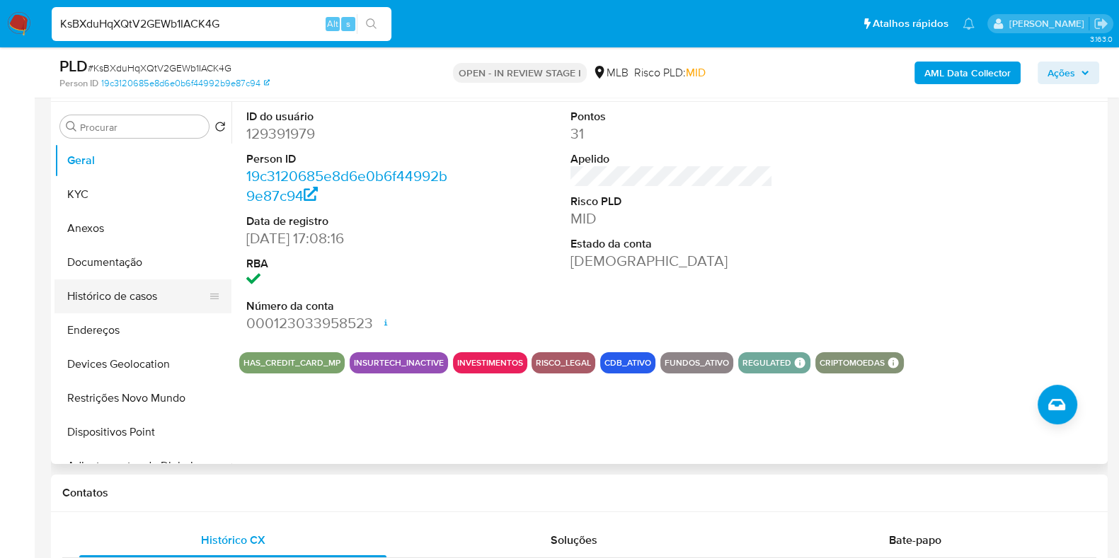
click at [121, 296] on button "Histórico de casos" at bounding box center [137, 296] width 166 height 34
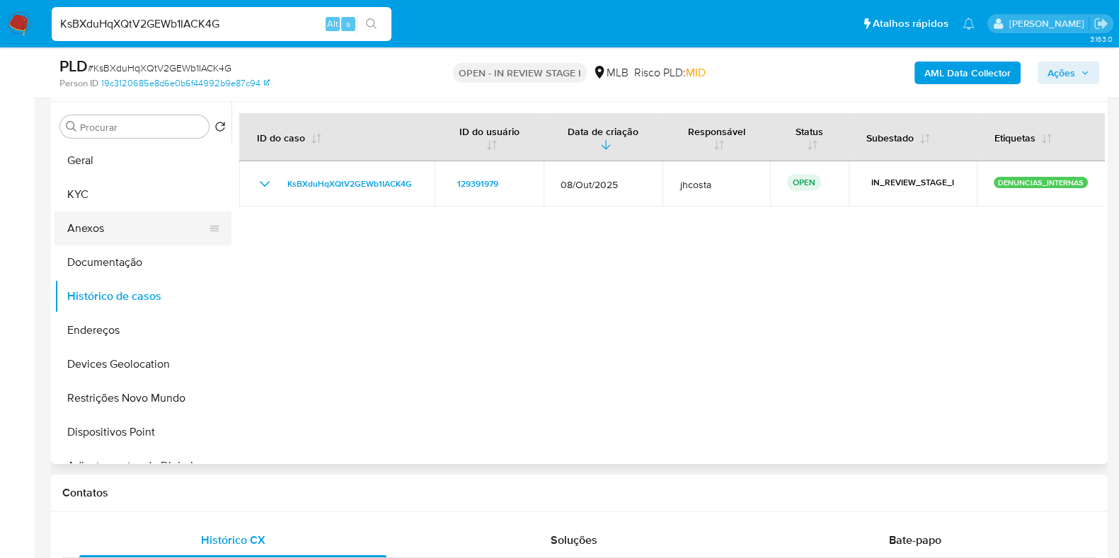
click at [96, 212] on button "Anexos" at bounding box center [137, 229] width 166 height 34
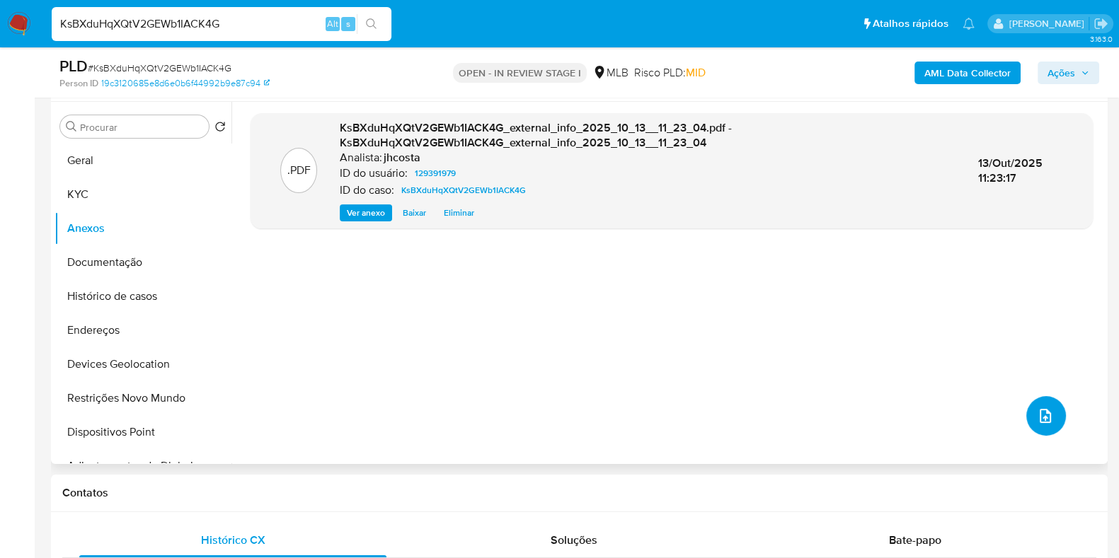
click at [1056, 408] on button "upload-file" at bounding box center [1046, 416] width 40 height 40
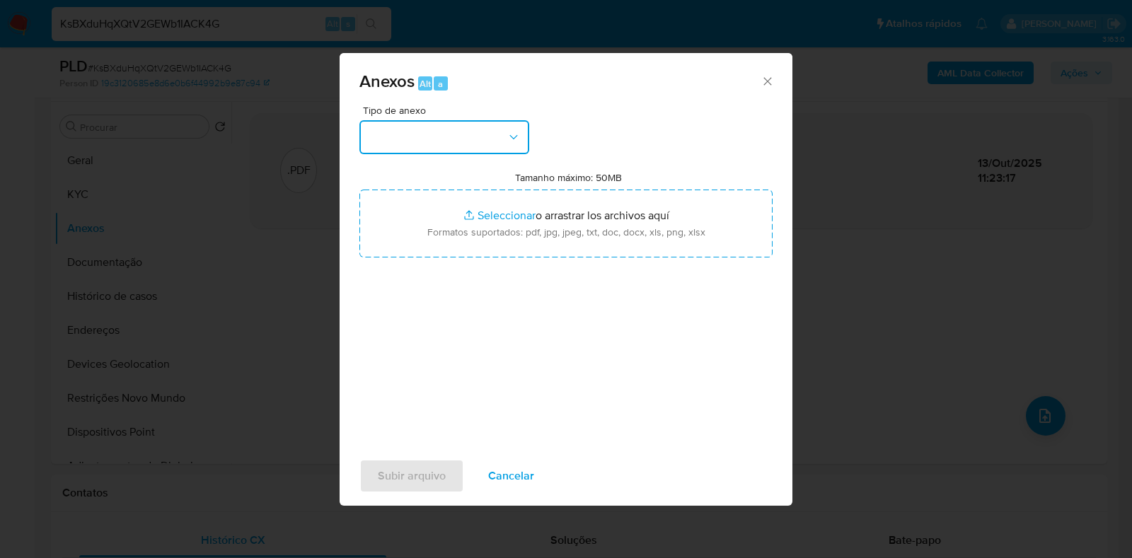
drag, startPoint x: 495, startPoint y: 144, endPoint x: 487, endPoint y: 152, distance: 11.5
click at [495, 144] on button "button" at bounding box center [444, 137] width 170 height 34
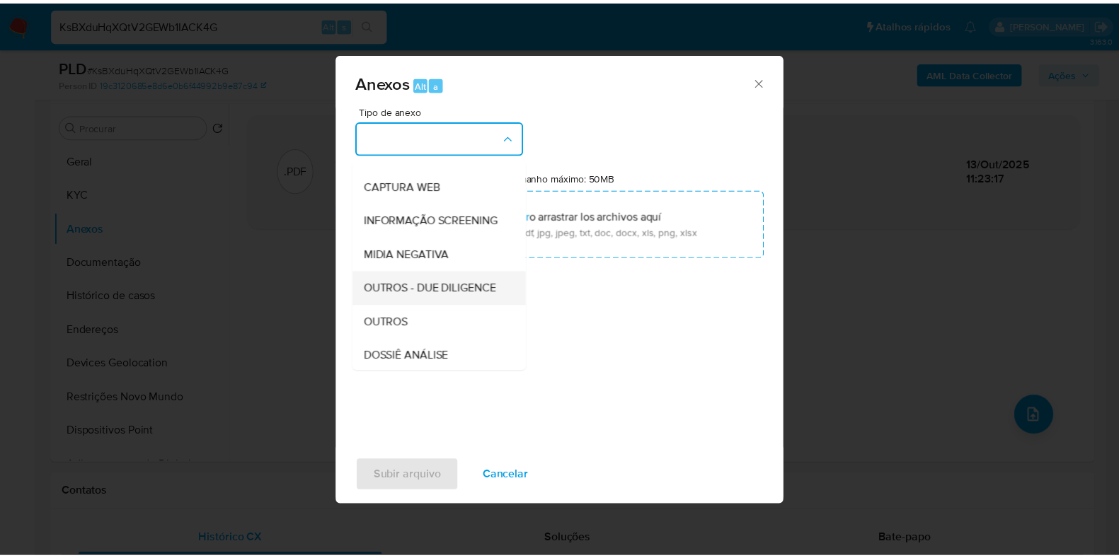
scroll to position [176, 0]
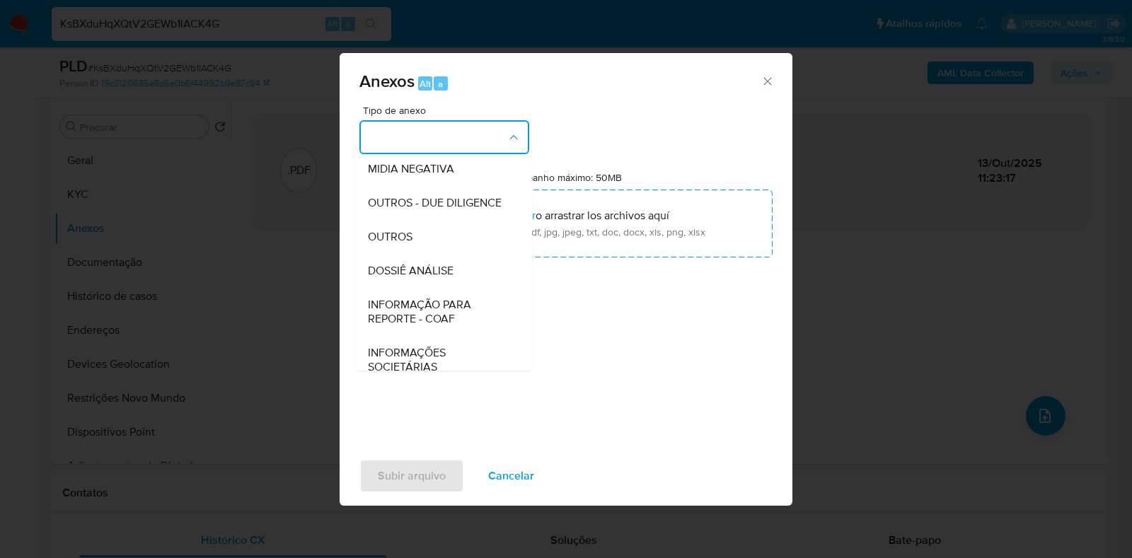
drag, startPoint x: 428, startPoint y: 270, endPoint x: 427, endPoint y: 261, distance: 9.2
click at [427, 254] on div "OUTROS" at bounding box center [440, 237] width 144 height 34
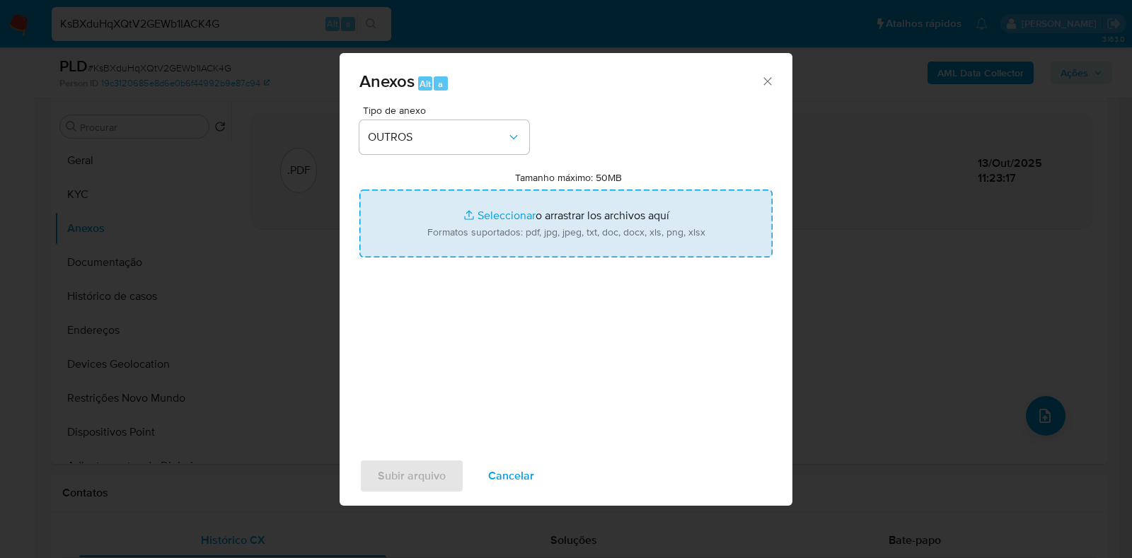
click at [557, 212] on input "Tamanho máximo: 50MB Seleccionar archivos" at bounding box center [565, 224] width 413 height 68
type input "C:\fakepath\Mulan 129391979_2025_10_09_11_30_34.xlsx"
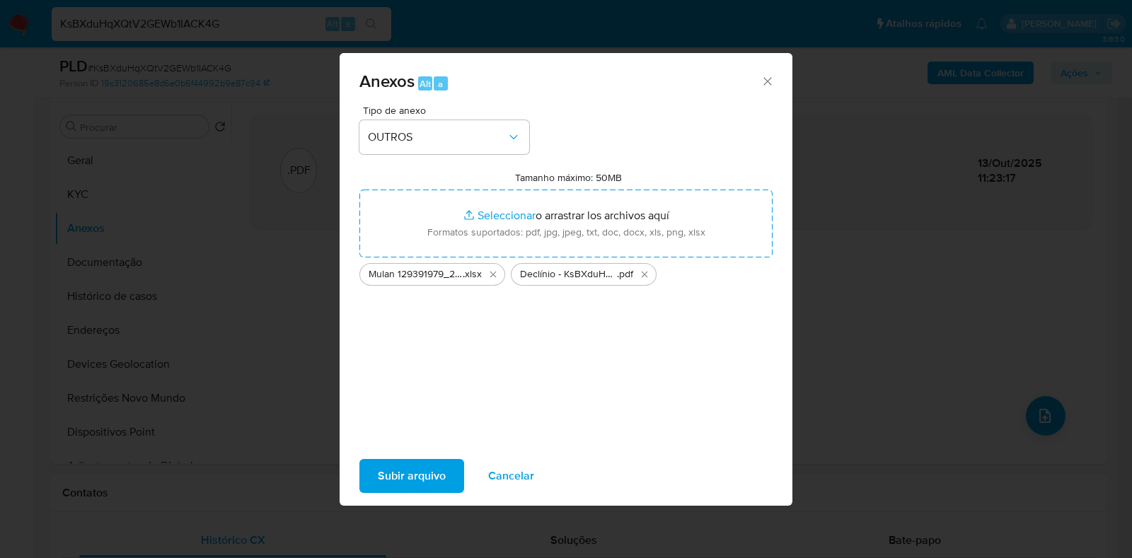
click at [436, 468] on span "Subir arquivo" at bounding box center [412, 476] width 68 height 31
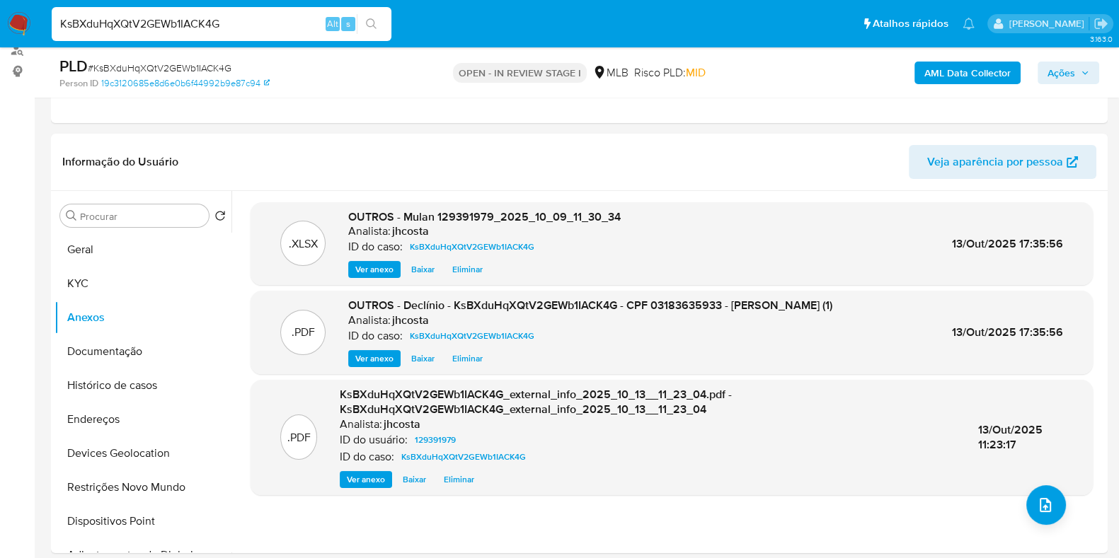
click at [1082, 74] on icon "button" at bounding box center [1084, 73] width 8 height 8
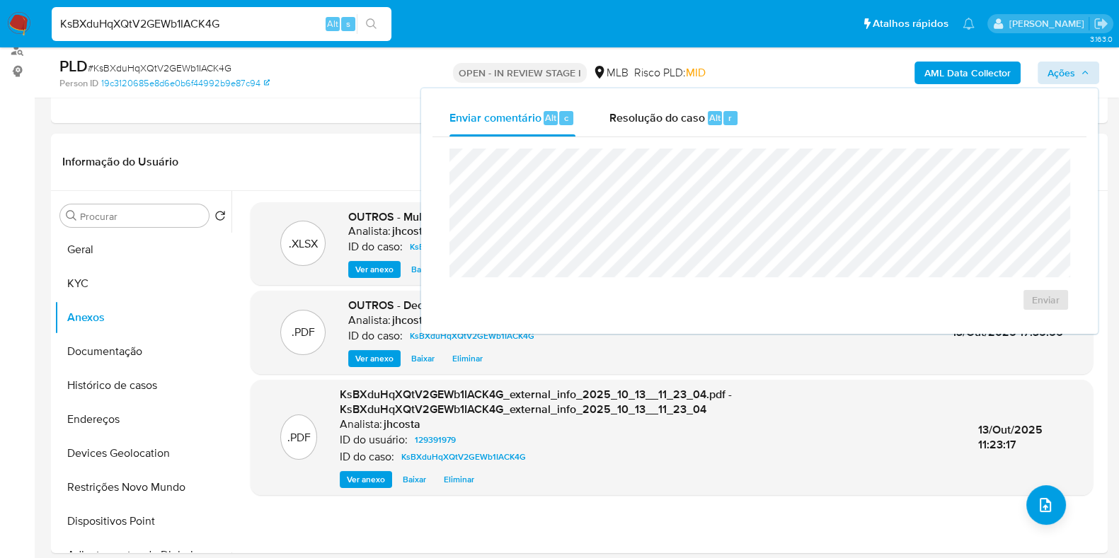
drag, startPoint x: 656, startPoint y: 125, endPoint x: 645, endPoint y: 146, distance: 23.7
click at [656, 126] on div "Resolução do caso Alt r" at bounding box center [673, 118] width 129 height 37
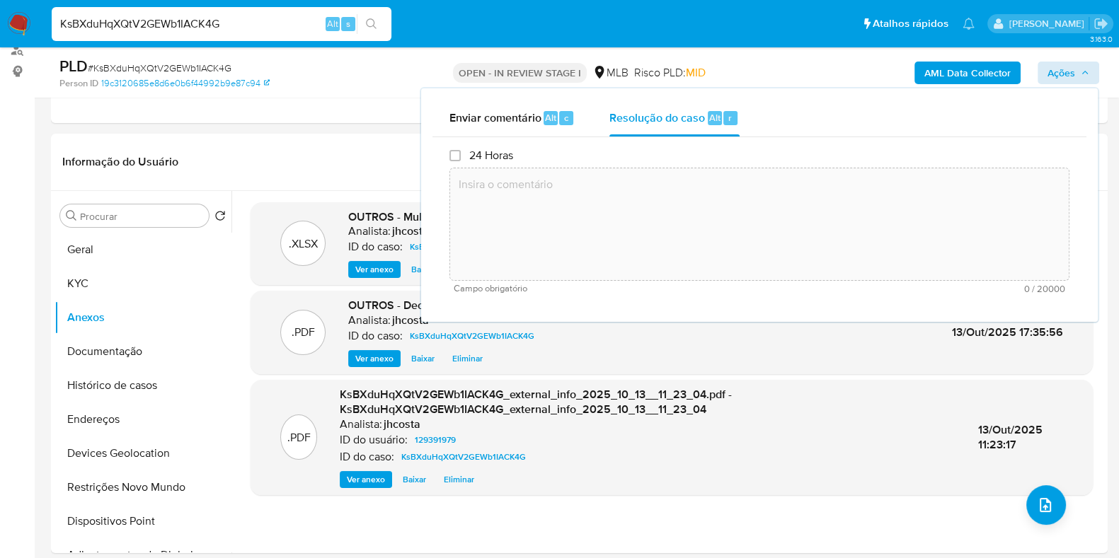
click at [604, 196] on textarea at bounding box center [759, 224] width 618 height 113
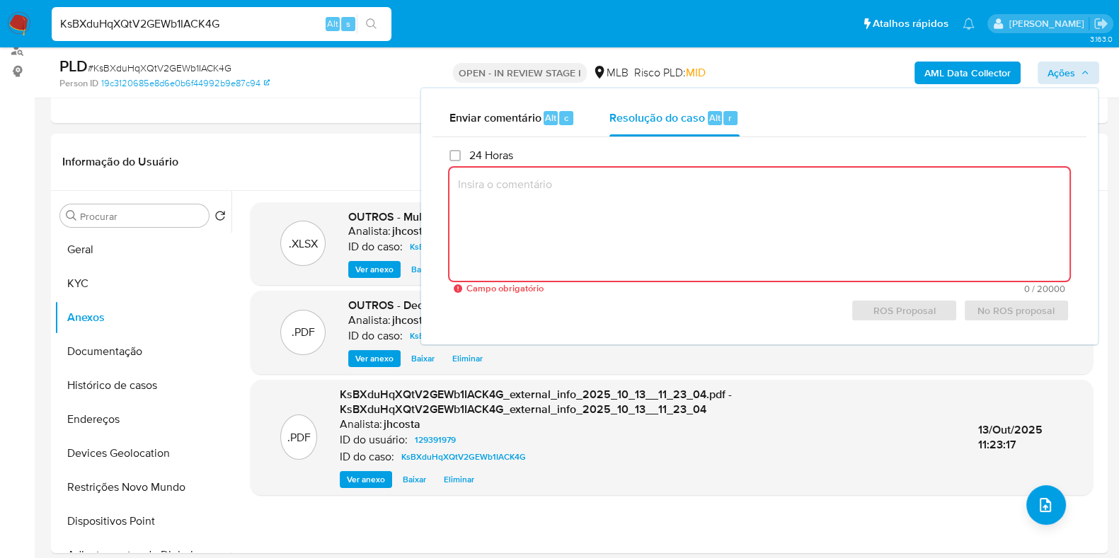
paste textarea "Fatos relevantes concluídos pelo analista: A análise da conta indica movimentaç…"
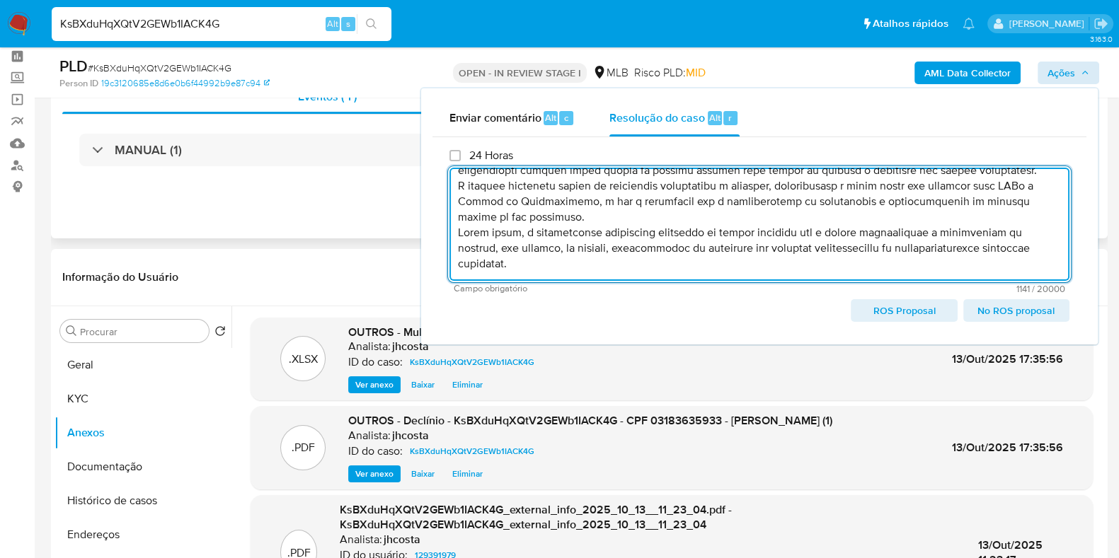
scroll to position [88, 0]
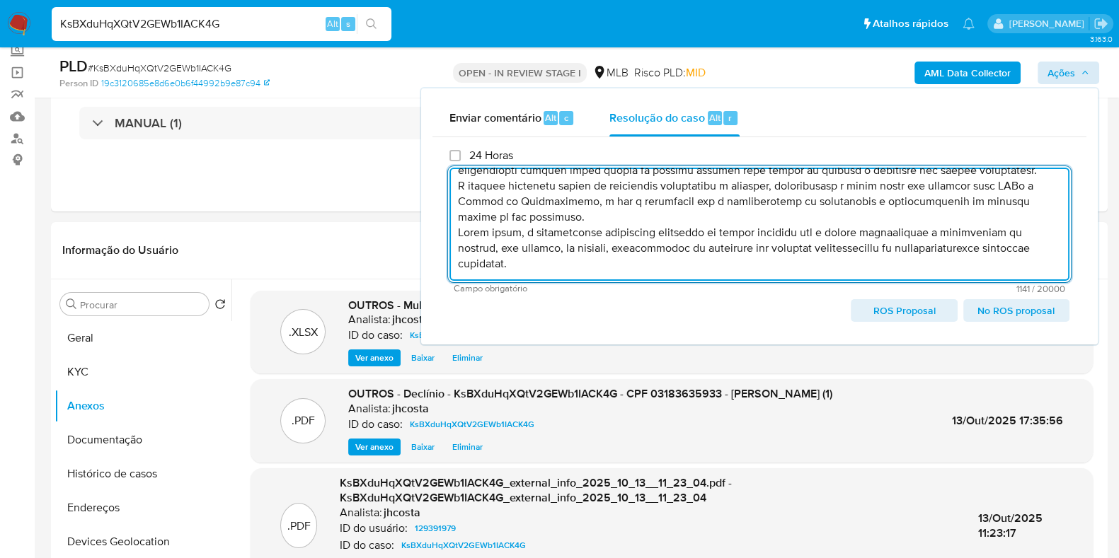
click at [1033, 313] on span "No ROS proposal" at bounding box center [1016, 311] width 86 height 20
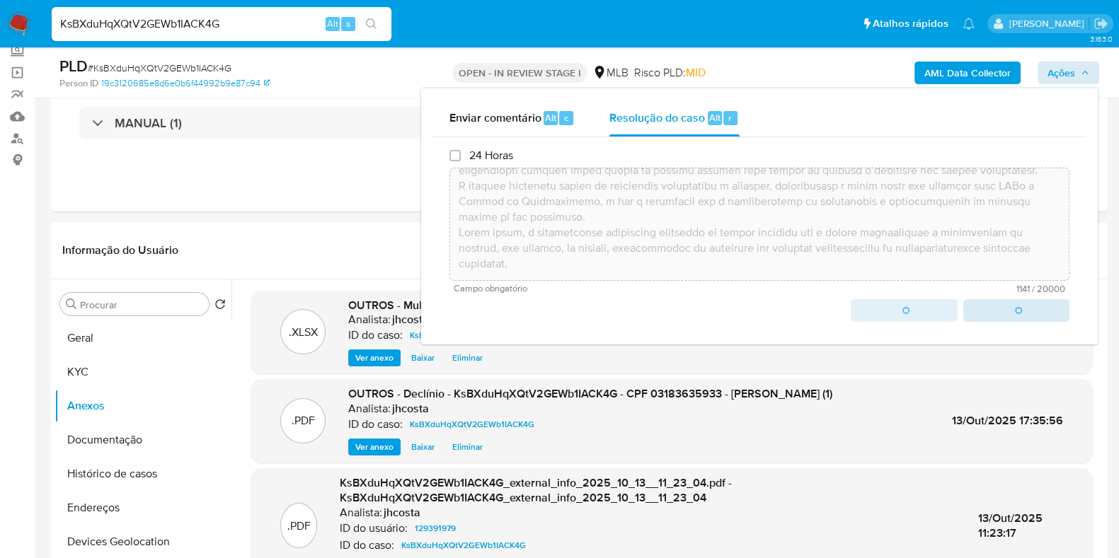
type textarea "Fatos relevantes concluídos pelo analista: A análise da conta indica movimentaç…"
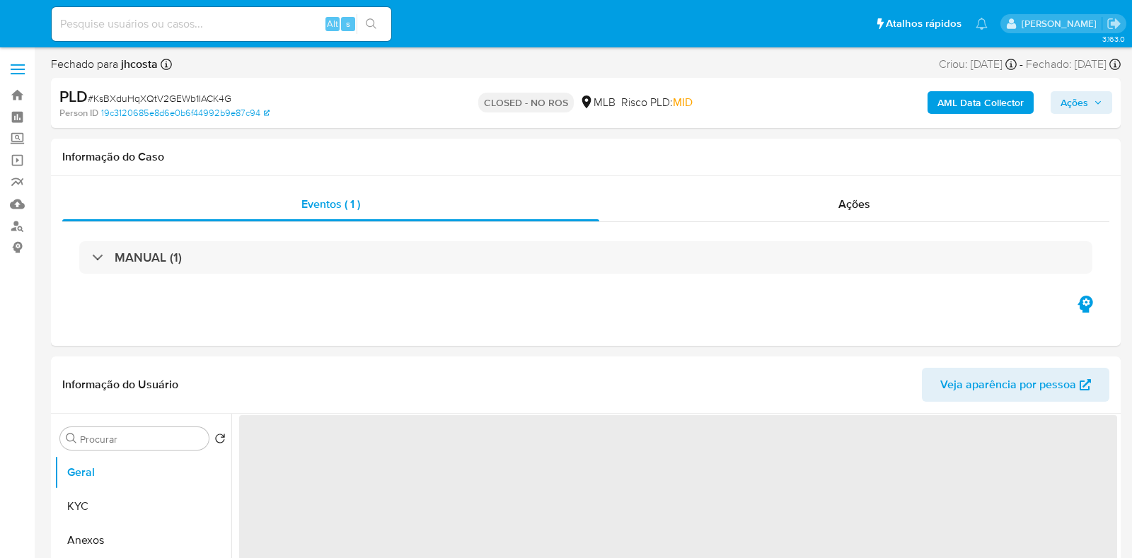
select select "10"
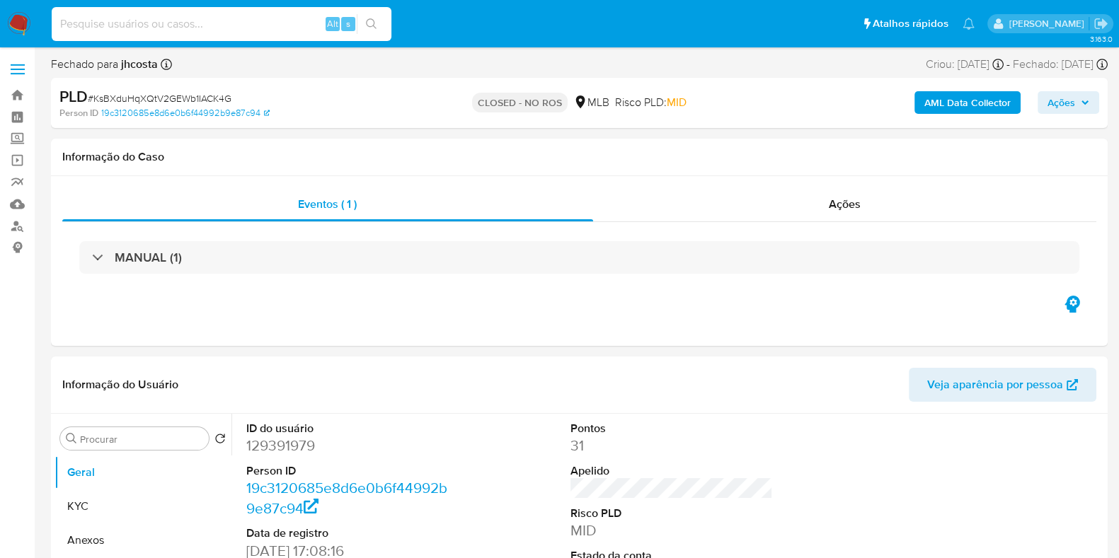
click at [235, 16] on input at bounding box center [222, 24] width 340 height 18
paste input "Zg0C8aJ5N3dj6RWQ2FNzZsZ5"
type input "Zg0C8aJ5N3dj6RWQ2FNzZsZ5"
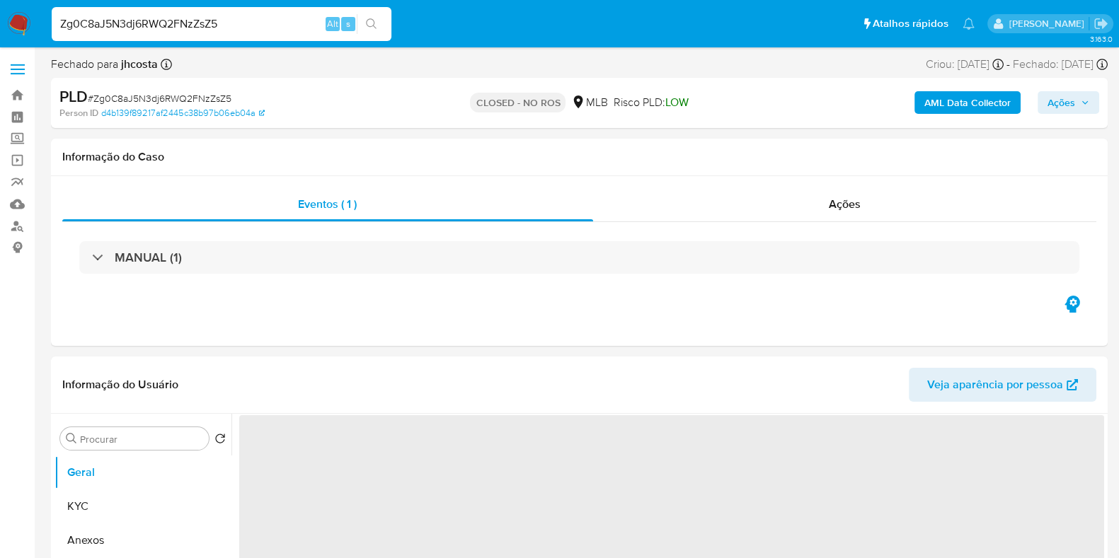
select select "10"
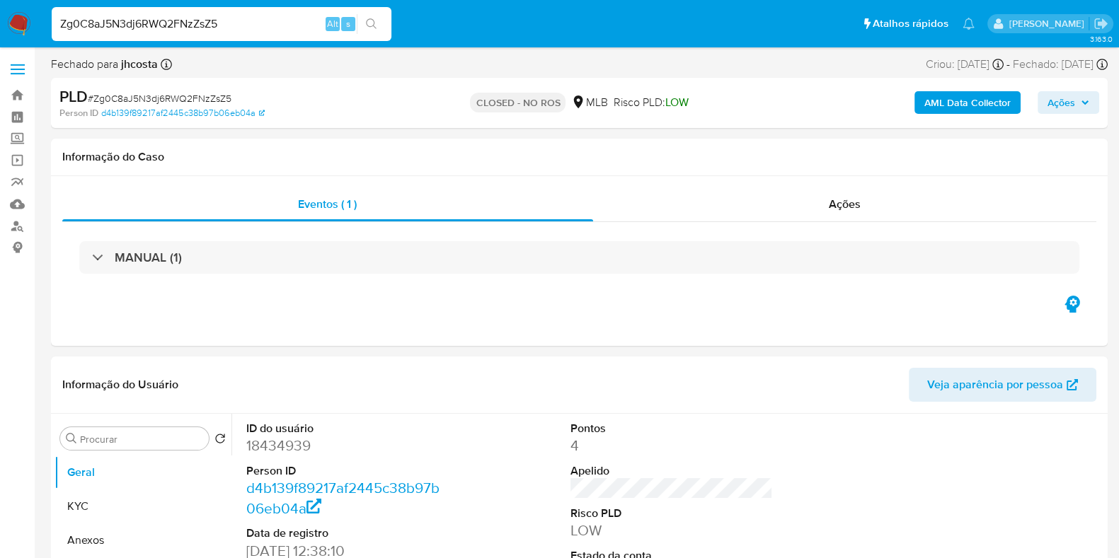
click at [209, 35] on div "Zg0C8aJ5N3dj6RWQ2FNzZsZ5 Alt s" at bounding box center [222, 24] width 340 height 34
click at [207, 33] on input "Zg0C8aJ5N3dj6RWQ2FNzZsZ5" at bounding box center [222, 24] width 340 height 18
click at [205, 25] on input "Zg0C8aJ5N3dj6RWQ2FNzZsZ5" at bounding box center [222, 24] width 340 height 18
click at [200, 28] on input "Zg0C8aJ5N3dj6RWQ2FNzZsZ5" at bounding box center [222, 24] width 340 height 18
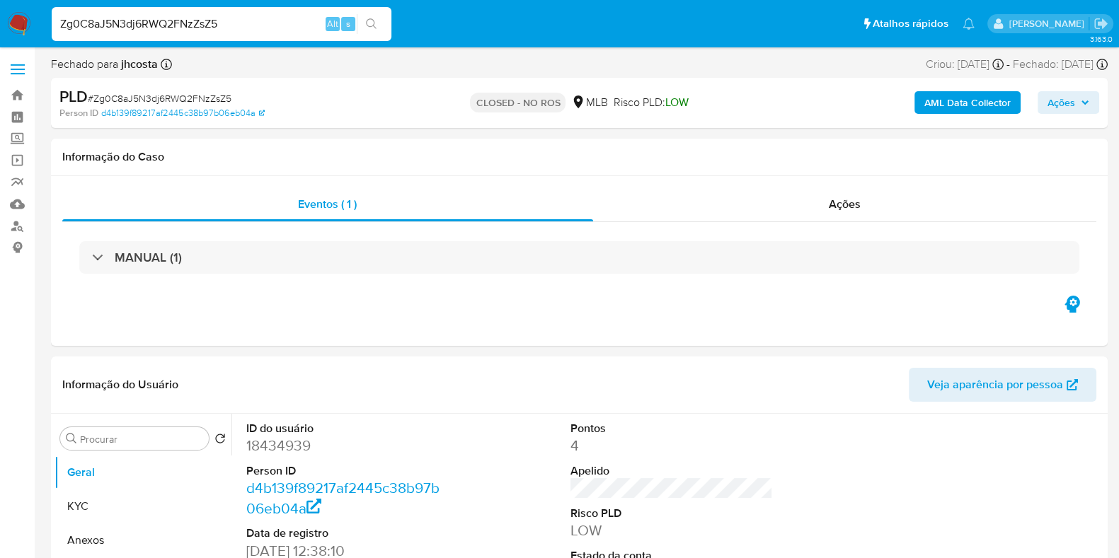
paste input "mFqrebf1QvLLlaK17rzYlwpa"
type input "mFqrebf1QvLLlaK17rzYlwpa"
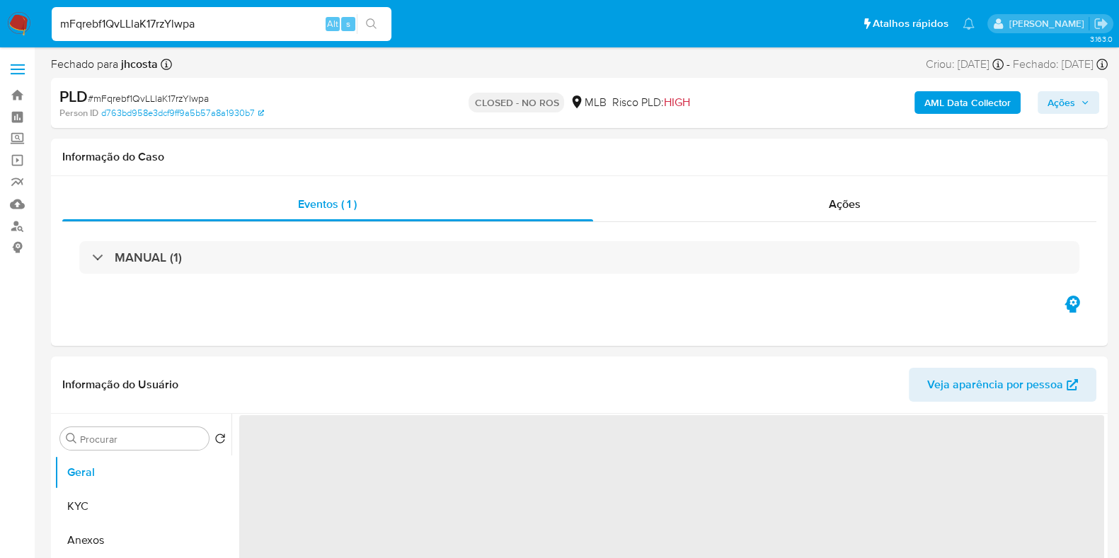
select select "10"
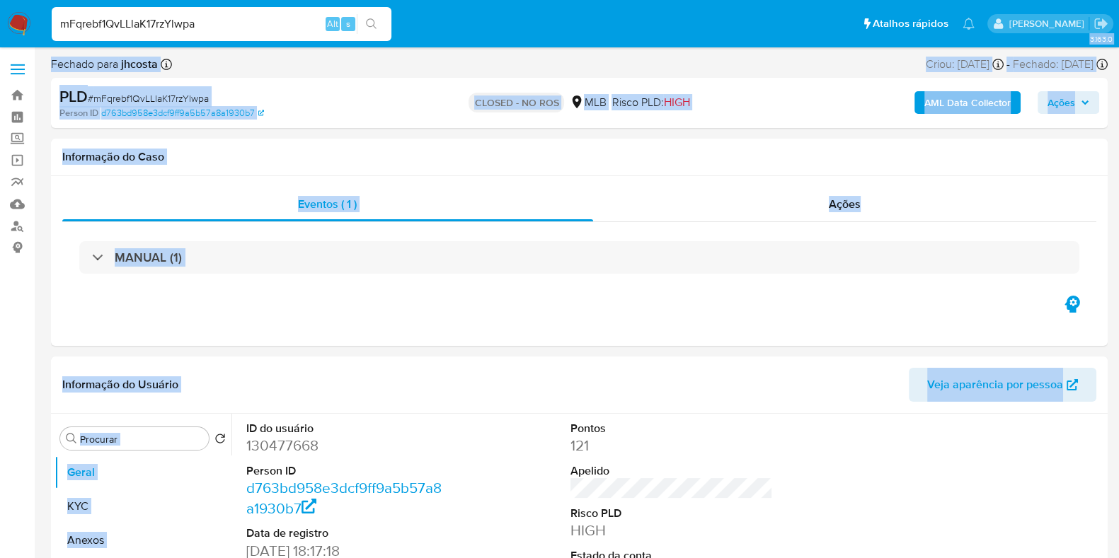
scroll to position [285, 0]
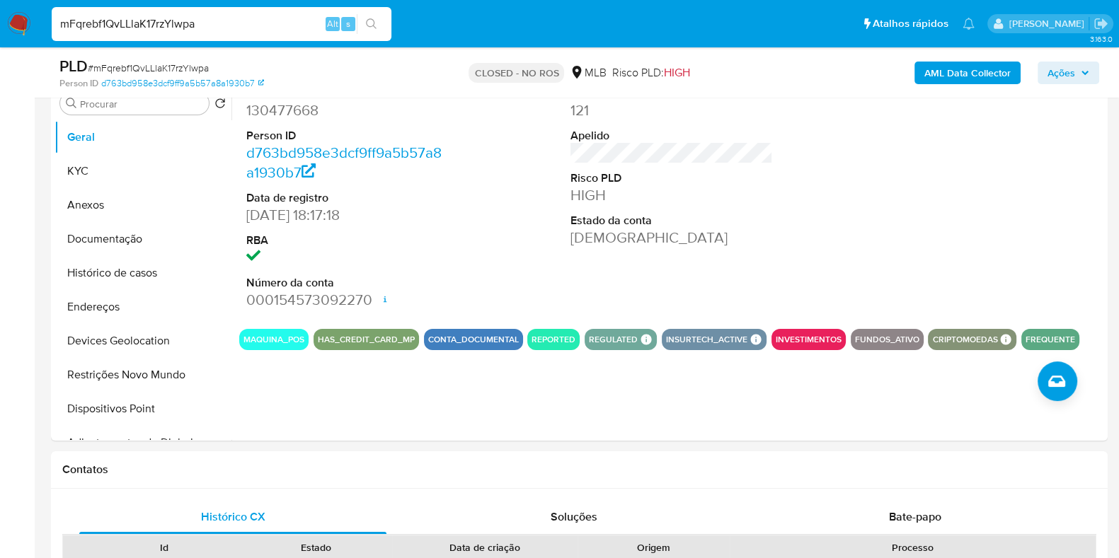
click at [226, 13] on div "mFqrebf1QvLLlaK17rzYlwpa Alt s" at bounding box center [222, 24] width 340 height 34
click at [226, 21] on input "mFqrebf1QvLLlaK17rzYlwpa" at bounding box center [222, 24] width 340 height 18
paste input "PuCsTM7IPk2R7LuxbpvDybCR"
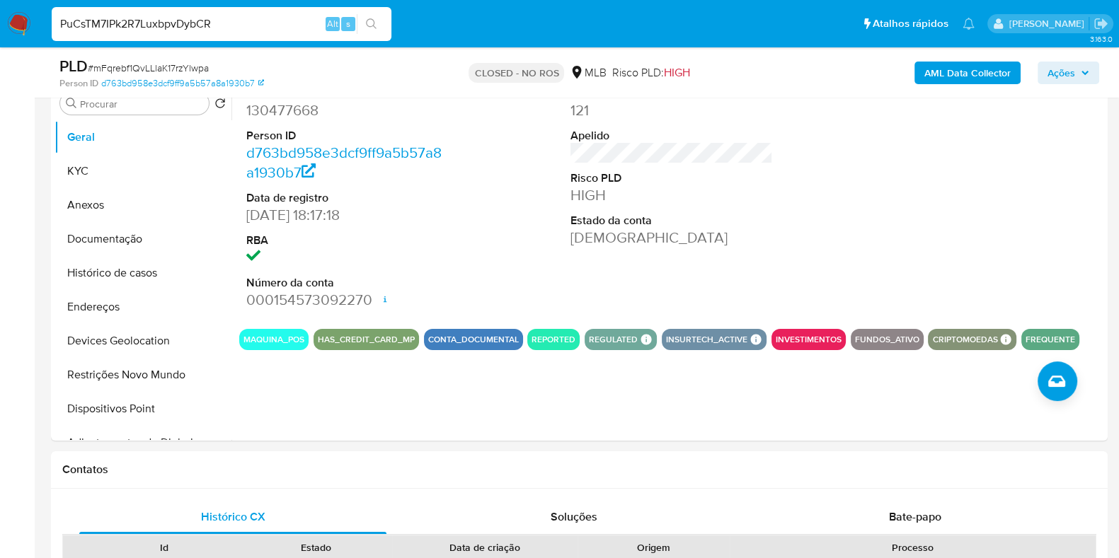
type input "PuCsTM7IPk2R7LuxbpvDybCR"
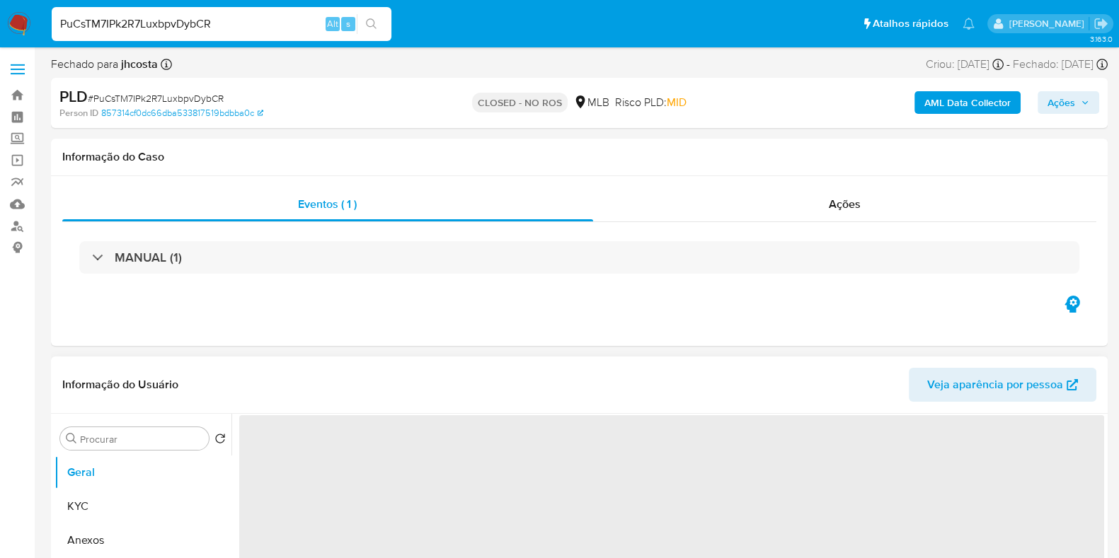
select select "10"
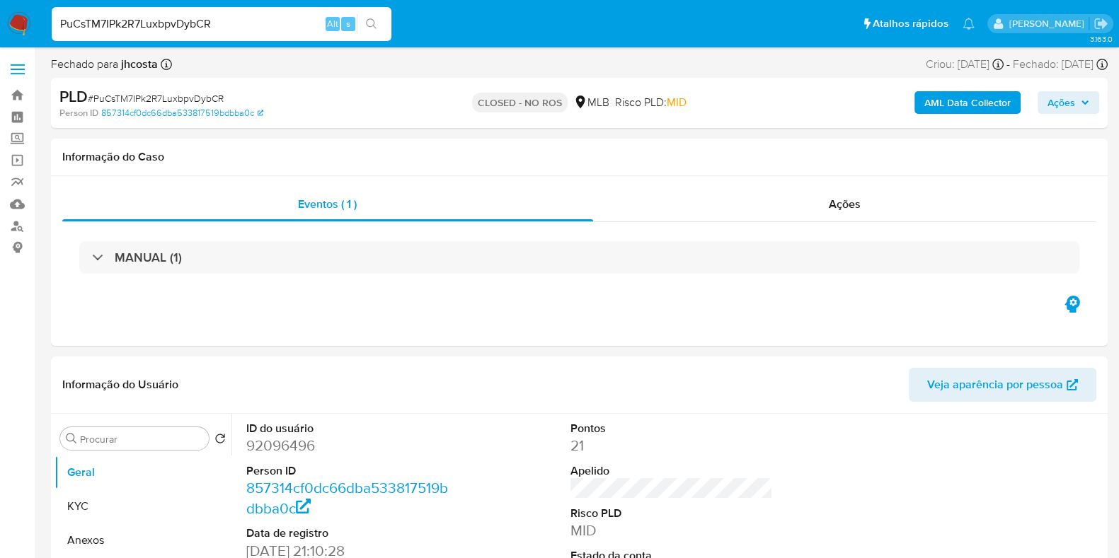
click at [218, 18] on input "PuCsTM7IPk2R7LuxbpvDybCR" at bounding box center [222, 24] width 340 height 18
paste input "2UYCGA2As3cYL8cAg1i6OUfm"
type input "2UYCGA2As3cYL8cAg1i6OUfm"
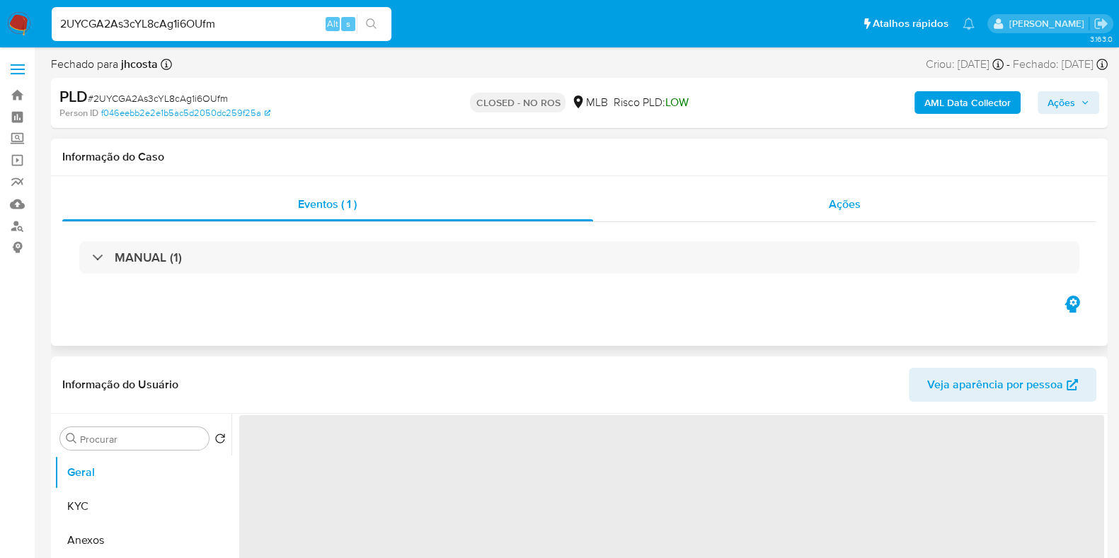
select select "10"
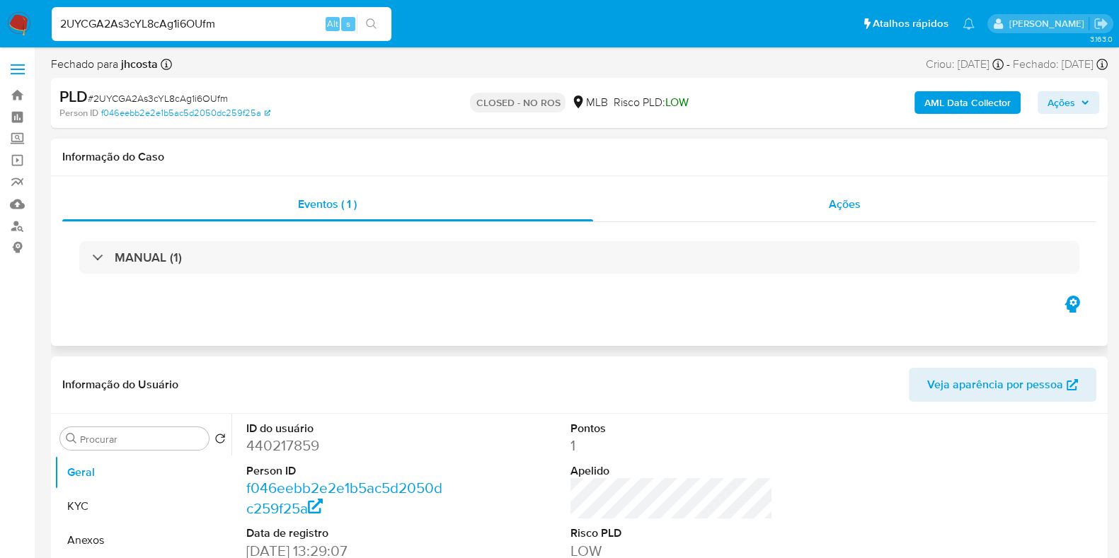
click at [835, 202] on span "Ações" at bounding box center [844, 204] width 32 height 16
